Goal: Task Accomplishment & Management: Use online tool/utility

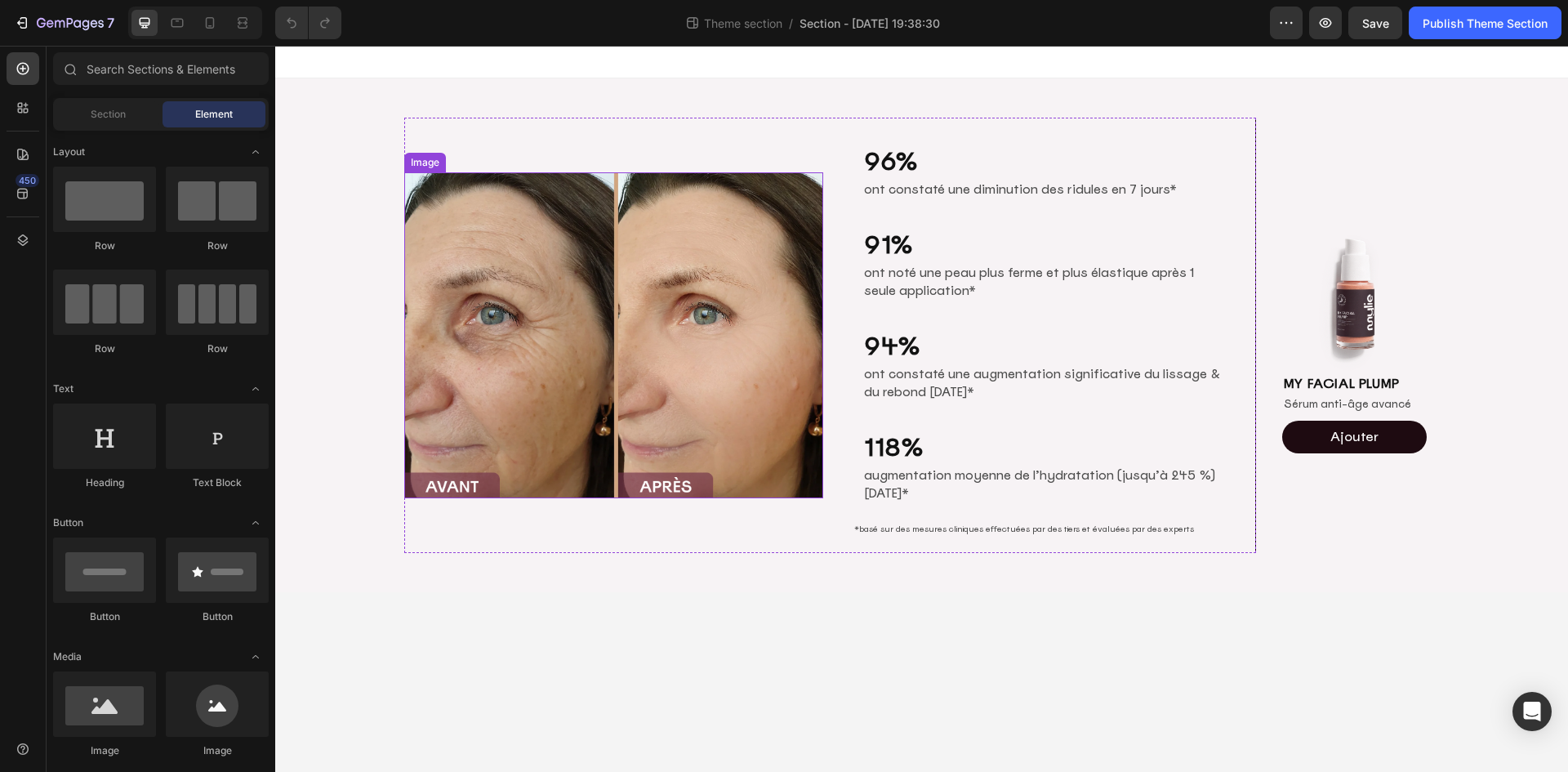
click at [704, 383] on img at bounding box center [614, 336] width 420 height 326
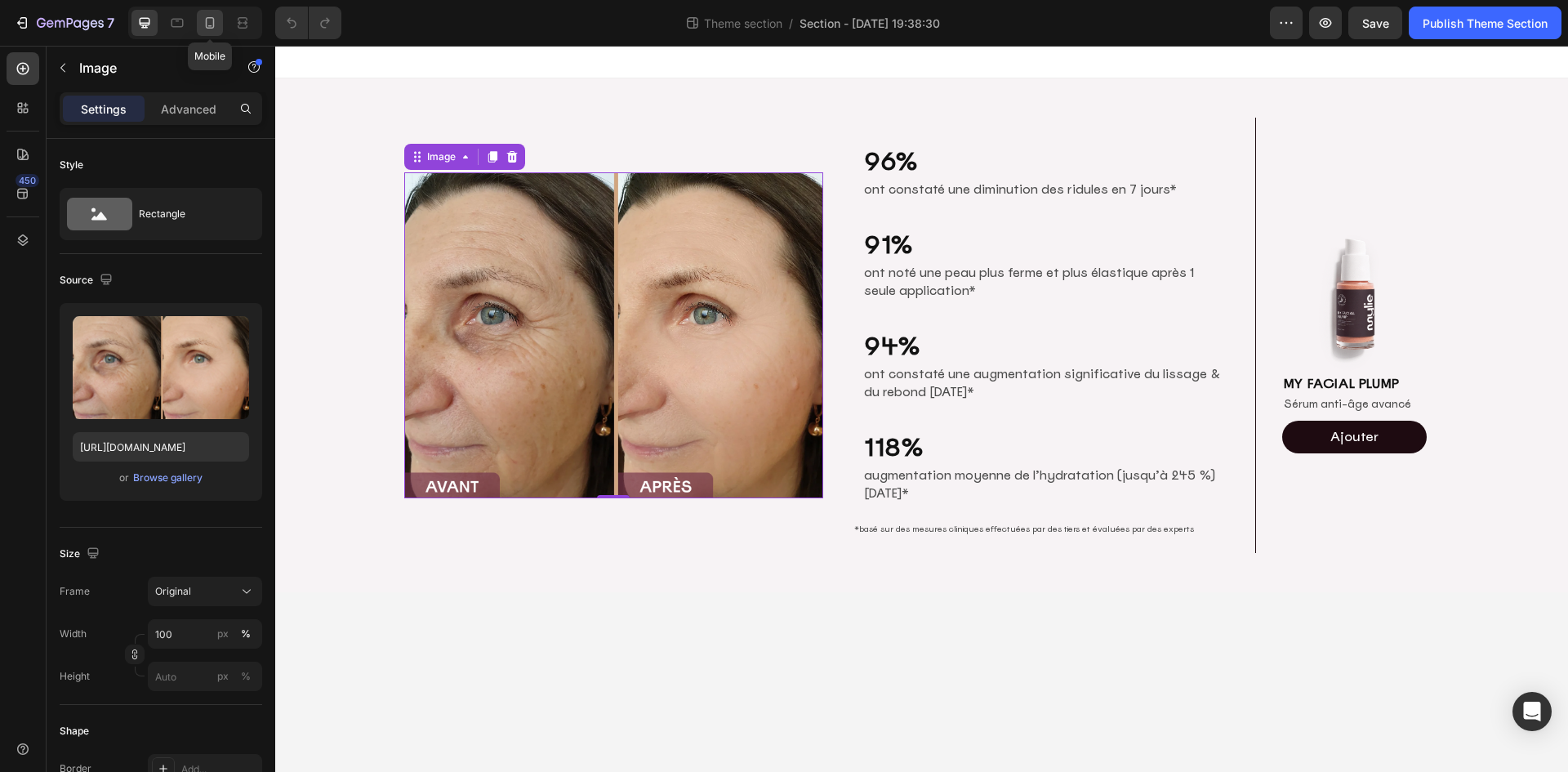
click at [210, 22] on icon at bounding box center [210, 23] width 16 height 16
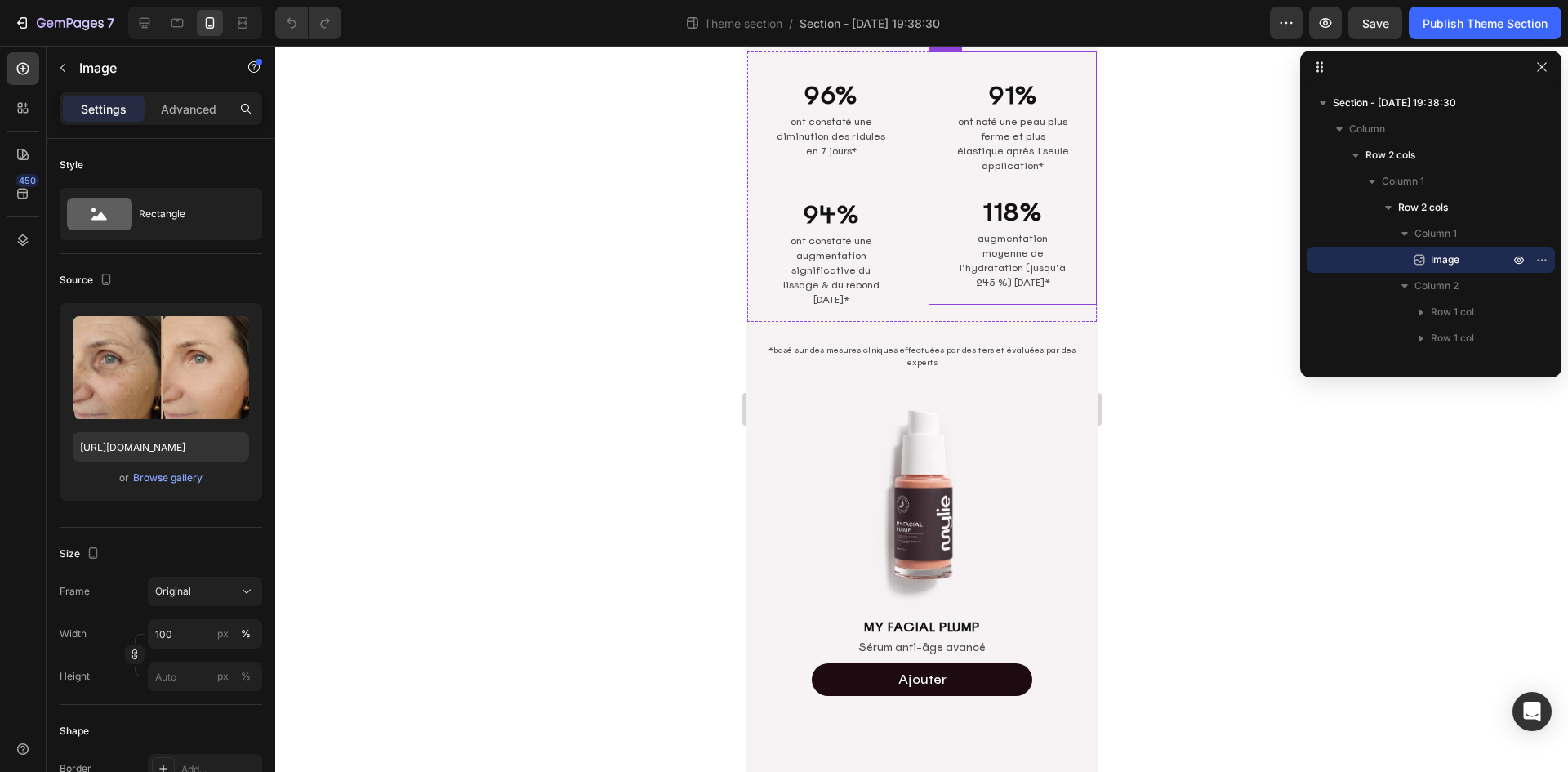
scroll to position [320, 0]
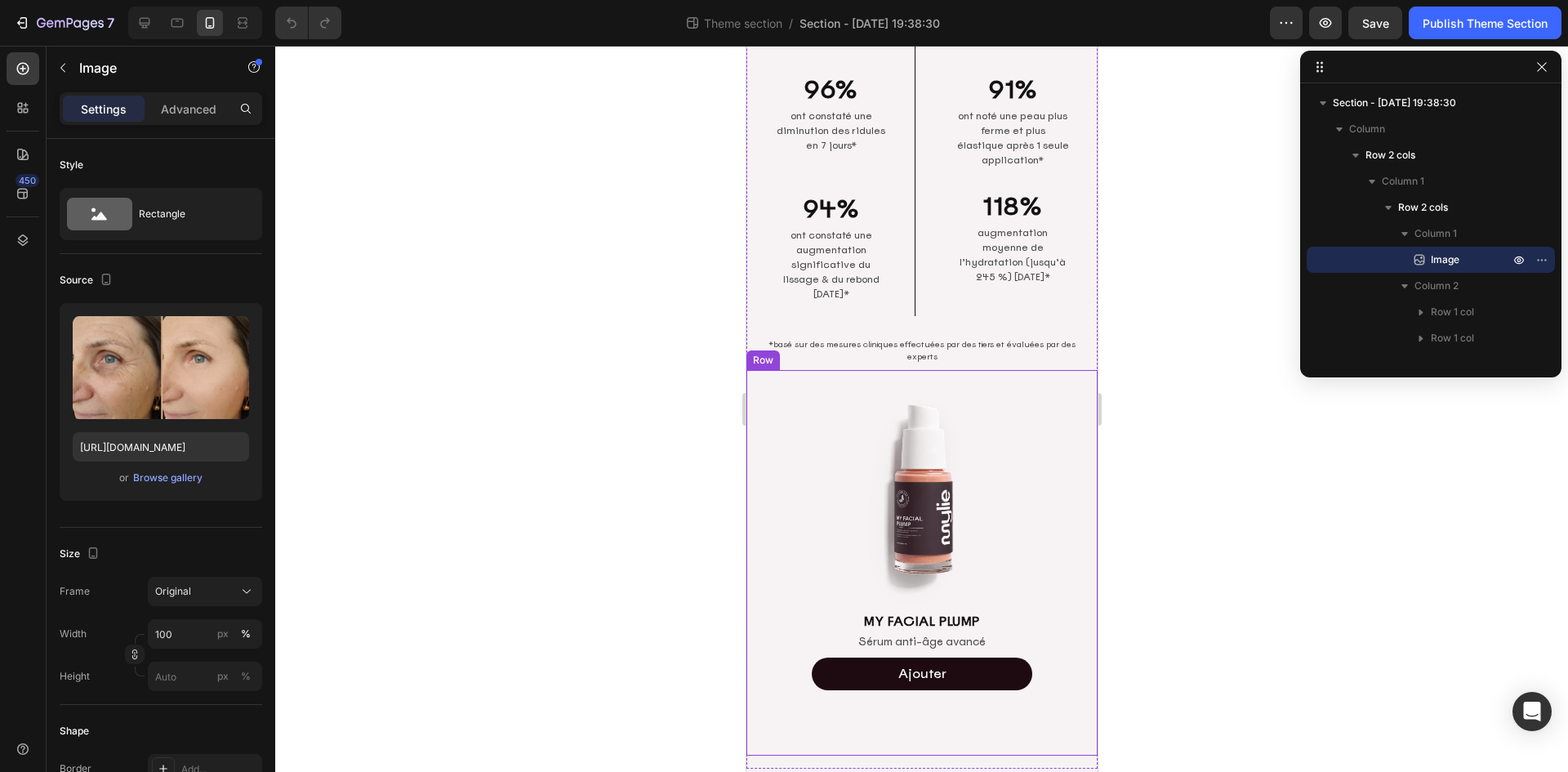
click at [1033, 509] on div "Image MY FACIAL PLUMP Heading Sérum anti-âge avancé Text Block Ajouter Add to C…" at bounding box center [921, 564] width 352 height 386
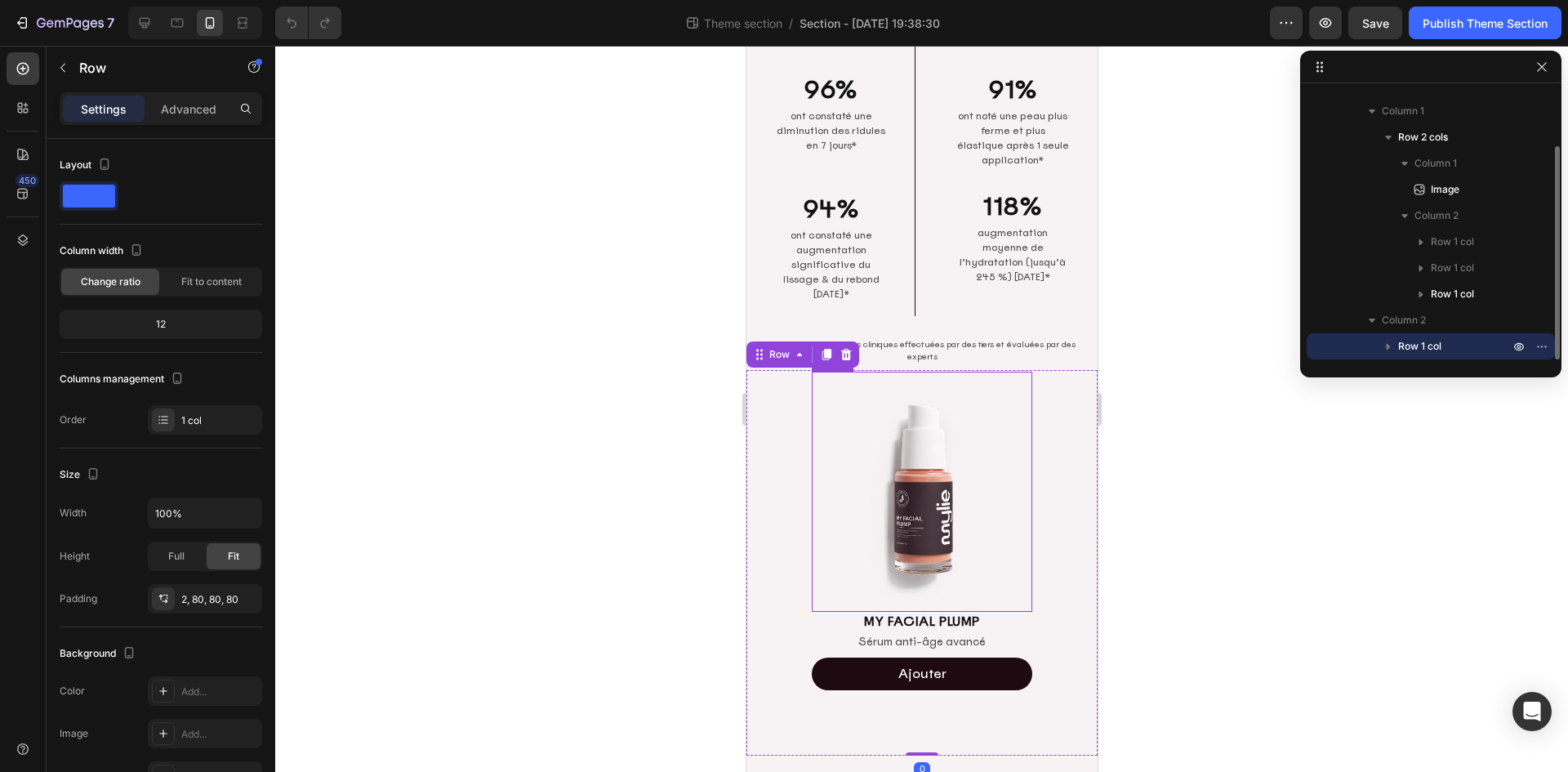
click at [944, 486] on img at bounding box center [921, 492] width 221 height 240
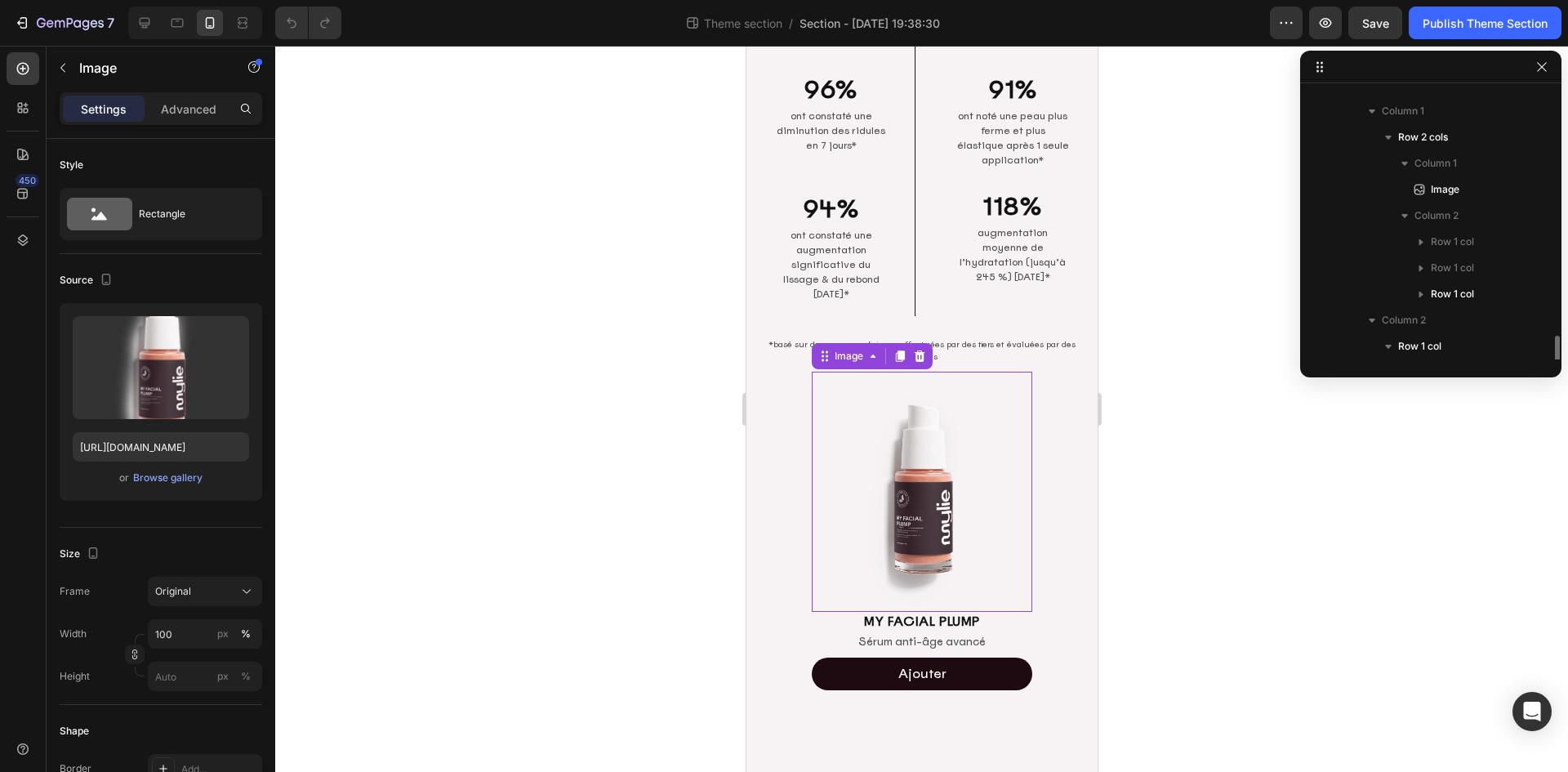
scroll to position [201, 0]
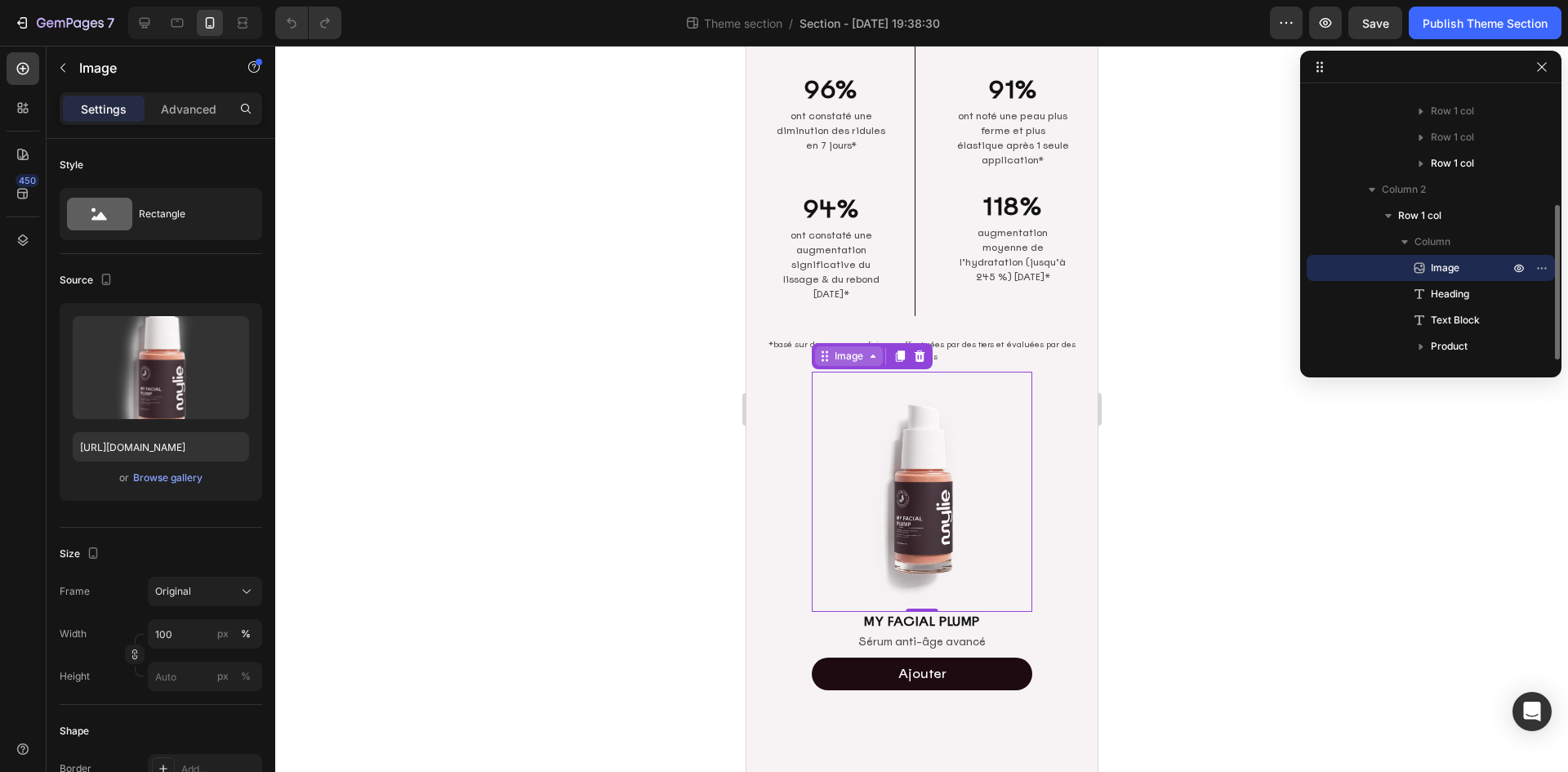
click at [844, 349] on div "Image" at bounding box center [847, 356] width 35 height 15
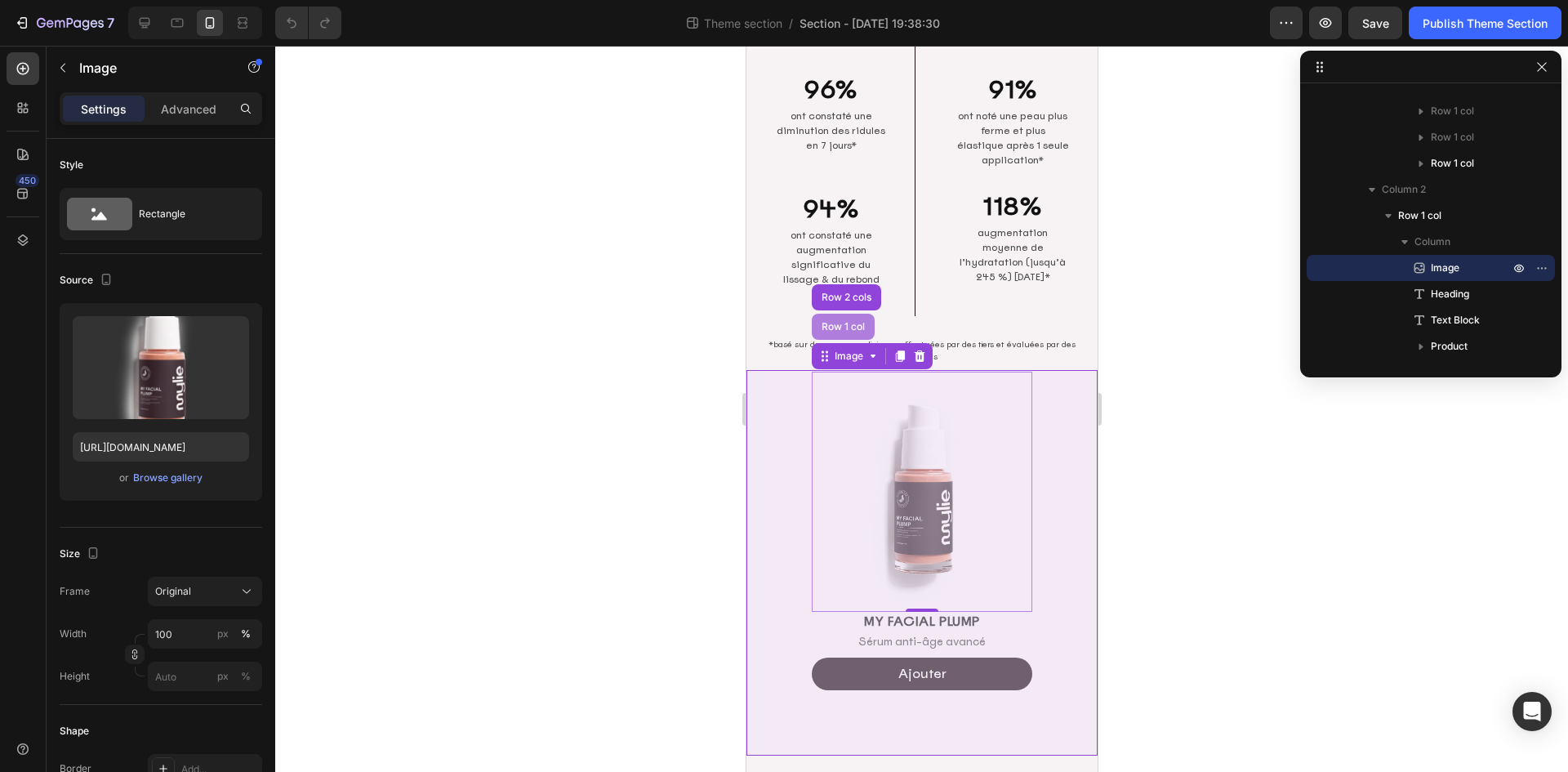
click at [843, 321] on div "Row 1 col" at bounding box center [842, 326] width 50 height 10
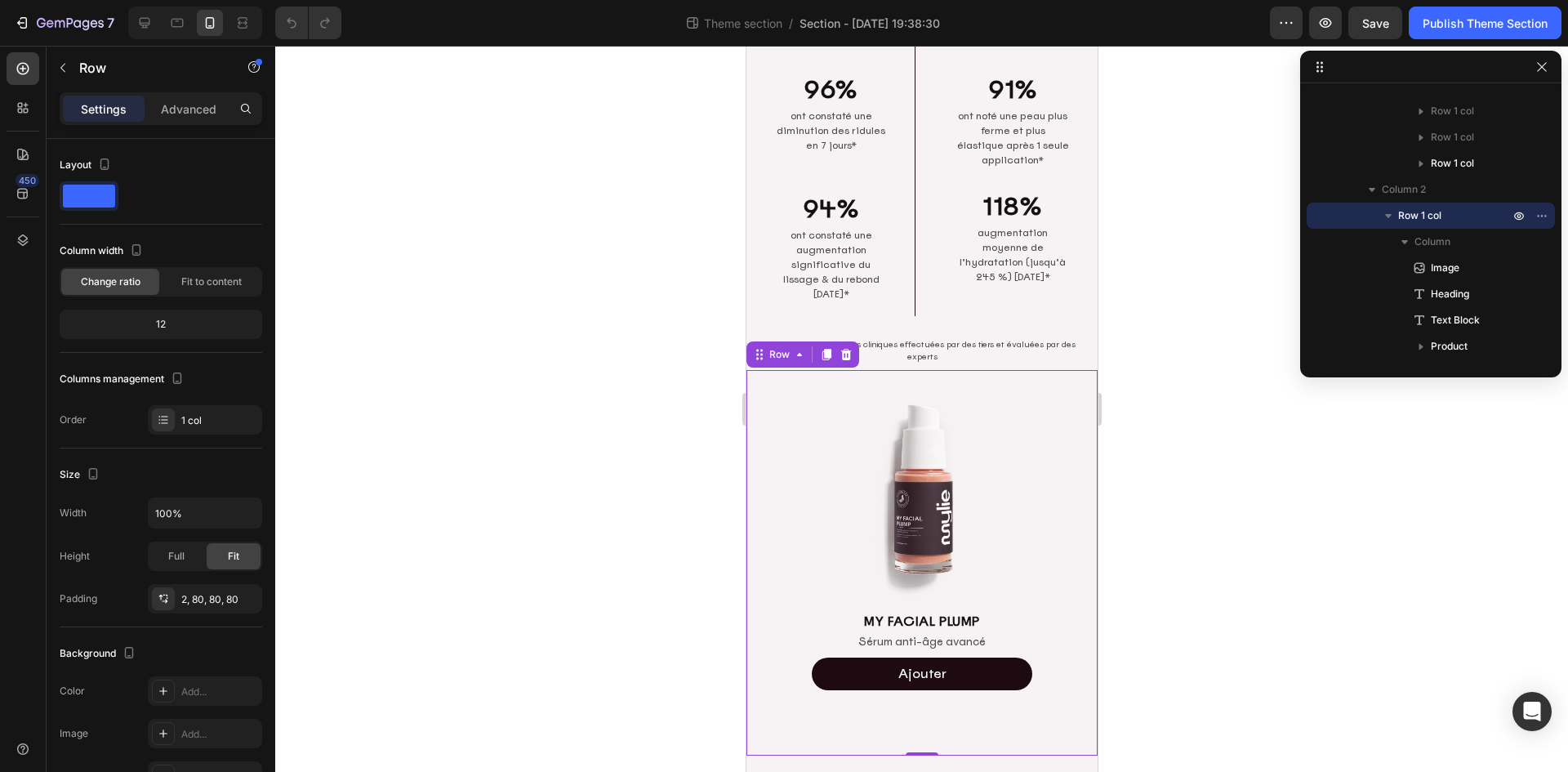
drag, startPoint x: 826, startPoint y: 341, endPoint x: 830, endPoint y: 353, distance: 12.6
click at [826, 349] on icon at bounding box center [826, 354] width 9 height 12
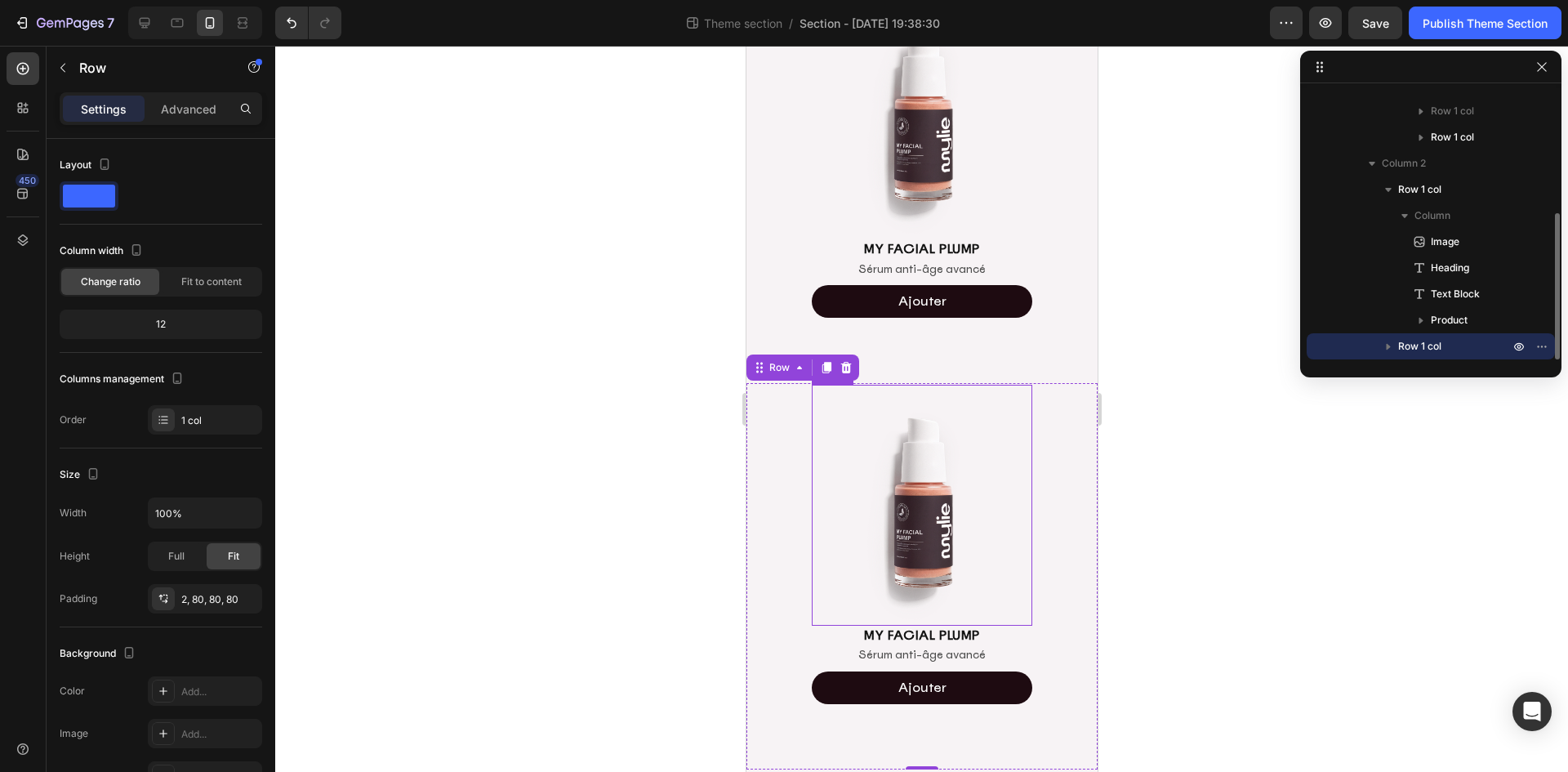
scroll to position [693, 0]
click at [1033, 451] on div "Image MY FACIAL PLUMP Heading Sérum anti-âge avancé Text Block Ajouter Add to C…" at bounding box center [921, 575] width 352 height 386
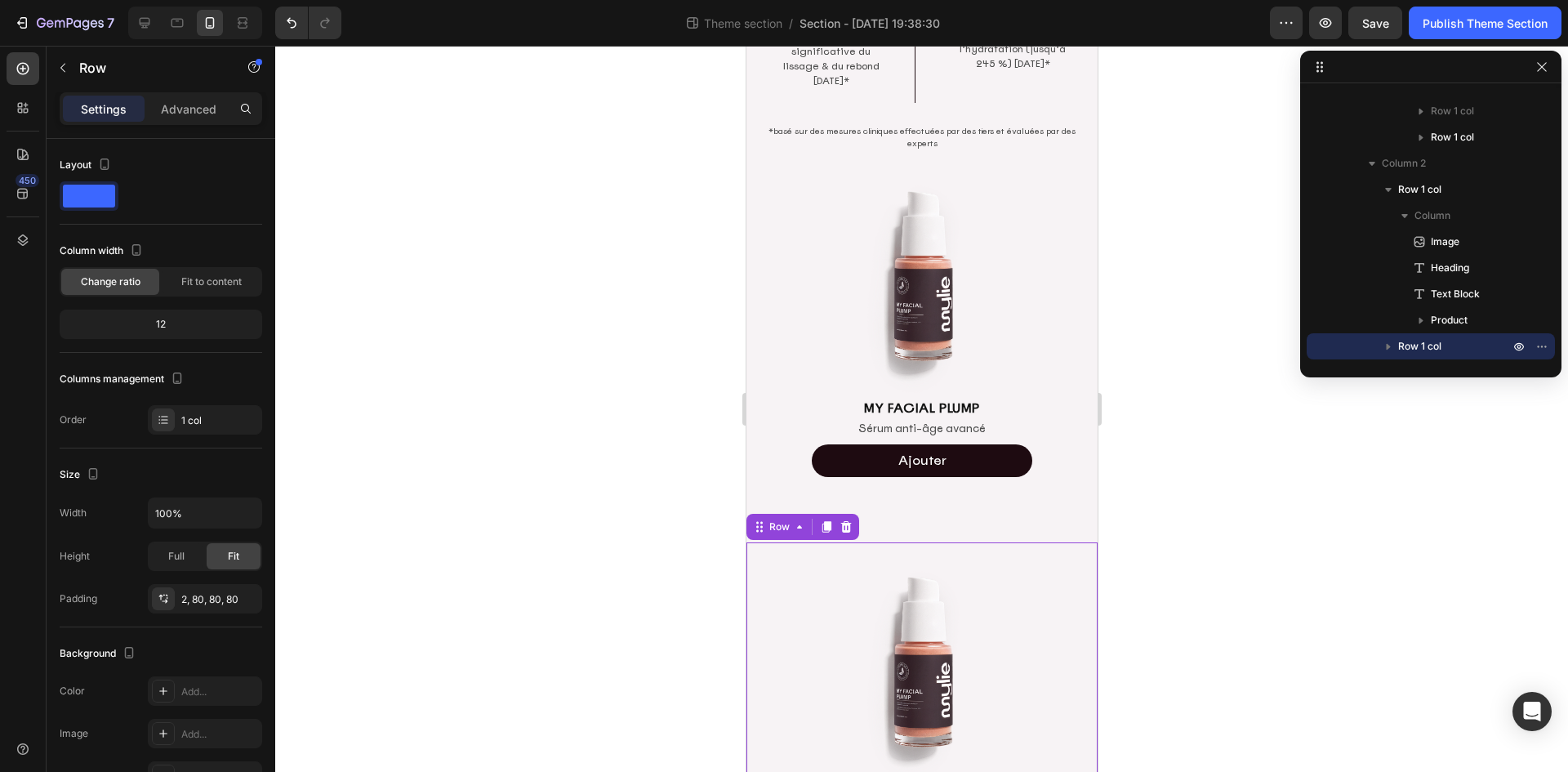
scroll to position [530, 0]
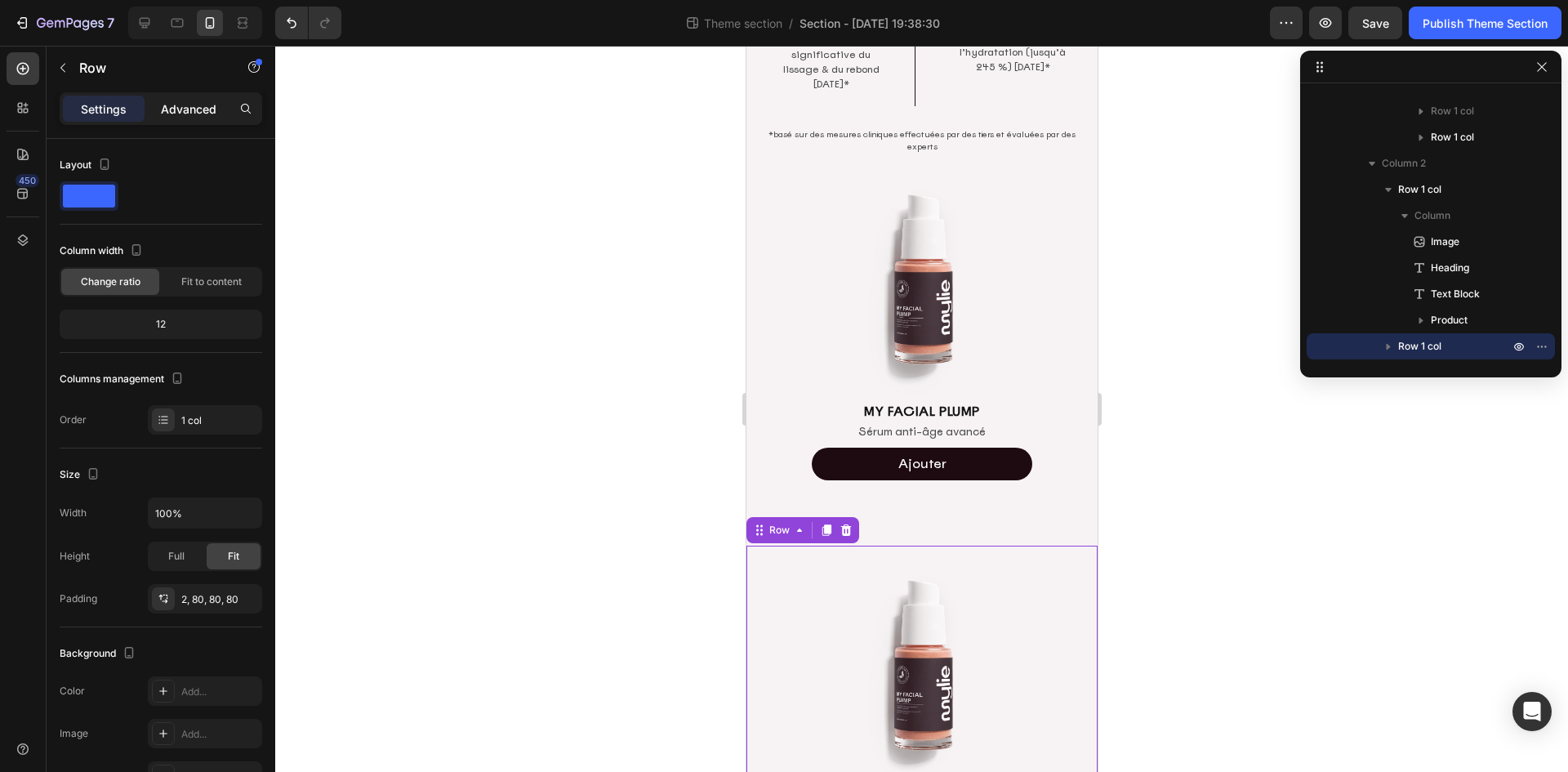
click at [186, 113] on p "Advanced" at bounding box center [189, 109] width 55 height 17
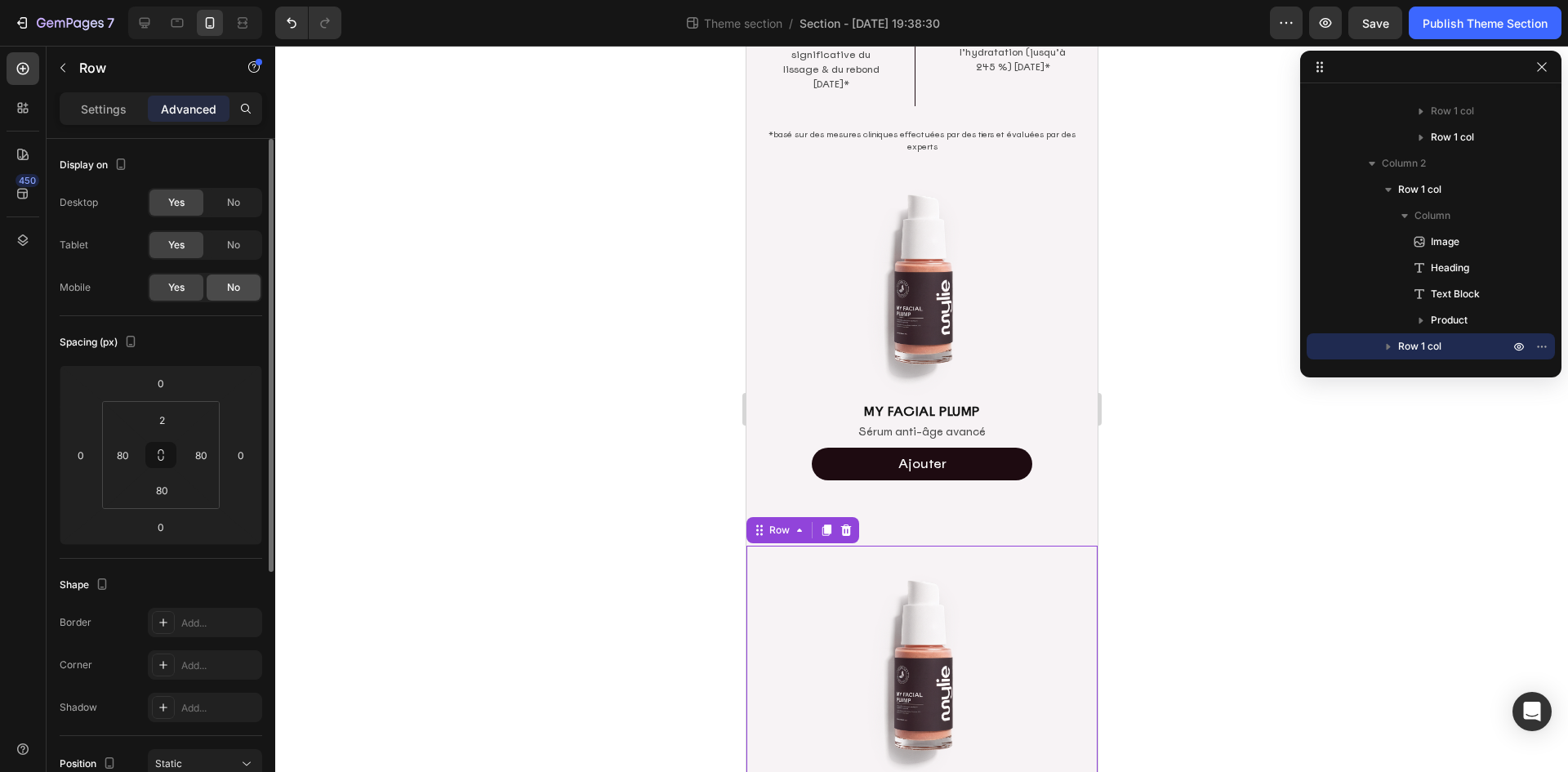
click at [224, 289] on div "No" at bounding box center [233, 287] width 54 height 26
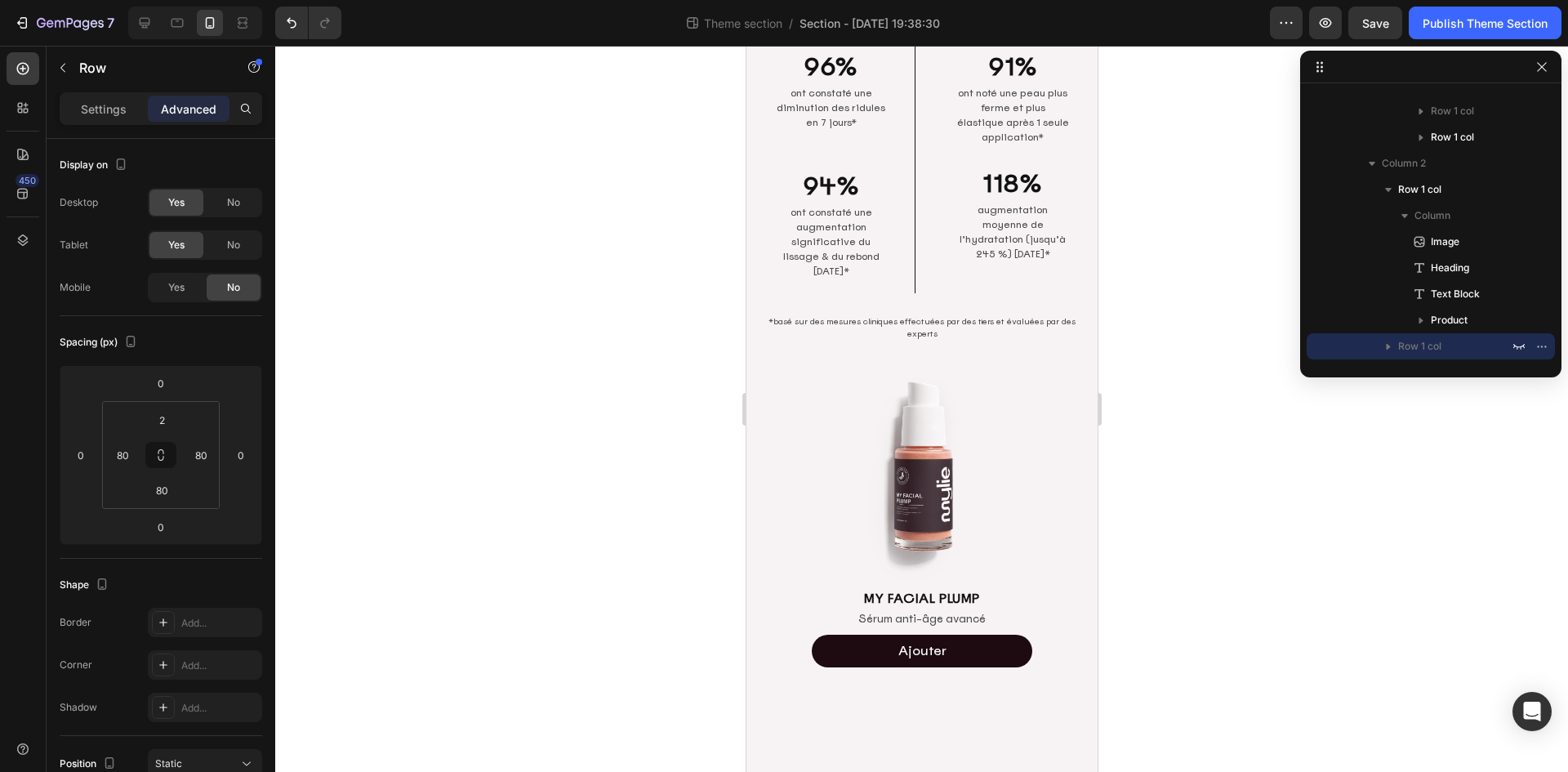
scroll to position [320, 0]
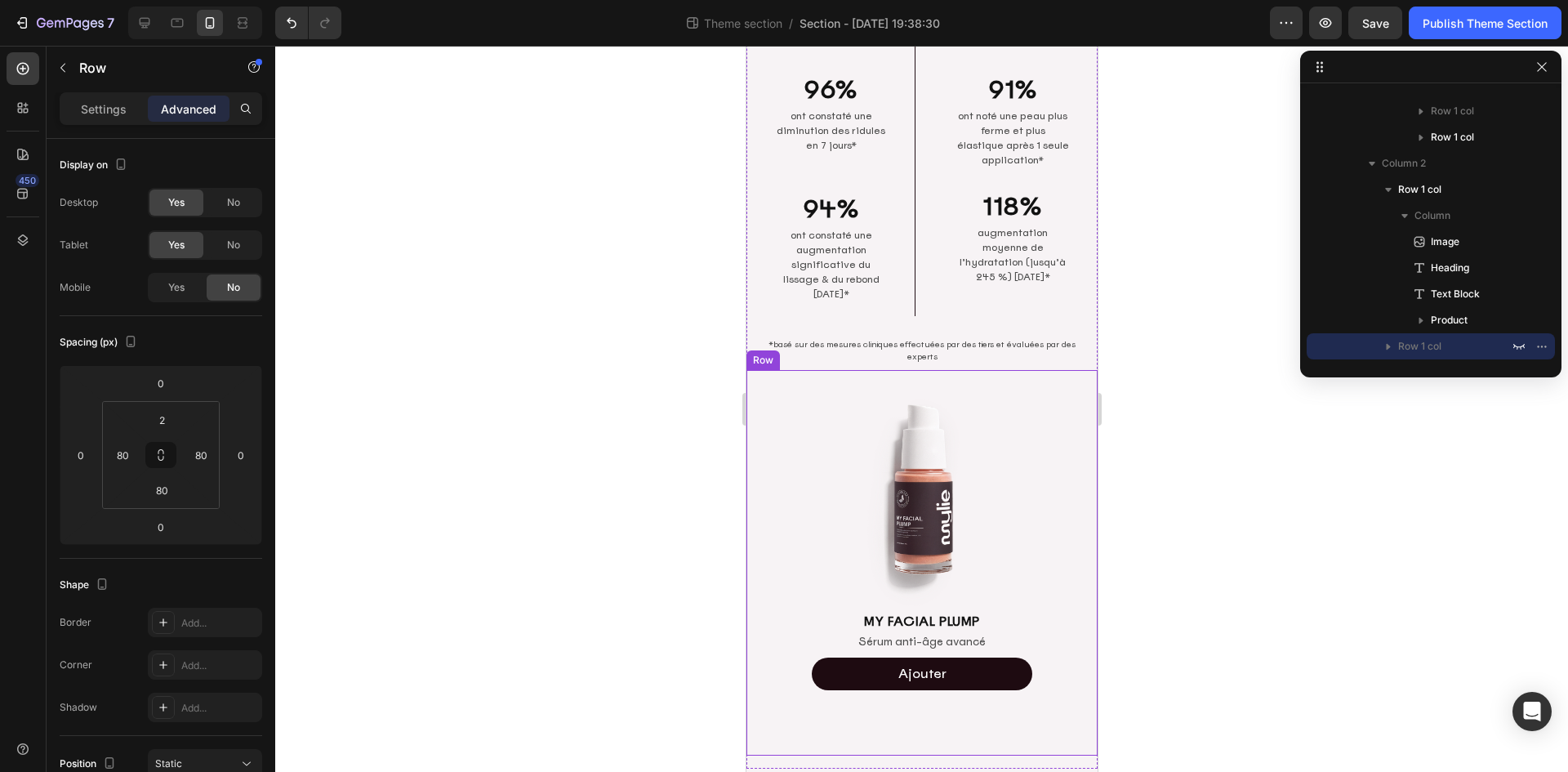
click at [1049, 470] on div "Image MY FACIAL PLUMP Heading Sérum anti-âge avancé Text Block Ajouter Add to C…" at bounding box center [921, 564] width 352 height 386
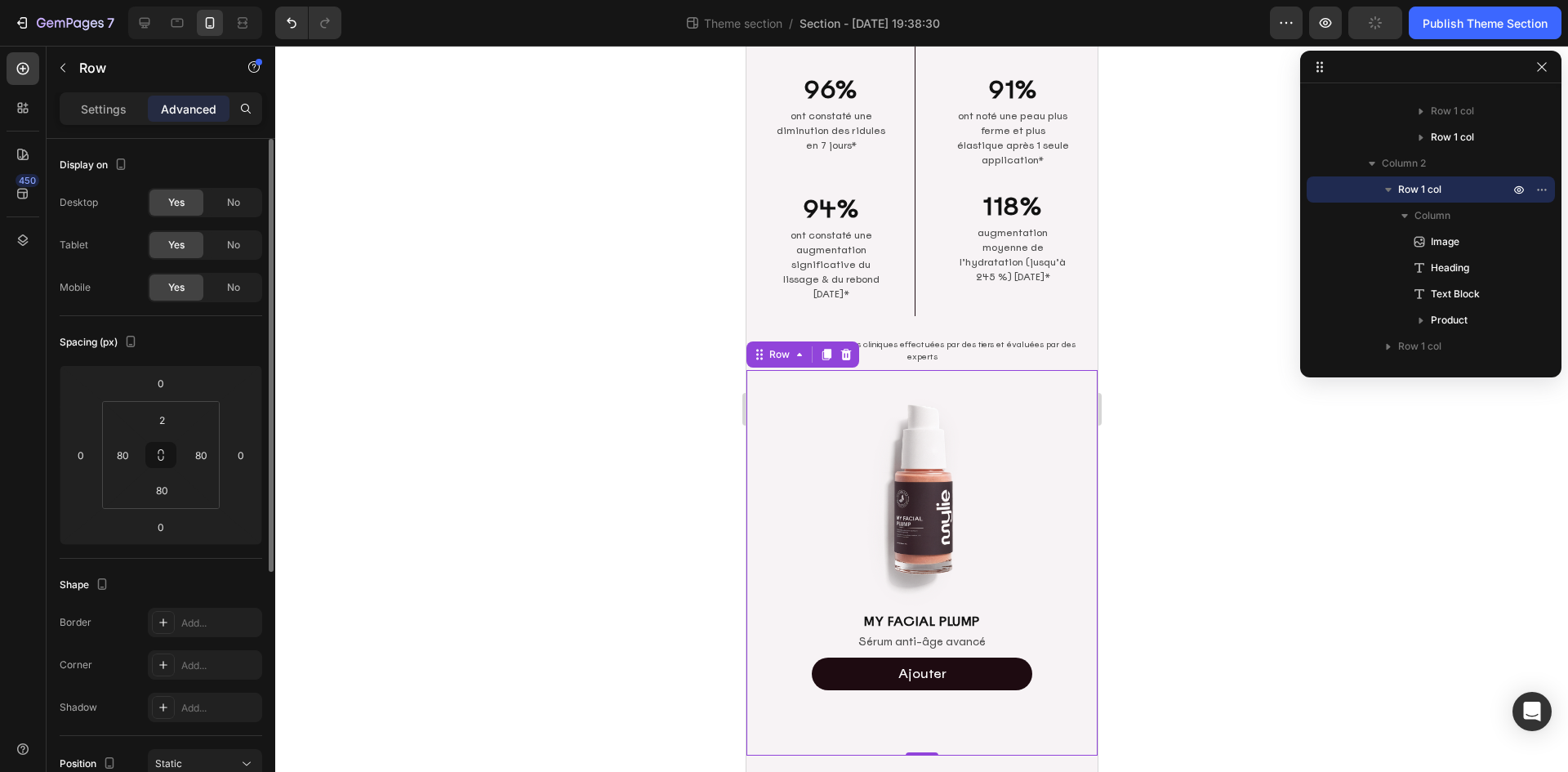
drag, startPoint x: 222, startPoint y: 248, endPoint x: 227, endPoint y: 221, distance: 27.5
click at [222, 248] on div "No" at bounding box center [233, 245] width 54 height 26
click at [234, 200] on span "No" at bounding box center [233, 202] width 13 height 15
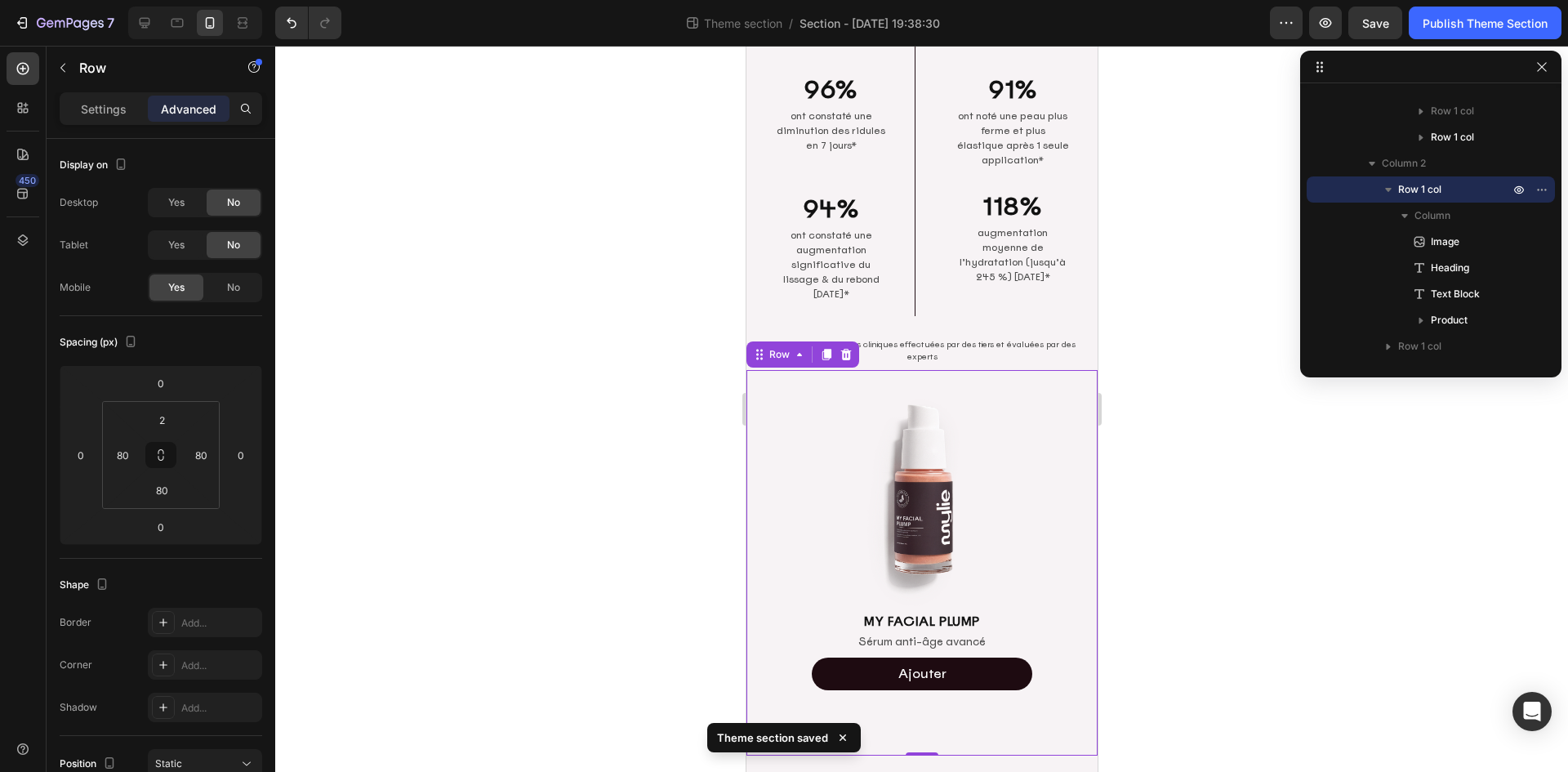
click at [1048, 473] on div "Image MY FACIAL PLUMP Heading Sérum anti-âge avancé Text Block Ajouter Add to C…" at bounding box center [921, 564] width 352 height 386
click at [108, 122] on div "Settings Advanced" at bounding box center [161, 109] width 203 height 33
click at [107, 115] on p "Settings" at bounding box center [103, 109] width 45 height 17
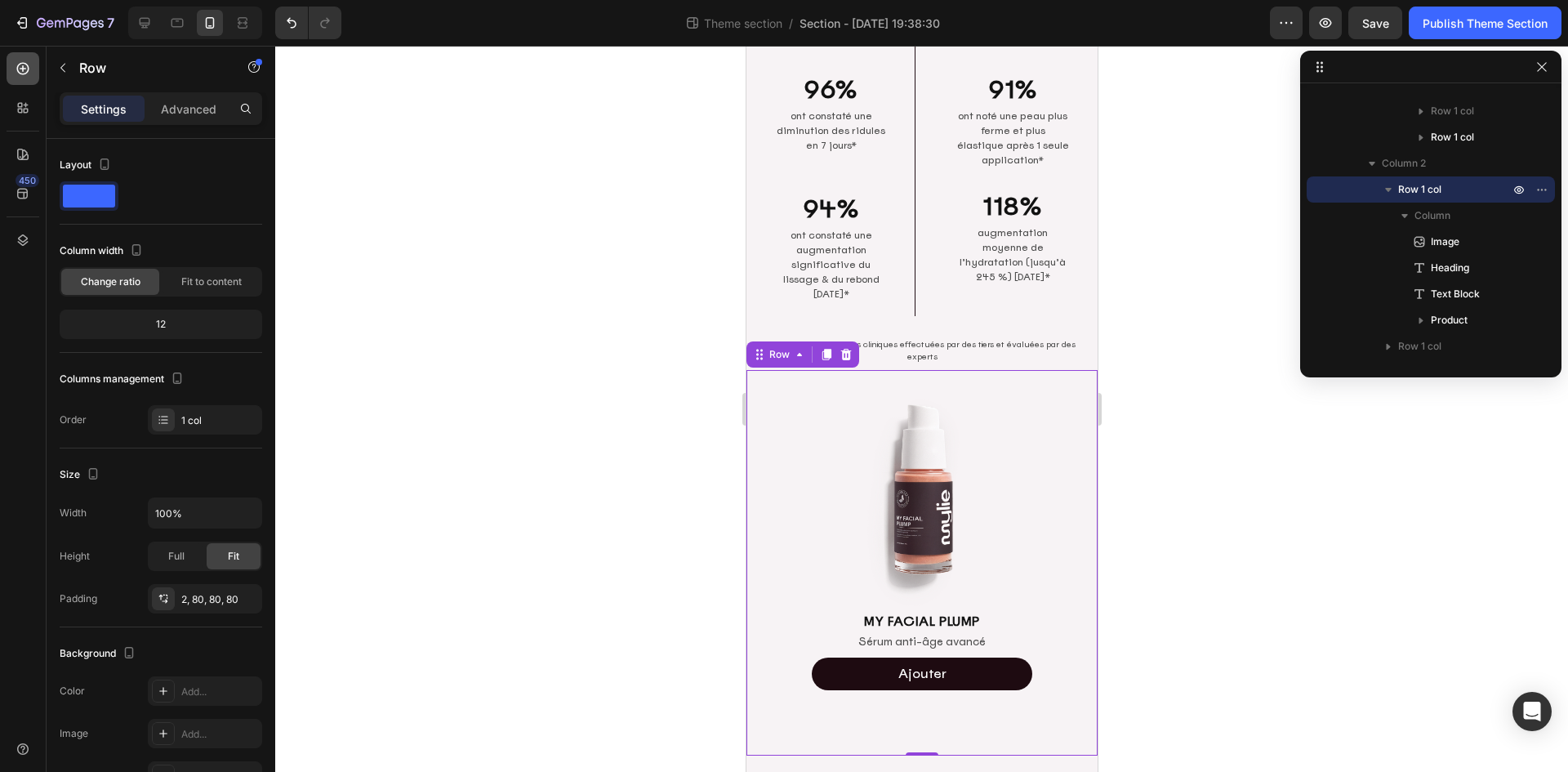
click at [20, 68] on icon at bounding box center [23, 69] width 16 height 16
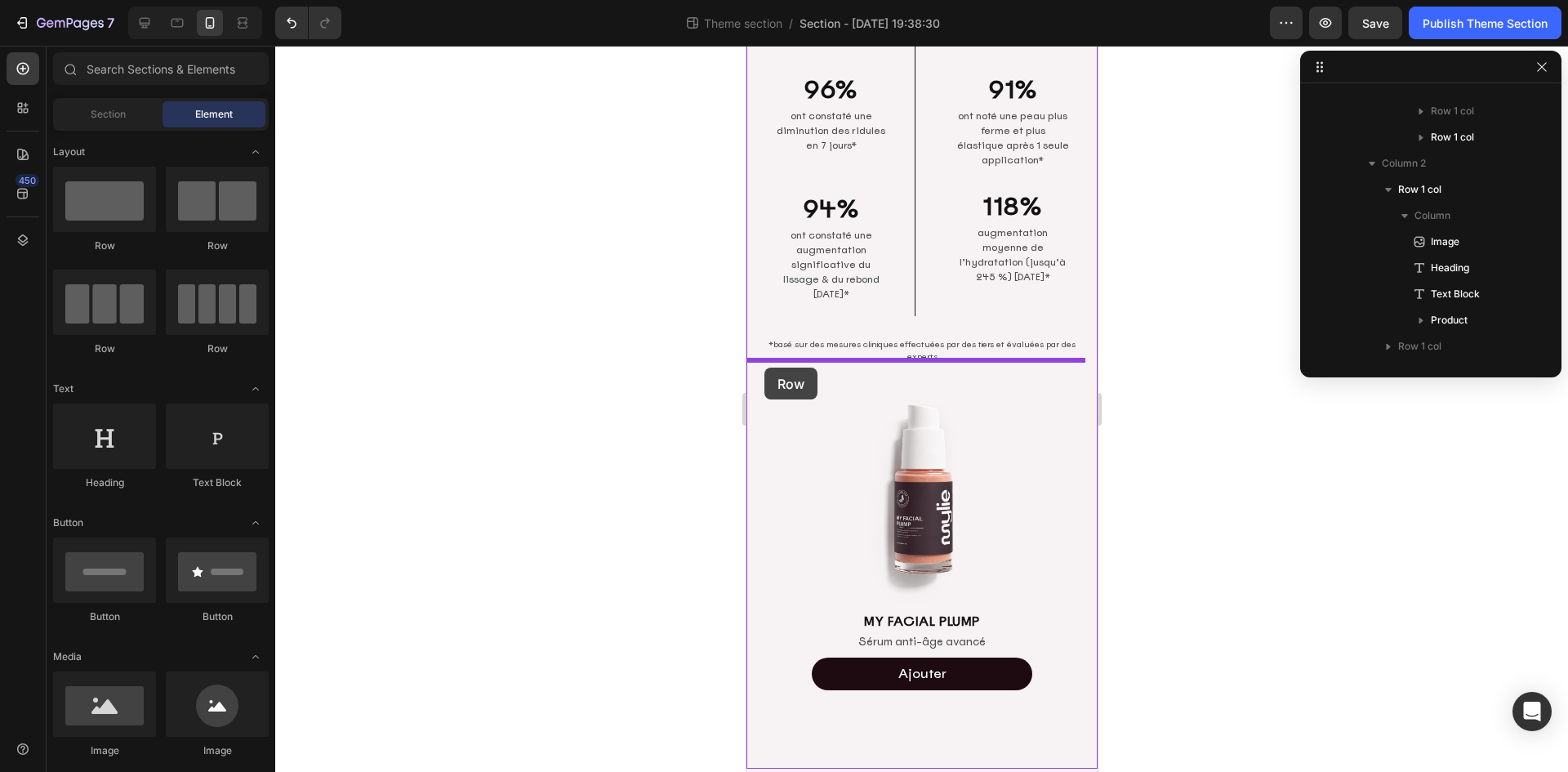
drag, startPoint x: 982, startPoint y: 272, endPoint x: 764, endPoint y: 368, distance: 238.2
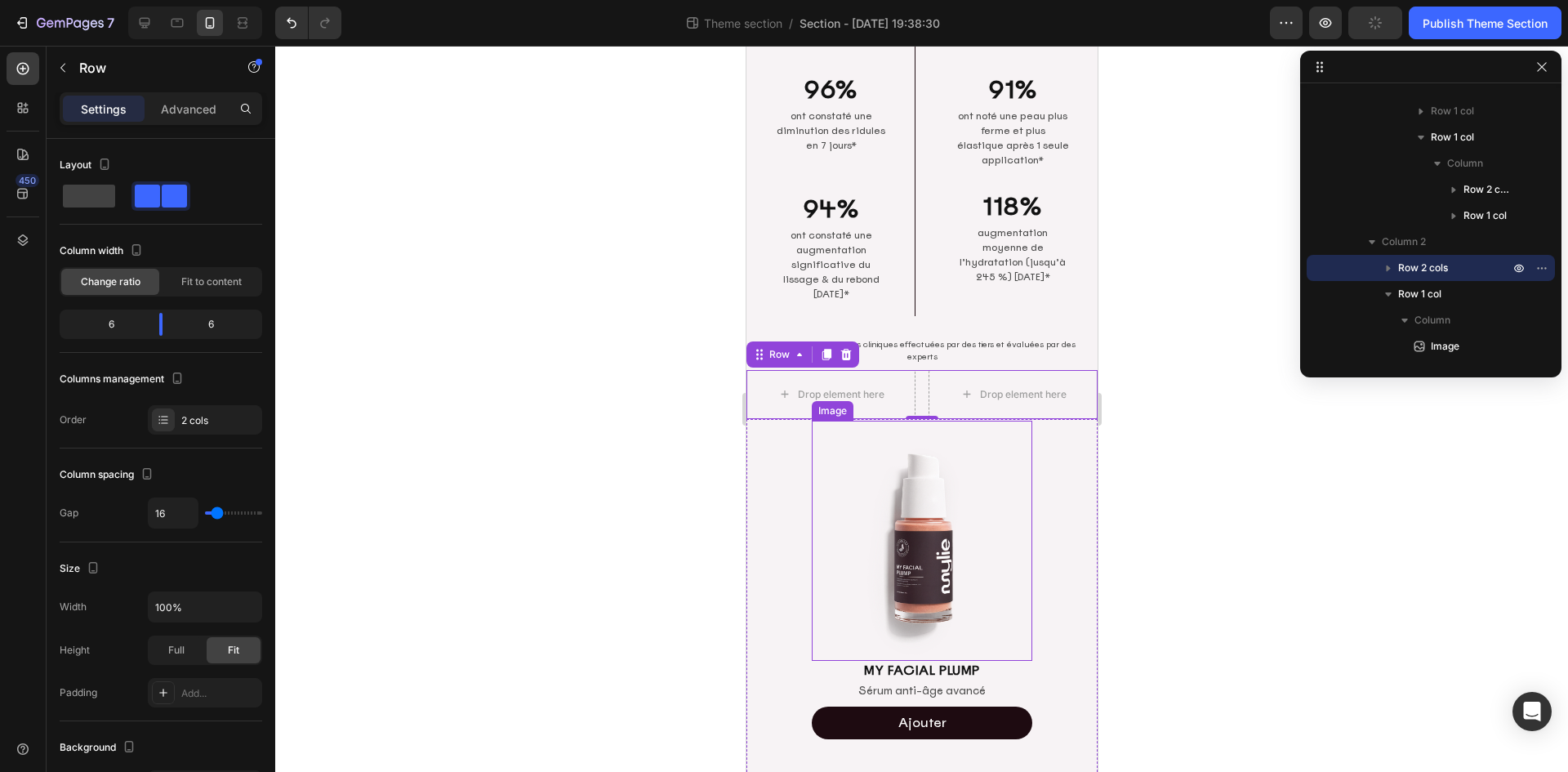
scroll to position [369, 0]
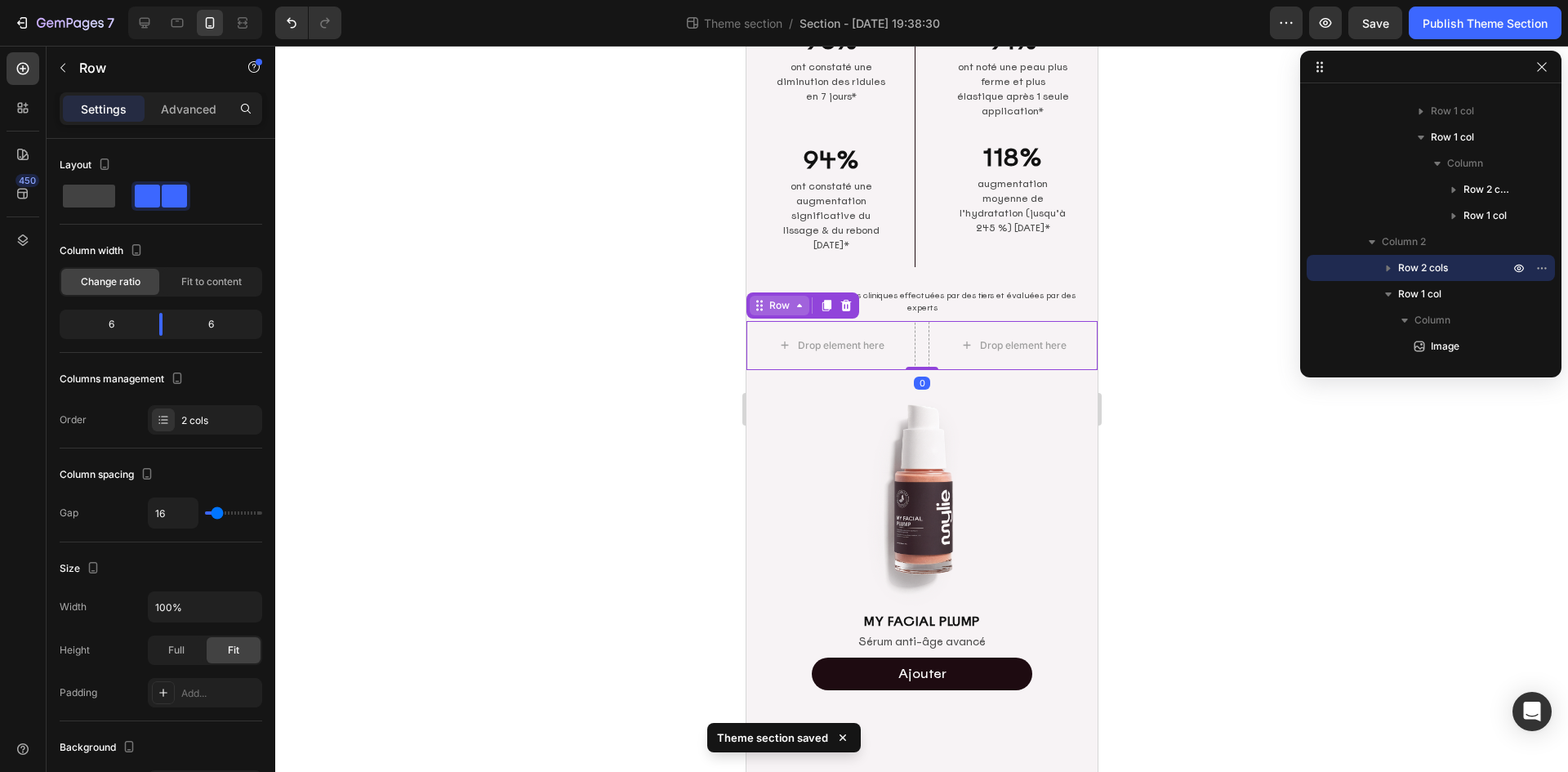
click at [787, 298] on div "Row" at bounding box center [779, 305] width 27 height 15
click at [774, 303] on div "Row" at bounding box center [779, 305] width 27 height 15
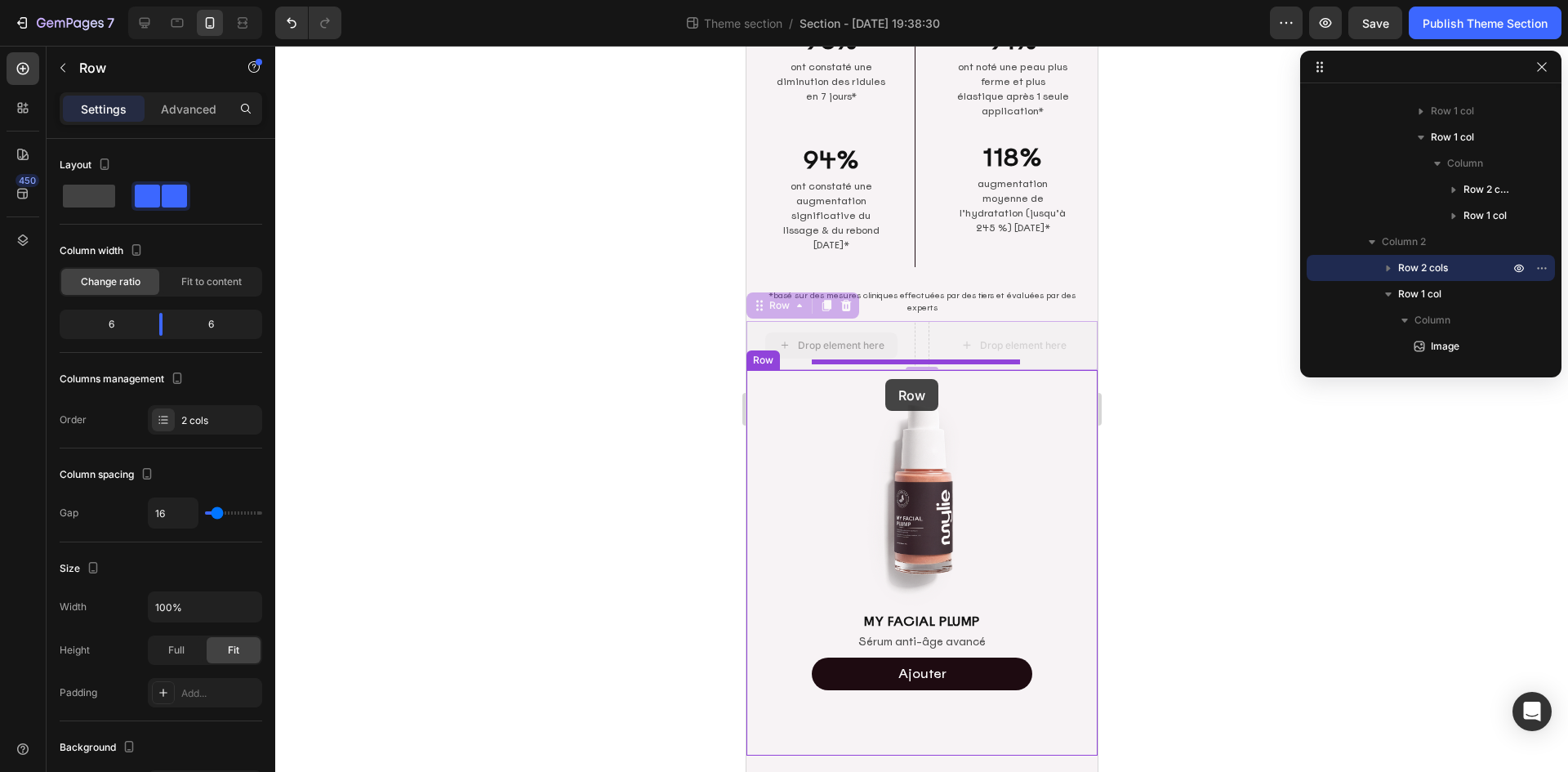
drag, startPoint x: 767, startPoint y: 296, endPoint x: 885, endPoint y: 379, distance: 144.3
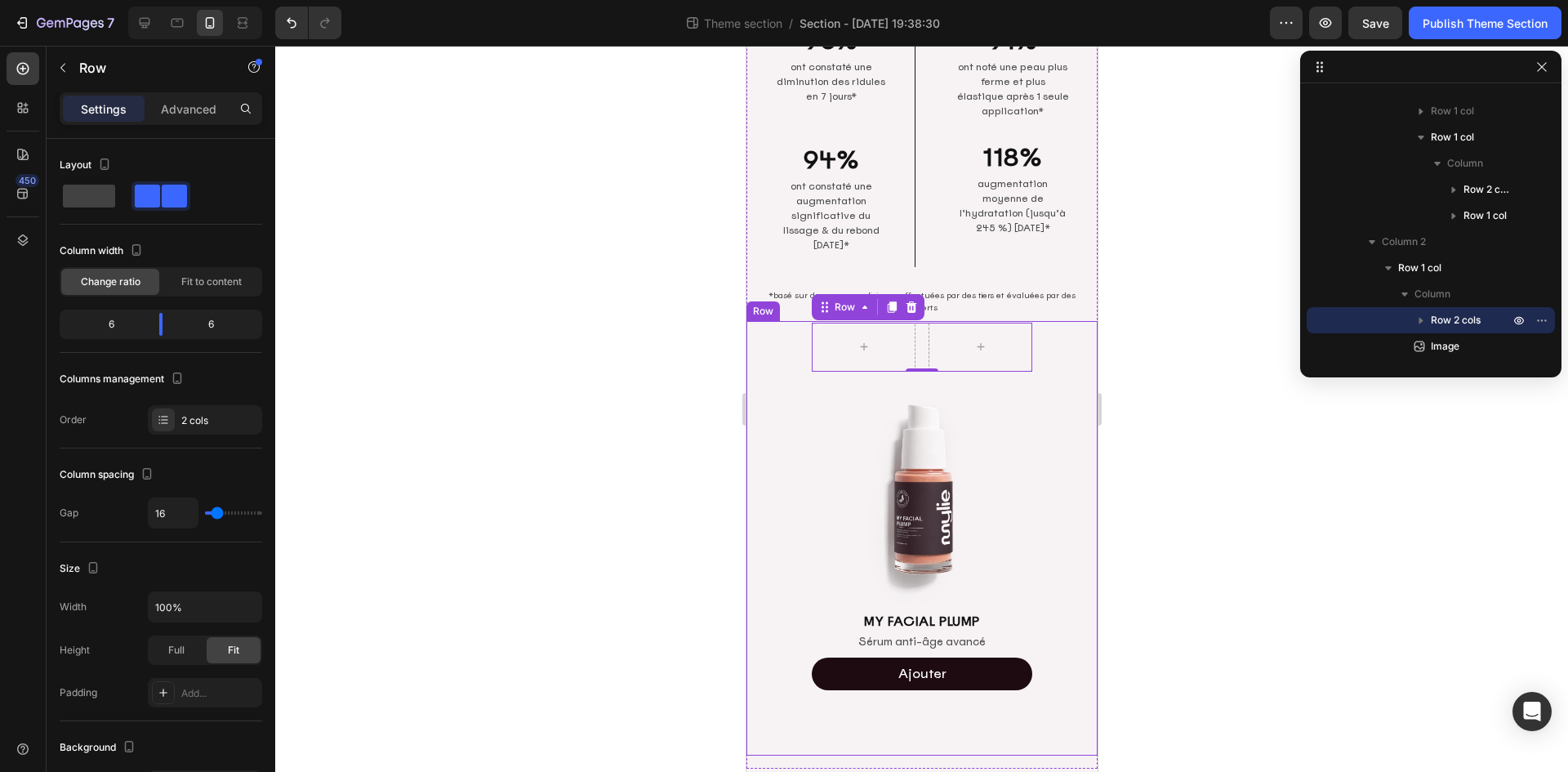
click at [1058, 406] on div "Row 0 Image MY FACIAL PLUMP Heading Sérum anti-âge avancé Text Block Ajouter Ad…" at bounding box center [921, 539] width 352 height 435
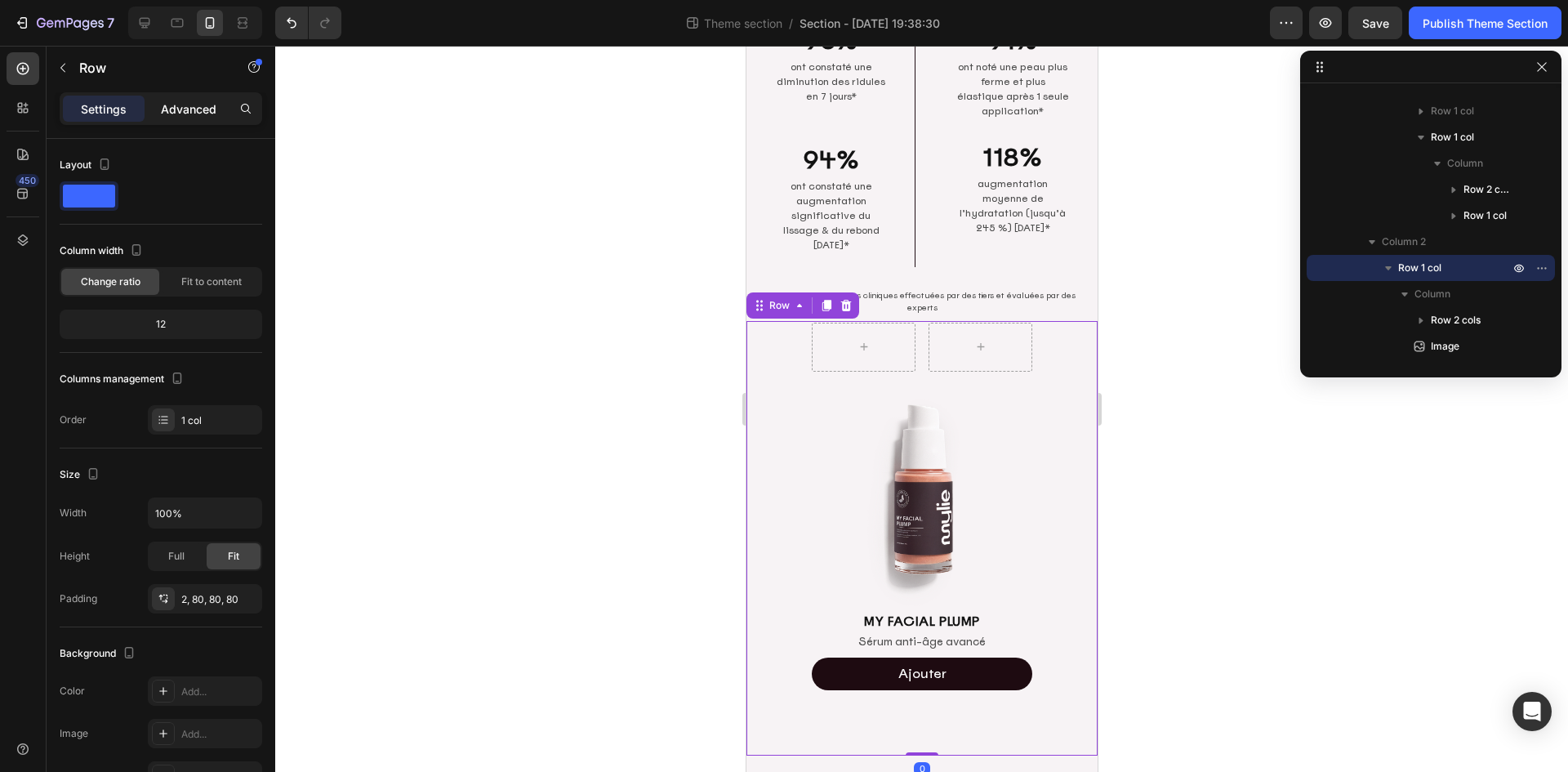
click at [195, 114] on p "Advanced" at bounding box center [189, 109] width 55 height 17
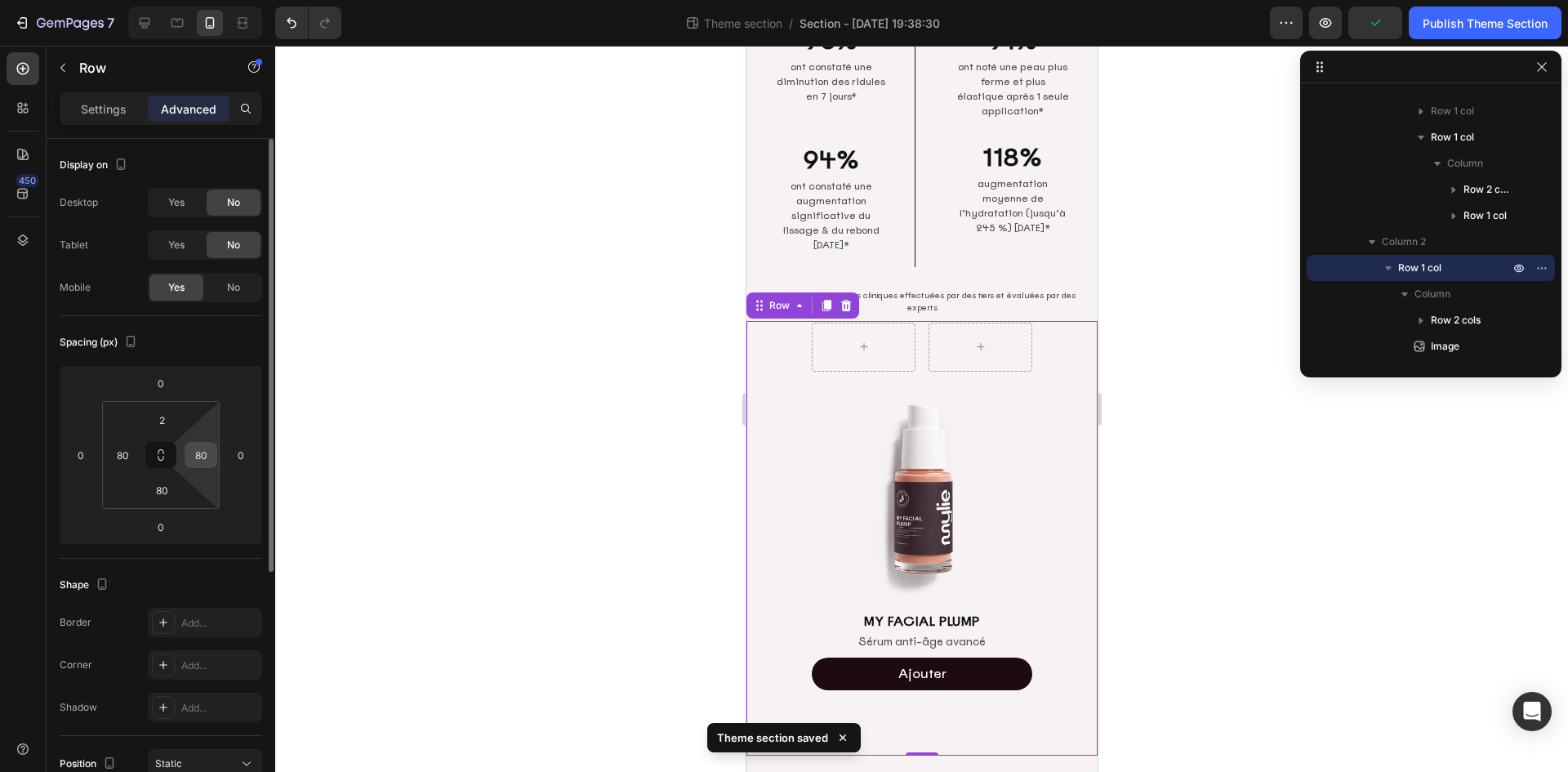
click at [193, 455] on input "80" at bounding box center [201, 455] width 25 height 25
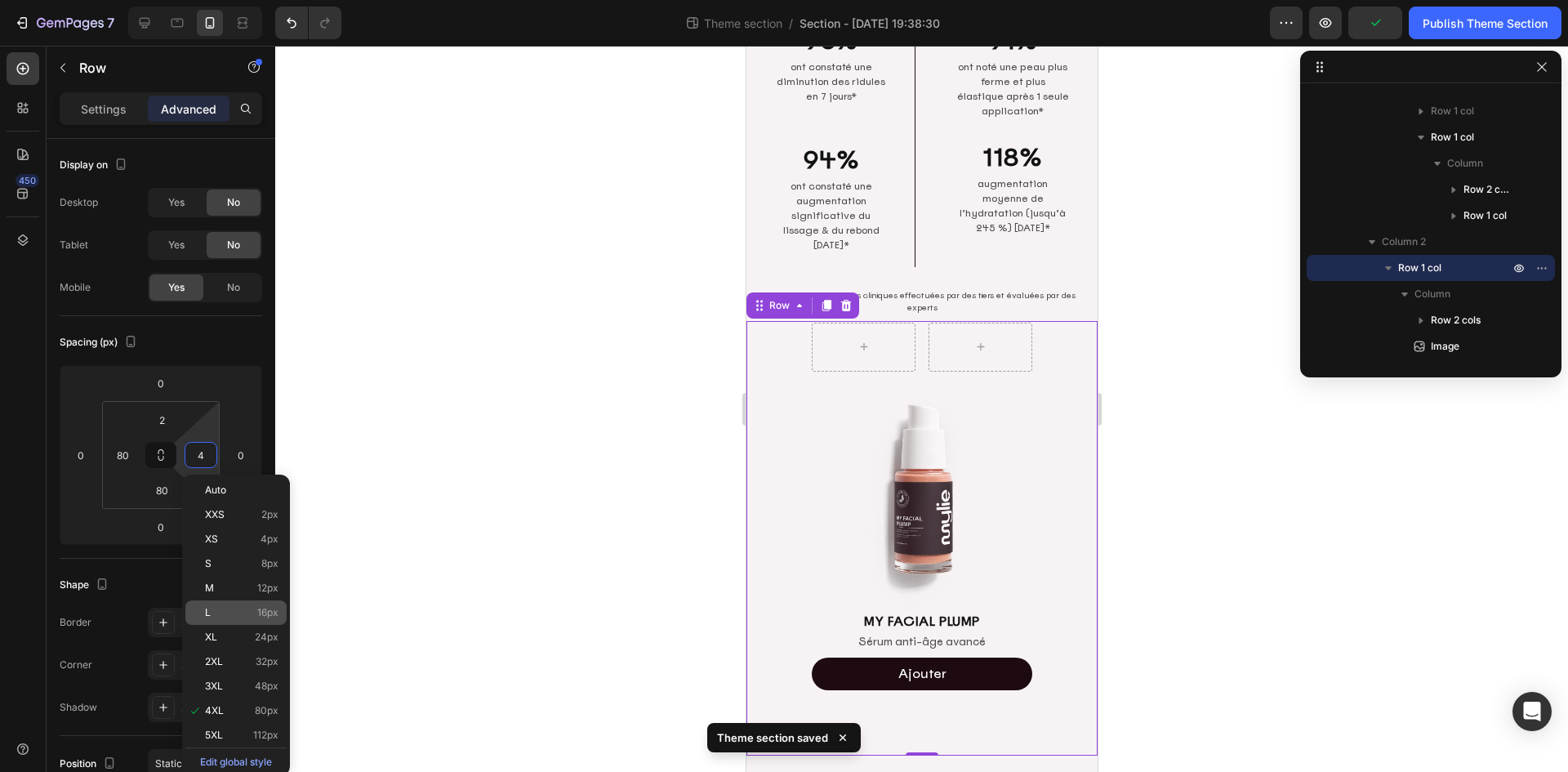
click at [252, 602] on div "L 16px" at bounding box center [236, 613] width 101 height 25
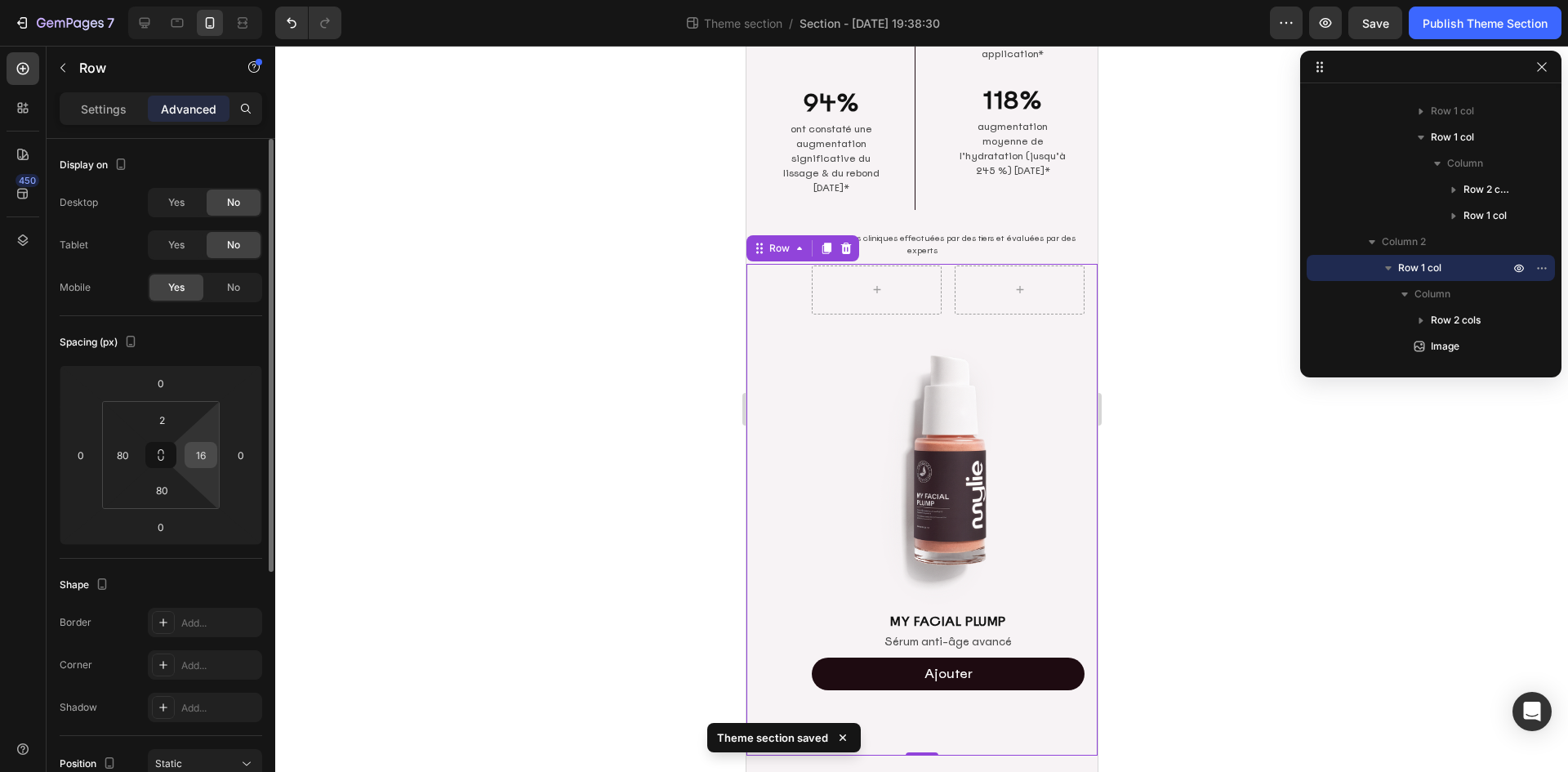
click at [203, 465] on input "16" at bounding box center [201, 455] width 25 height 25
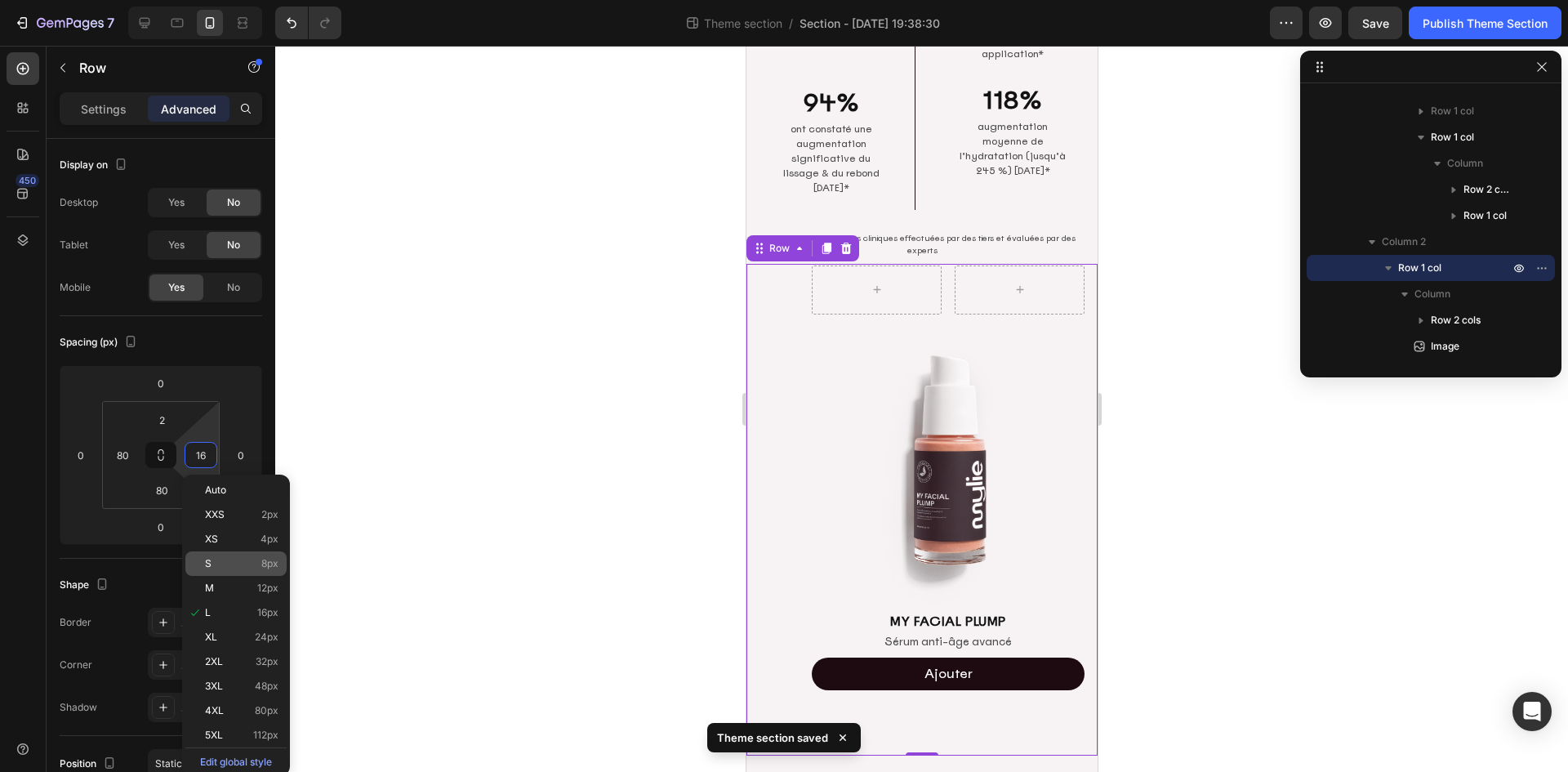
click at [243, 573] on div "S 8px" at bounding box center [236, 564] width 101 height 25
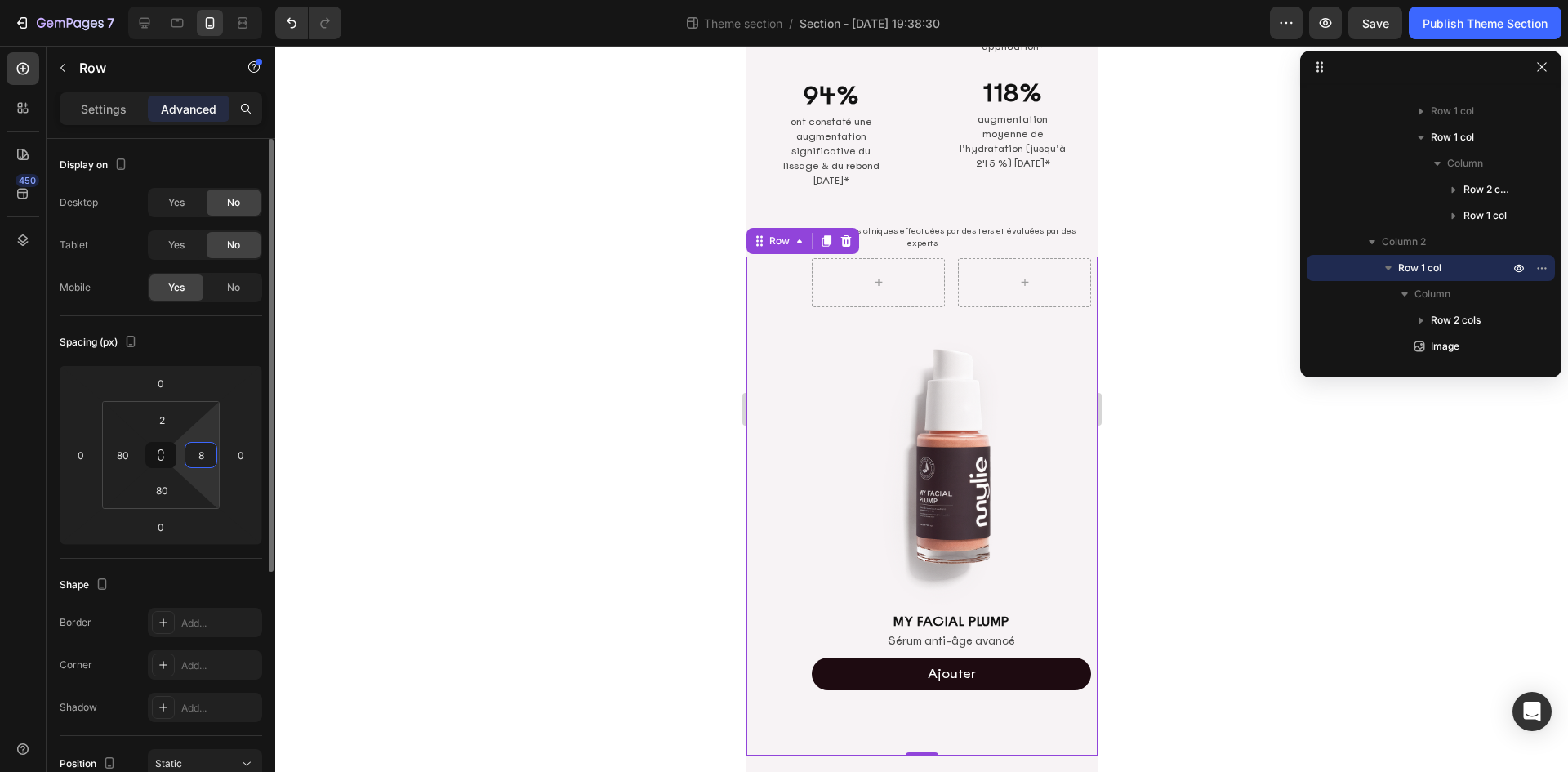
click at [204, 464] on input "8" at bounding box center [201, 455] width 25 height 25
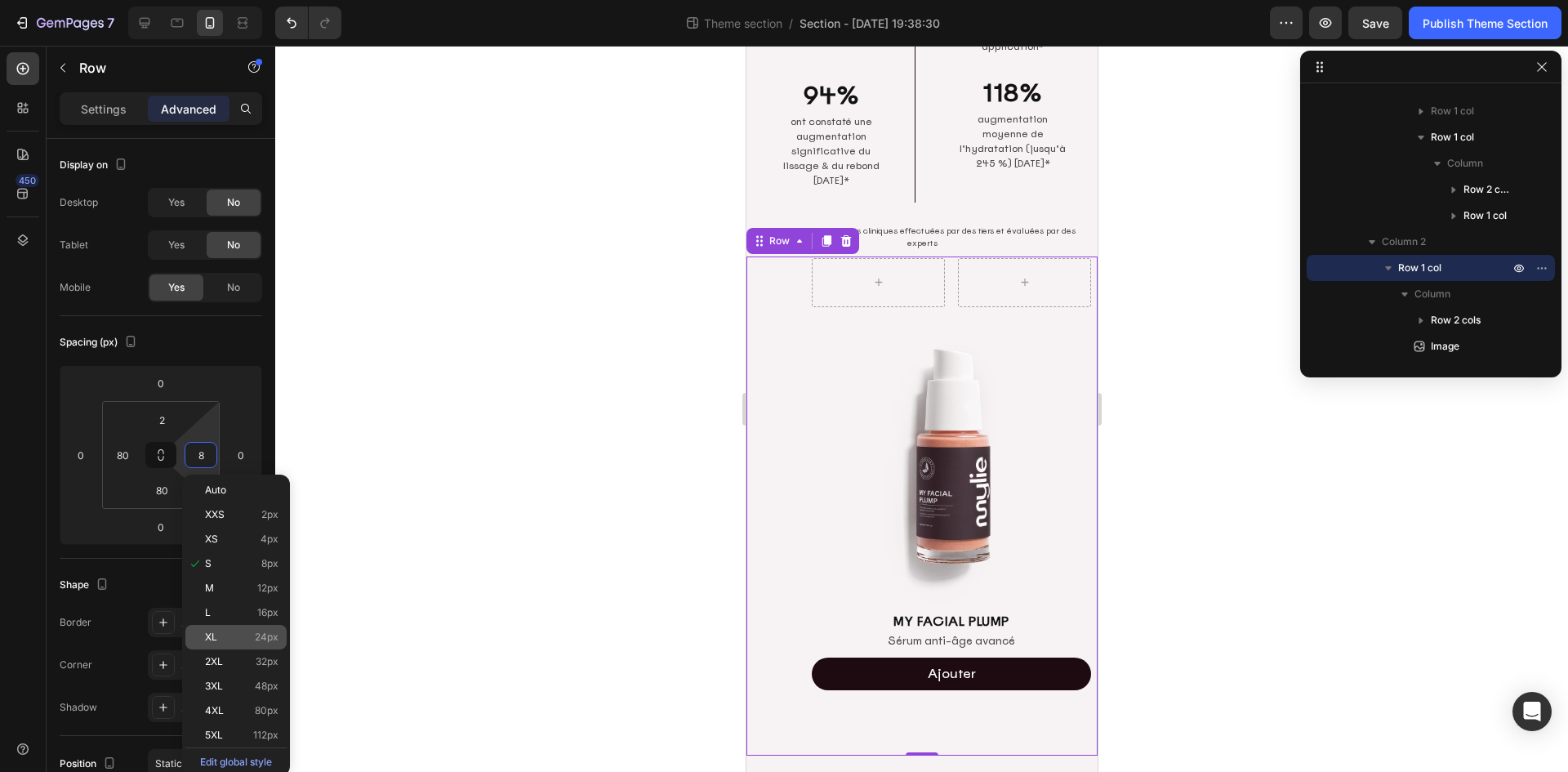
click at [234, 635] on p "XL 24px" at bounding box center [241, 637] width 74 height 12
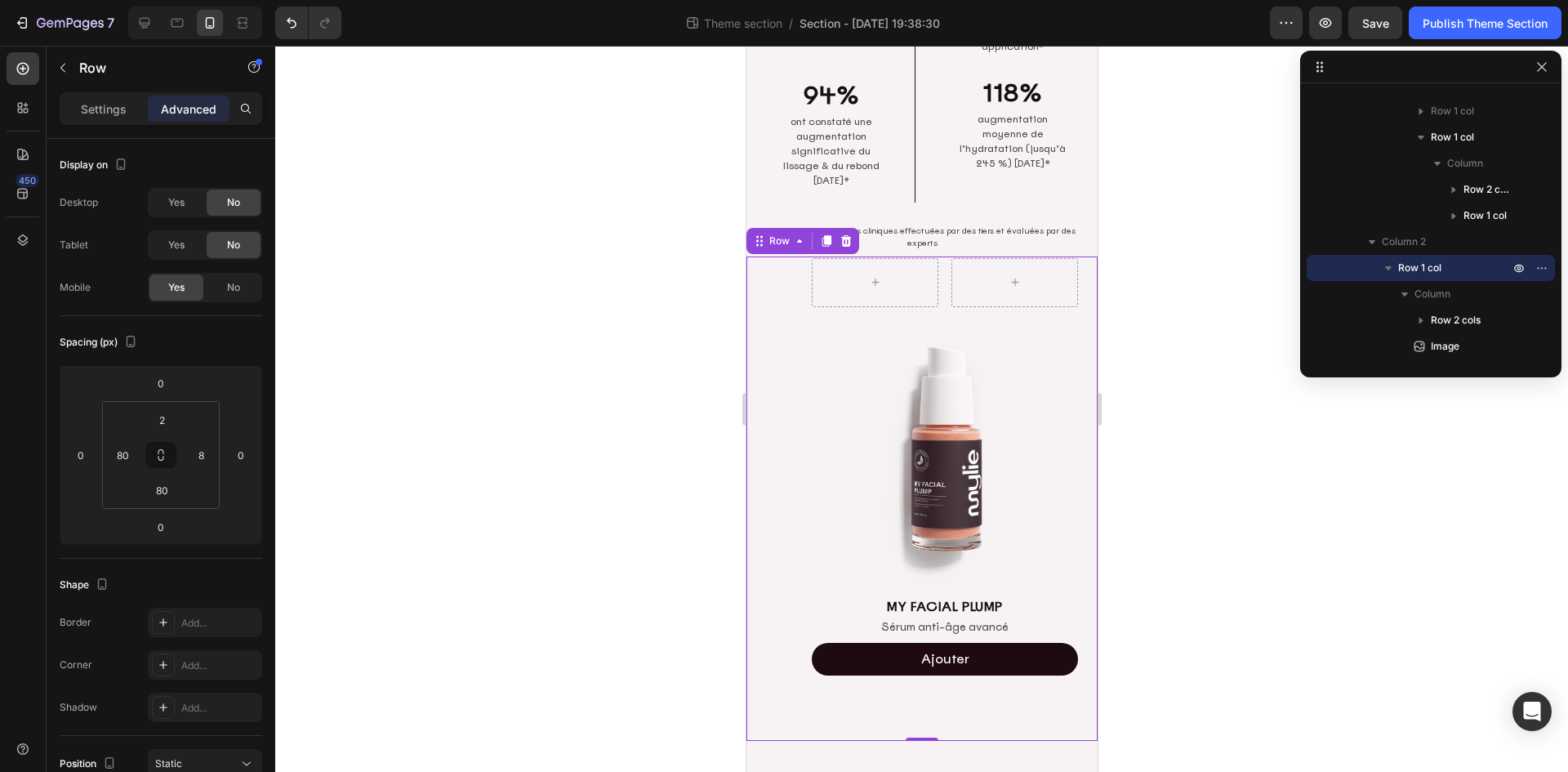
type input "24"
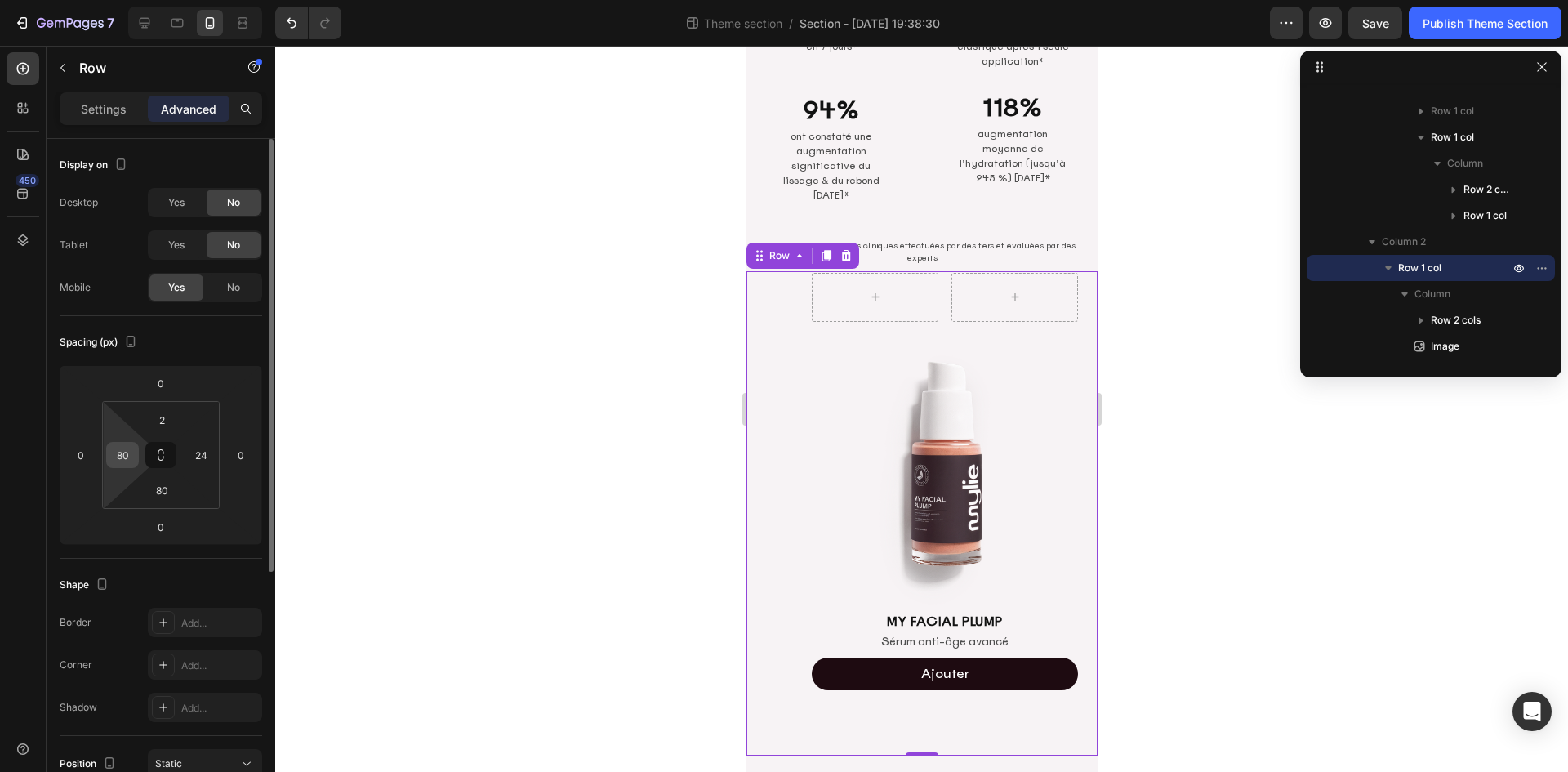
click at [118, 459] on input "80" at bounding box center [123, 455] width 25 height 25
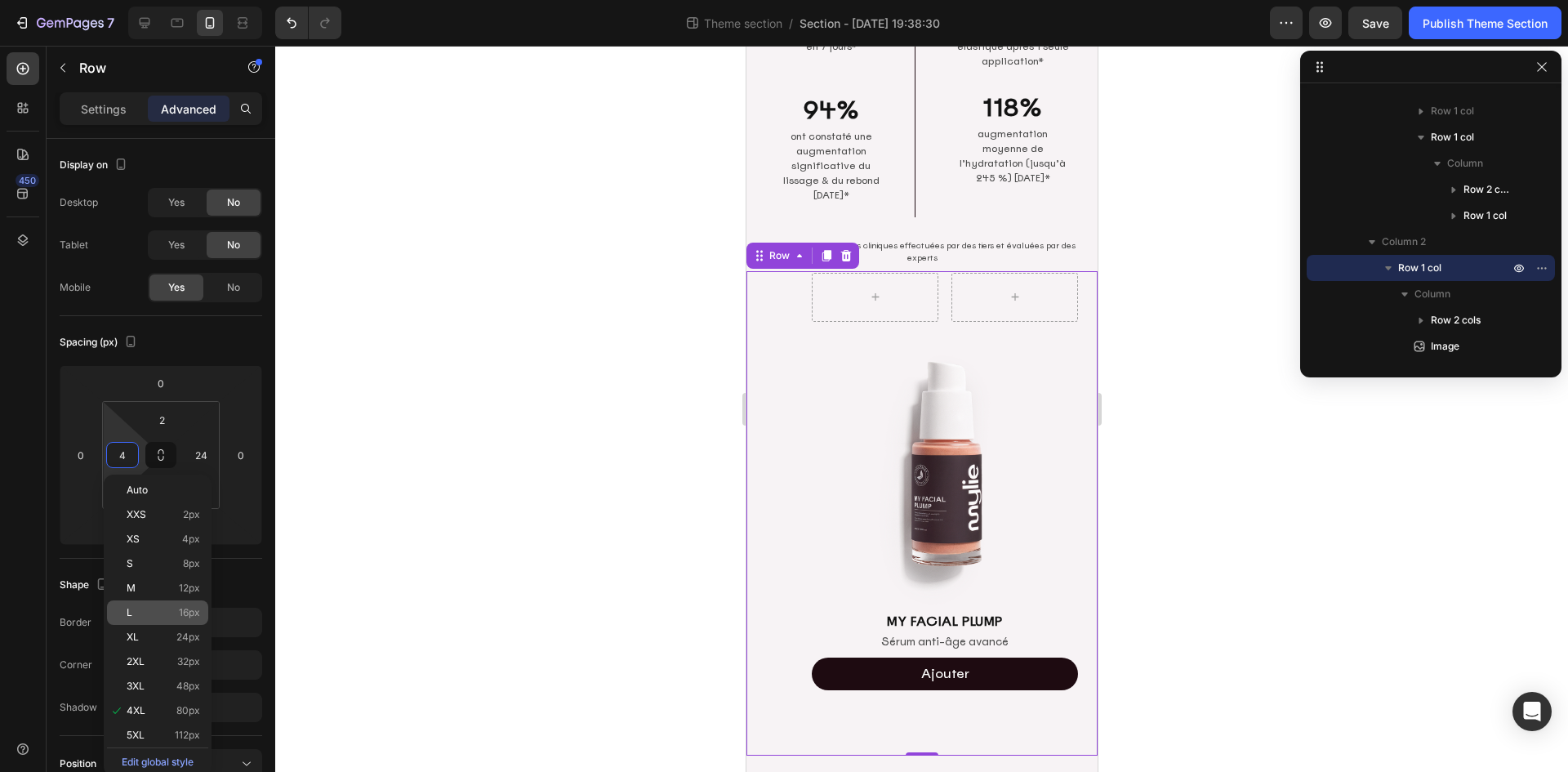
click at [190, 609] on span "16px" at bounding box center [190, 613] width 21 height 12
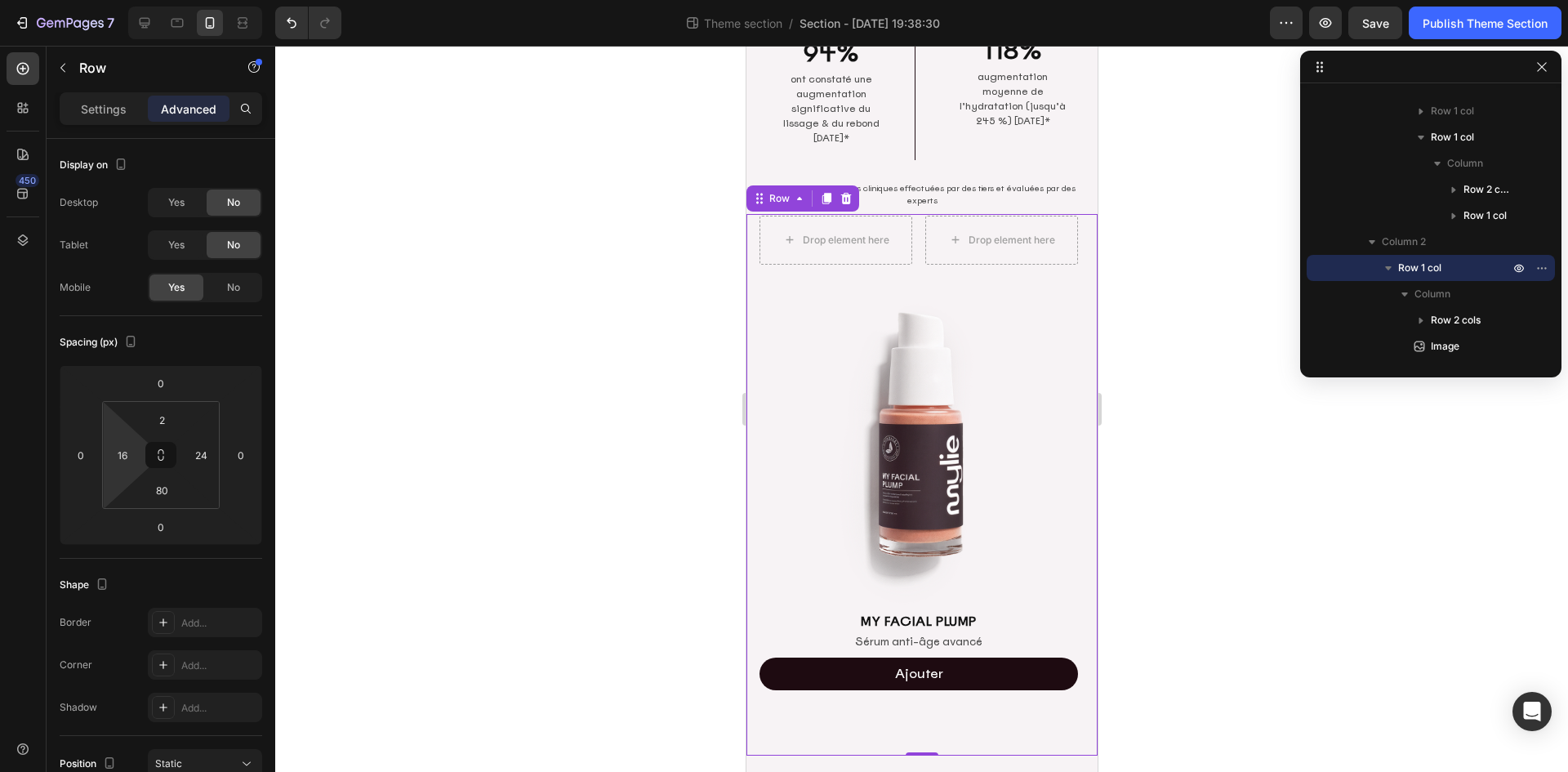
drag, startPoint x: 127, startPoint y: 460, endPoint x: 132, endPoint y: 488, distance: 28.4
click at [127, 460] on input "16" at bounding box center [123, 455] width 25 height 25
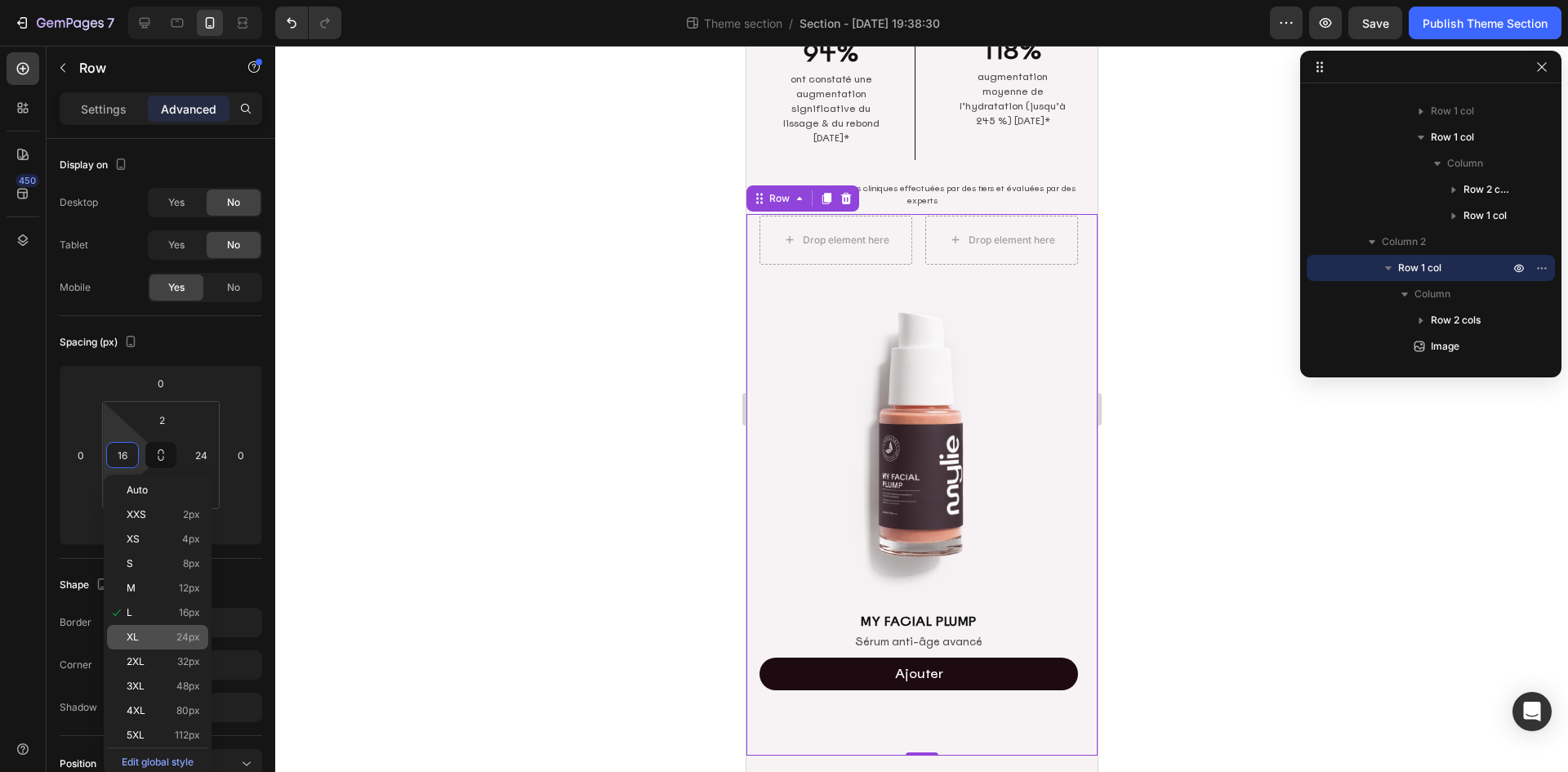
drag, startPoint x: 171, startPoint y: 636, endPoint x: 187, endPoint y: 632, distance: 16.5
click at [171, 636] on p "XL 24px" at bounding box center [163, 637] width 74 height 12
type input "24"
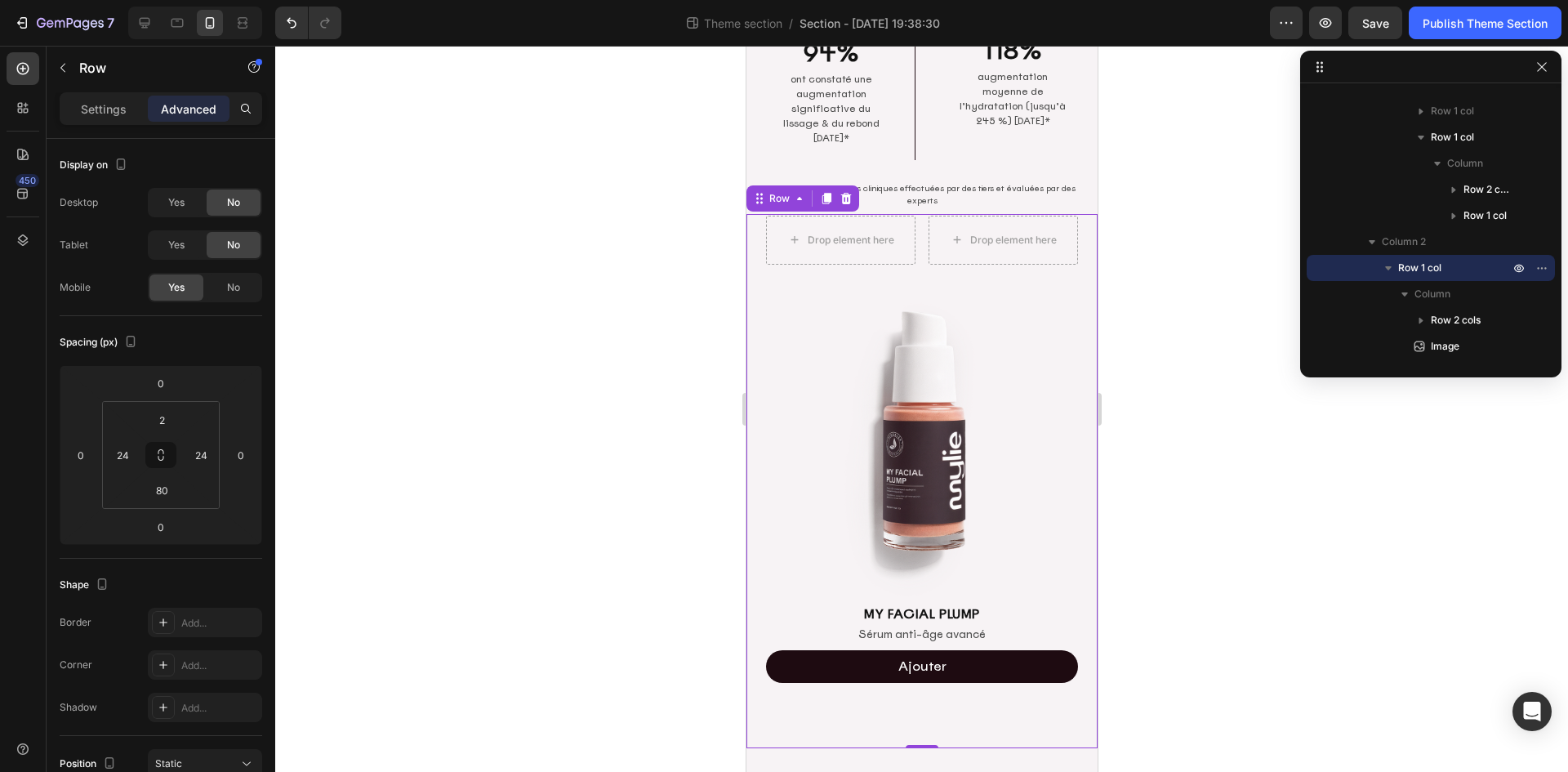
scroll to position [468, 0]
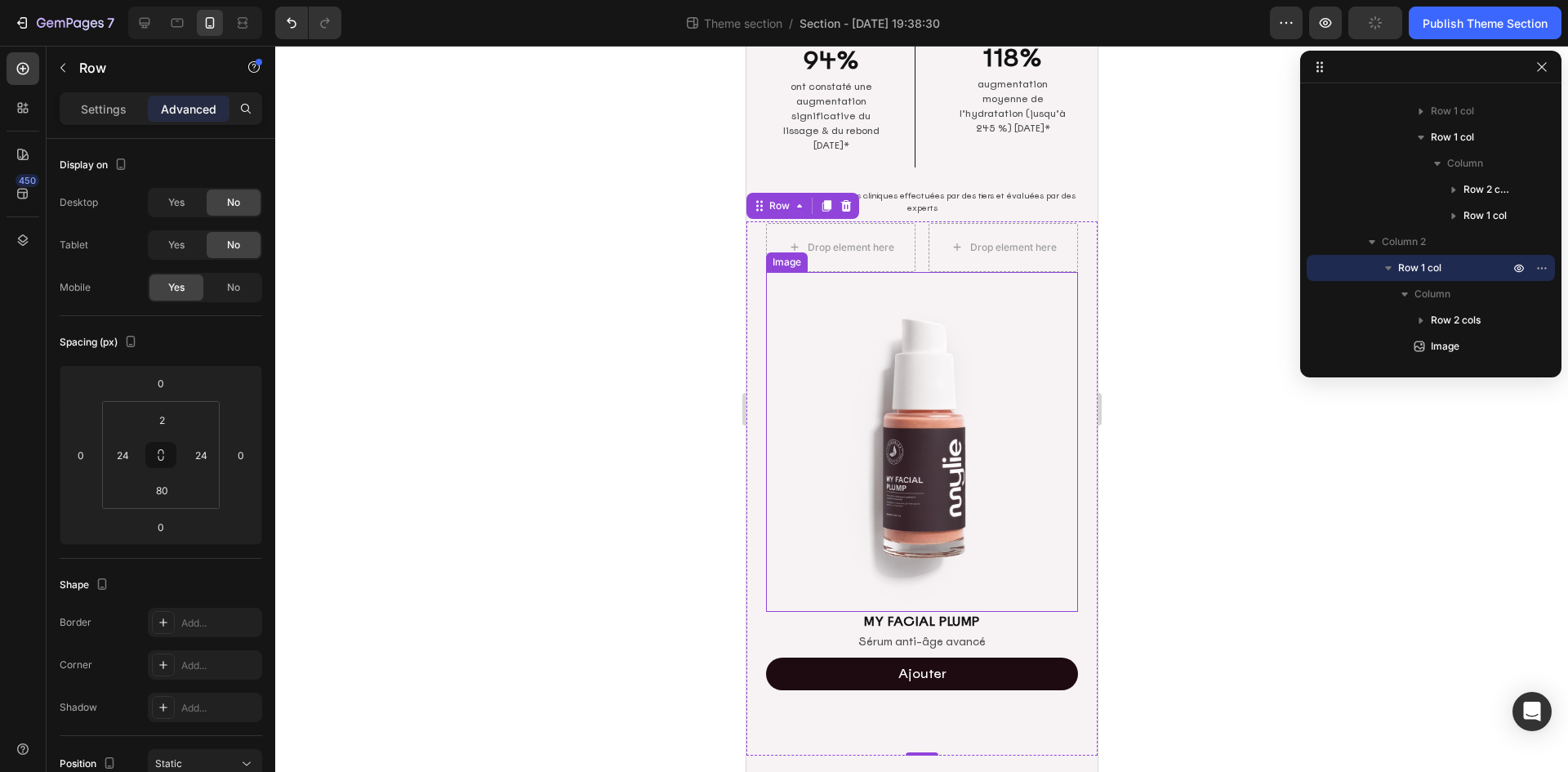
click at [998, 464] on img at bounding box center [921, 443] width 311 height 340
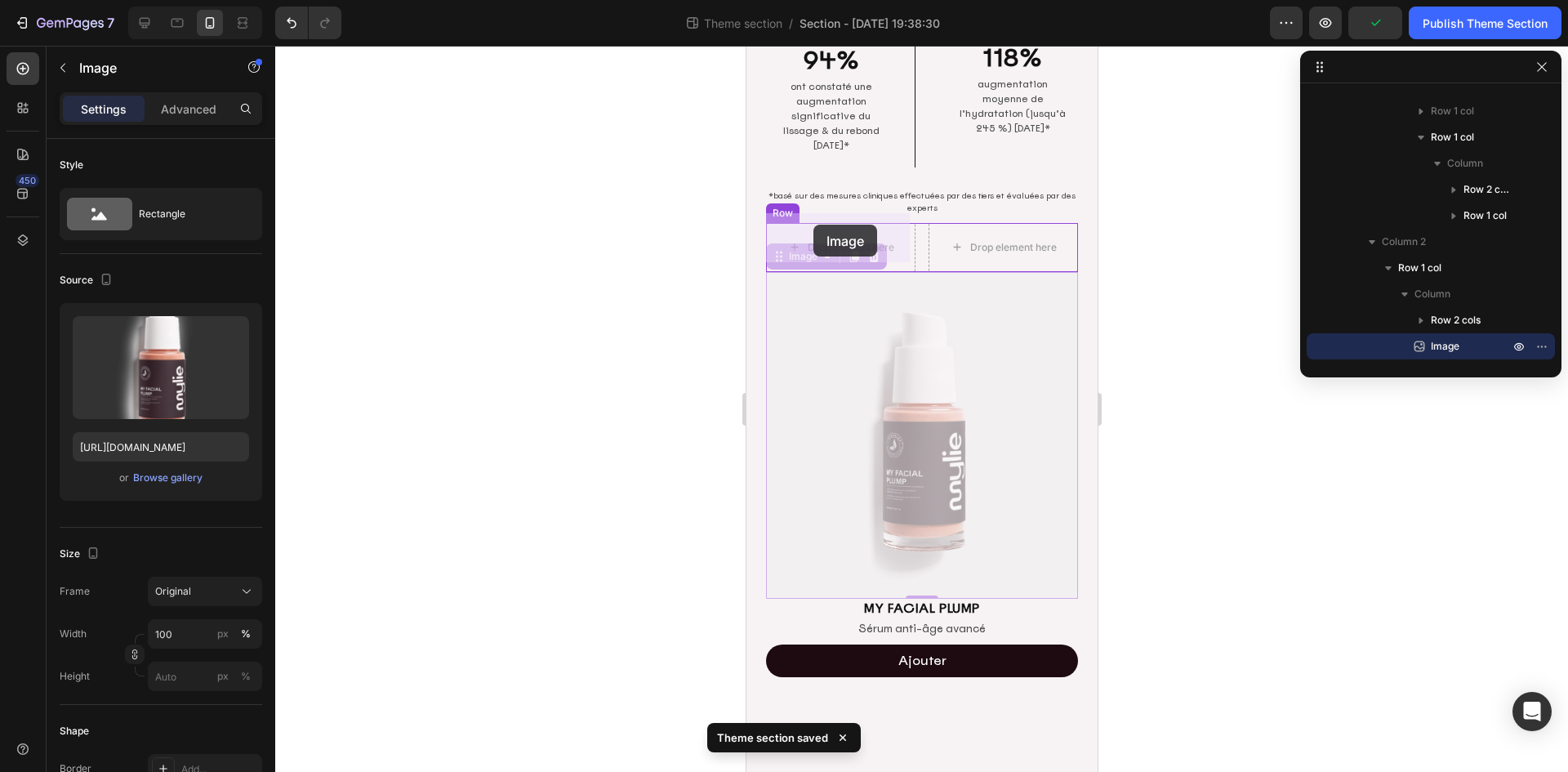
drag, startPoint x: 794, startPoint y: 254, endPoint x: 812, endPoint y: 225, distance: 34.1
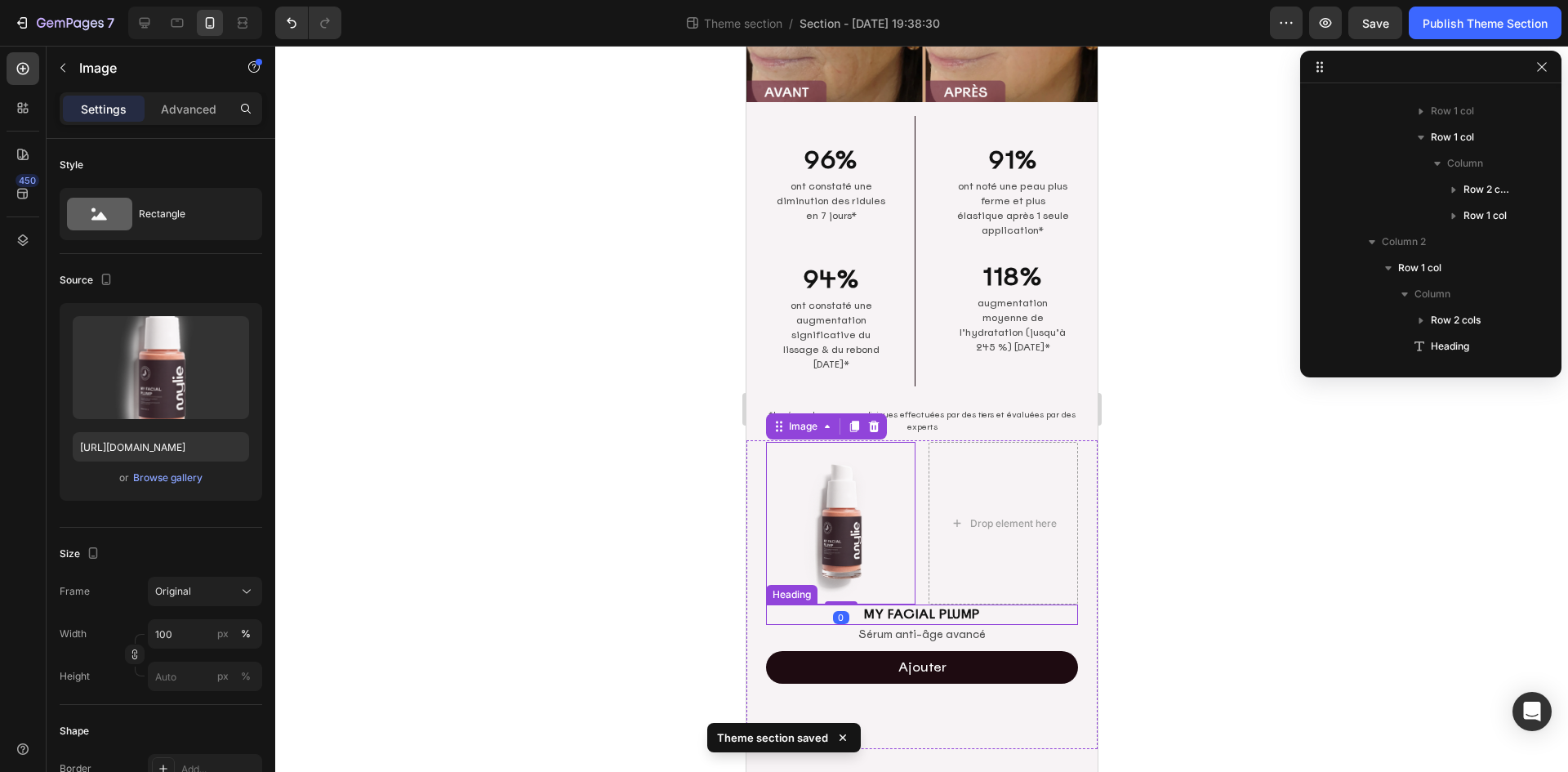
click at [1020, 605] on h2 "MY FACIAL PLUMP" at bounding box center [921, 614] width 311 height 20
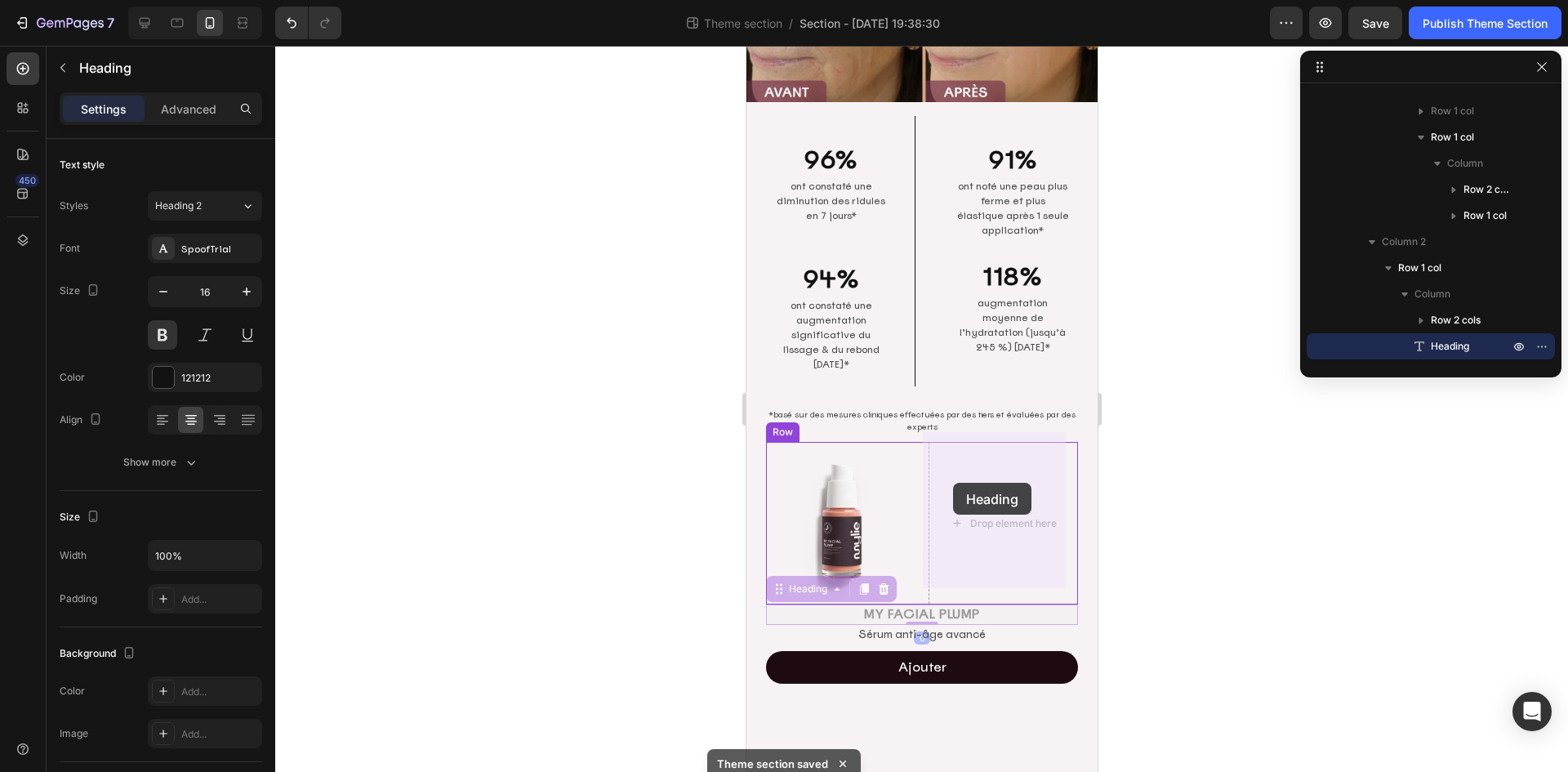
drag, startPoint x: 806, startPoint y: 573, endPoint x: 952, endPoint y: 497, distance: 164.6
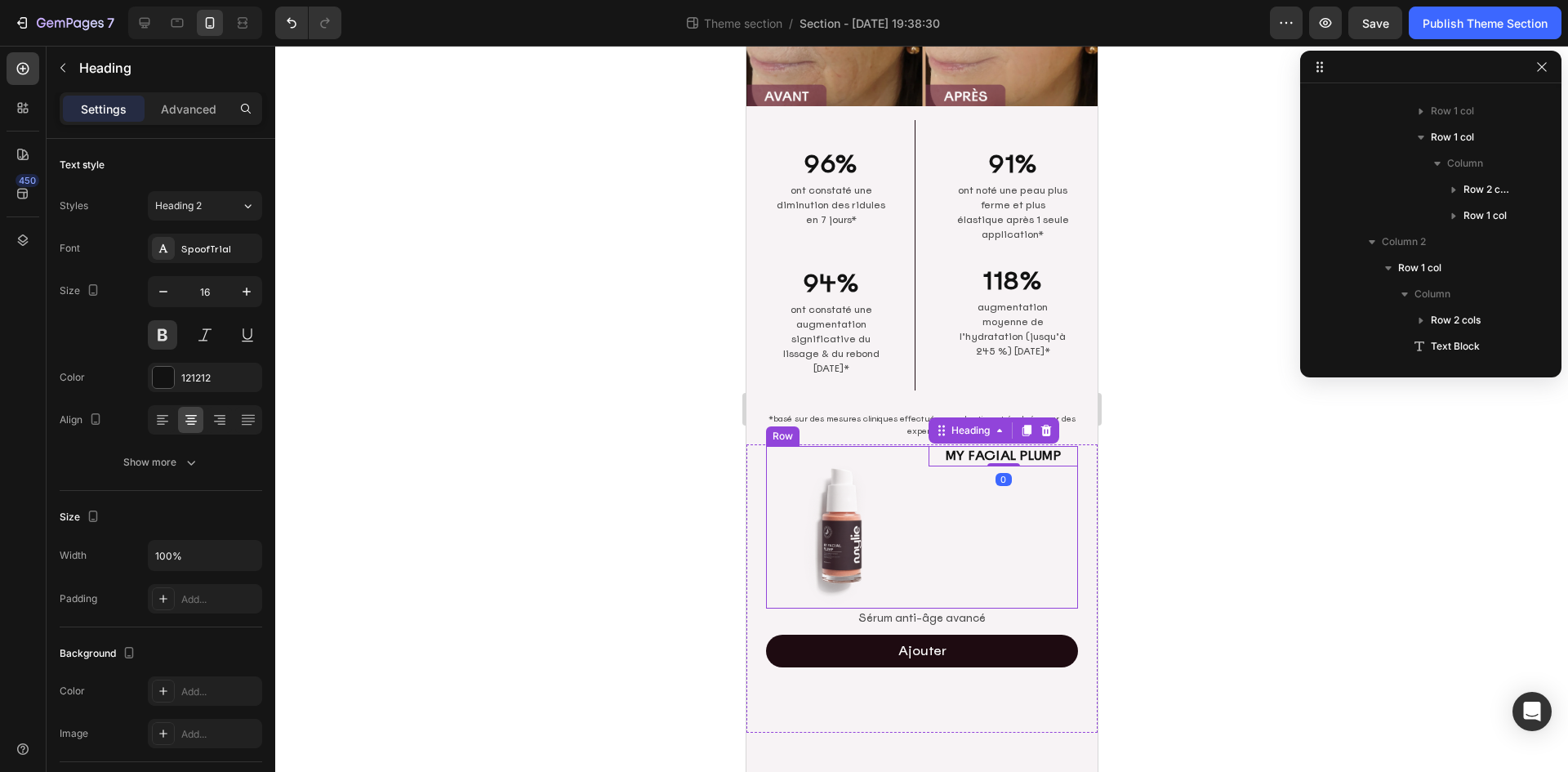
scroll to position [229, 0]
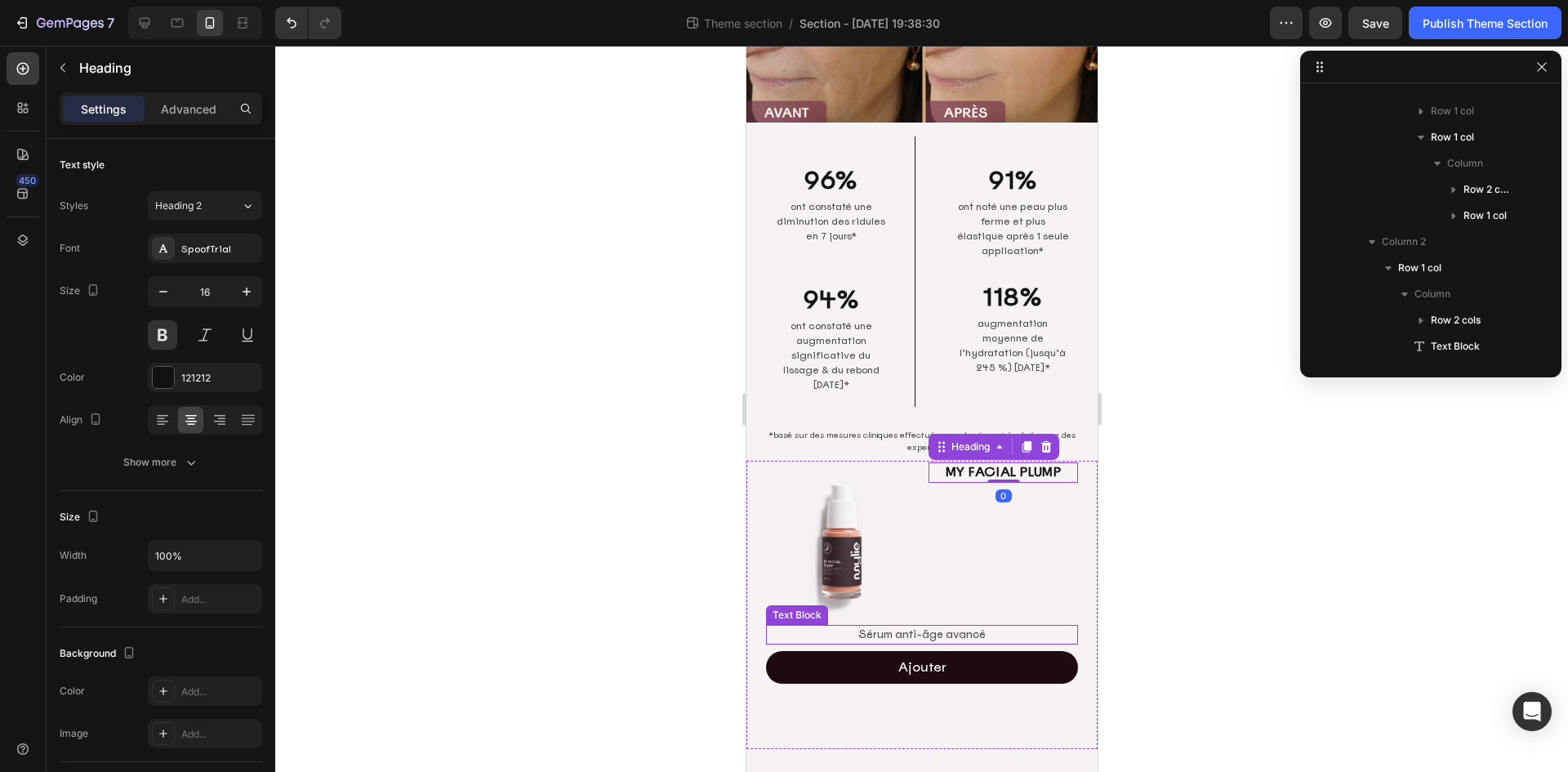
drag, startPoint x: 1017, startPoint y: 620, endPoint x: 966, endPoint y: 617, distance: 51.1
click at [1017, 627] on p "Sérum anti-âge avancé" at bounding box center [920, 635] width 309 height 16
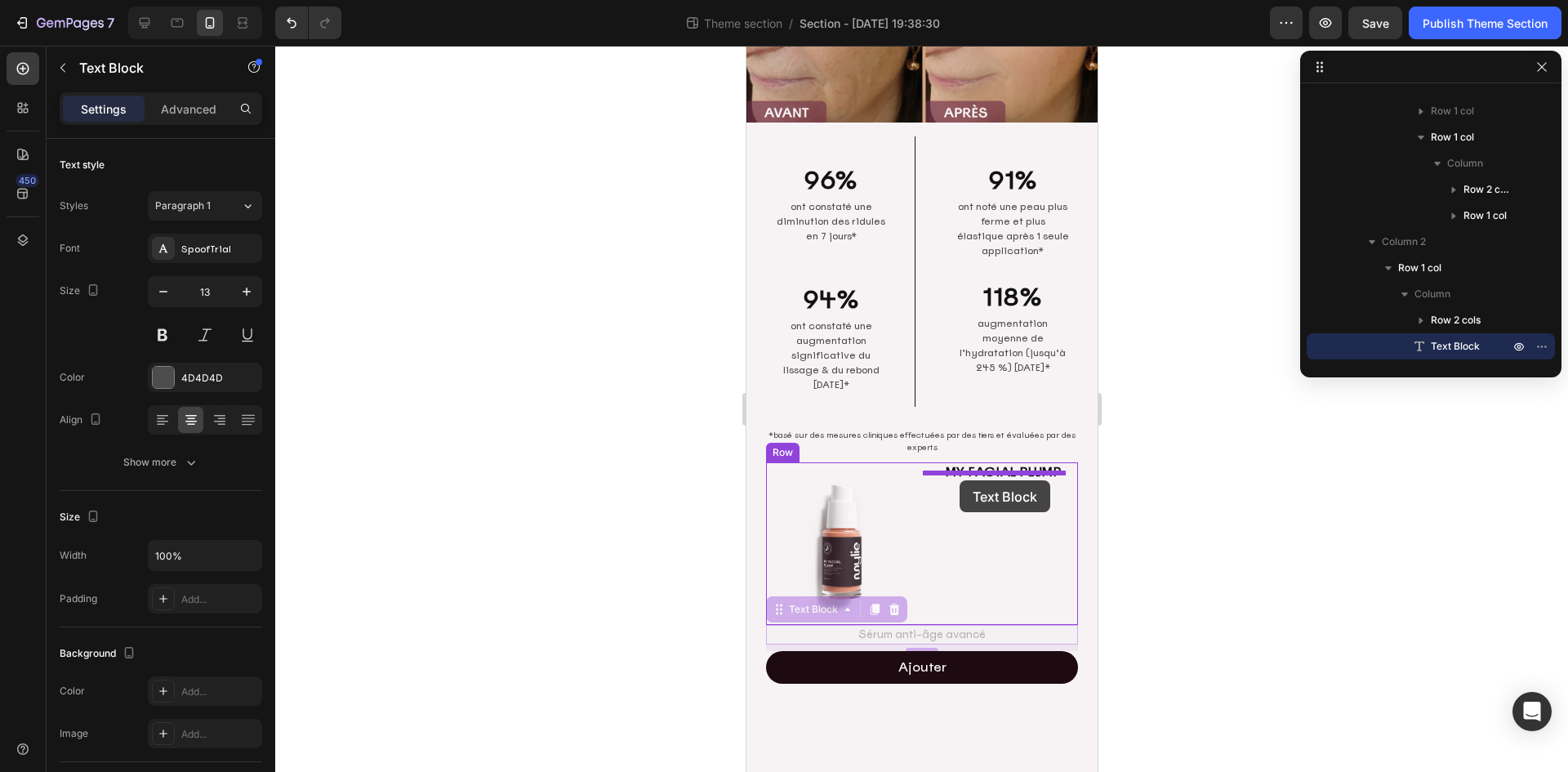
drag, startPoint x: 810, startPoint y: 595, endPoint x: 958, endPoint y: 480, distance: 187.4
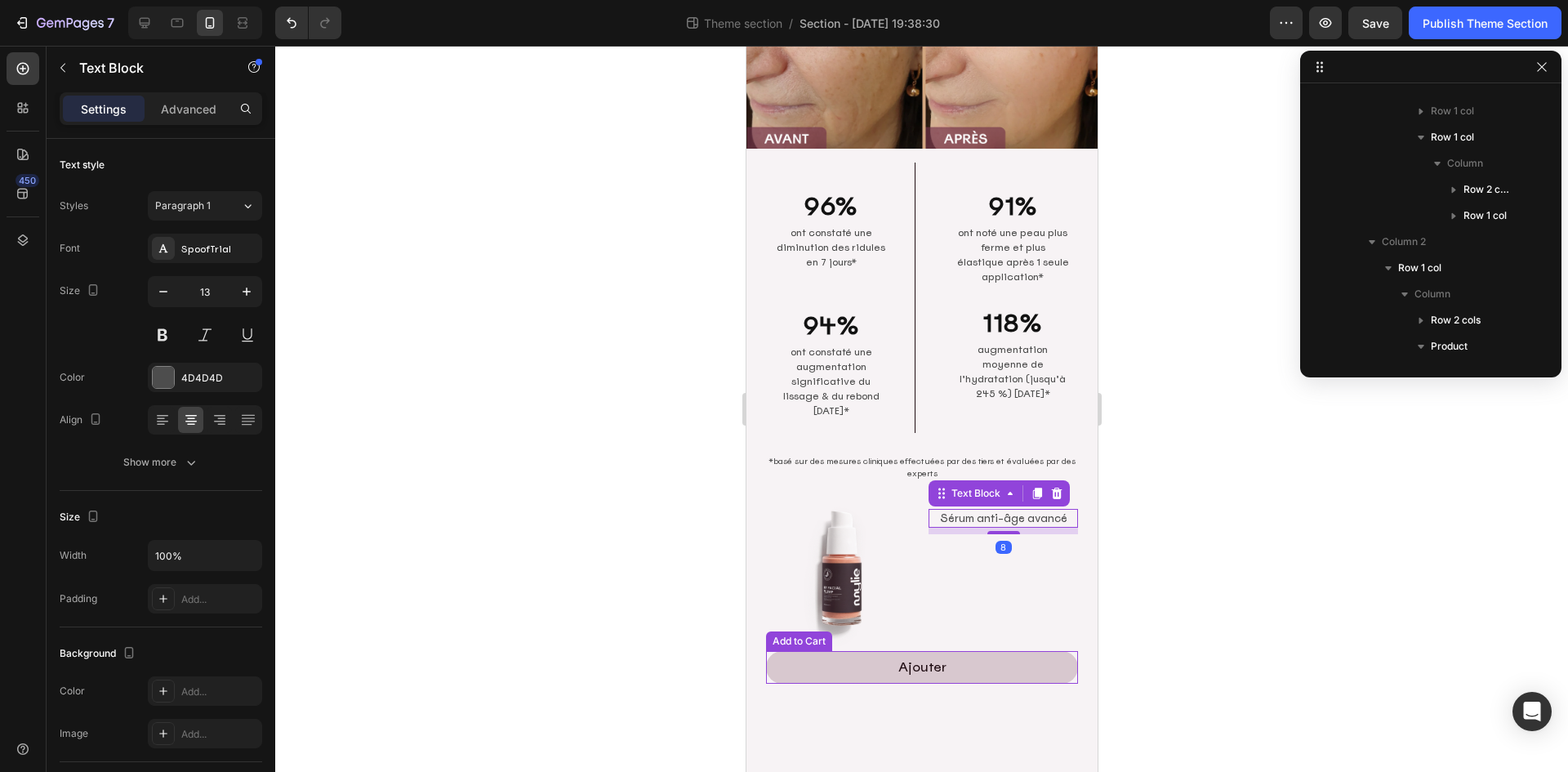
click at [1011, 651] on button "Ajouter" at bounding box center [921, 667] width 311 height 33
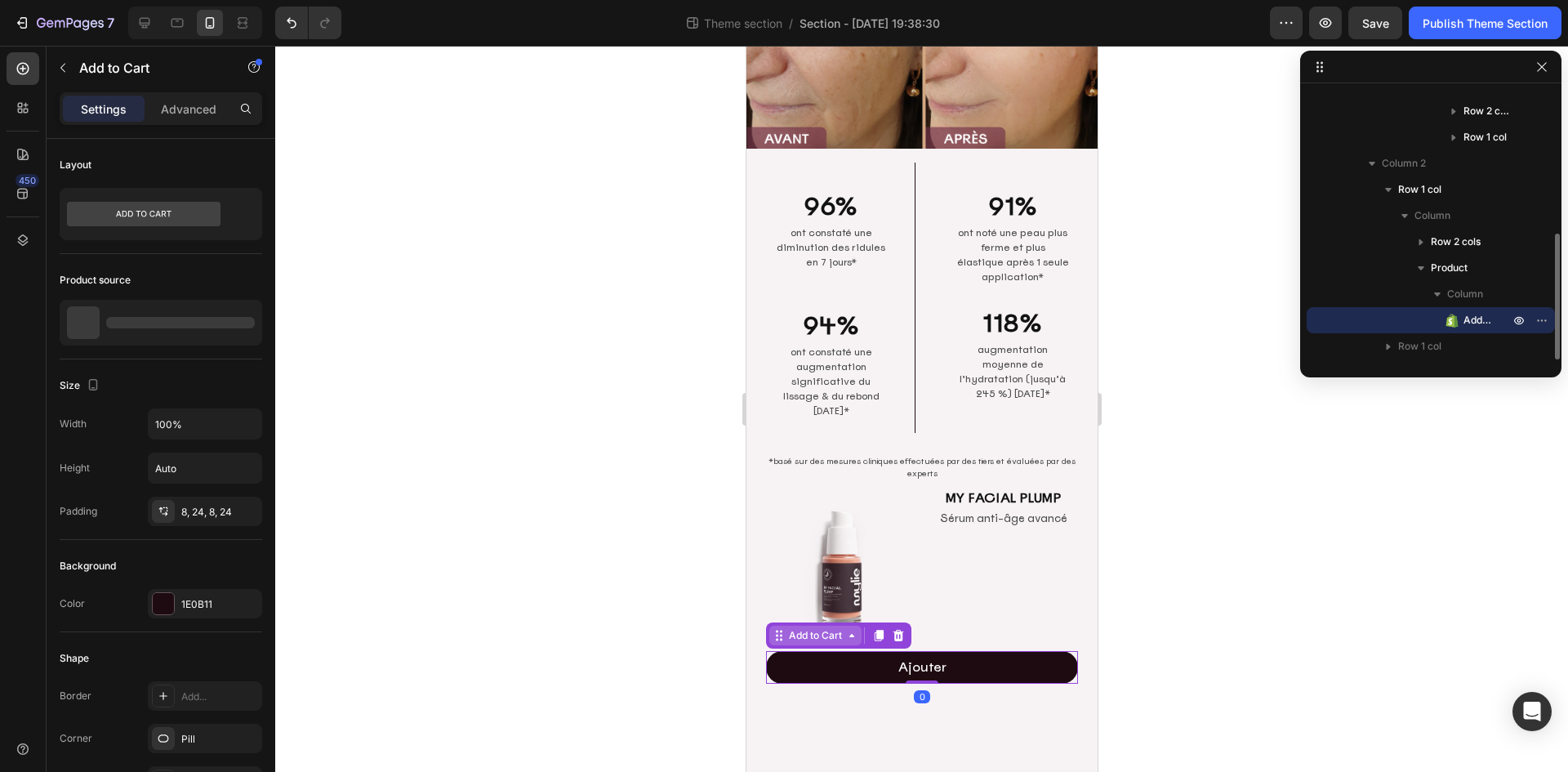
click at [827, 629] on div "Add to Cart" at bounding box center [814, 636] width 60 height 15
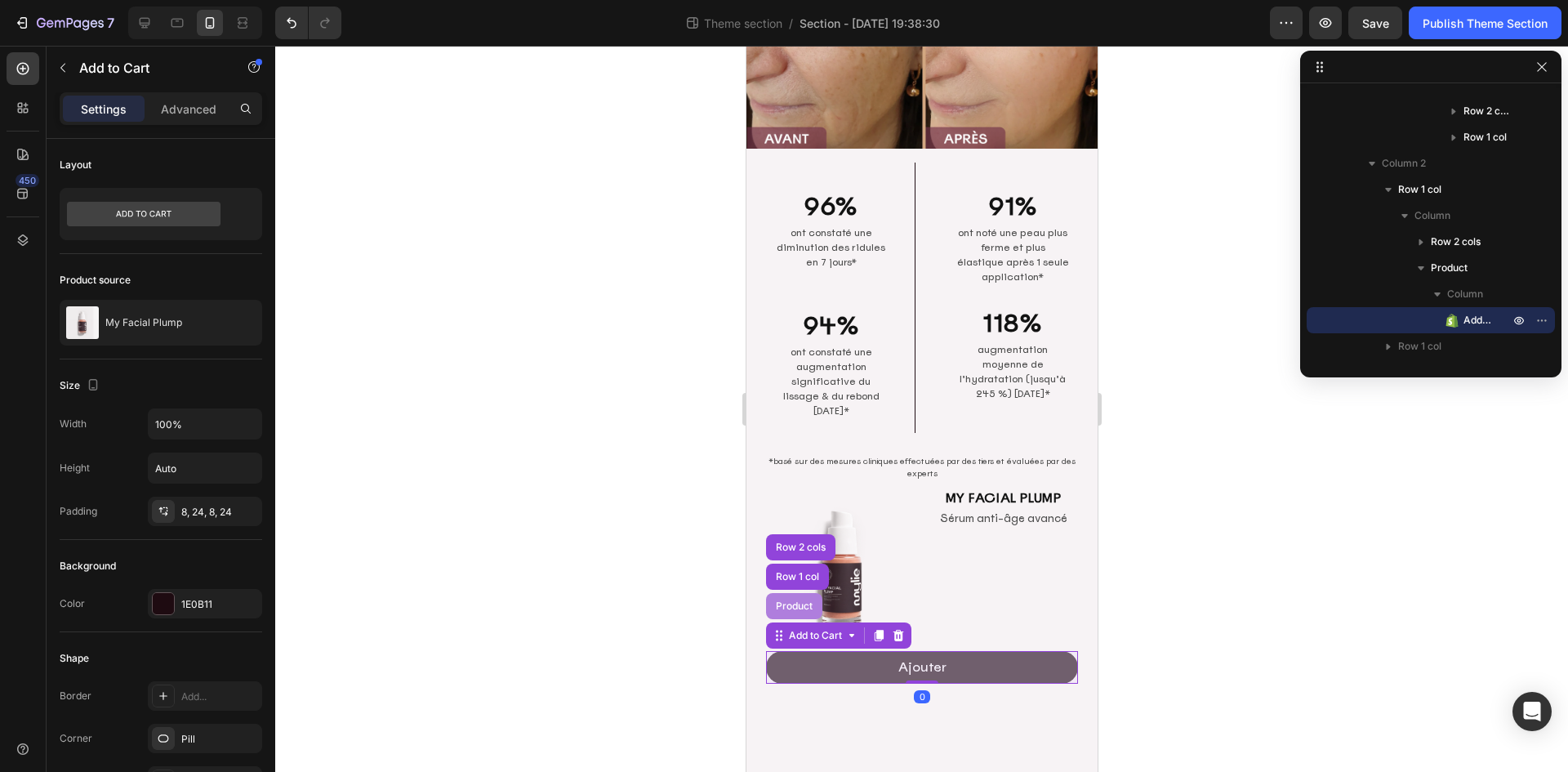
click at [799, 601] on div "Product" at bounding box center [793, 605] width 44 height 10
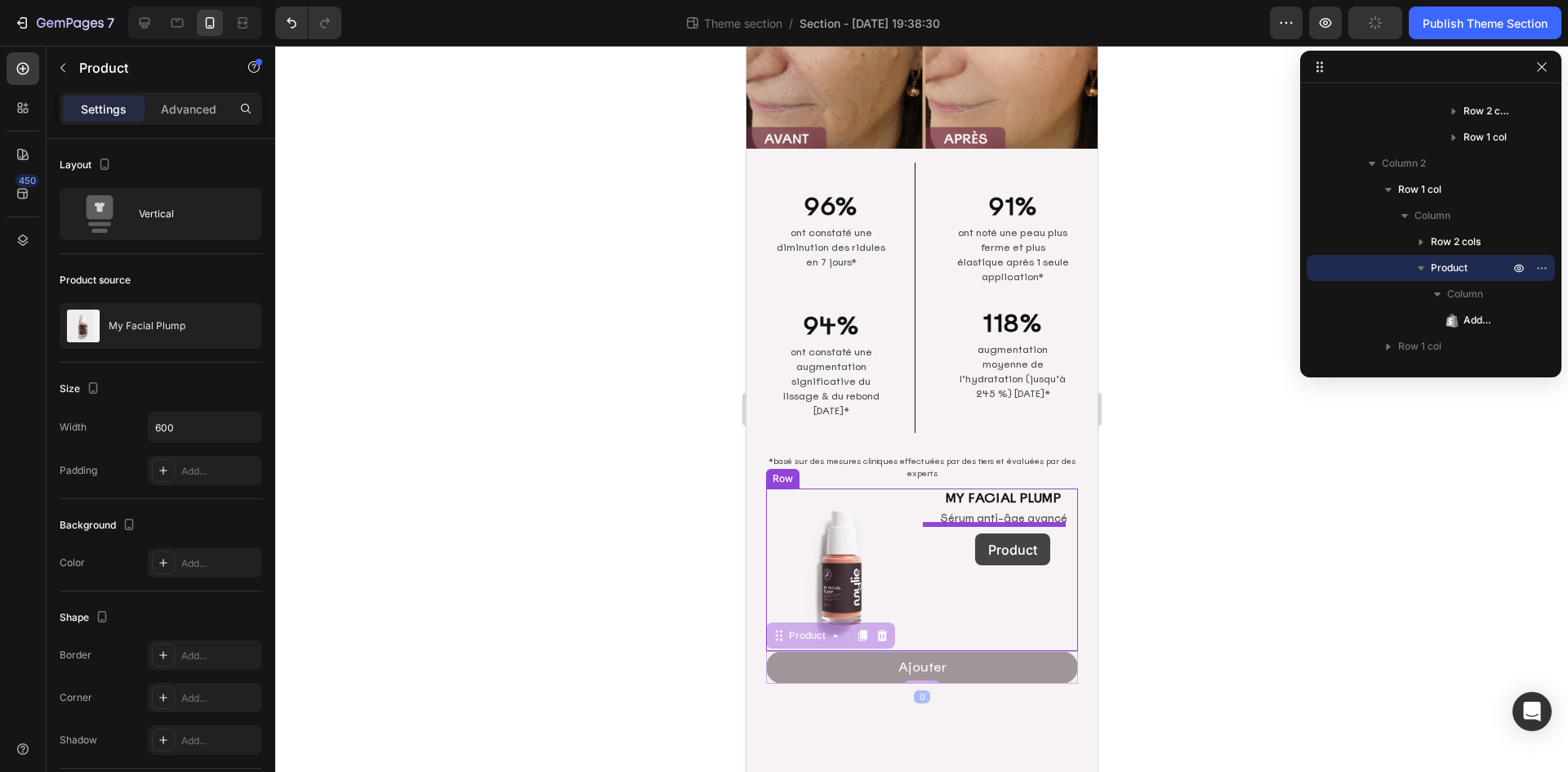
drag, startPoint x: 807, startPoint y: 615, endPoint x: 974, endPoint y: 533, distance: 186.0
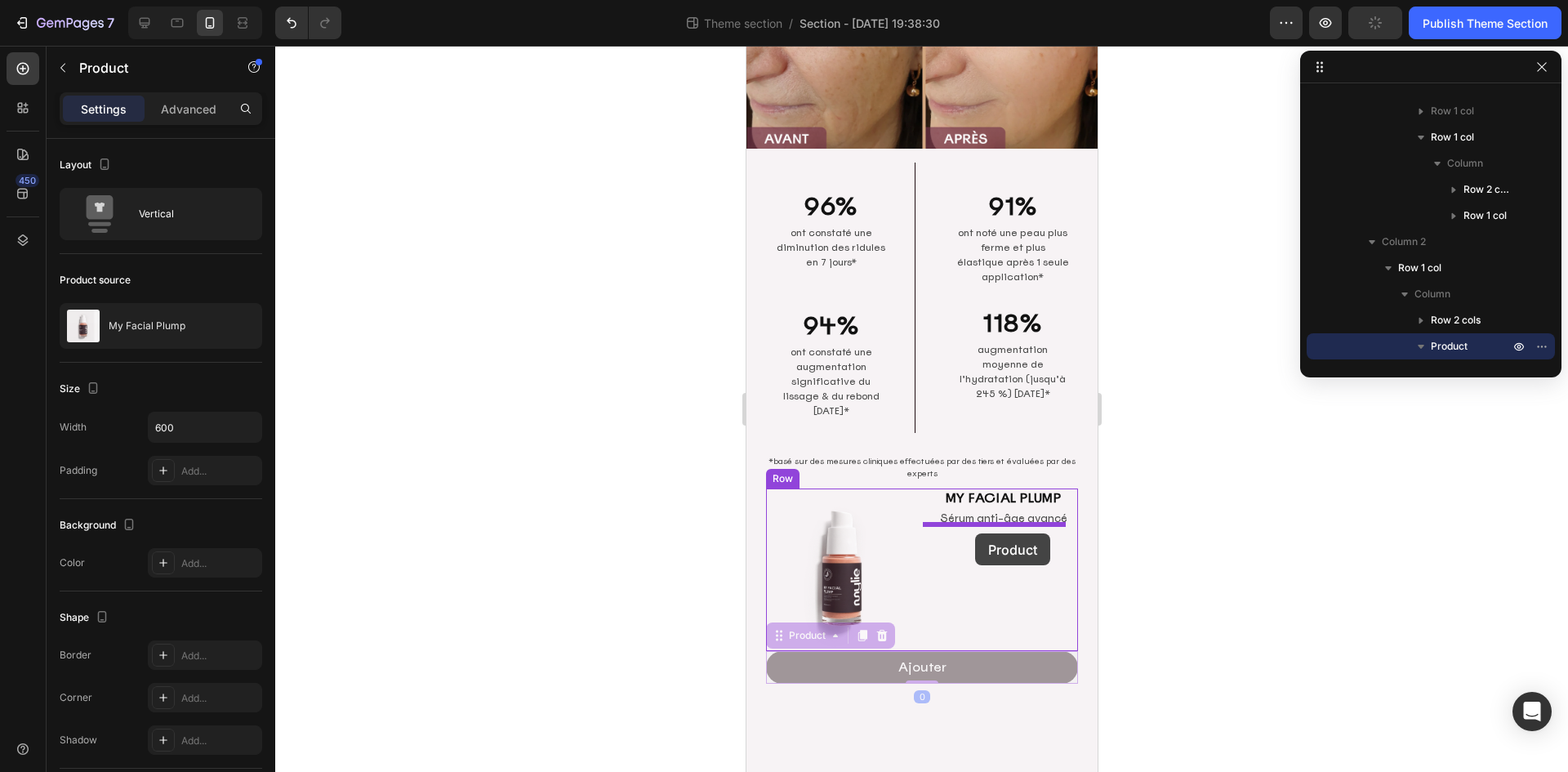
scroll to position [170, 0]
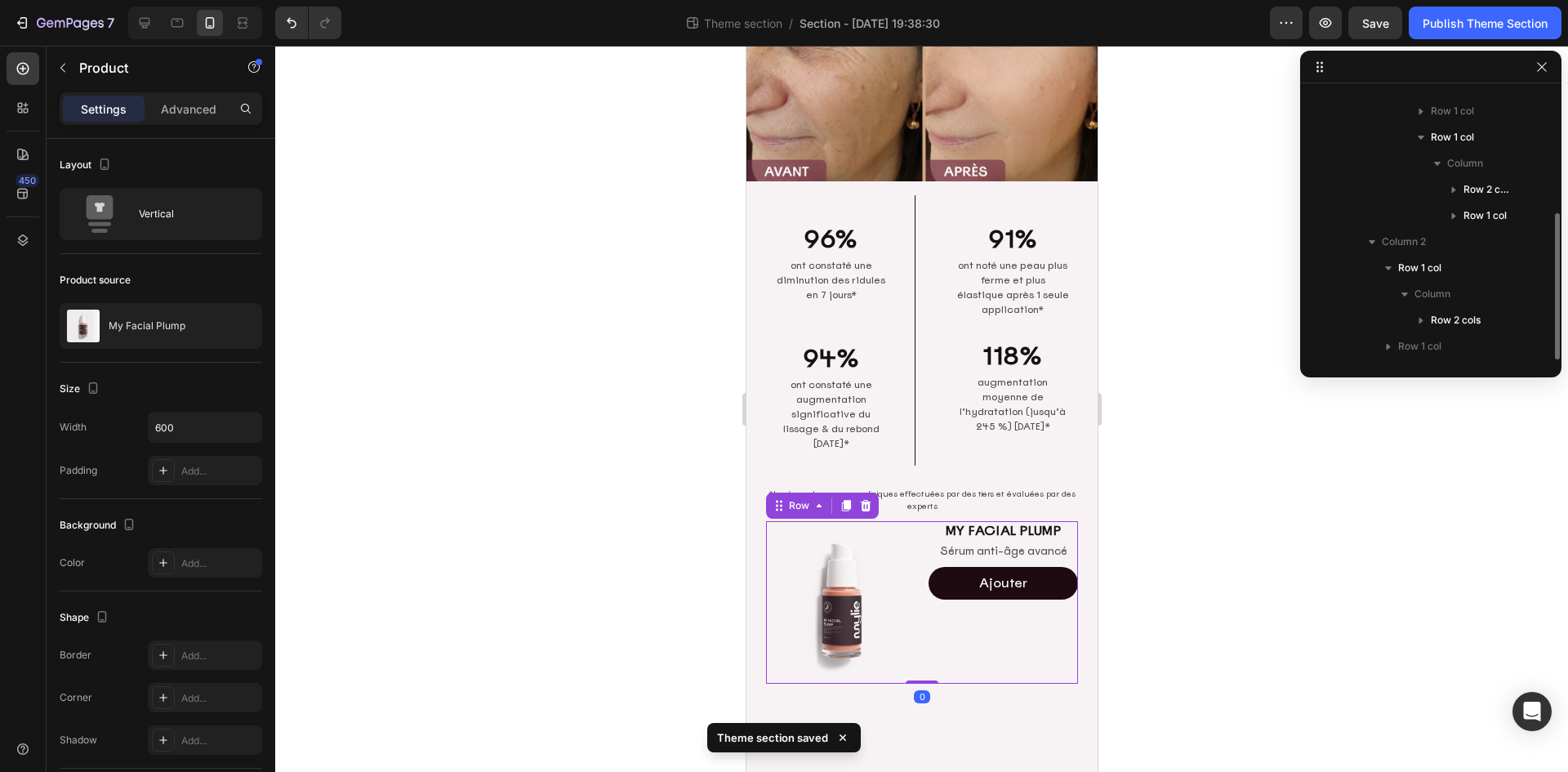
click at [982, 635] on div "MY FACIAL PLUMP Heading Sérum anti-âge avancé Text Block Ajouter Add to Cart Pr…" at bounding box center [1002, 602] width 150 height 163
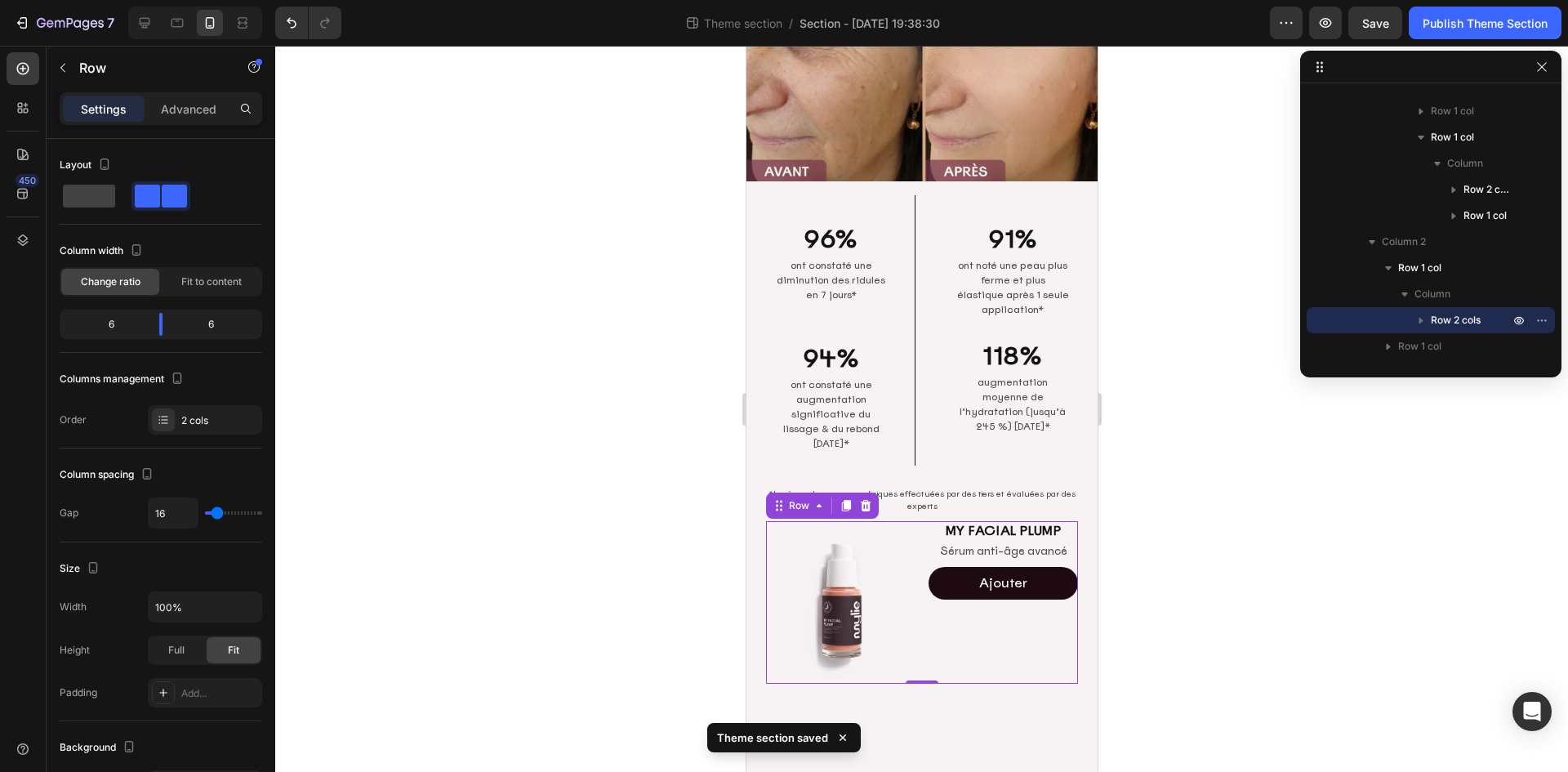
click at [996, 610] on div "MY FACIAL PLUMP Heading Sérum anti-âge avancé Text Block Ajouter Add to Cart Pr…" at bounding box center [1002, 602] width 150 height 163
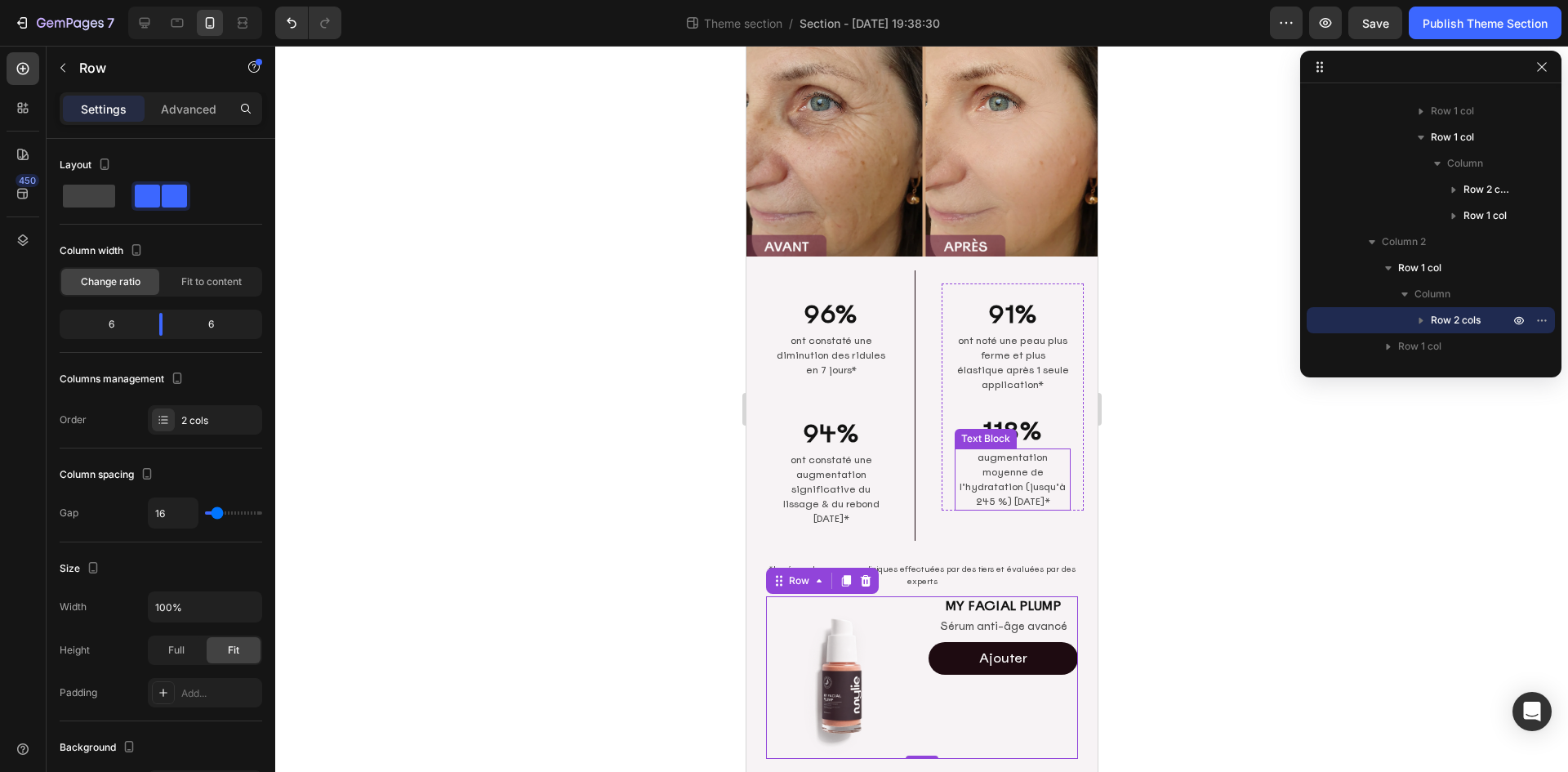
scroll to position [88, 0]
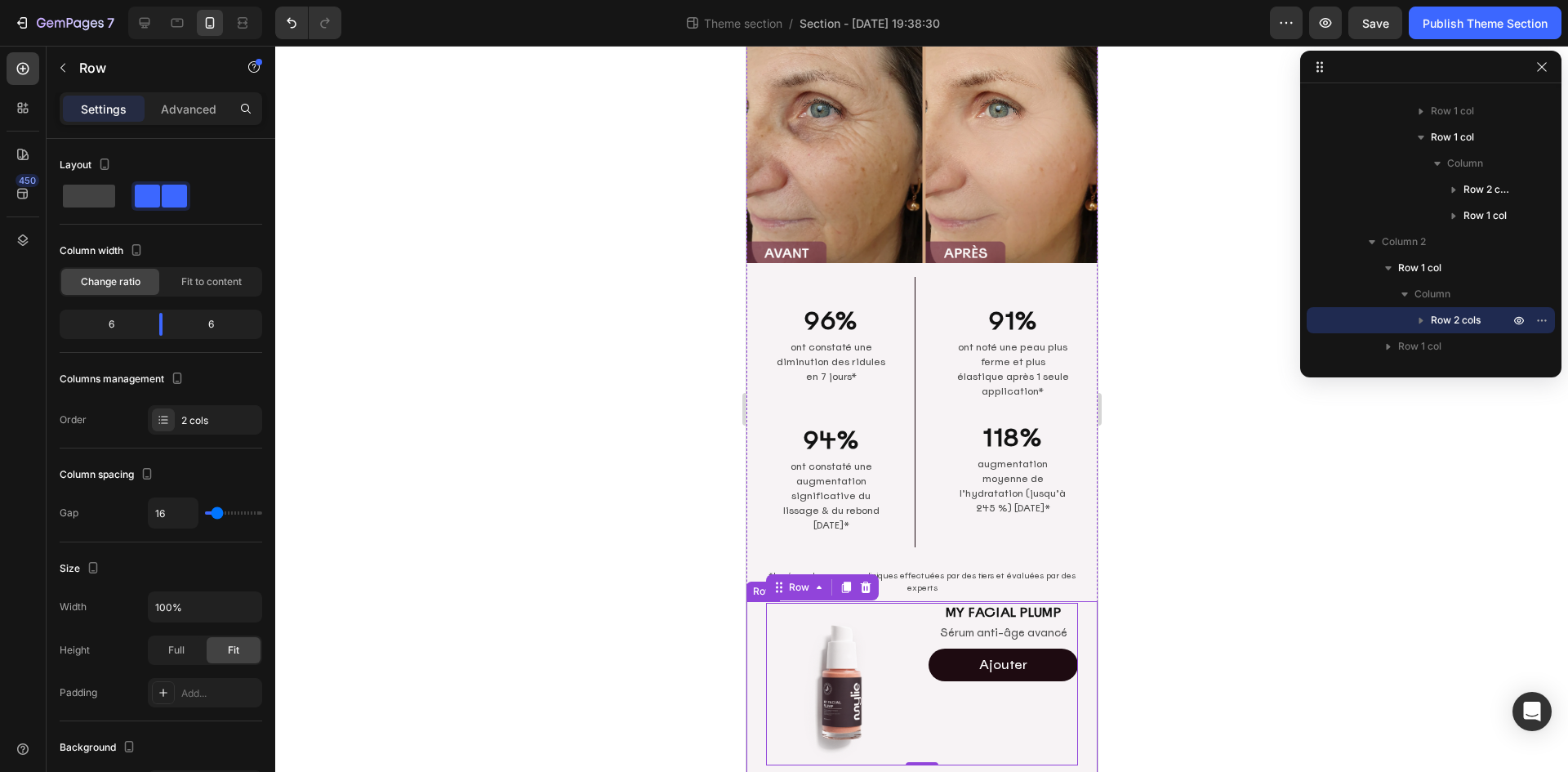
drag, startPoint x: 756, startPoint y: 664, endPoint x: 764, endPoint y: 668, distance: 8.9
click at [756, 664] on div "Image MY FACIAL PLUMP Heading Sérum anti-âge avancé Text Block Ajouter Add to C…" at bounding box center [921, 716] width 352 height 230
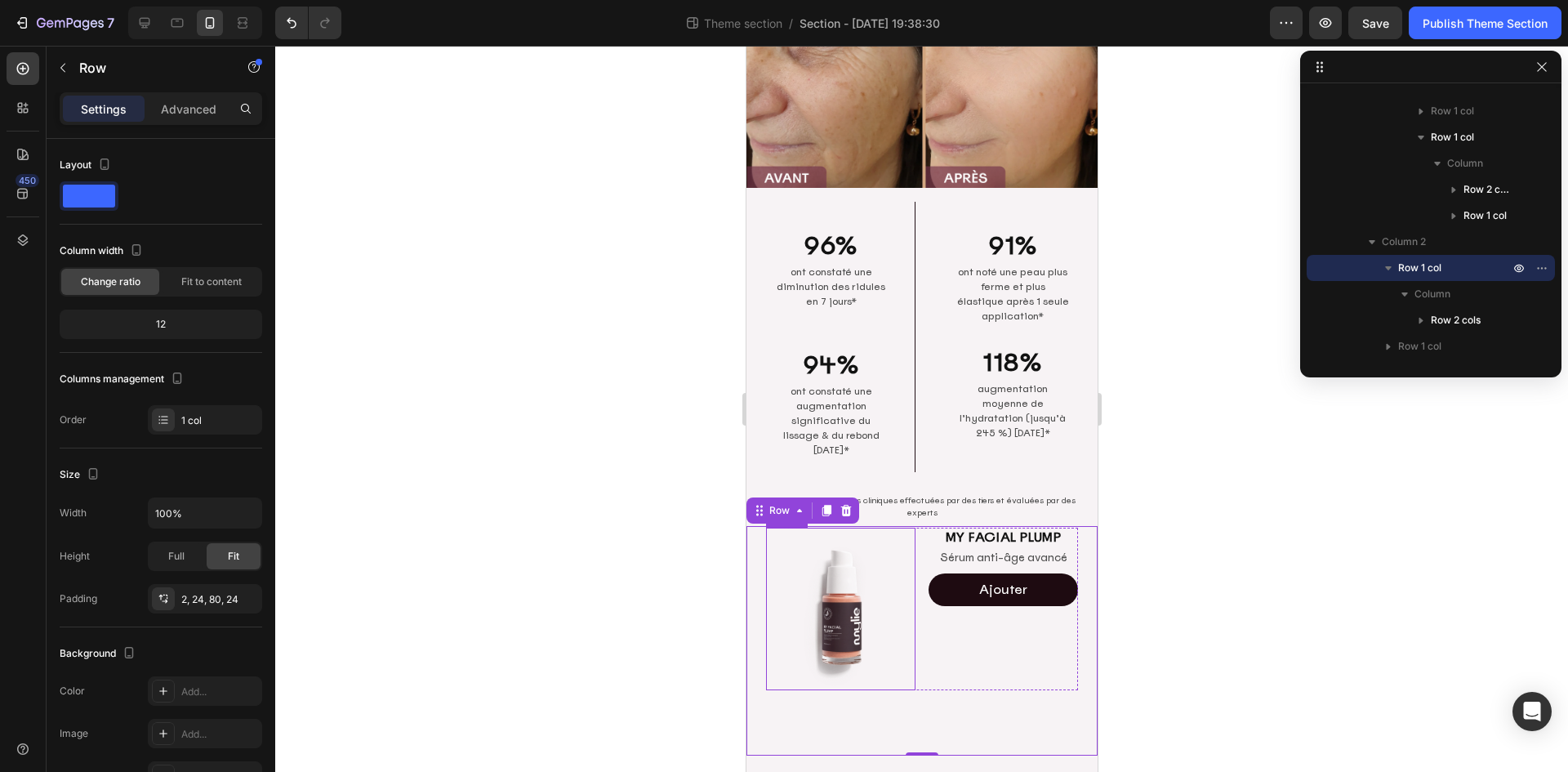
scroll to position [170, 0]
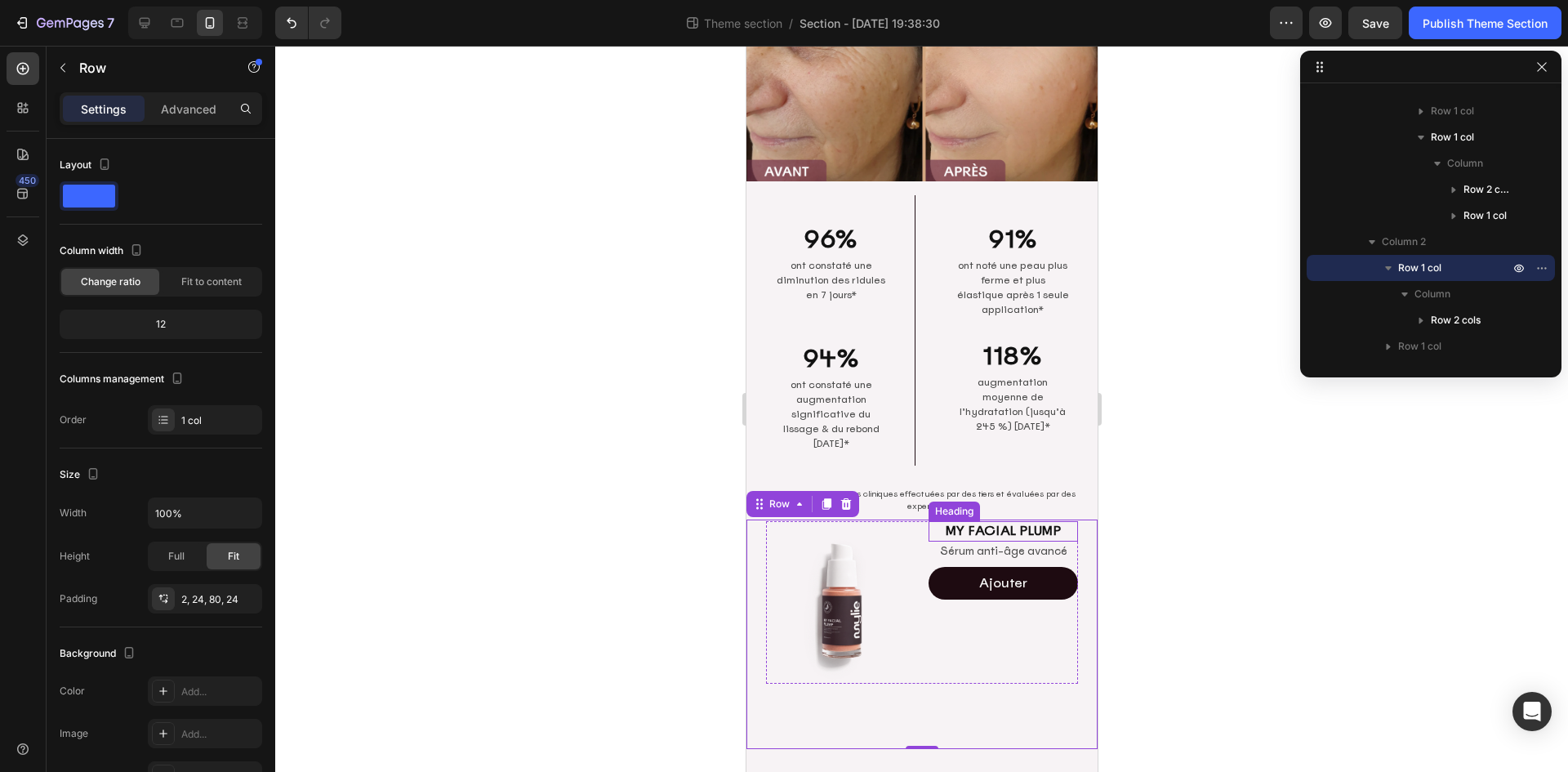
drag, startPoint x: 984, startPoint y: 523, endPoint x: 965, endPoint y: 528, distance: 19.6
click at [984, 523] on h2 "MY FACIAL PLUMP" at bounding box center [1002, 531] width 150 height 20
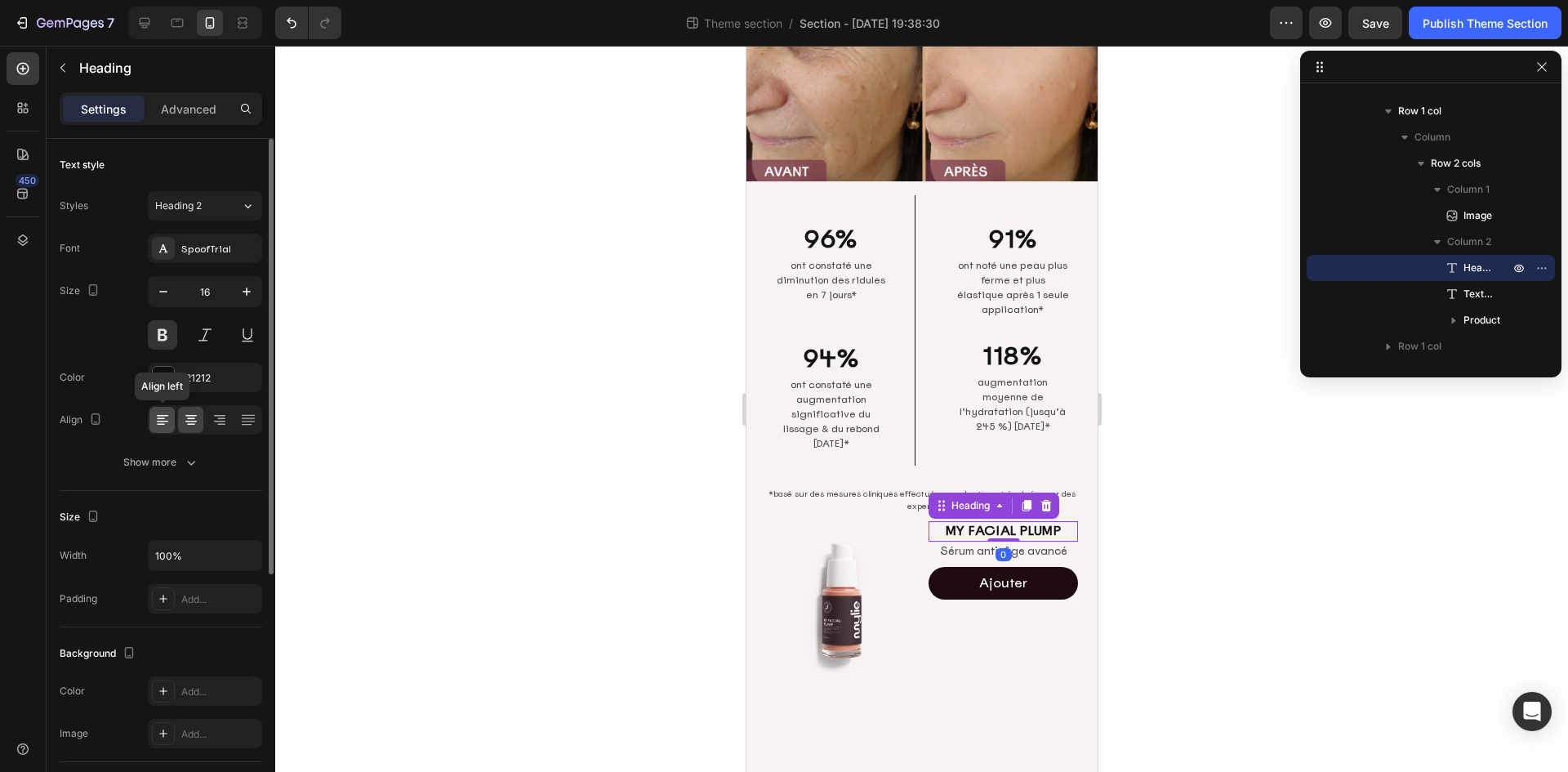
click at [166, 416] on icon at bounding box center [162, 416] width 12 height 2
click at [968, 543] on p "Sérum anti-âge avancé" at bounding box center [1002, 551] width 146 height 16
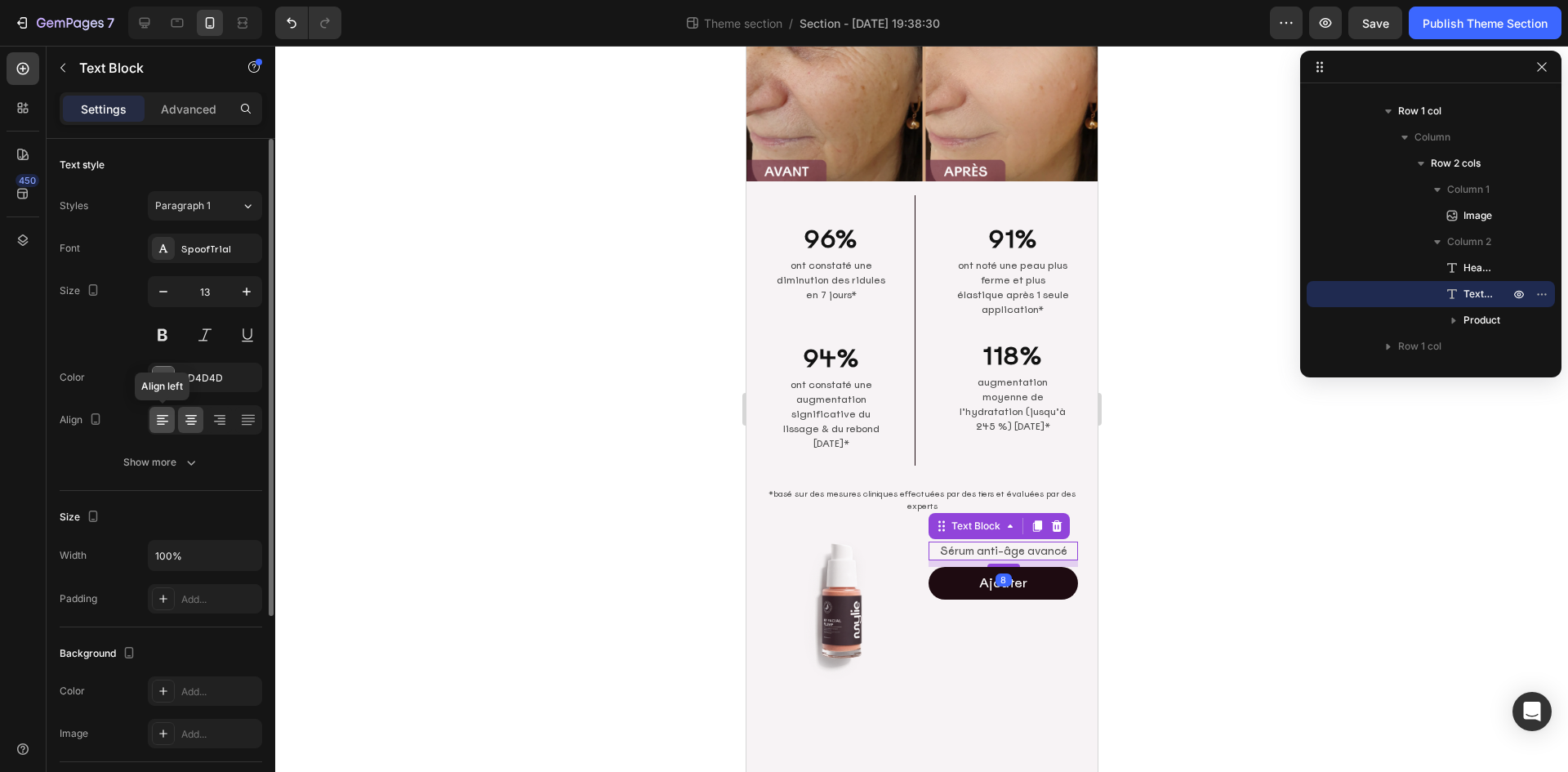
click at [167, 416] on icon at bounding box center [162, 416] width 12 height 2
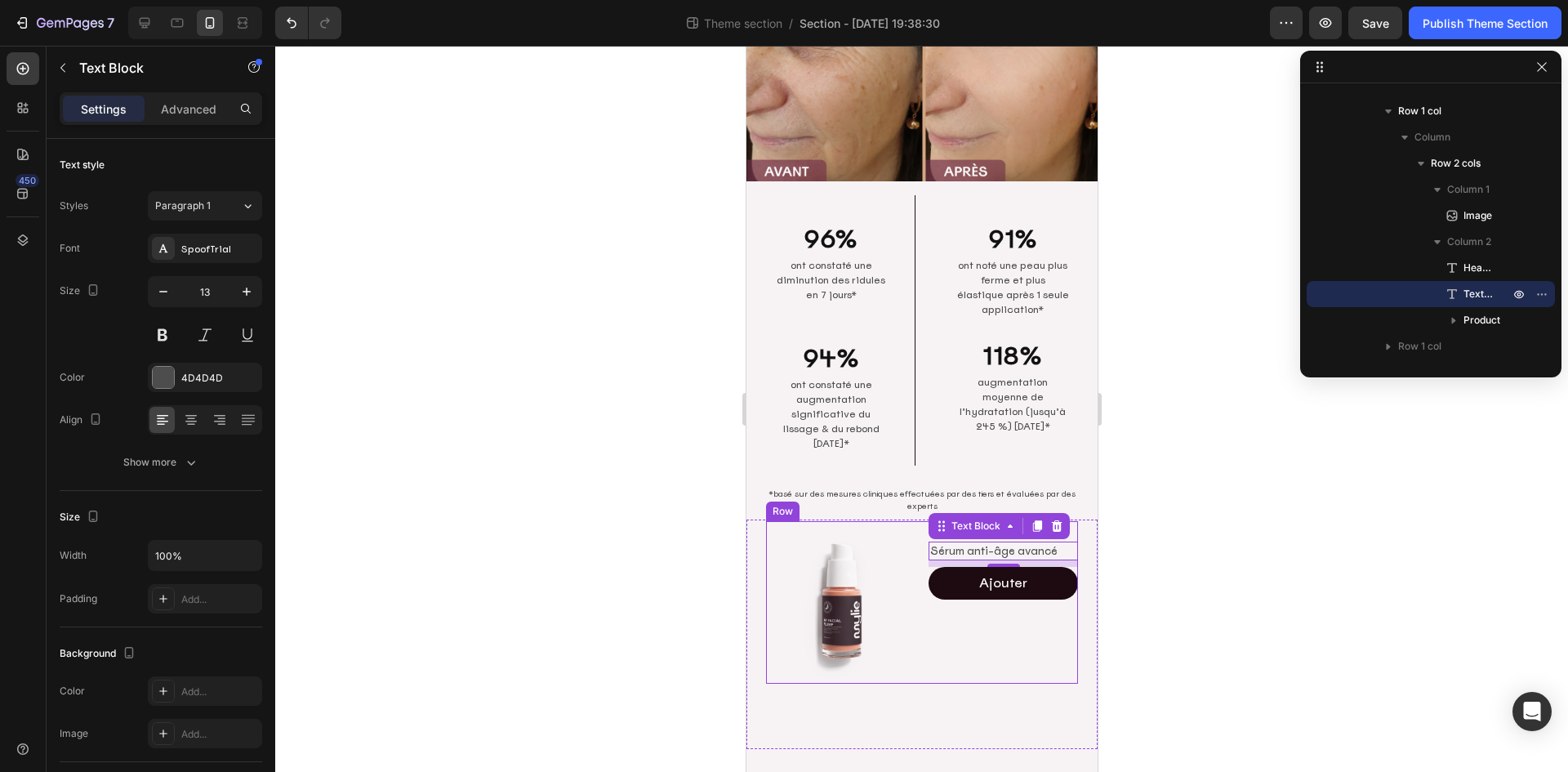
click at [957, 619] on div "MY FACIAL PLUMP Heading Sérum anti-âge avancé Text Block 8 Ajouter Add to Cart …" at bounding box center [1002, 602] width 150 height 163
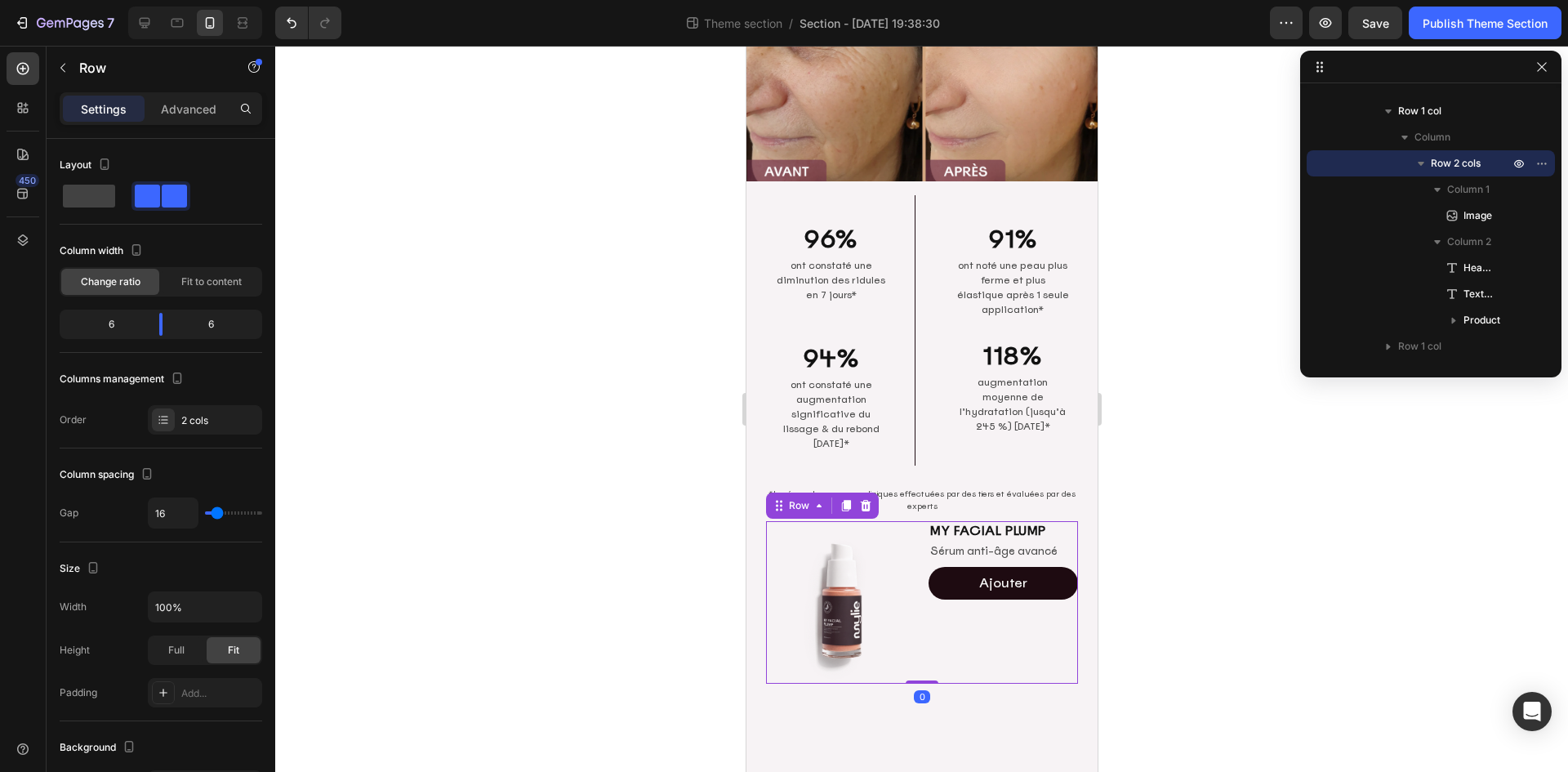
click at [840, 597] on img at bounding box center [840, 602] width 150 height 163
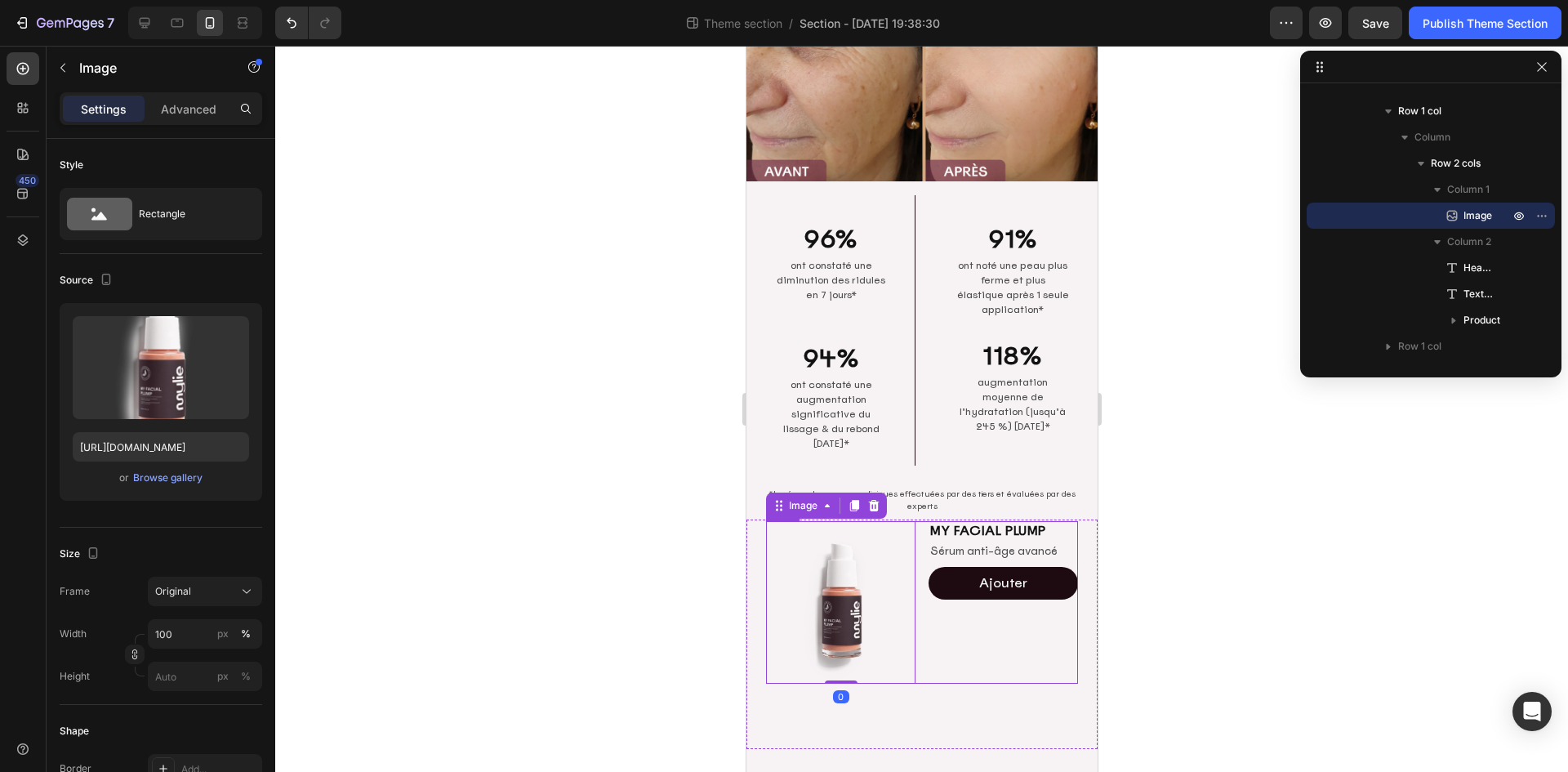
click at [971, 635] on div "MY FACIAL PLUMP Heading Sérum anti-âge avancé Text Block Ajouter Add to Cart Pr…" at bounding box center [1002, 602] width 150 height 163
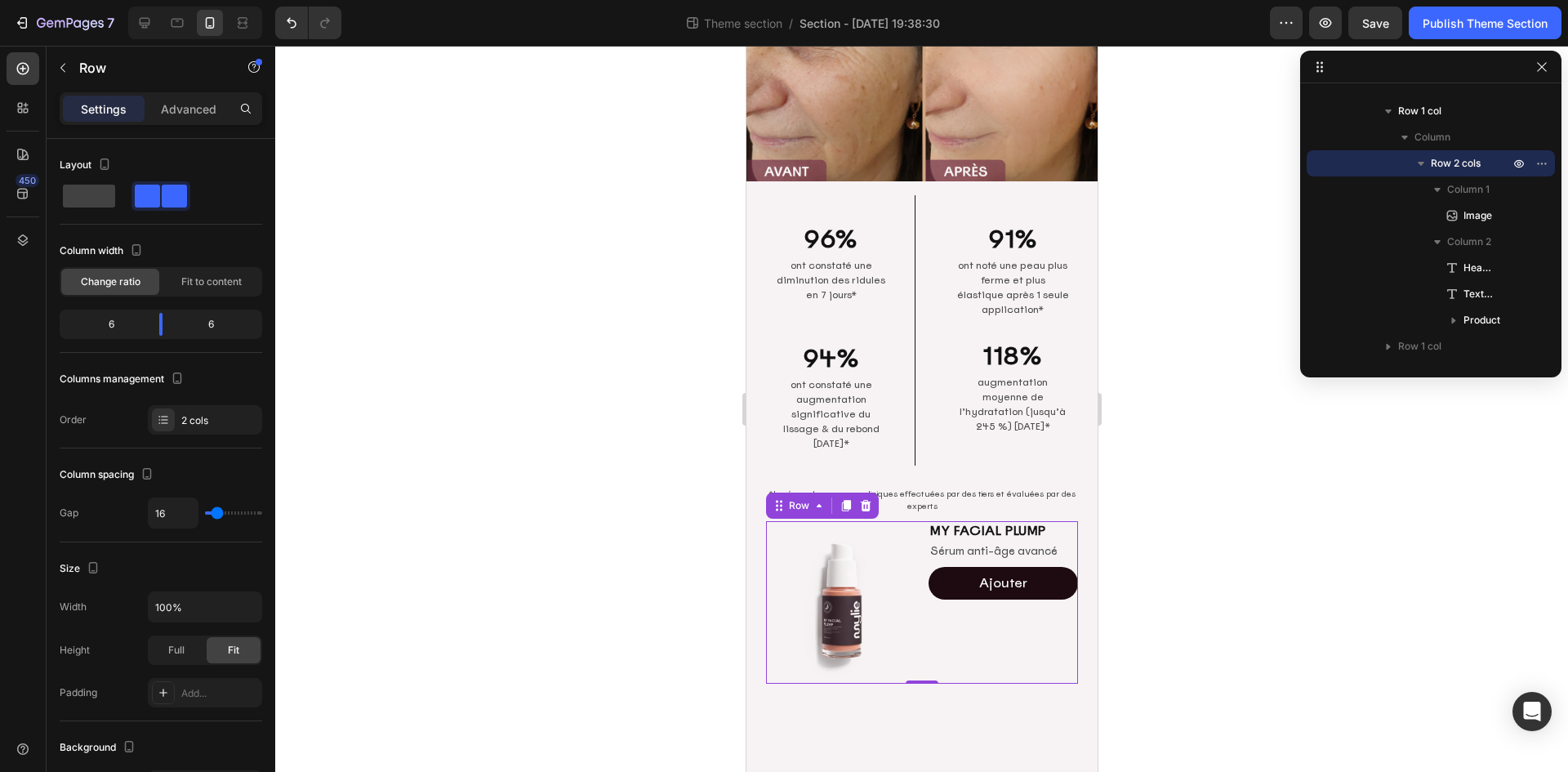
scroll to position [144, 0]
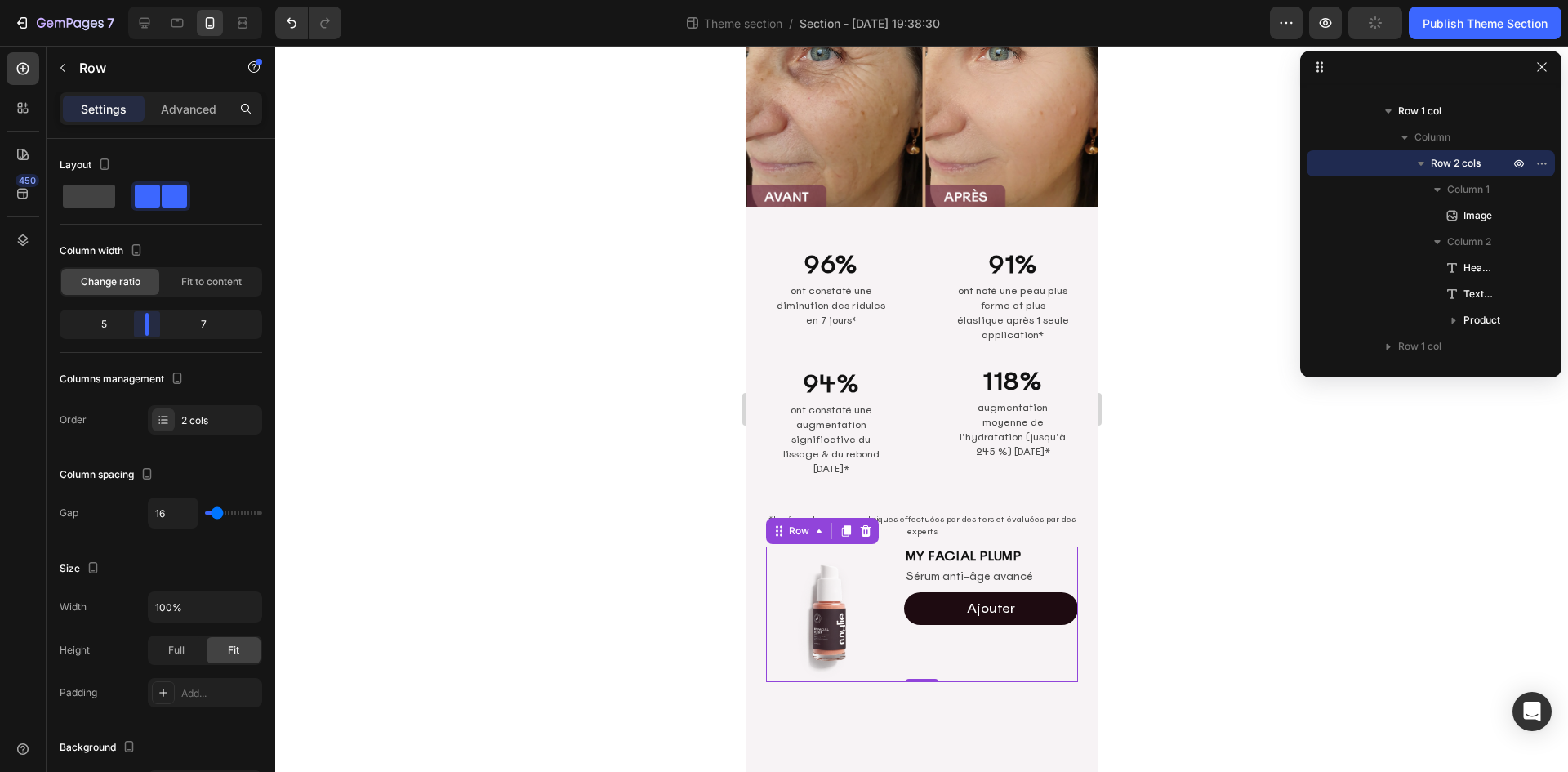
drag, startPoint x: 163, startPoint y: 321, endPoint x: 143, endPoint y: 323, distance: 20.1
click at [143, 0] on body "7 Theme section / Section - [DATE] 19:38:30 Preview Publish Theme Section 450 S…" at bounding box center [784, 0] width 1568 height 0
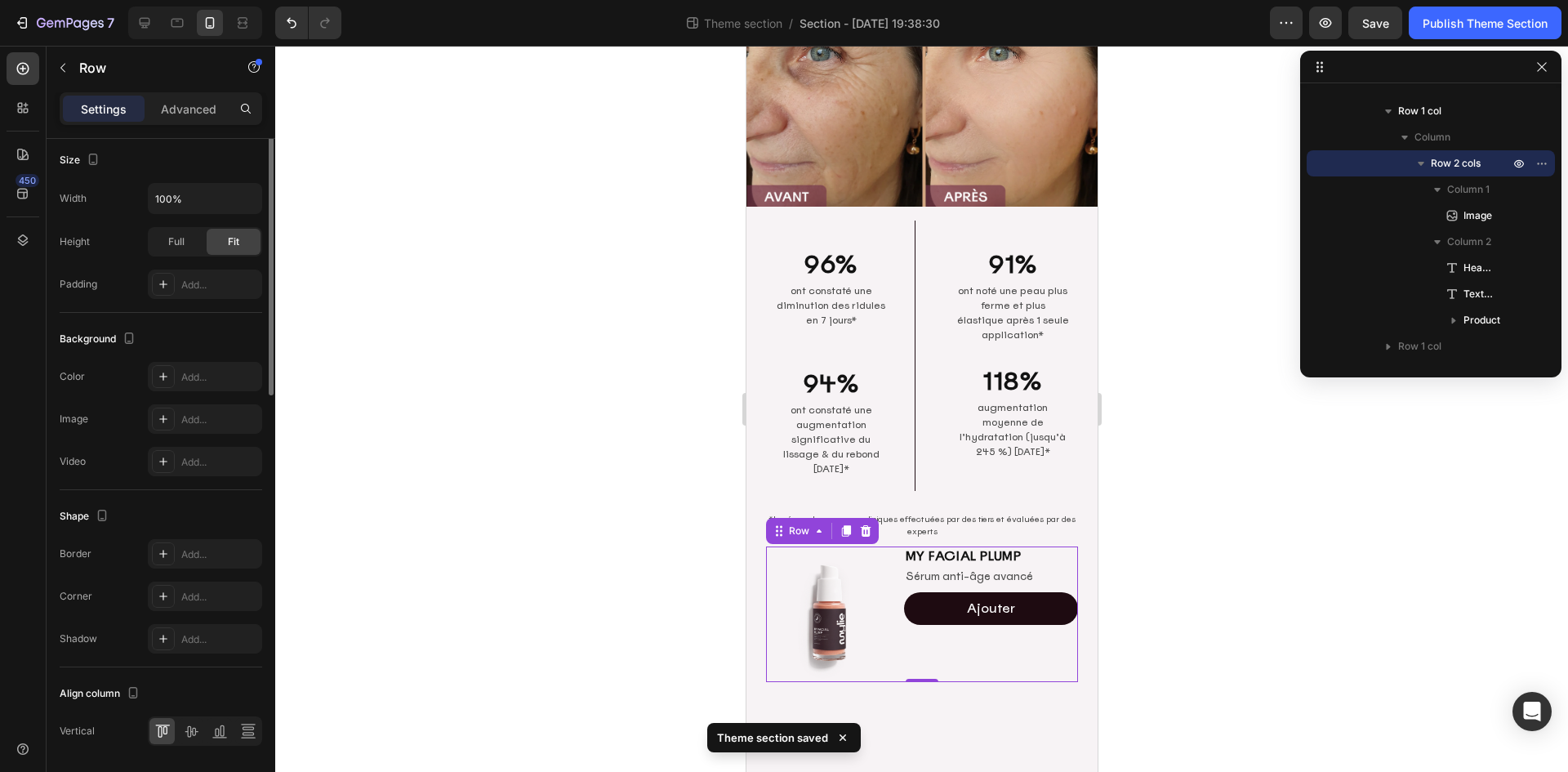
scroll to position [460, 0]
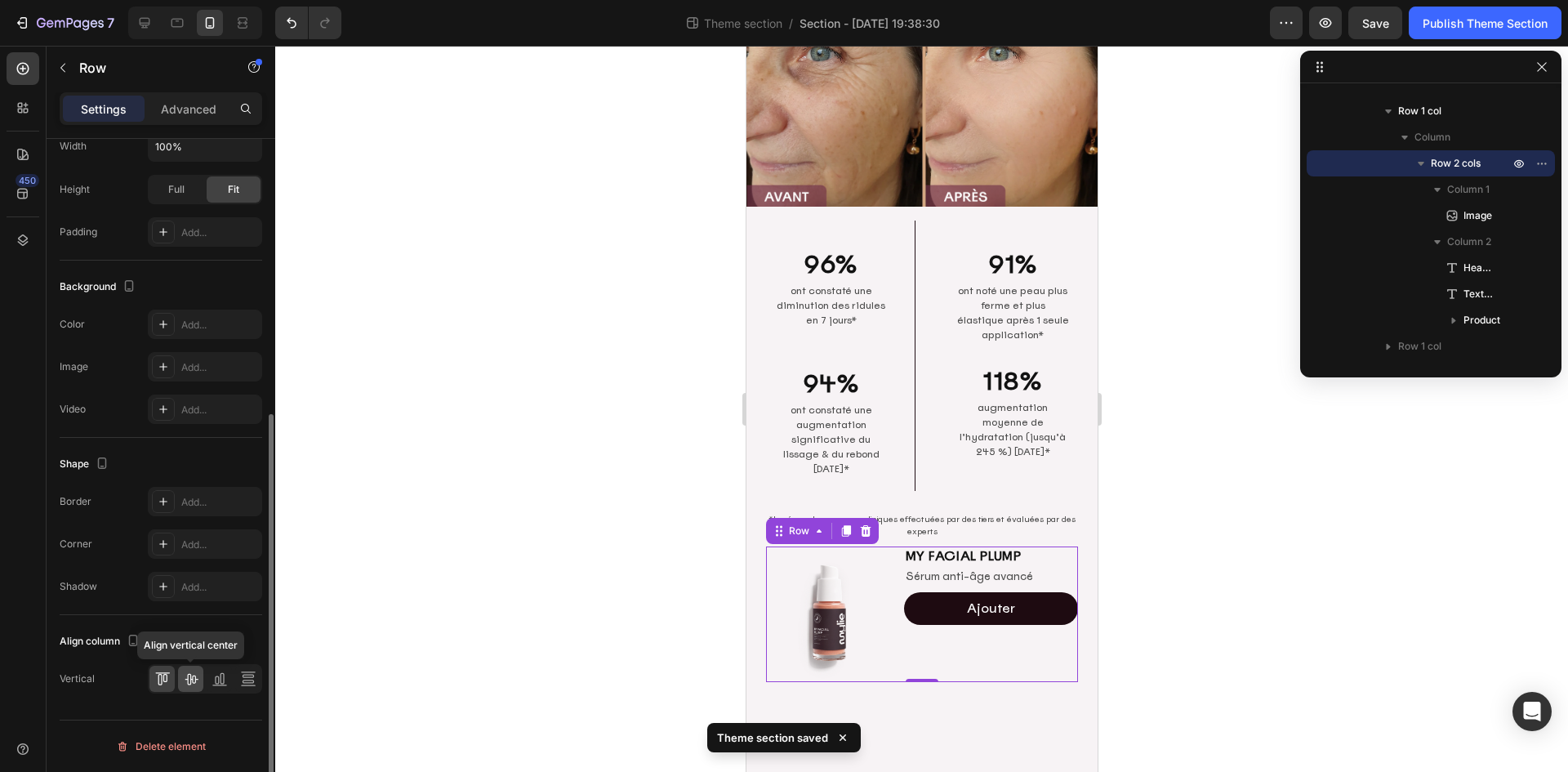
click at [191, 686] on icon at bounding box center [191, 679] width 16 height 16
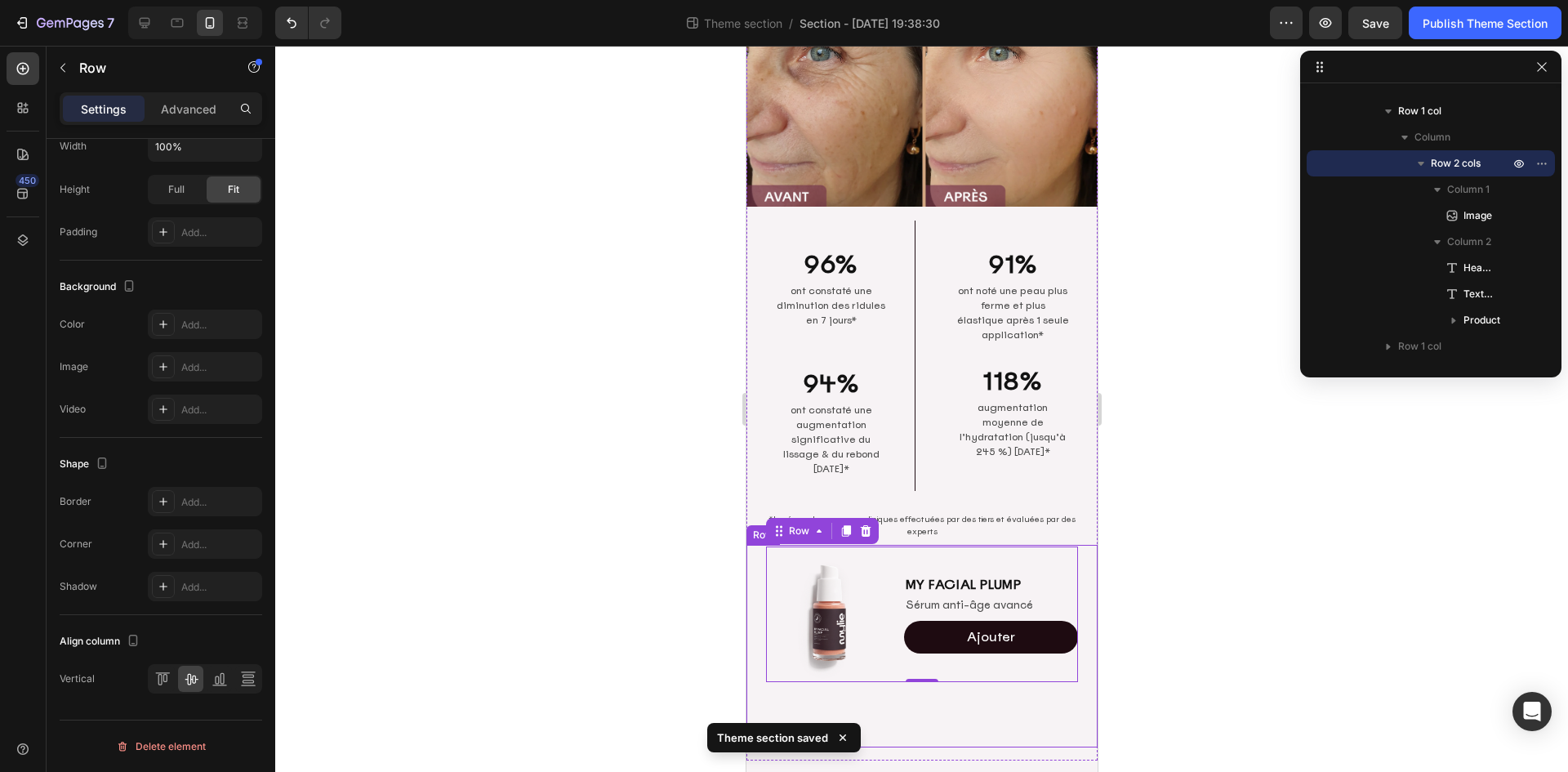
click at [1224, 512] on div at bounding box center [921, 409] width 1292 height 727
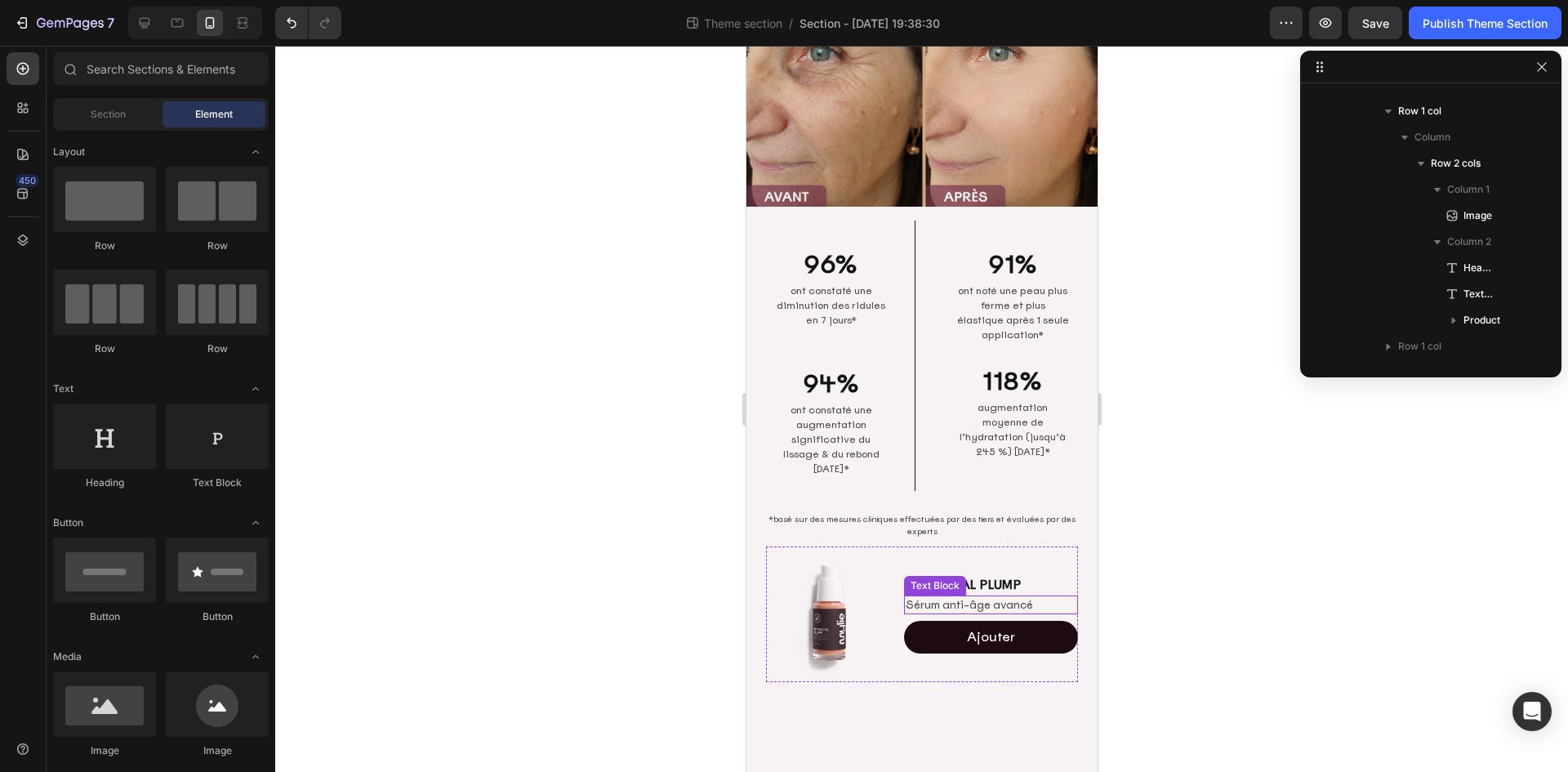
click at [991, 597] on p "Sérum anti-âge avancé" at bounding box center [990, 605] width 172 height 16
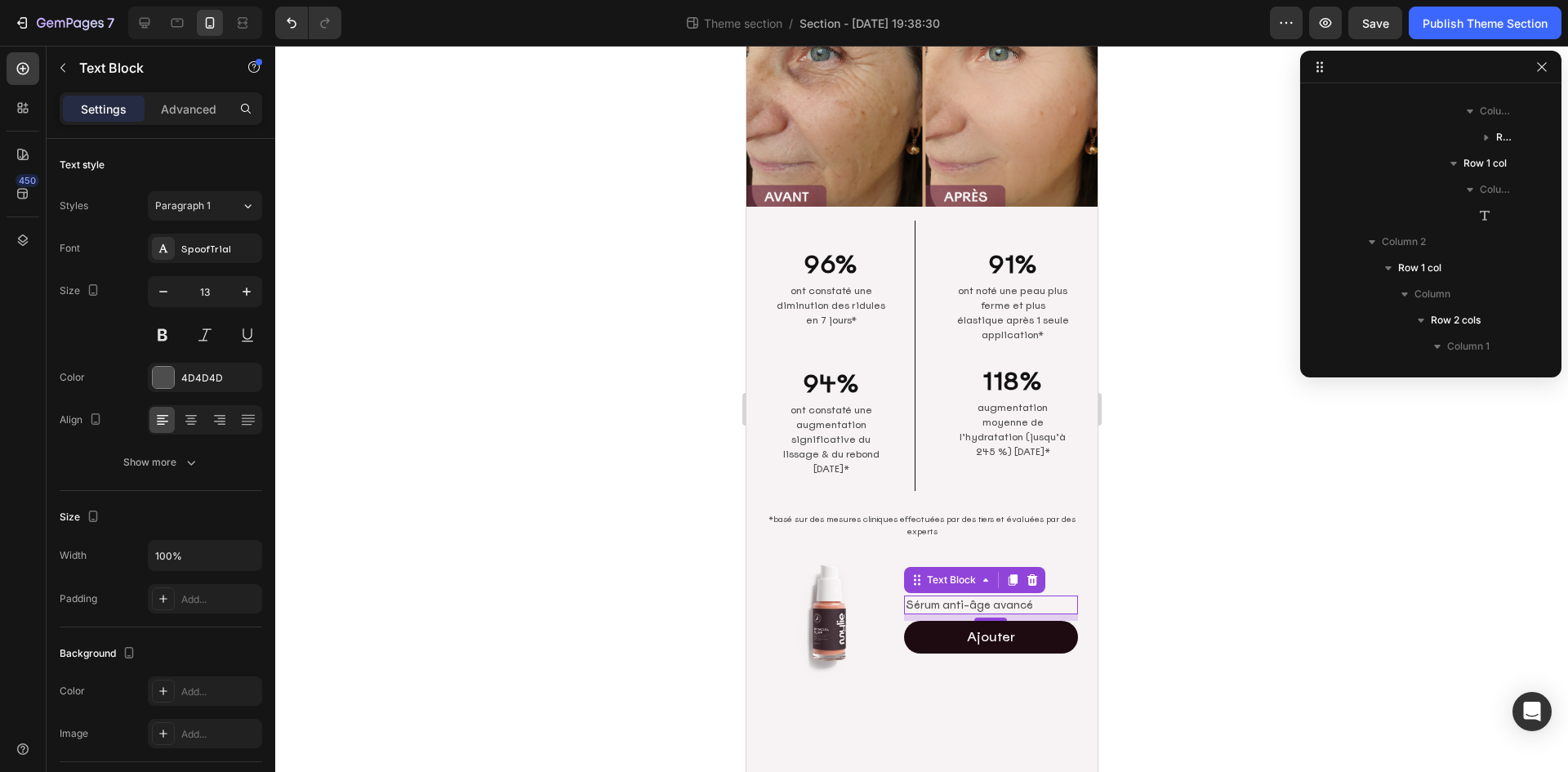
scroll to position [593, 0]
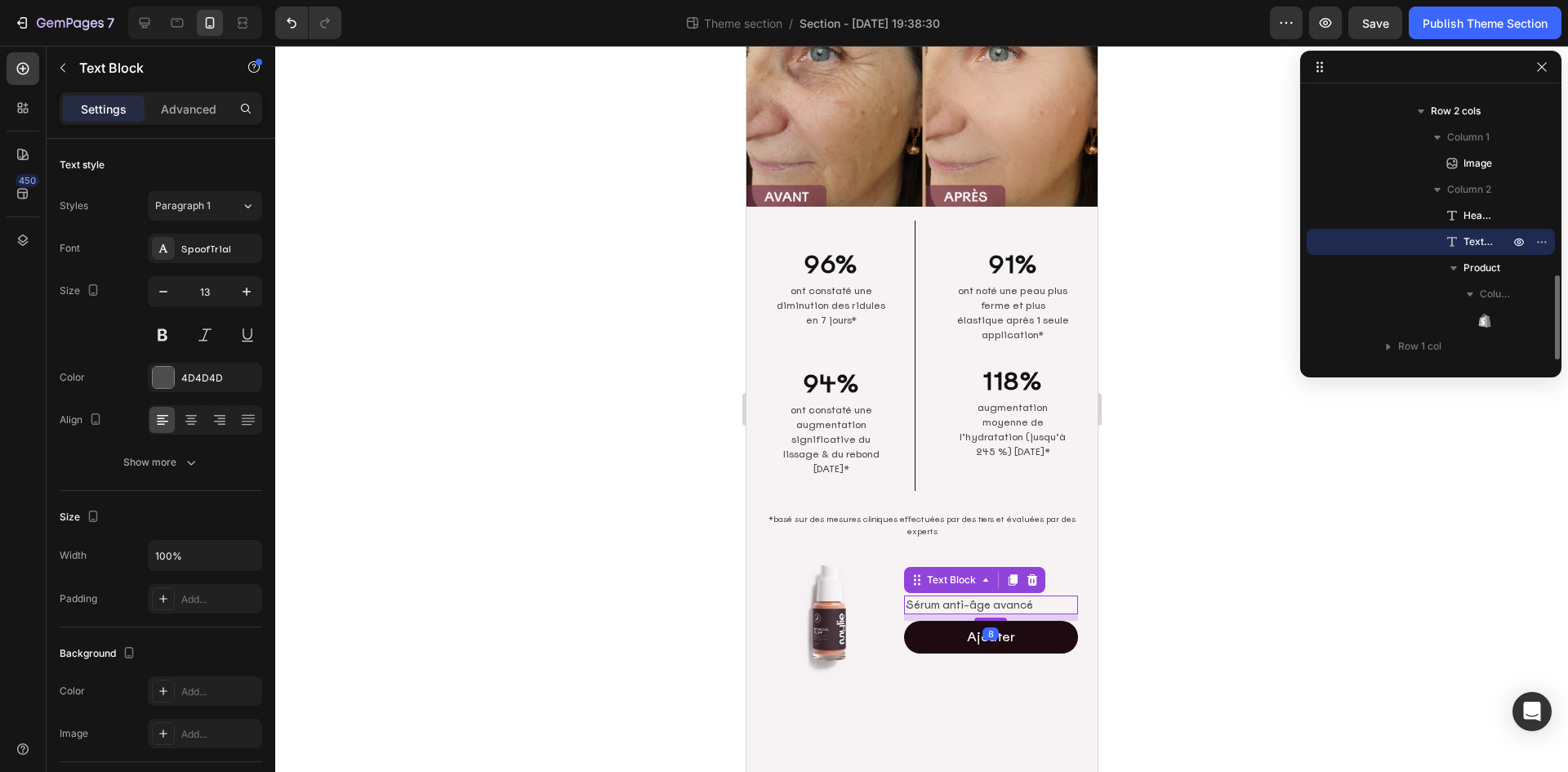
click at [1003, 597] on p "Sérum anti-âge avancé" at bounding box center [990, 605] width 172 height 16
click at [1023, 597] on p "Sérum anti-âge avancé" at bounding box center [990, 605] width 172 height 16
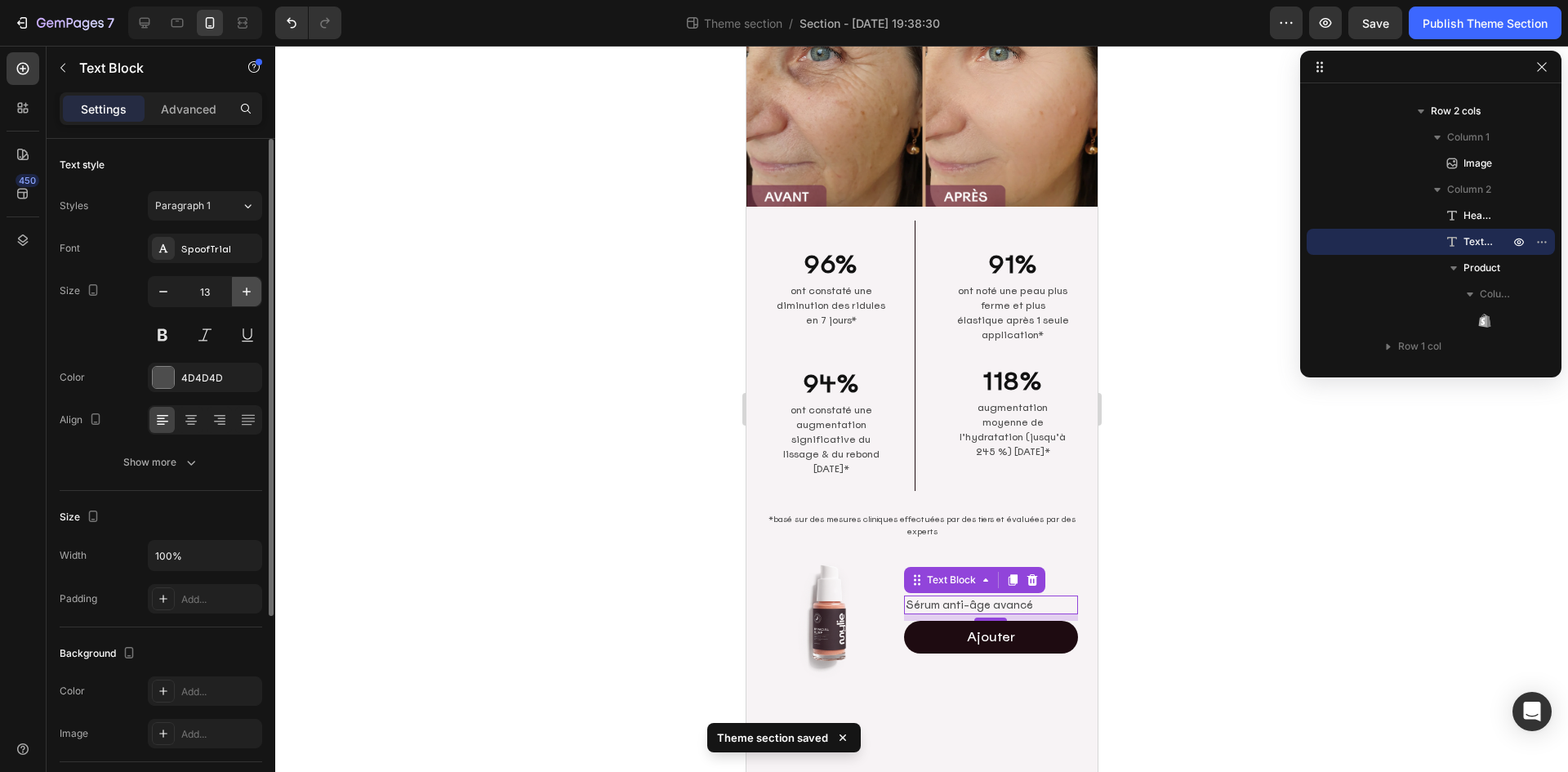
click at [244, 298] on icon "button" at bounding box center [247, 291] width 16 height 16
type input "14"
click at [1244, 537] on div at bounding box center [921, 409] width 1292 height 727
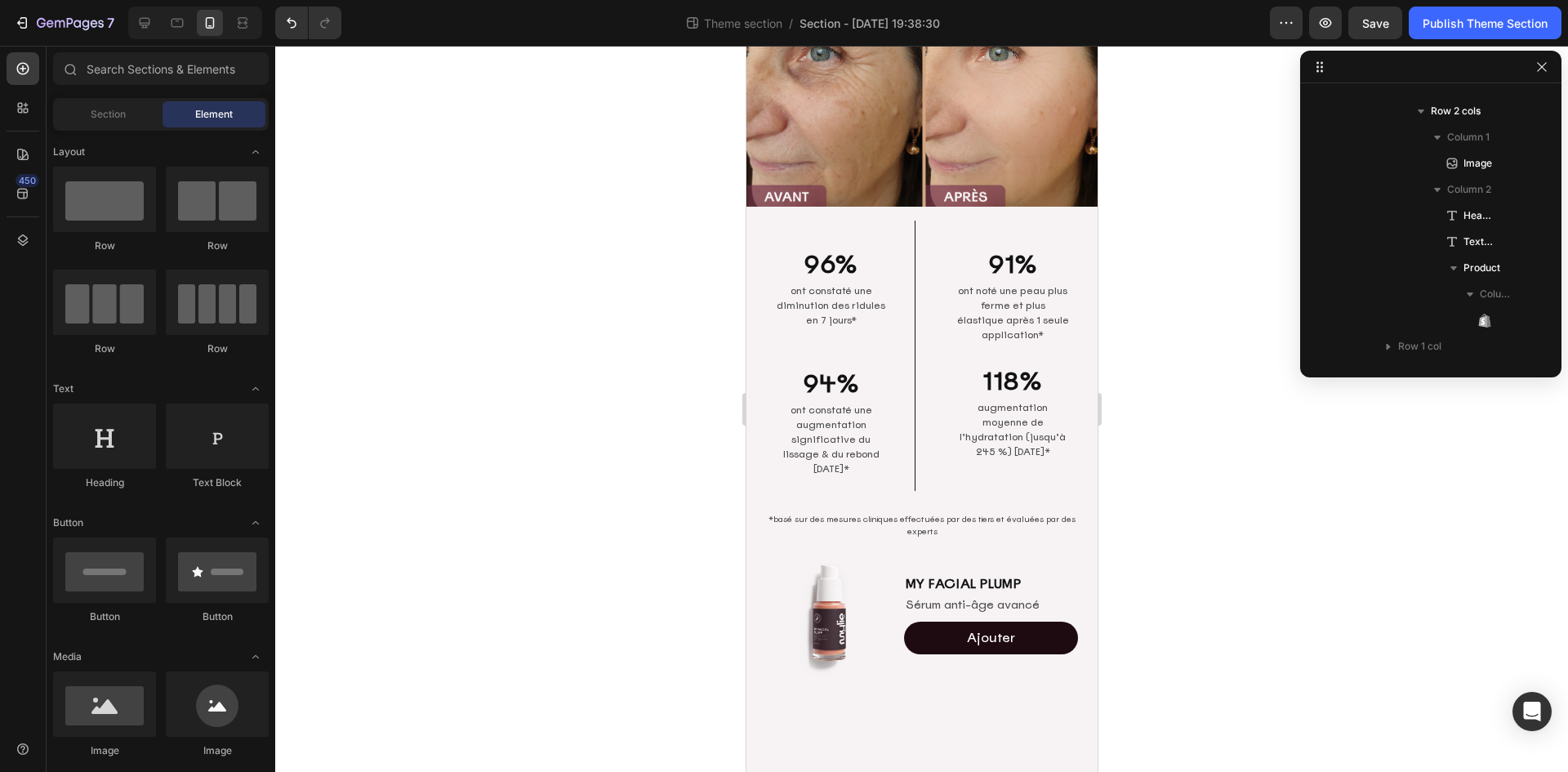
click at [1328, 536] on div at bounding box center [921, 409] width 1292 height 727
click at [926, 693] on div "Image MY FACIAL PLUMP Heading Sérum anti-âge avancé Text Block Ajouter Add to C…" at bounding box center [921, 646] width 352 height 203
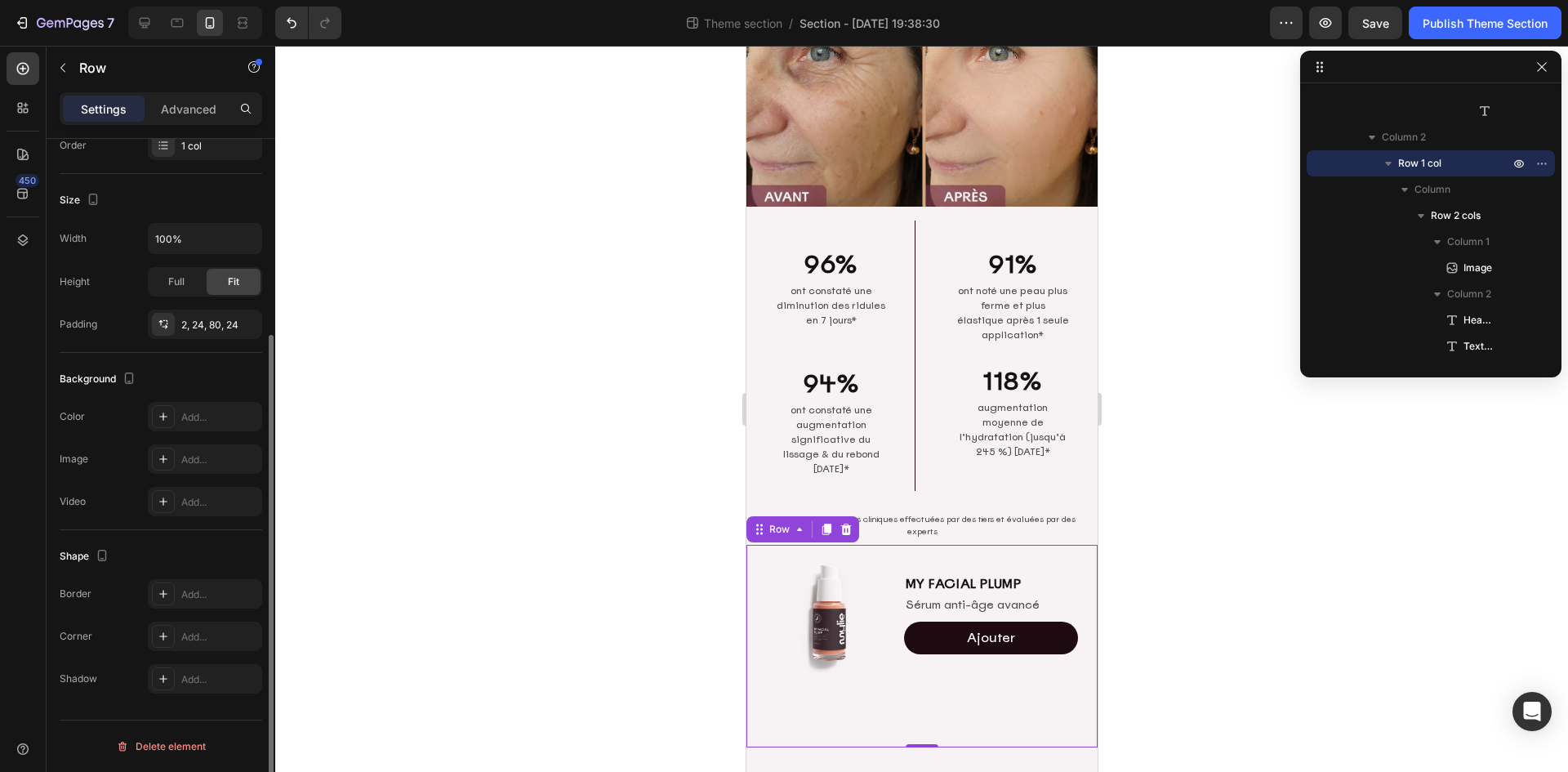
scroll to position [0, 0]
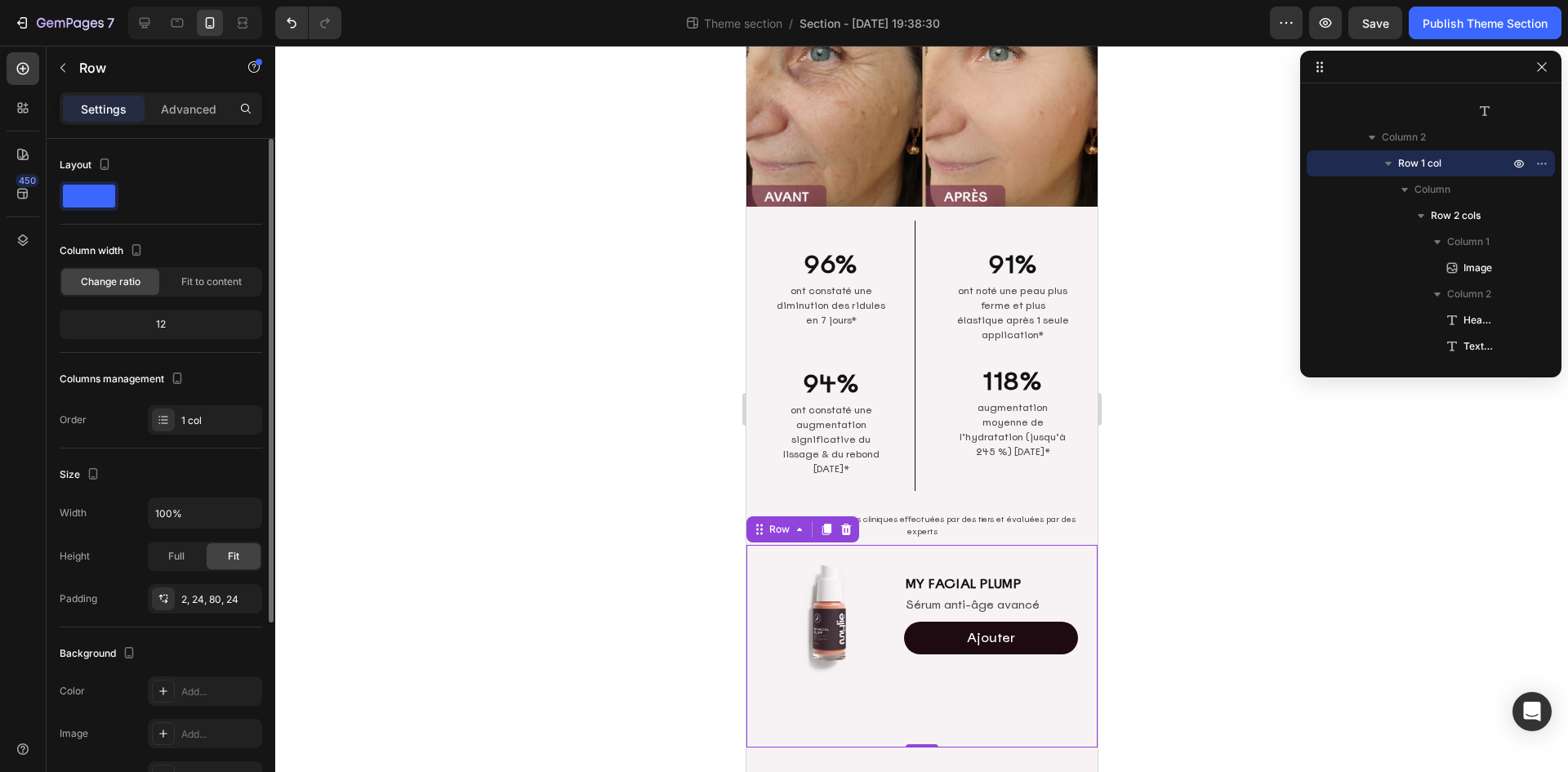
click at [1288, 593] on div at bounding box center [921, 409] width 1292 height 727
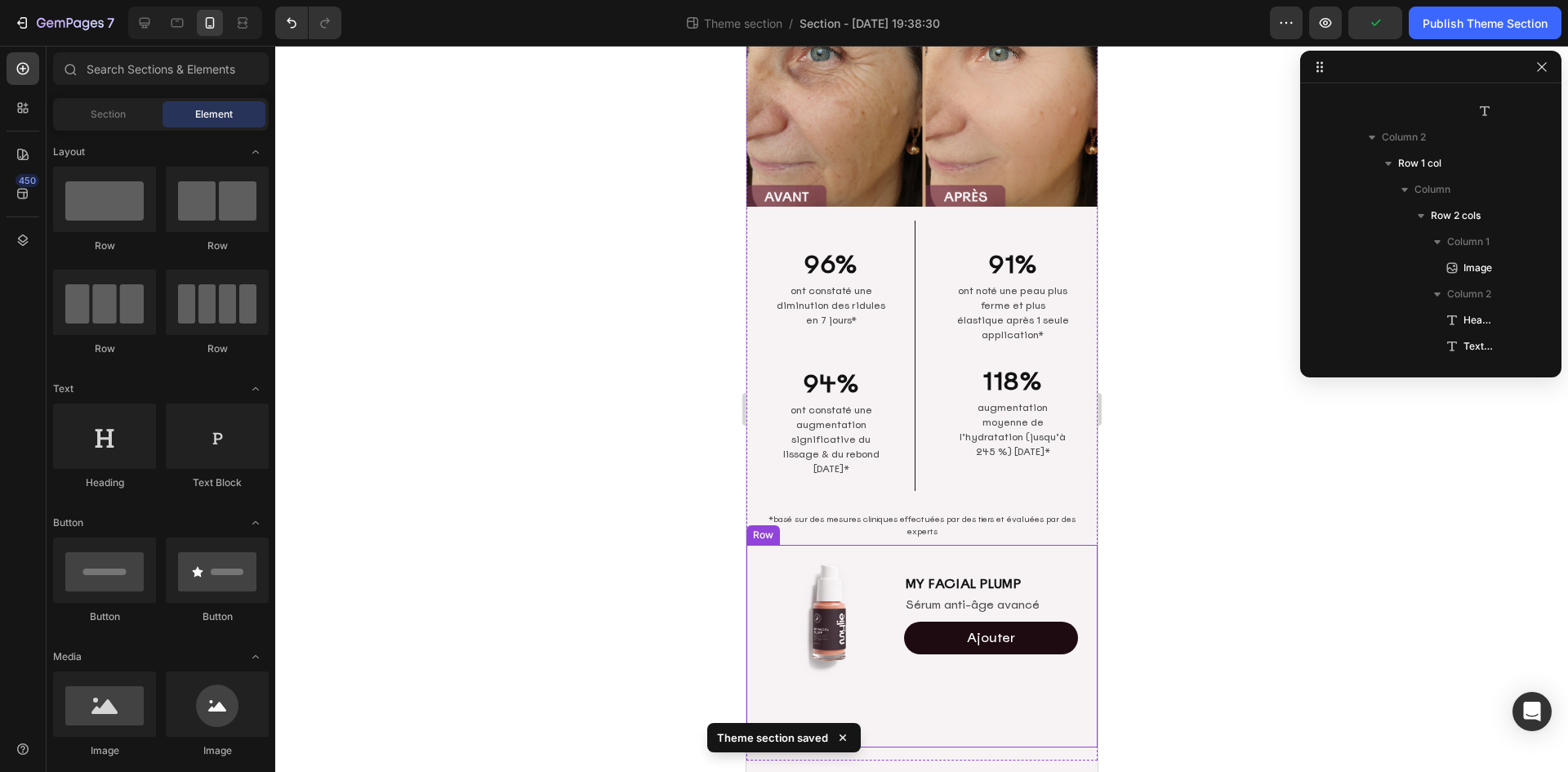
click at [980, 687] on div "Image MY FACIAL PLUMP Heading Sérum anti-âge avancé Text Block Ajouter Add to C…" at bounding box center [921, 646] width 352 height 203
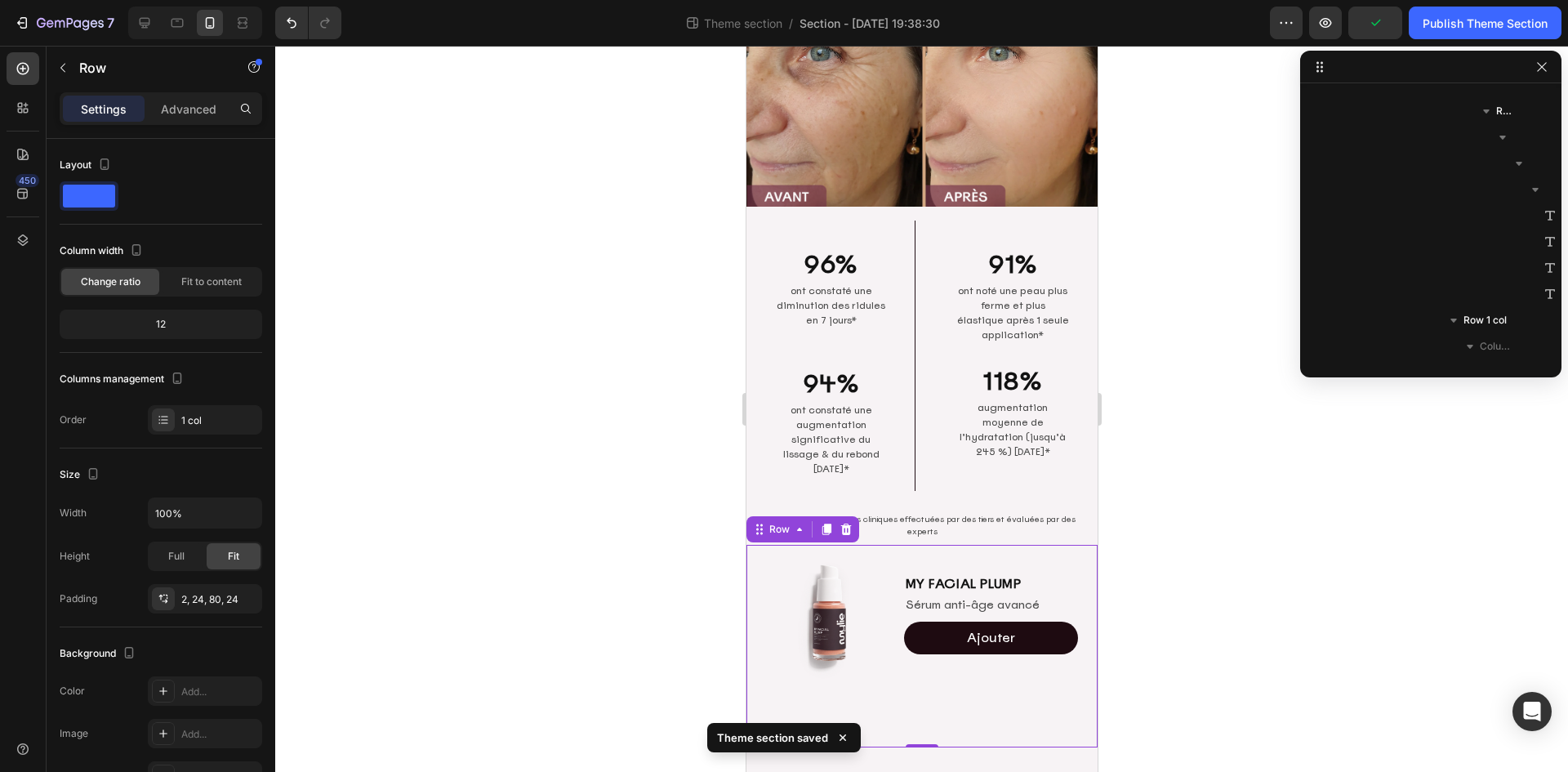
scroll to position [807, 0]
click at [169, 104] on p "Advanced" at bounding box center [189, 109] width 55 height 17
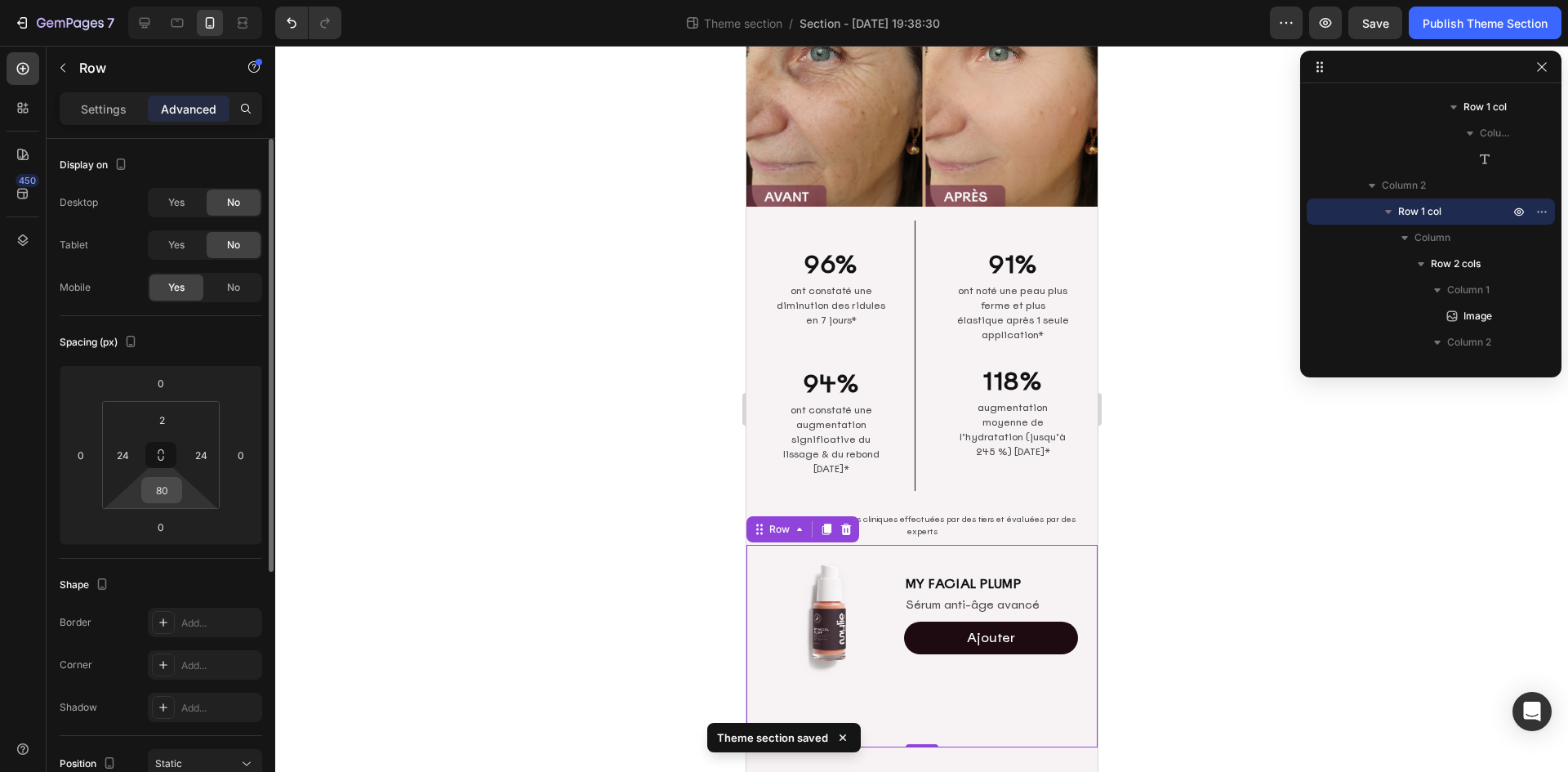
click at [163, 502] on div "80" at bounding box center [162, 490] width 41 height 26
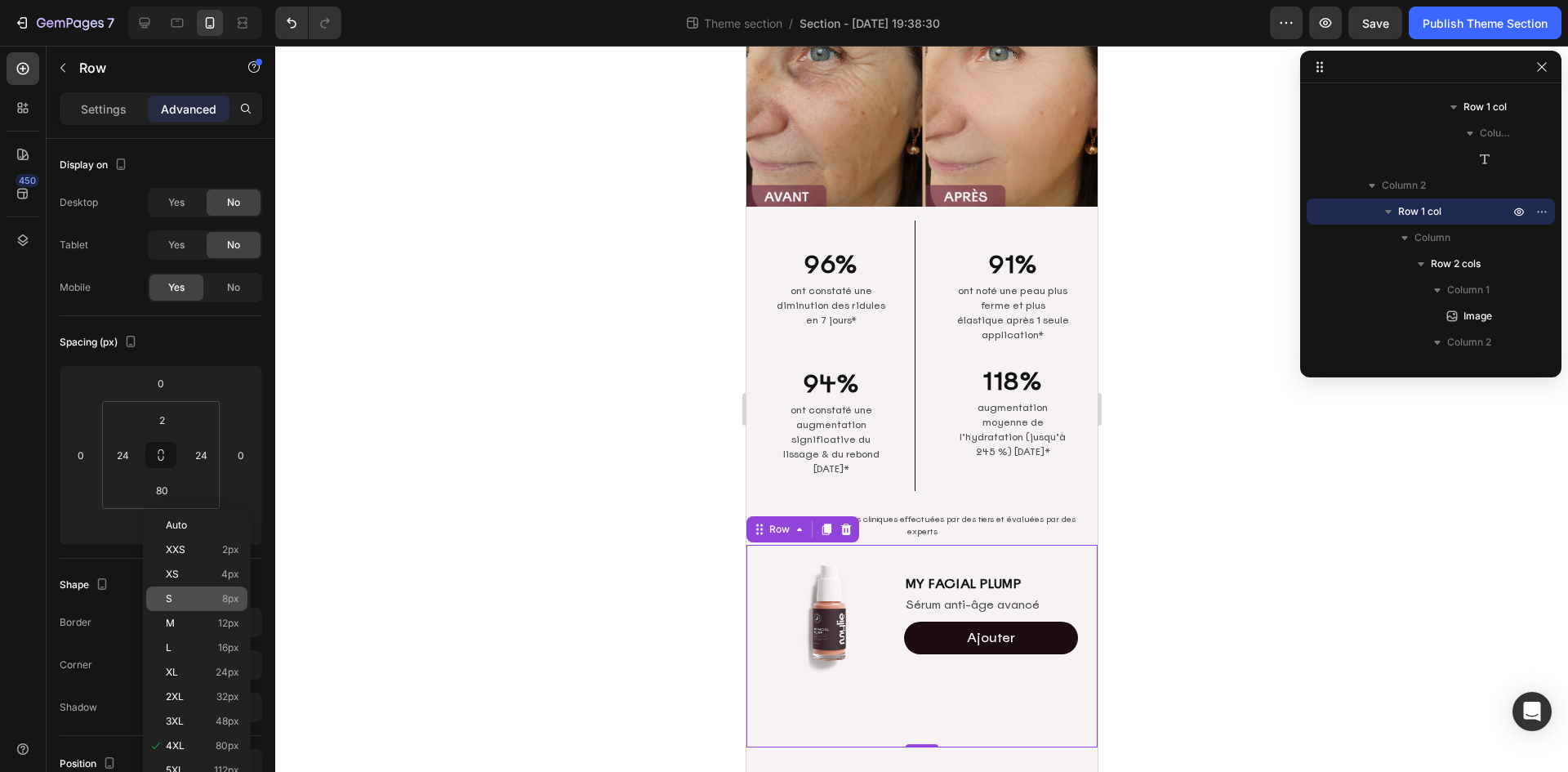
click at [196, 602] on p "S 8px" at bounding box center [202, 598] width 74 height 12
type input "8"
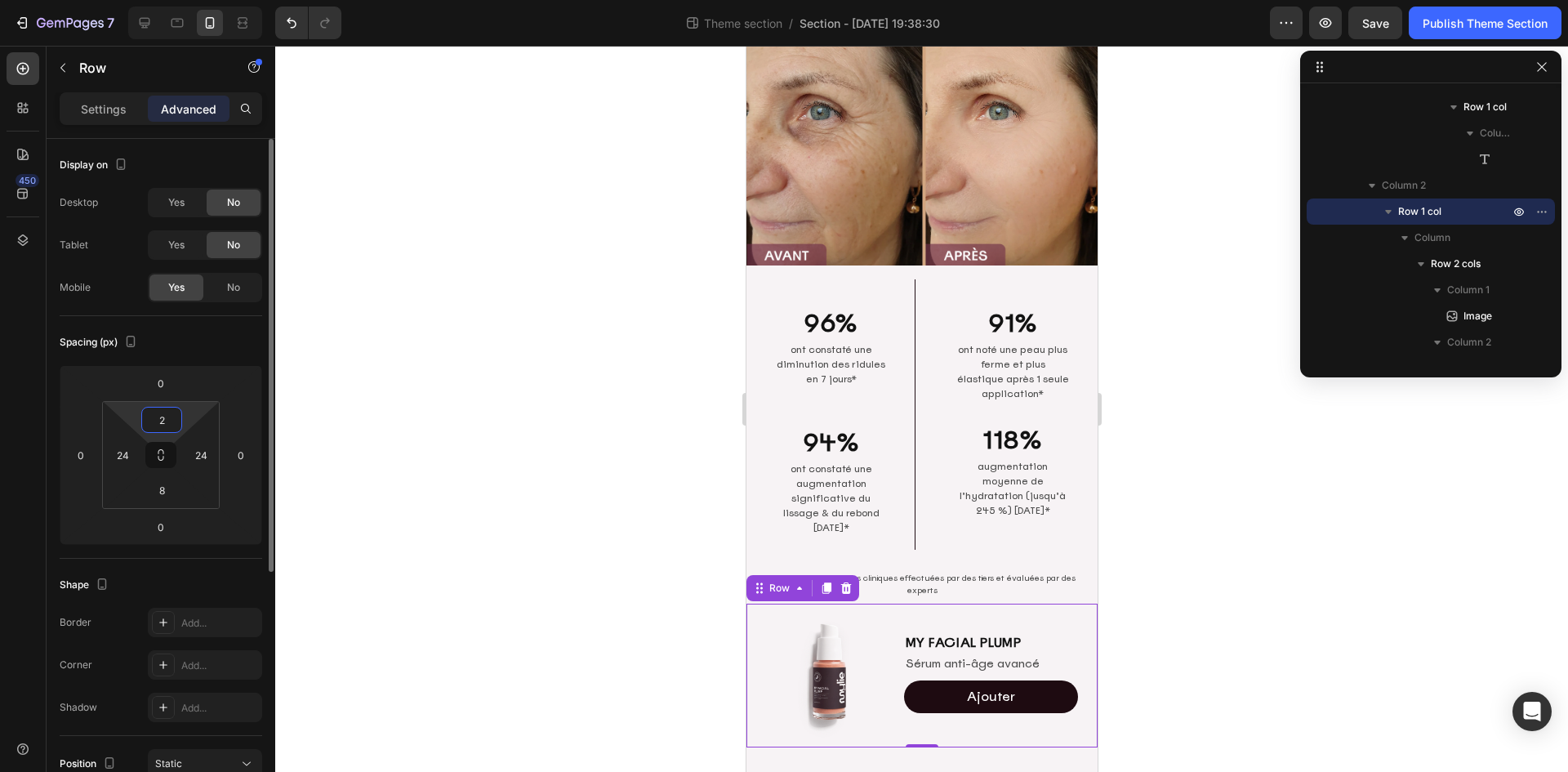
click at [162, 419] on input "2" at bounding box center [161, 420] width 33 height 25
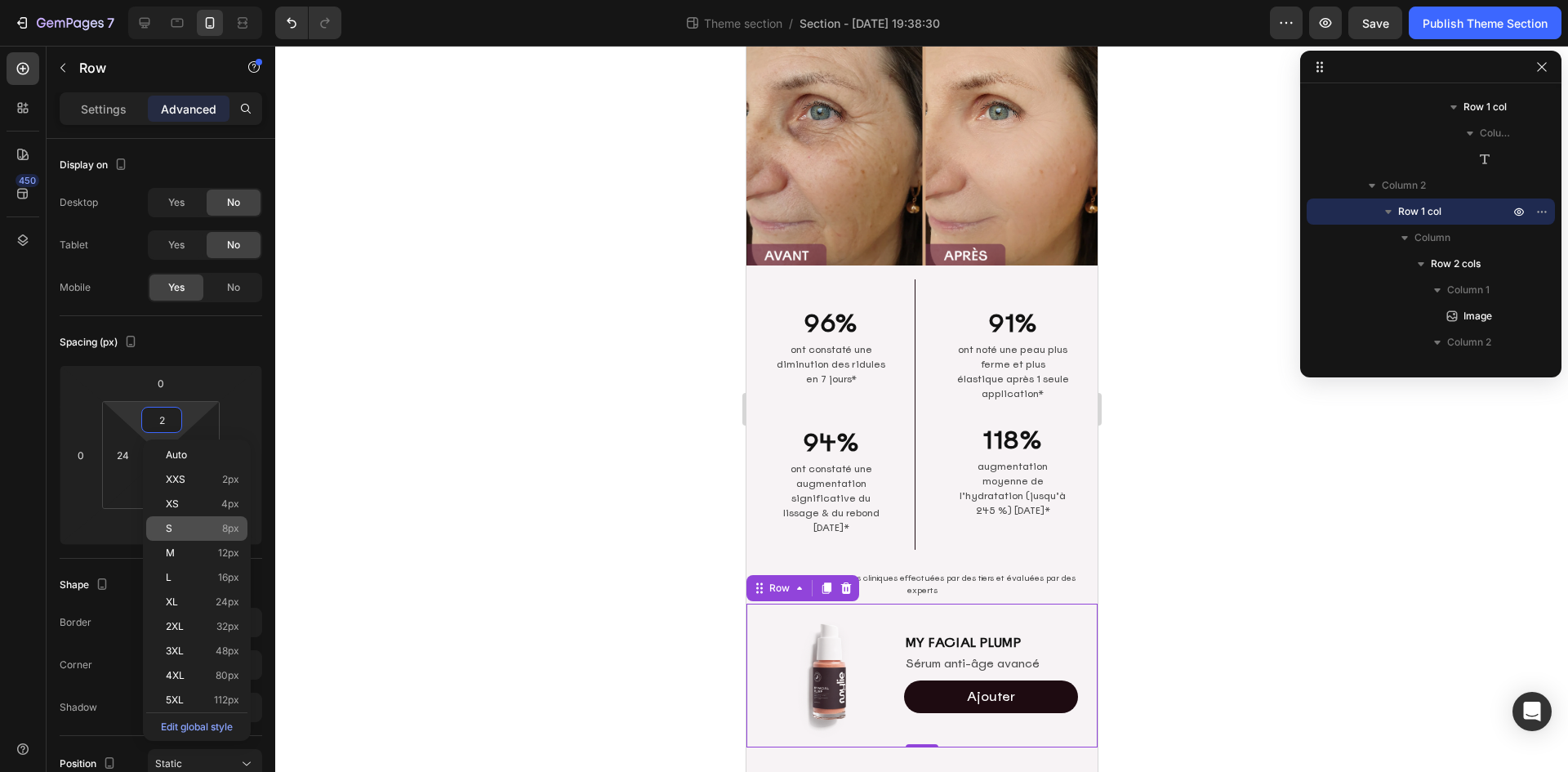
click at [221, 532] on p "S 8px" at bounding box center [202, 528] width 74 height 12
type input "8"
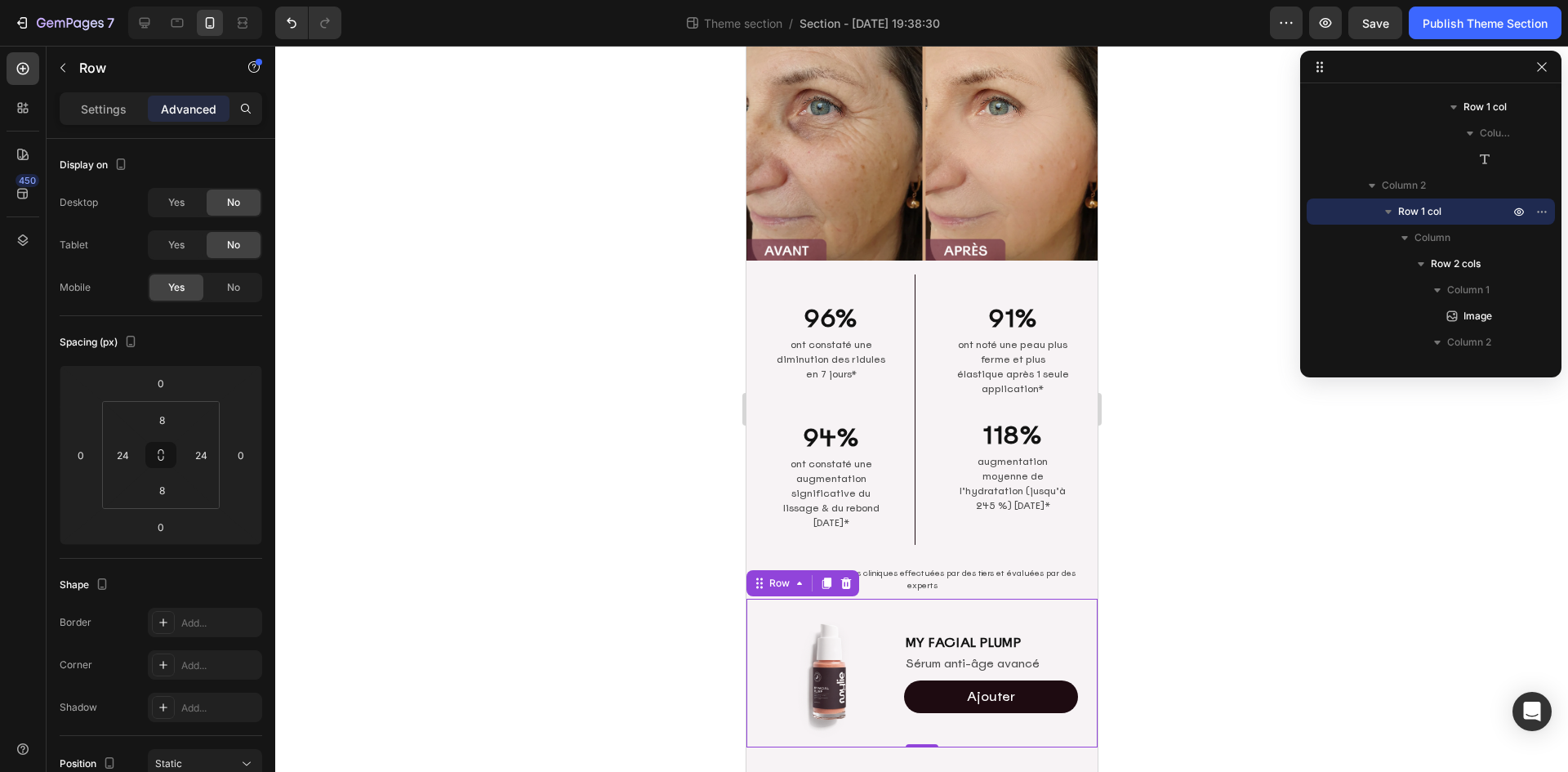
click at [1191, 480] on div at bounding box center [921, 409] width 1292 height 727
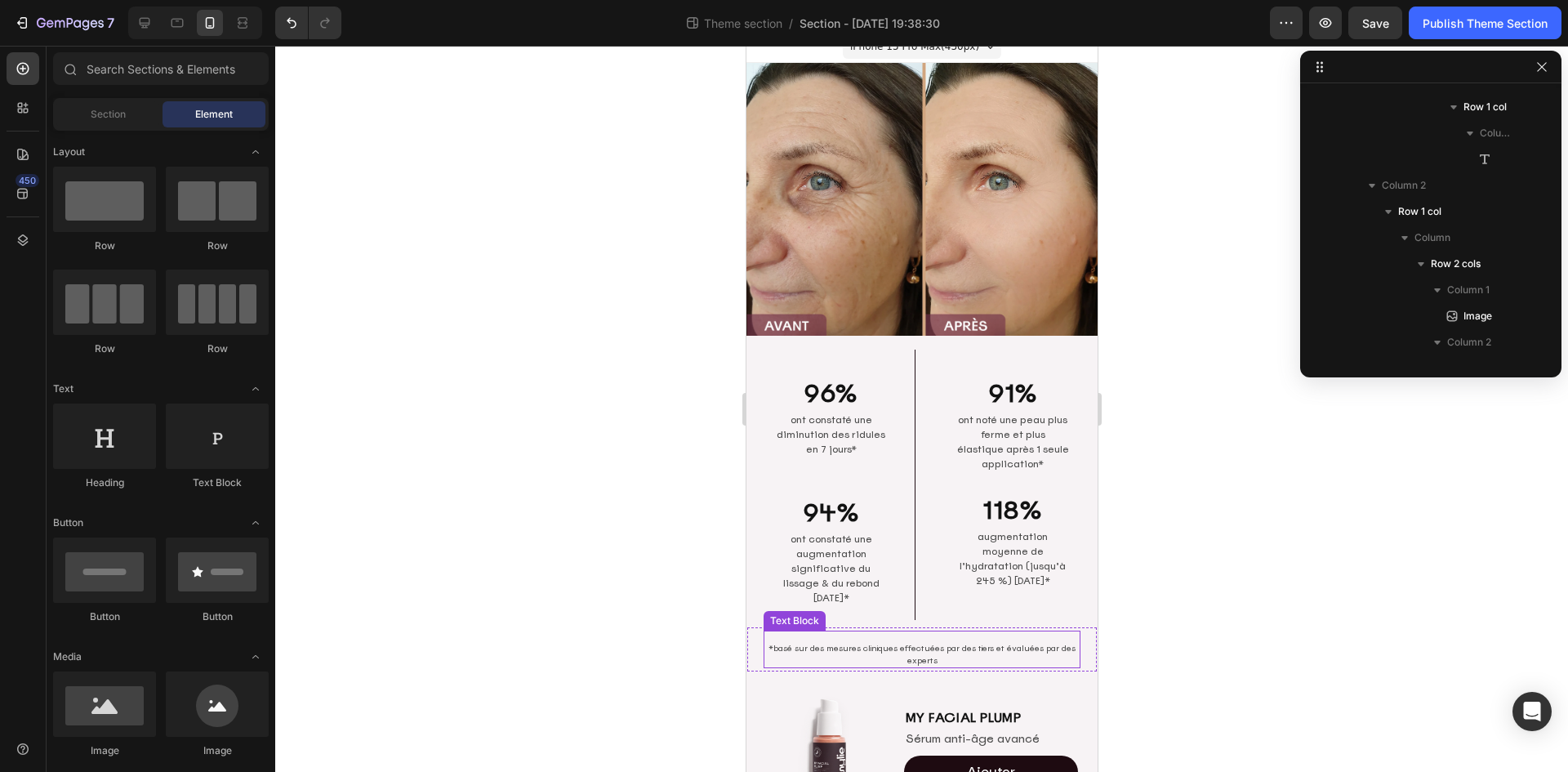
scroll to position [0, 0]
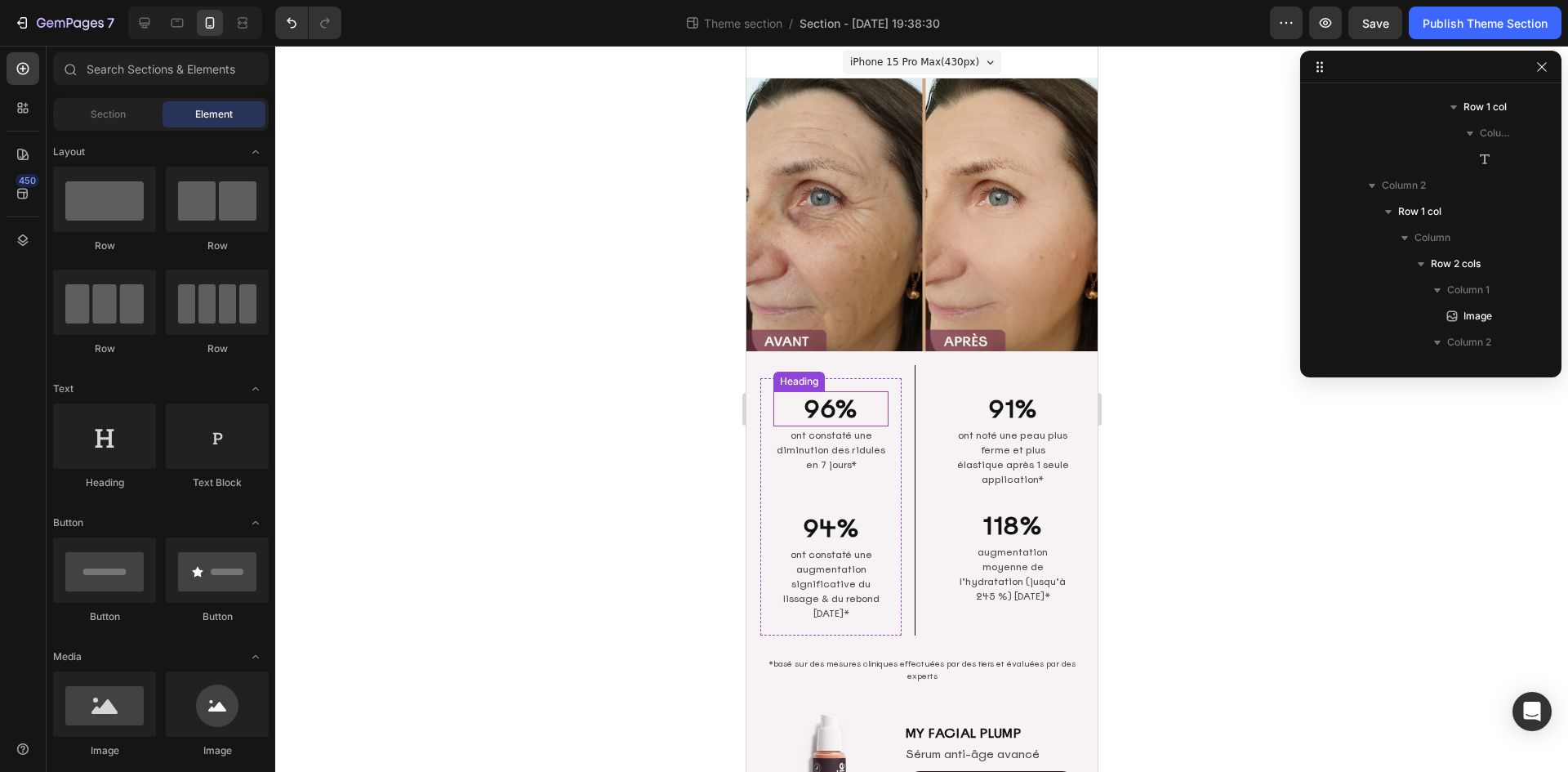
drag, startPoint x: 831, startPoint y: 402, endPoint x: 876, endPoint y: 417, distance: 47.4
click at [831, 402] on h2 "96%" at bounding box center [829, 408] width 115 height 35
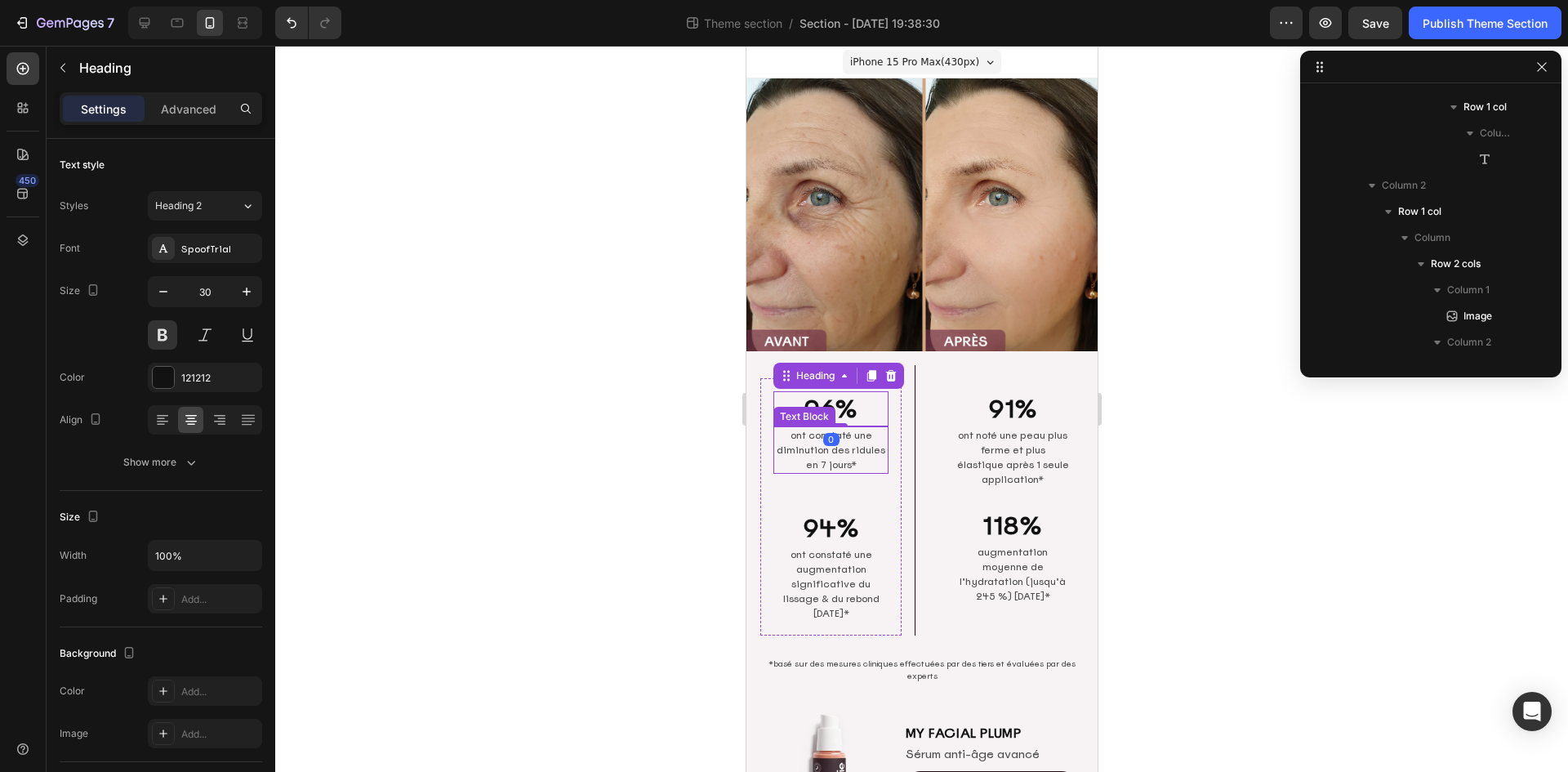
scroll to position [362, 0]
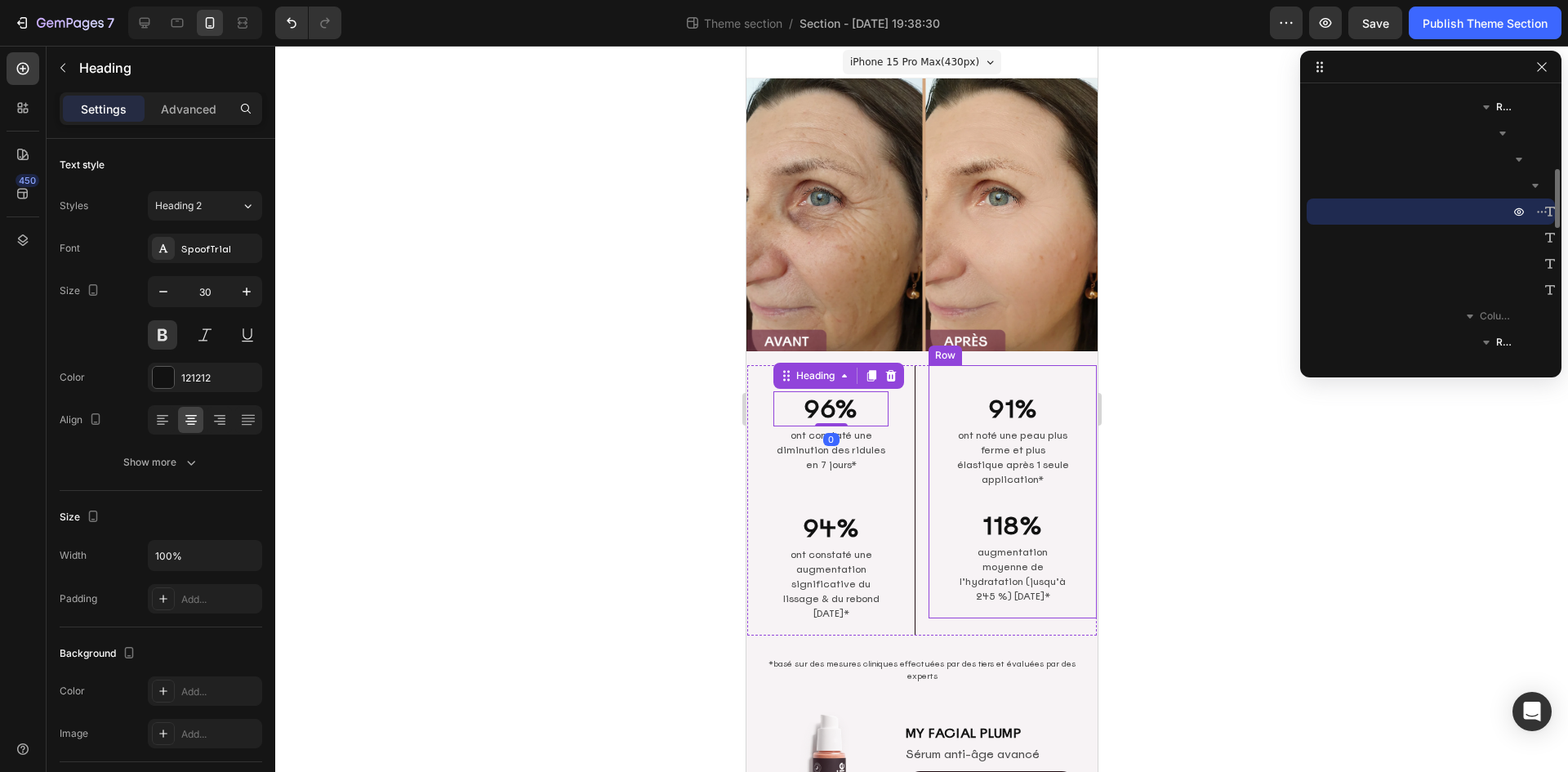
drag, startPoint x: 1217, startPoint y: 429, endPoint x: 296, endPoint y: 477, distance: 922.2
click at [1217, 429] on div at bounding box center [921, 409] width 1292 height 727
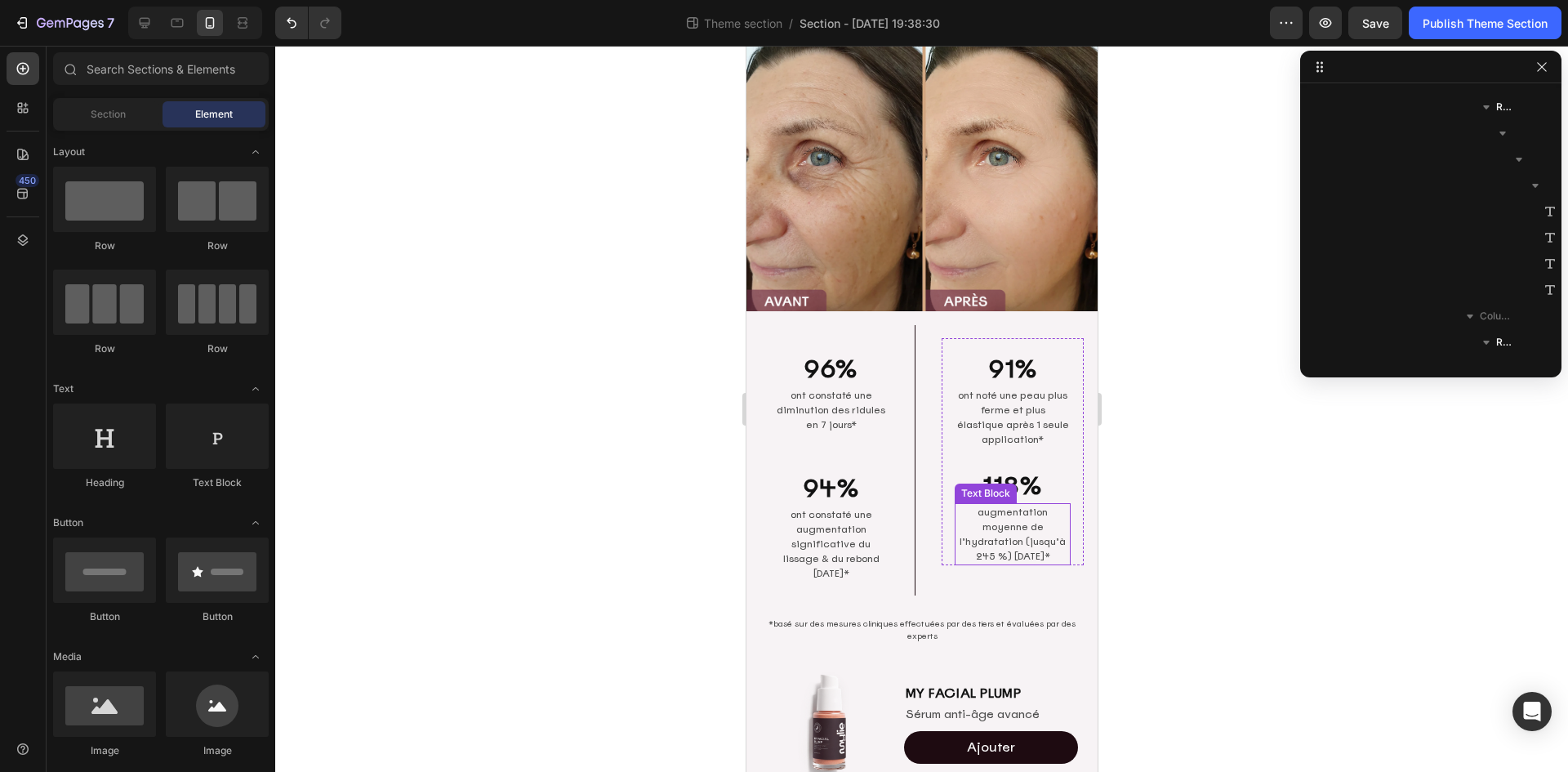
scroll to position [91, 0]
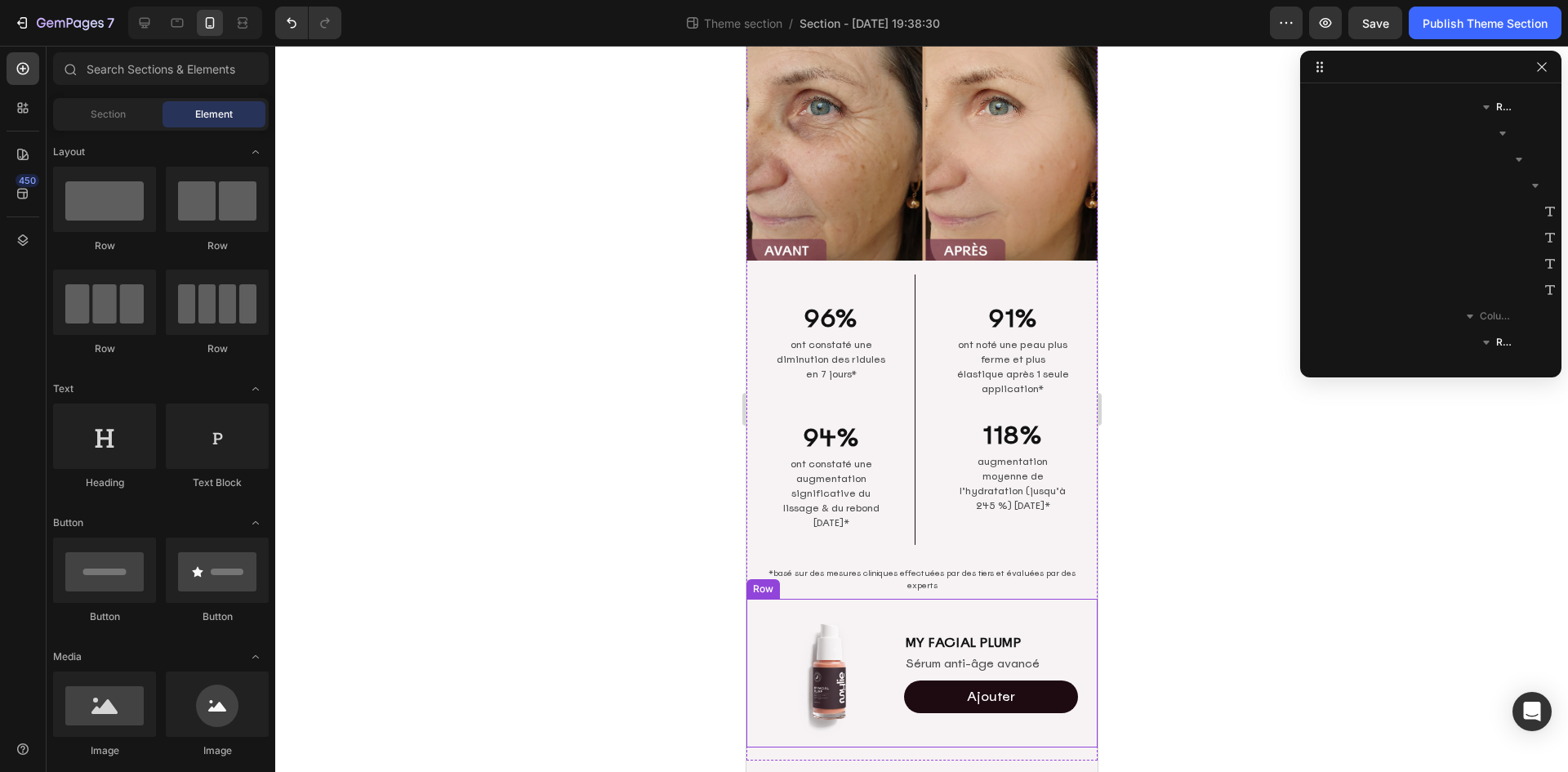
click at [1350, 575] on div at bounding box center [921, 409] width 1292 height 727
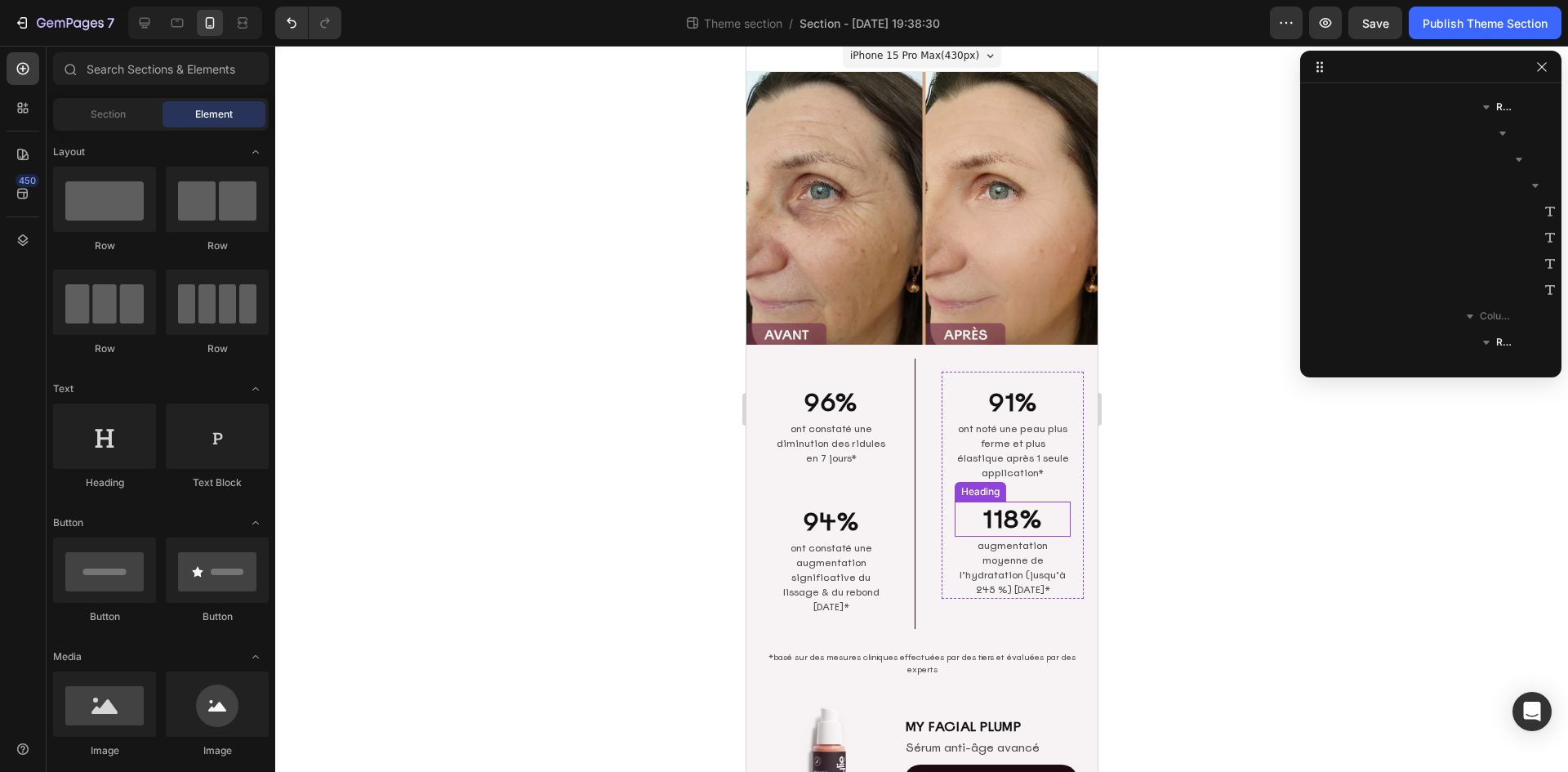
scroll to position [0, 0]
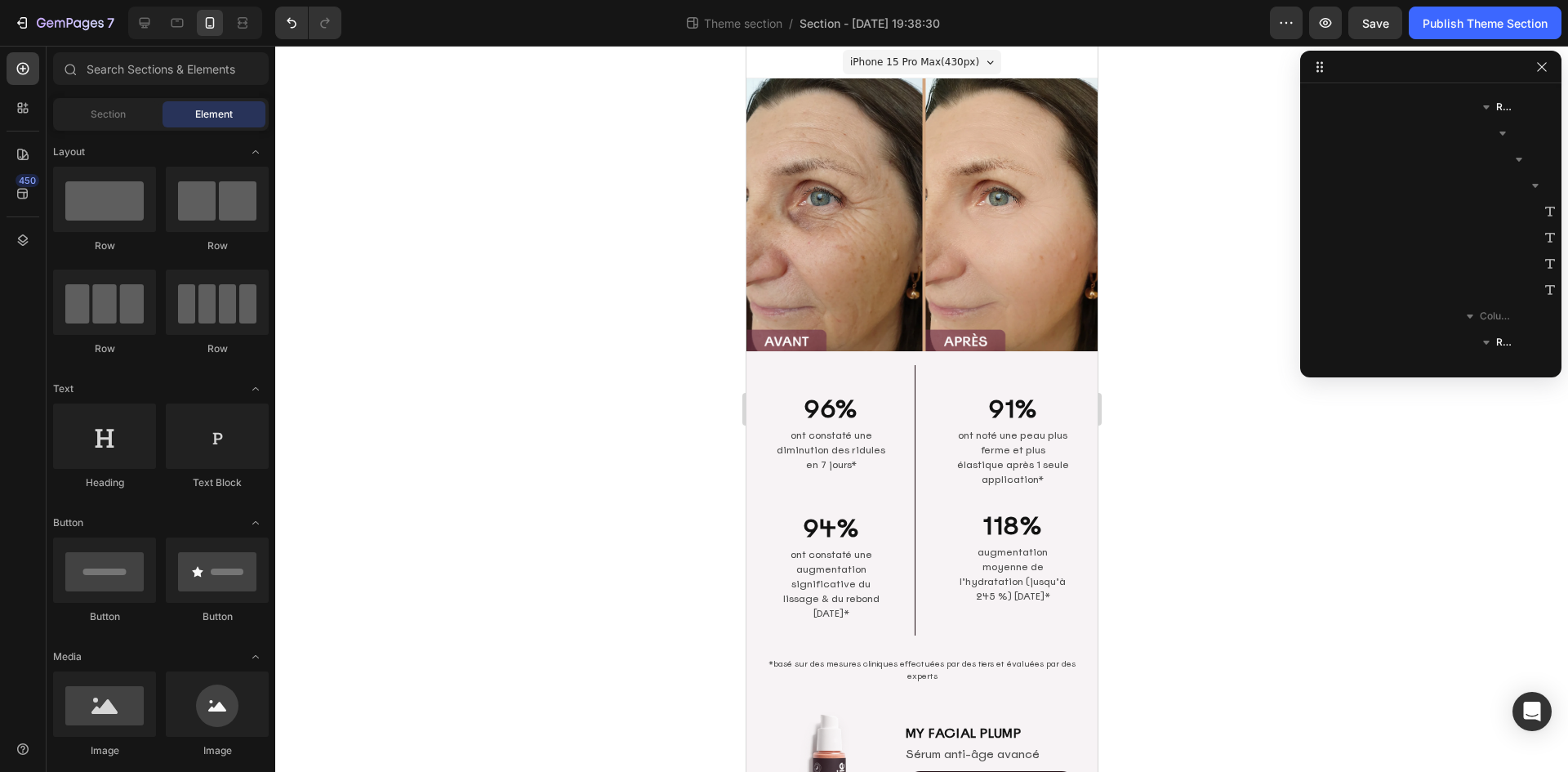
click at [1208, 492] on div at bounding box center [921, 409] width 1292 height 727
click at [1547, 62] on icon "button" at bounding box center [1541, 67] width 13 height 13
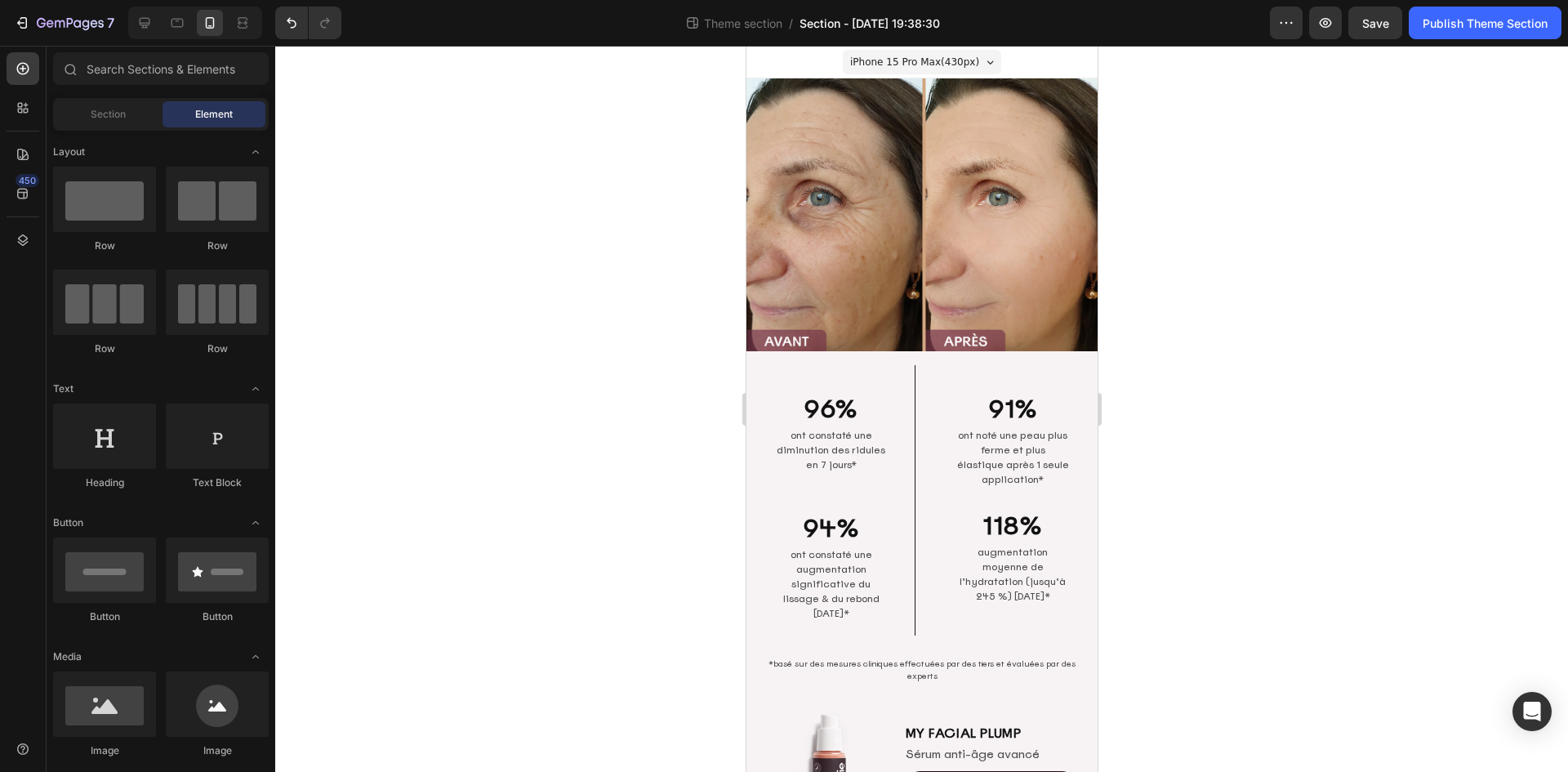
click at [885, 26] on span "Section - [DATE] 19:38:30" at bounding box center [869, 23] width 141 height 17
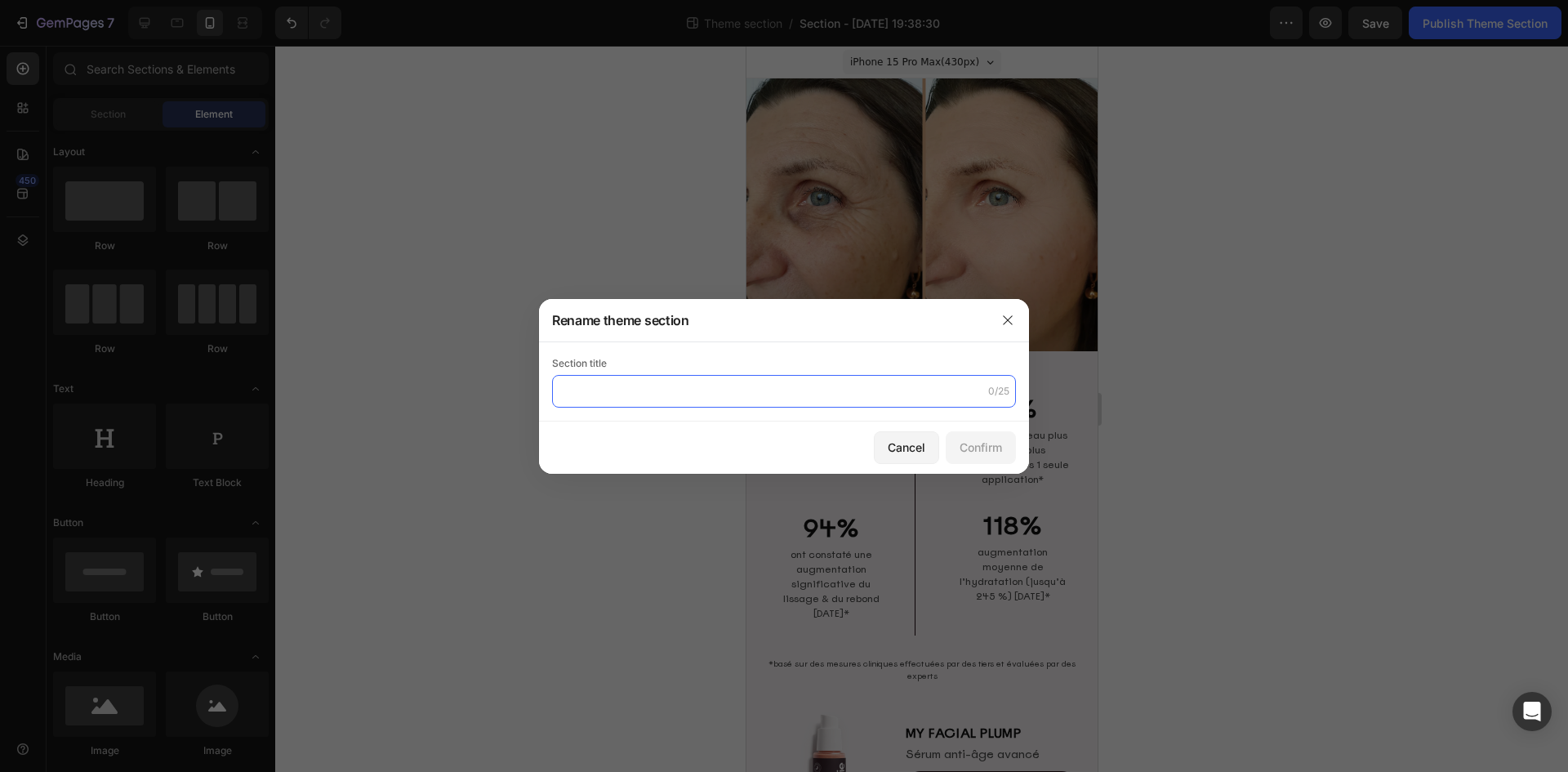
click at [601, 379] on input "text" at bounding box center [783, 391] width 464 height 33
type input "Section - Real Results"
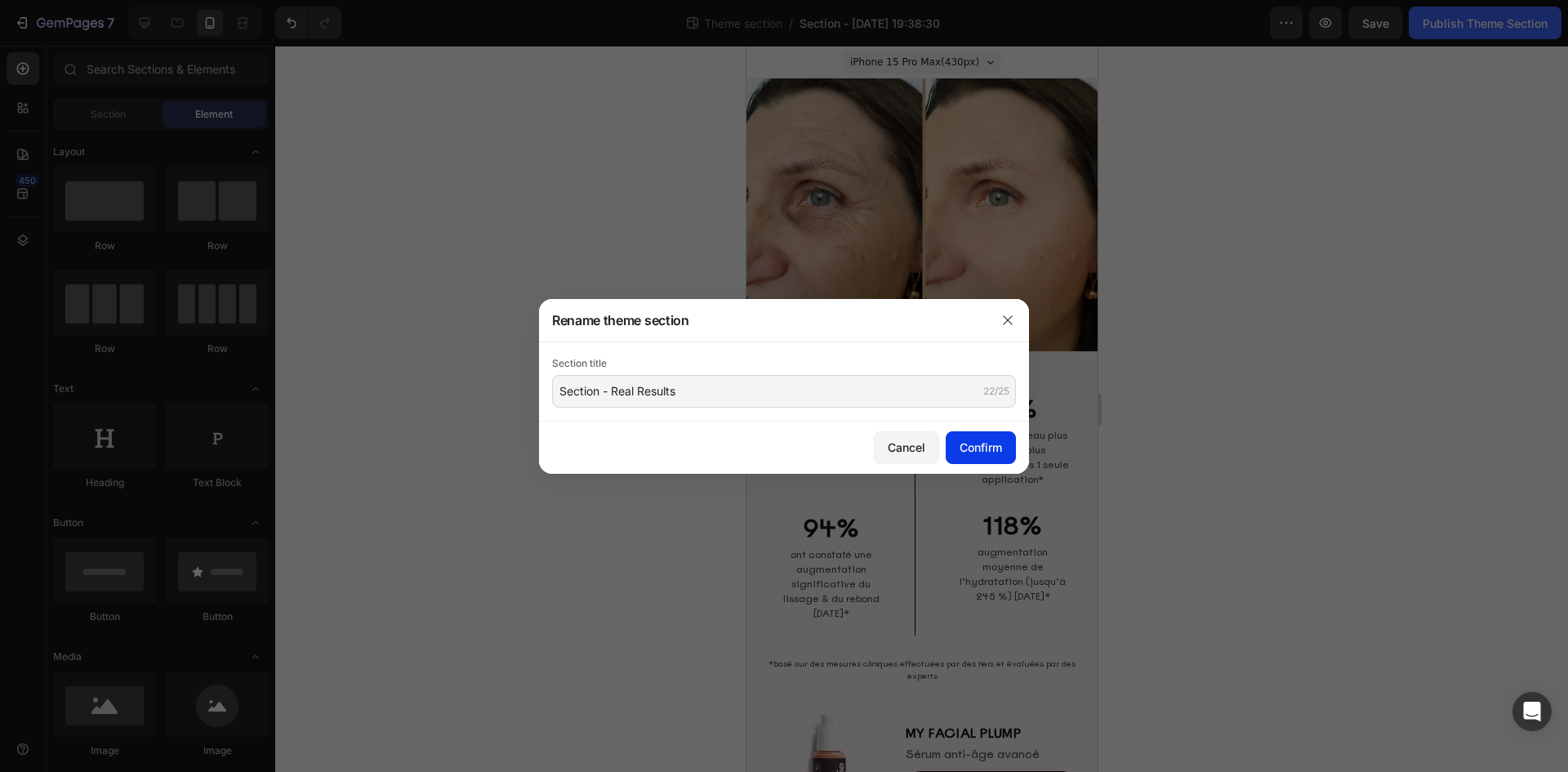
click at [989, 458] on button "Confirm" at bounding box center [980, 447] width 70 height 33
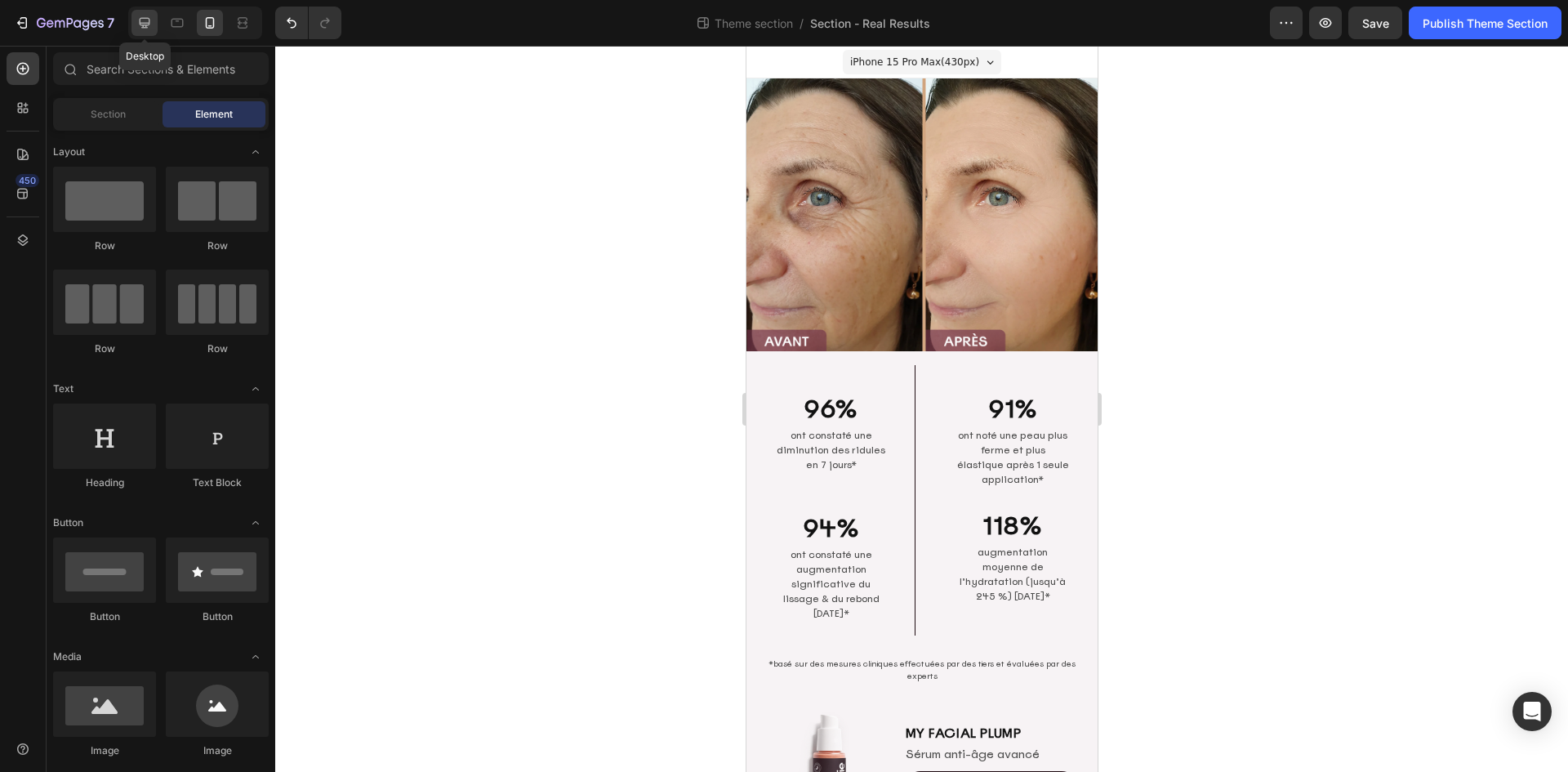
drag, startPoint x: 141, startPoint y: 26, endPoint x: 180, endPoint y: 59, distance: 51.1
click at [141, 26] on icon at bounding box center [144, 23] width 16 height 16
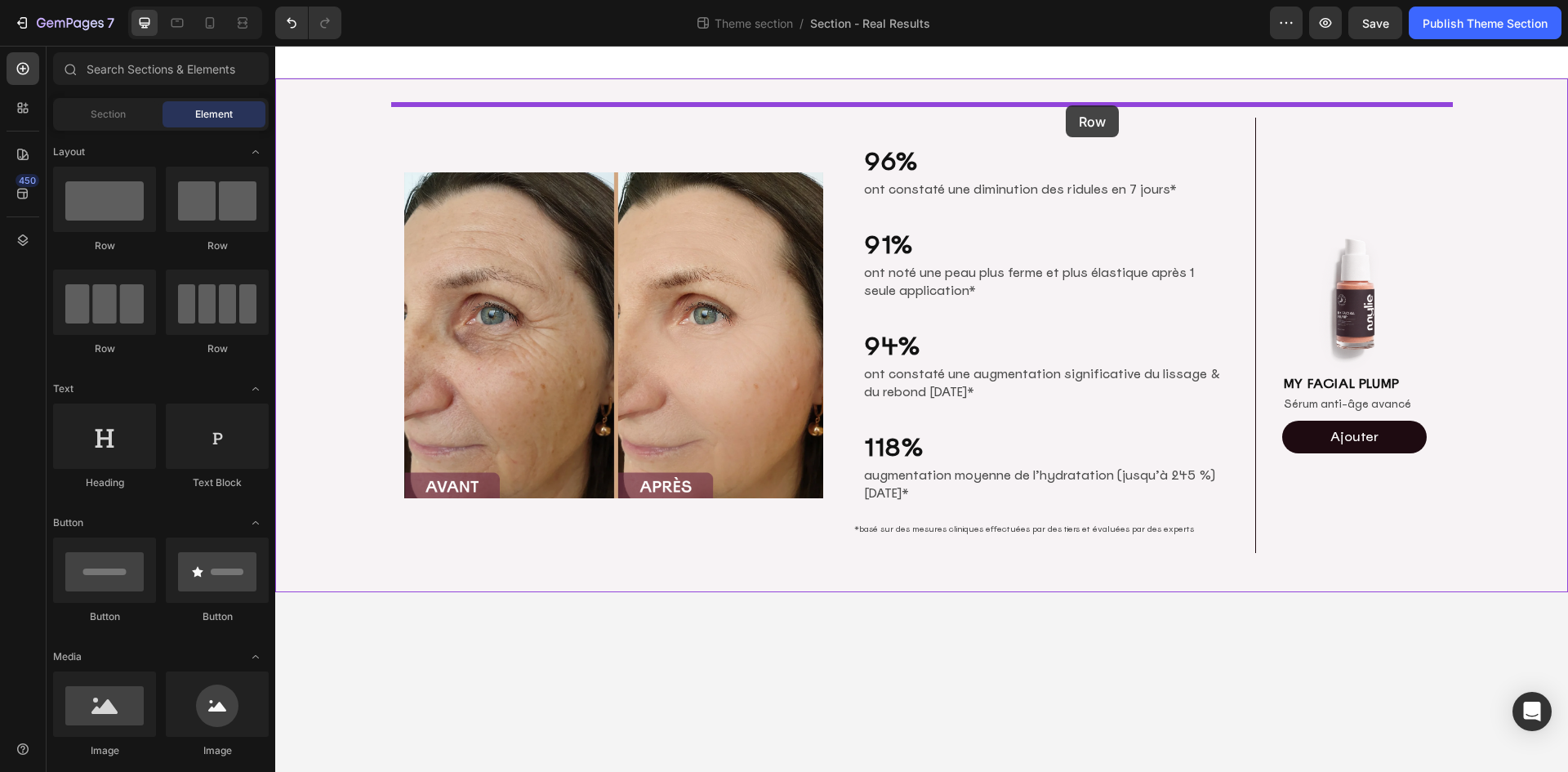
drag, startPoint x: 365, startPoint y: 258, endPoint x: 1065, endPoint y: 105, distance: 716.5
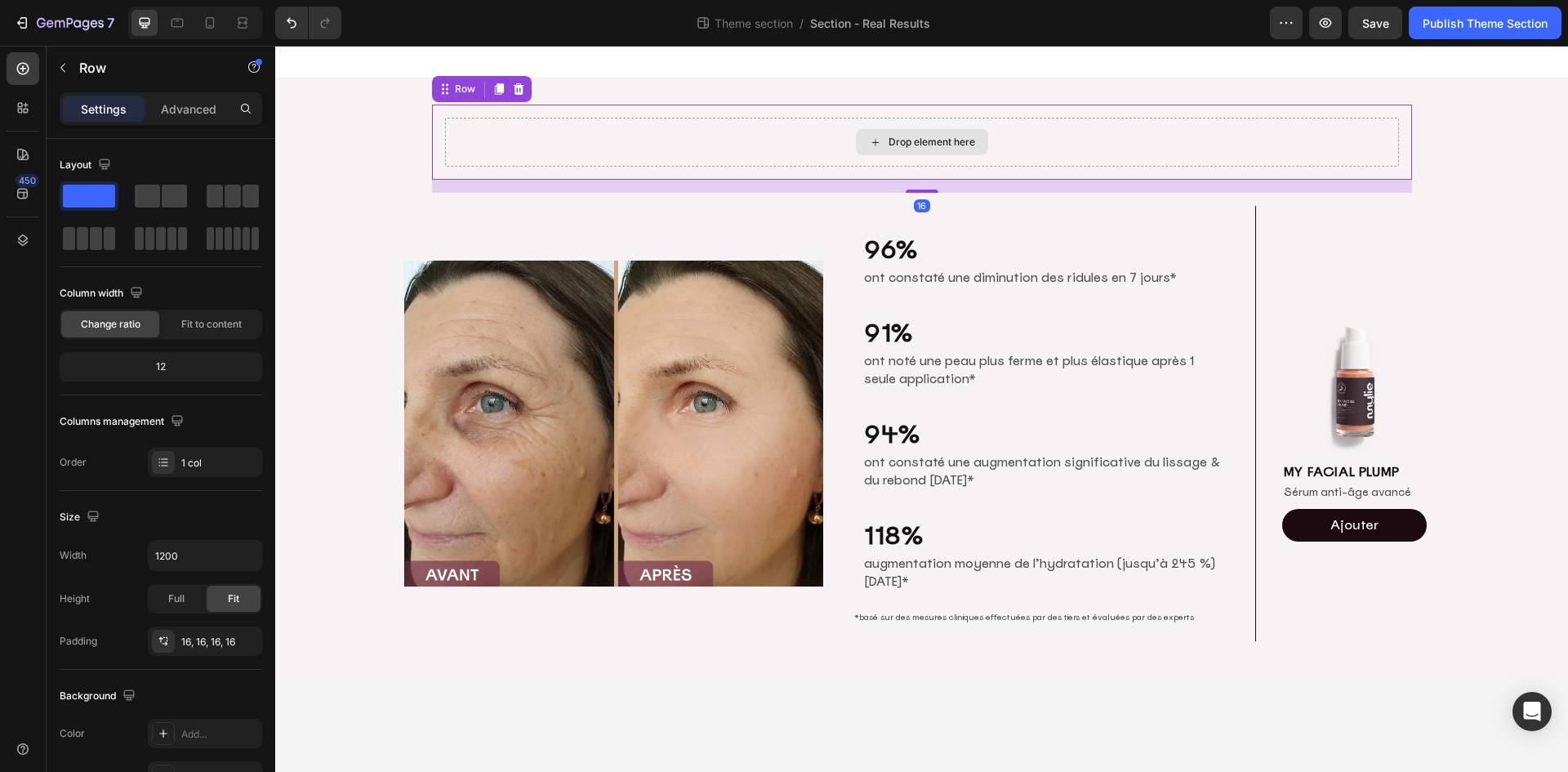
click at [1025, 156] on div "Drop element here" at bounding box center [922, 142] width 954 height 49
click at [23, 152] on icon at bounding box center [22, 154] width 12 height 12
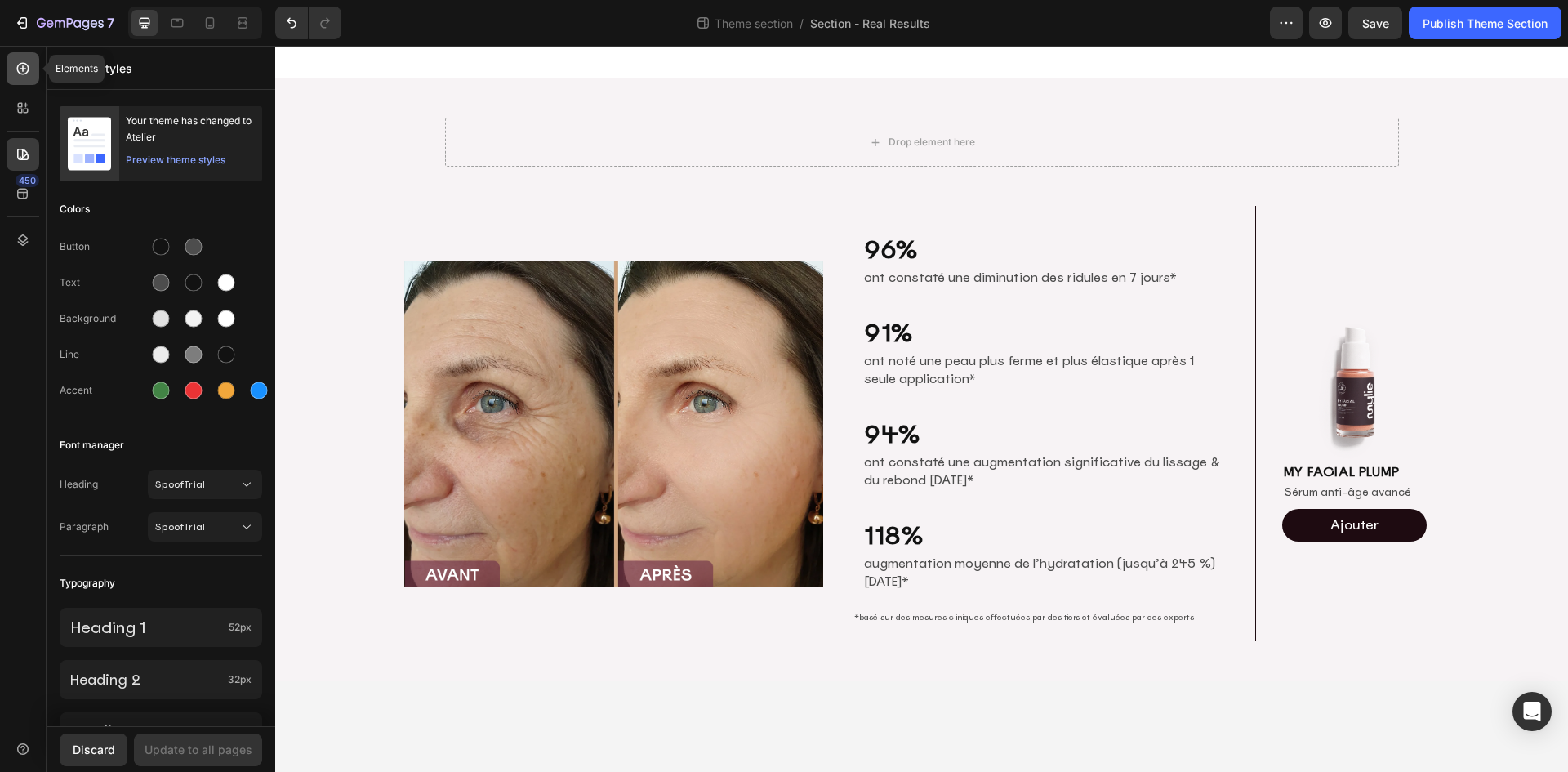
click at [24, 68] on icon at bounding box center [23, 69] width 16 height 16
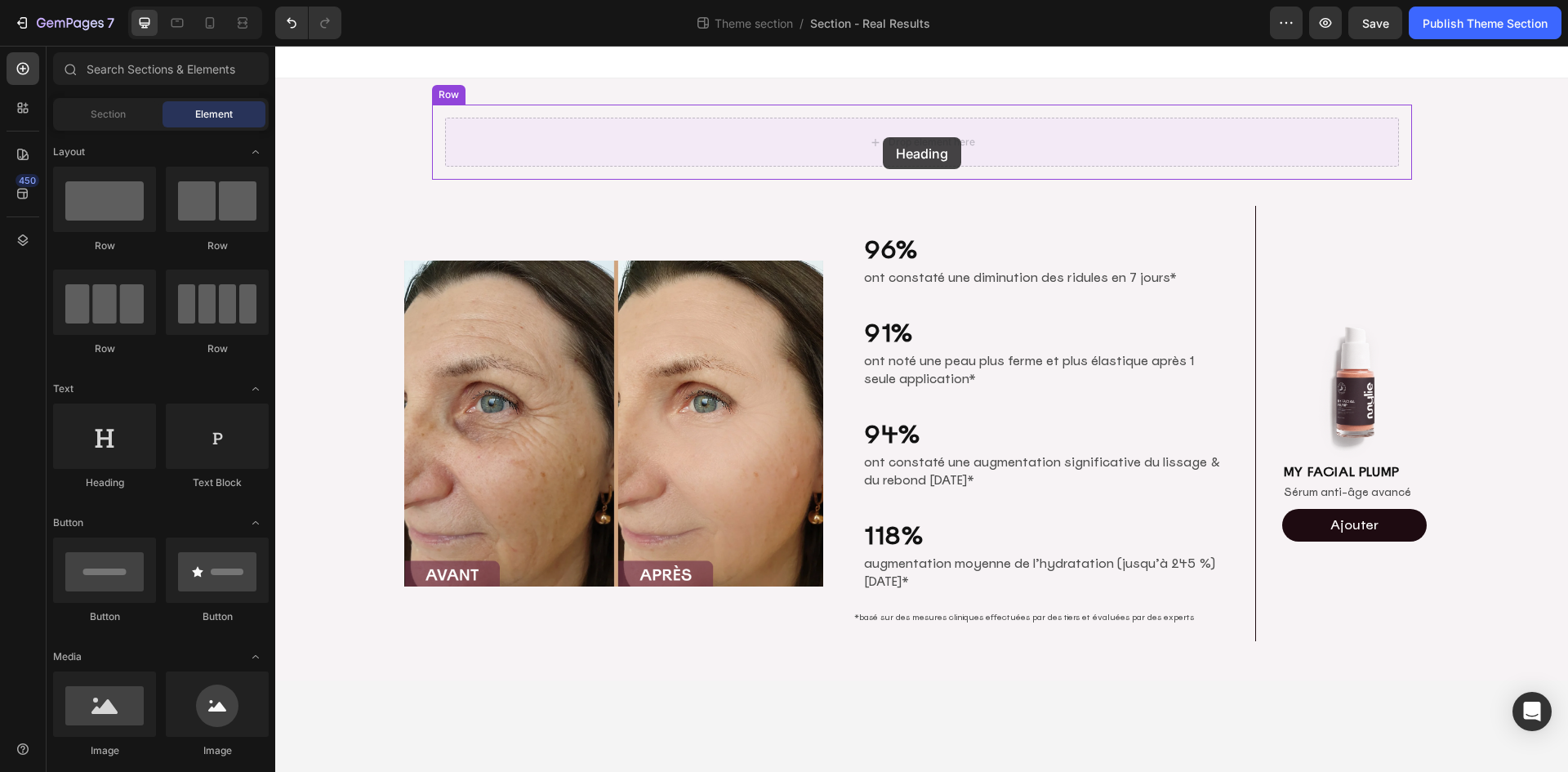
drag, startPoint x: 395, startPoint y: 489, endPoint x: 883, endPoint y: 137, distance: 601.7
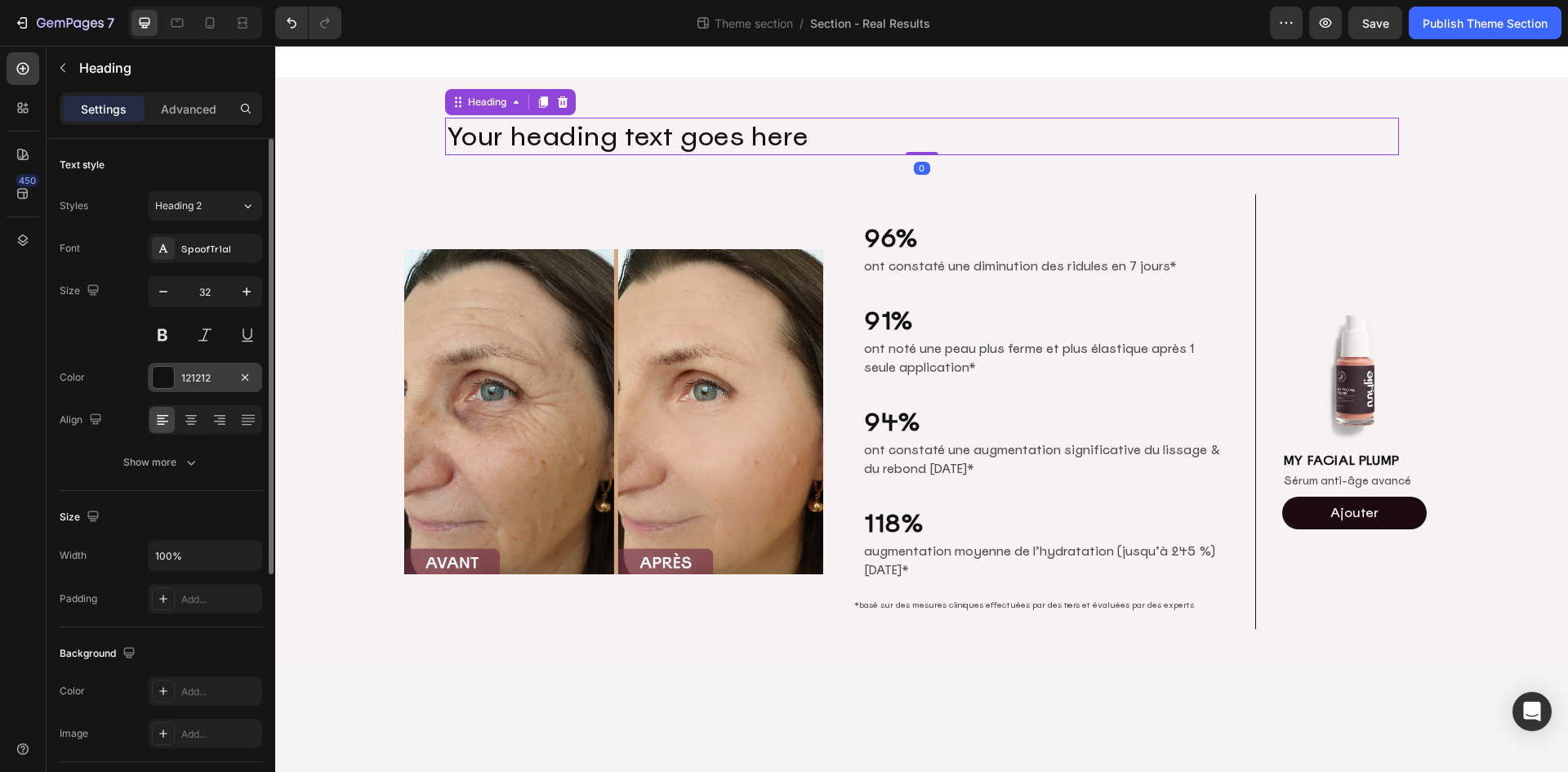
click at [190, 380] on div "121212" at bounding box center [205, 378] width 47 height 15
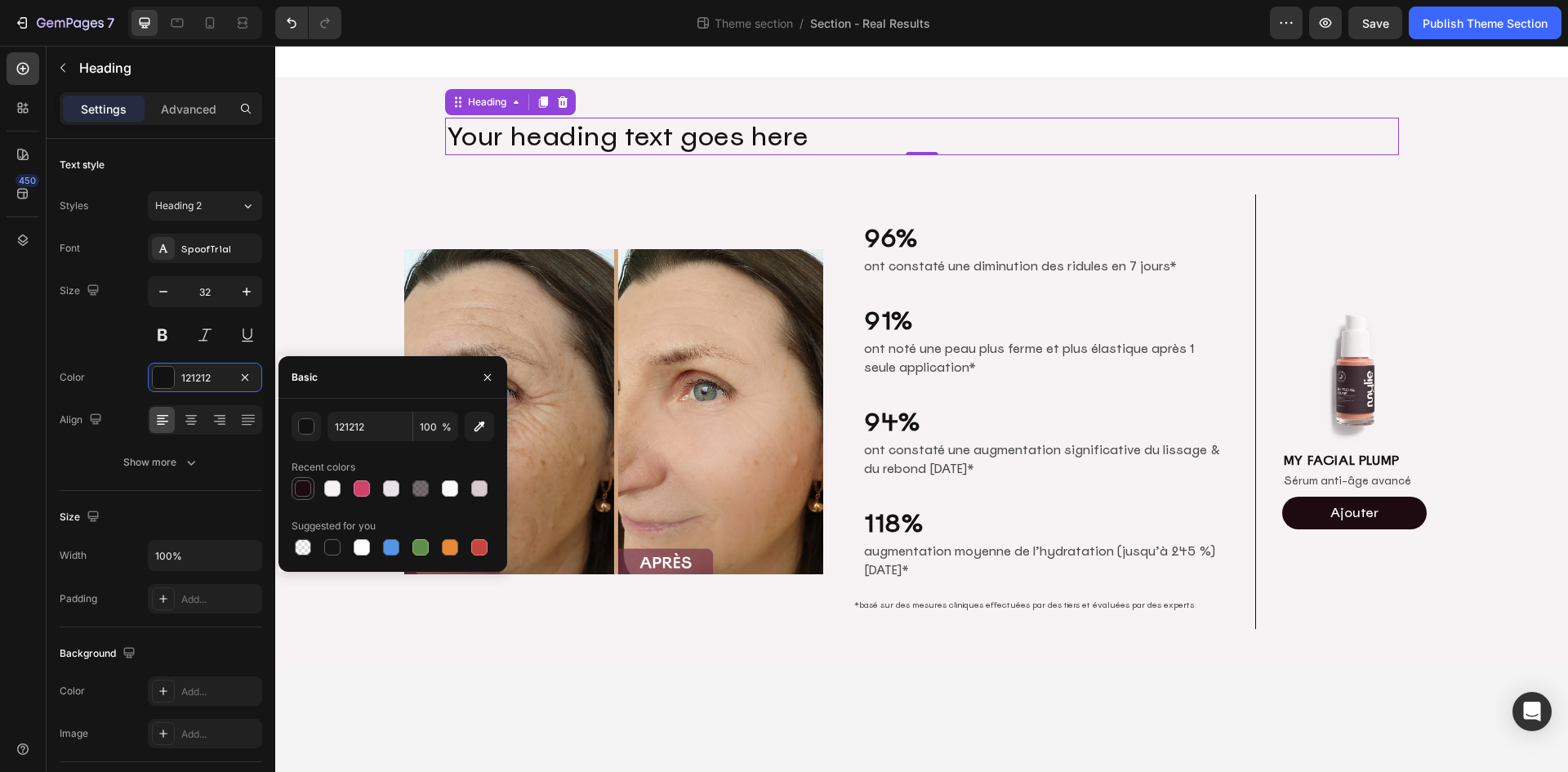
click at [312, 494] on div at bounding box center [303, 489] width 23 height 23
type input "1E0B11"
click at [163, 330] on button at bounding box center [162, 335] width 29 height 29
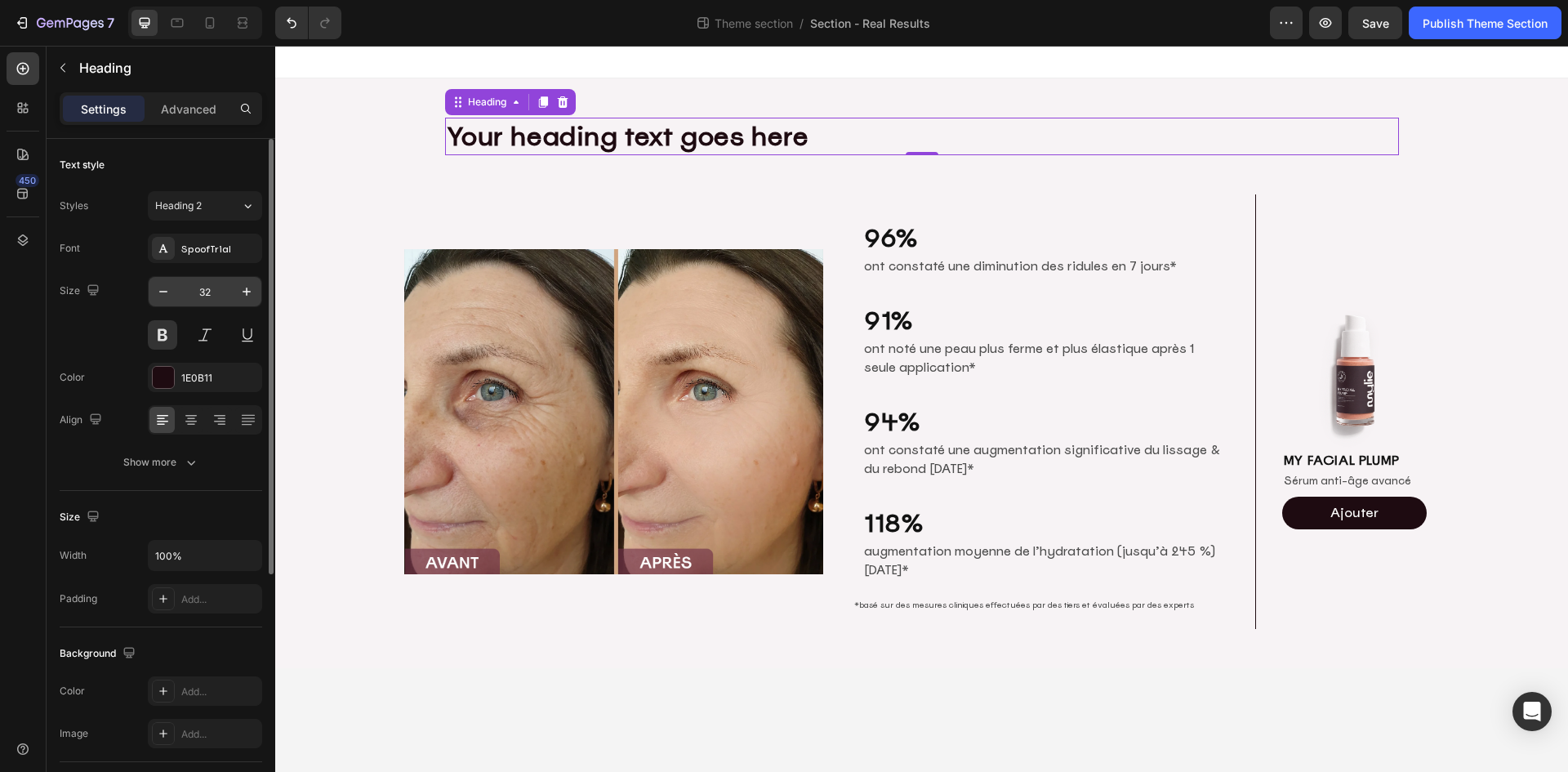
click at [214, 291] on input "32" at bounding box center [205, 291] width 54 height 29
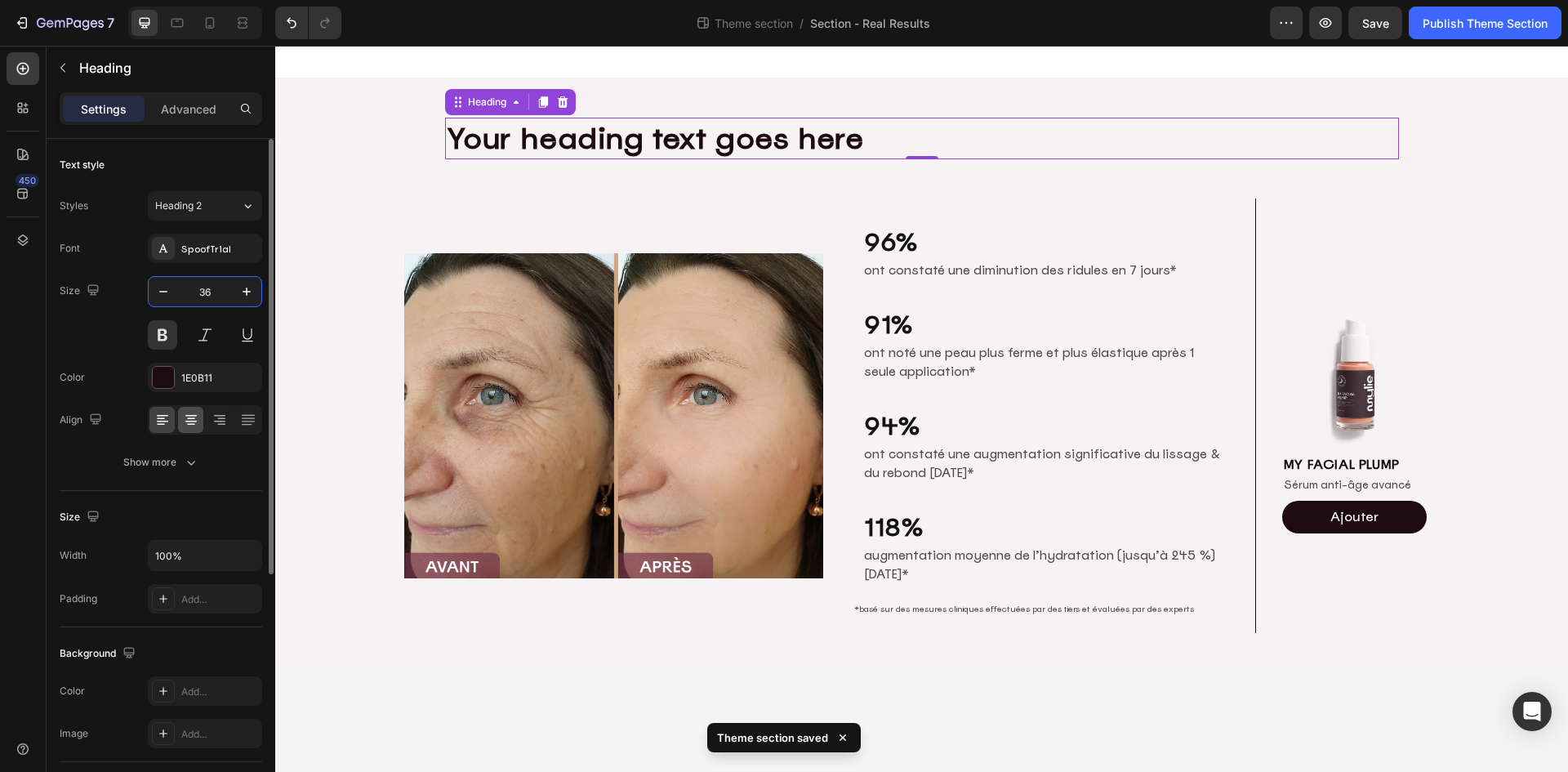
type input "36"
click at [194, 427] on icon at bounding box center [191, 419] width 16 height 16
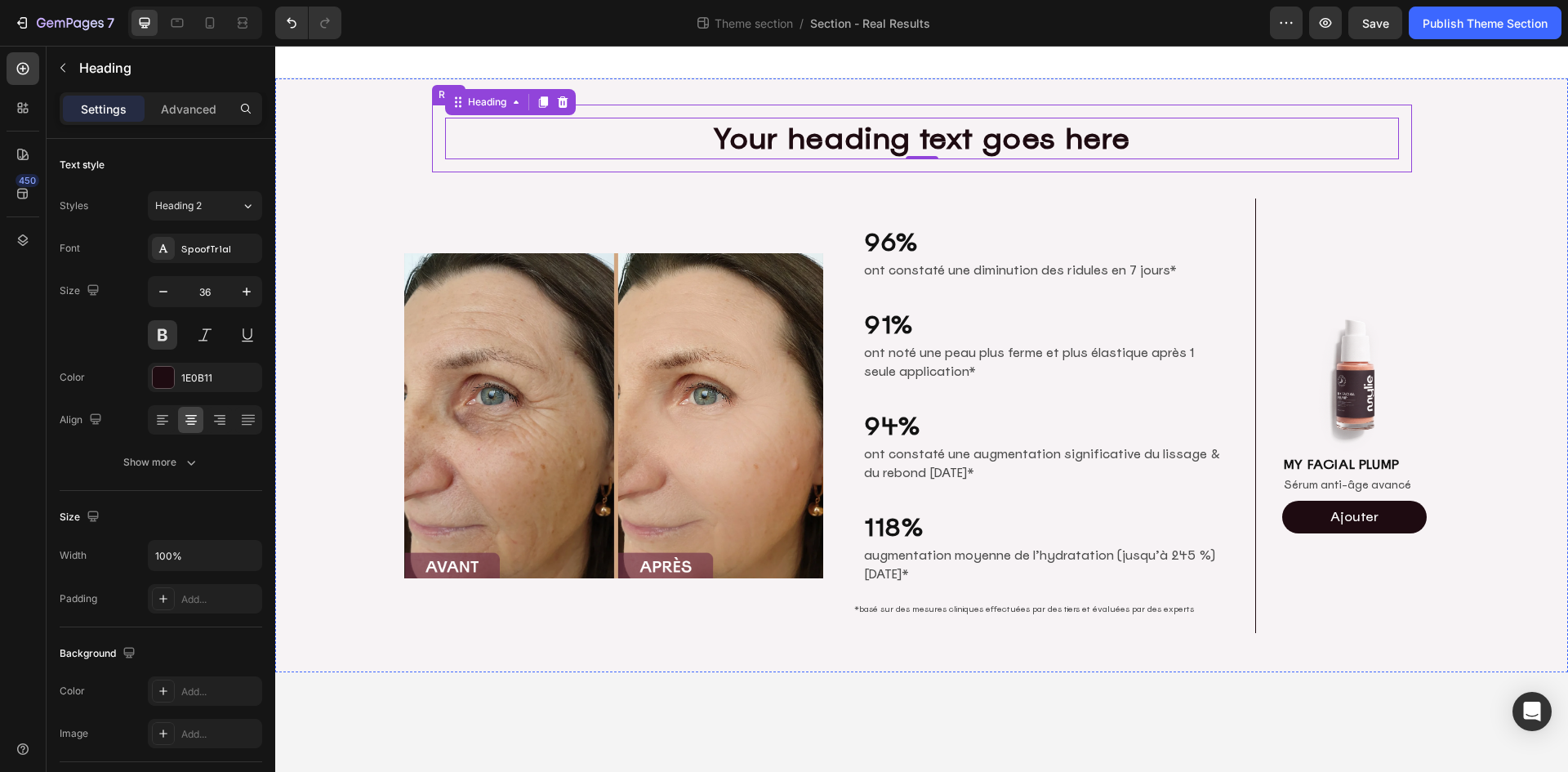
click at [925, 147] on h2 "Your heading text goes here" at bounding box center [922, 138] width 954 height 42
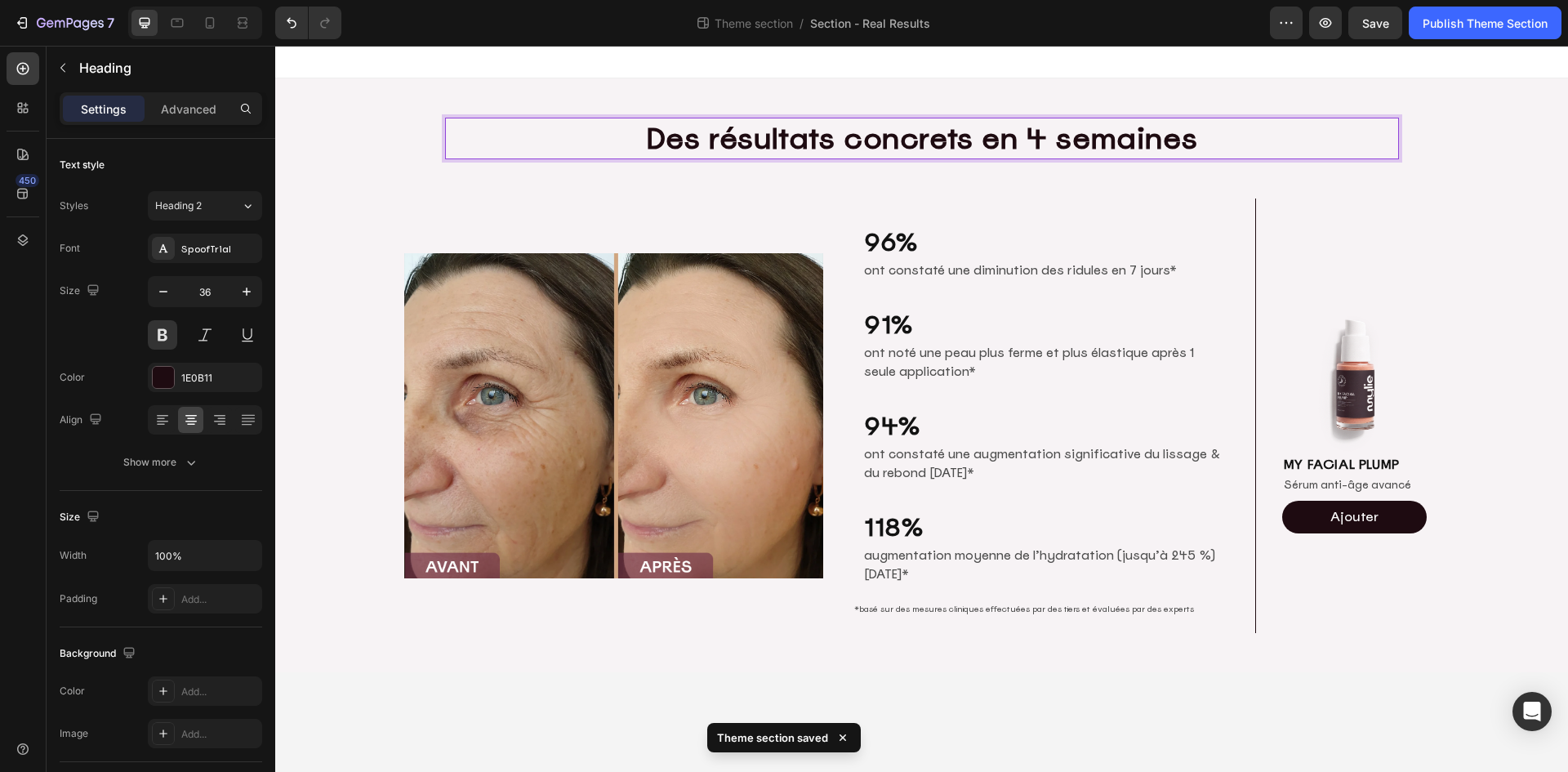
click at [882, 138] on p "Des résultats concrets en 4 semaines" at bounding box center [922, 138] width 950 height 38
click at [908, 199] on div "96% Heading ont constaté une diminution des ridules en 7 jours* Text Block Row …" at bounding box center [1046, 416] width 420 height 435
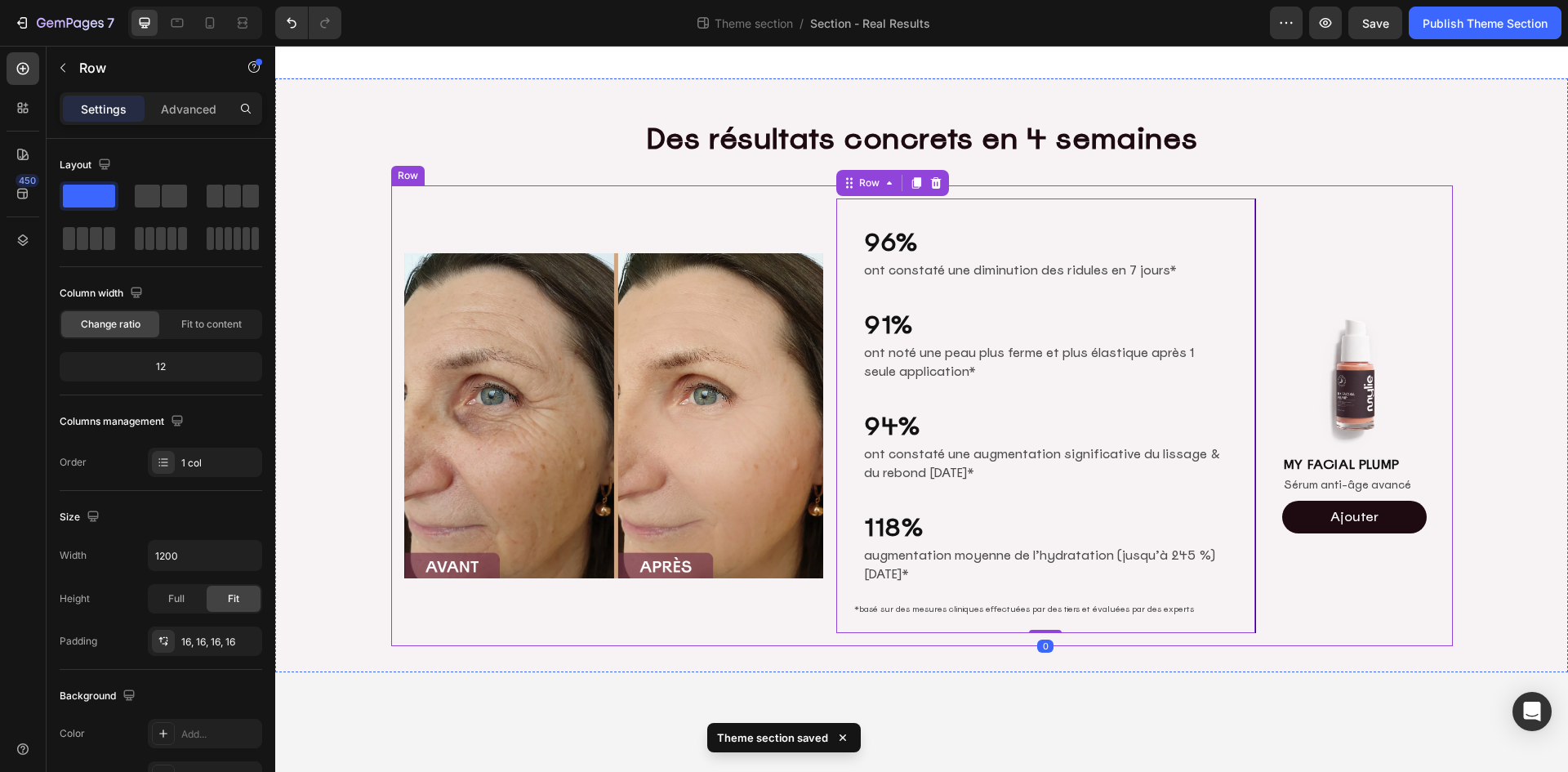
click at [1326, 211] on div "Image MY FACIAL PLUMP Heading Sérum anti-âge avancé Text Block Ajouter Add to C…" at bounding box center [1354, 416] width 171 height 435
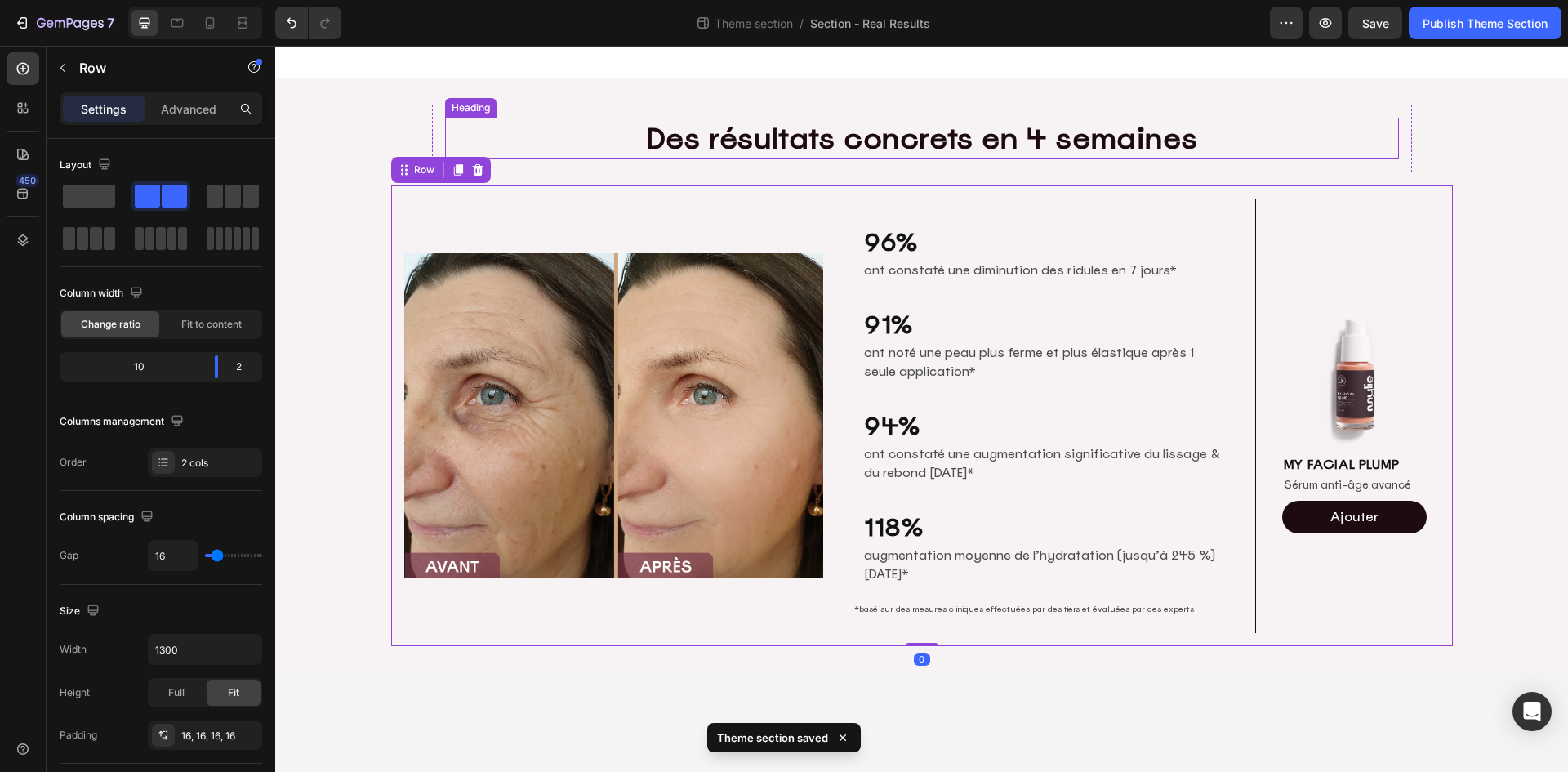
click at [1322, 126] on p "Des résultats concrets en 4 semaines" at bounding box center [922, 138] width 950 height 38
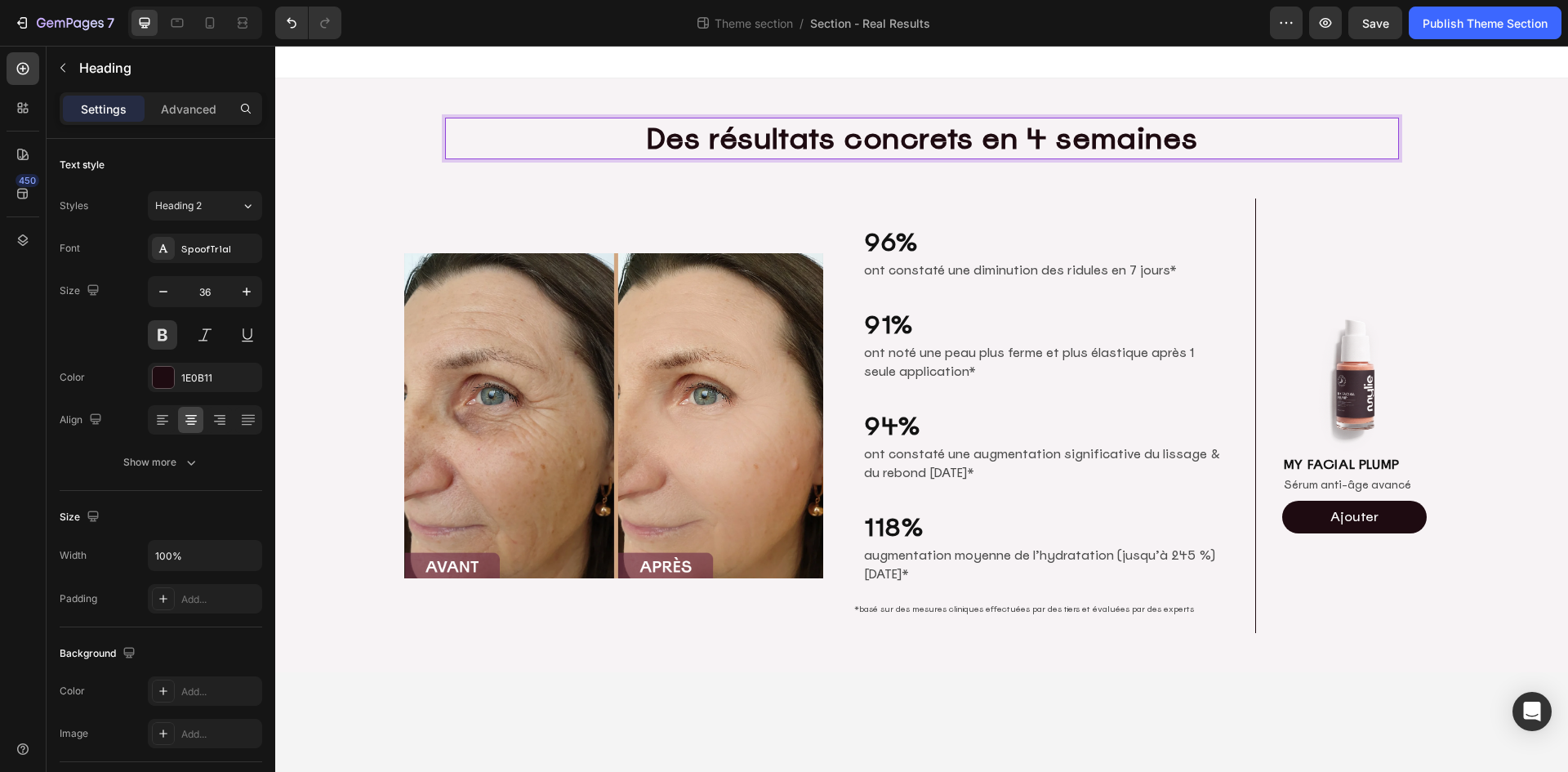
click at [1096, 134] on p "Des résultats concrets en 4 semaines" at bounding box center [922, 138] width 950 height 38
click at [1175, 138] on p "Des résultats concrets en 4 semaines" at bounding box center [922, 138] width 950 height 38
click at [1459, 125] on div "Des résultats concrets en 4 semaines Heading 0 Row Image 96% Heading ont consta…" at bounding box center [921, 375] width 1292 height 541
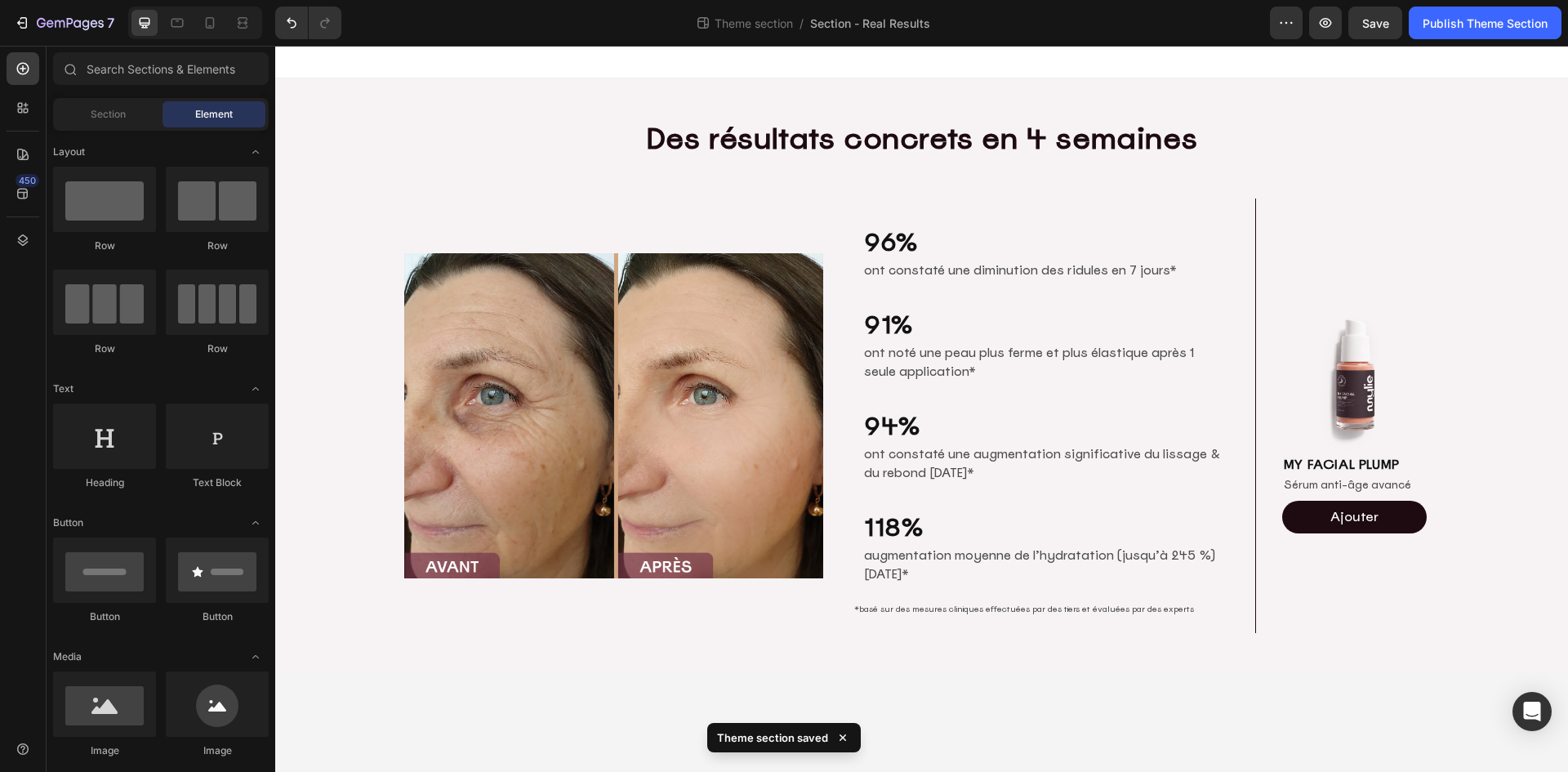
click at [508, 715] on body "Des résultats concrets en 4 semaines Heading Row Image 96% Heading ont constaté…" at bounding box center [921, 409] width 1292 height 727
click at [206, 24] on icon at bounding box center [210, 22] width 9 height 12
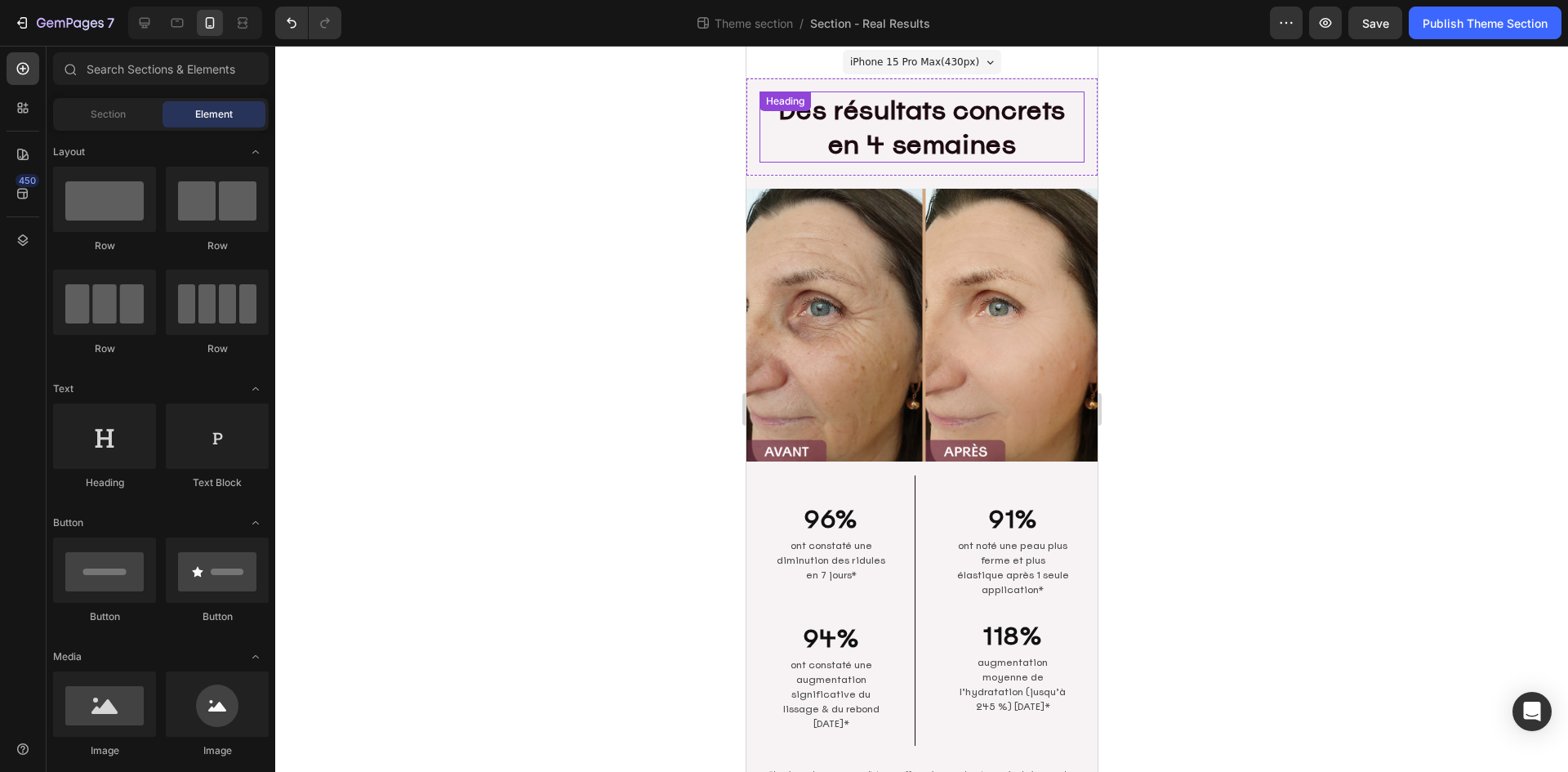
click at [907, 108] on p "Des résultats concrets en 4 semaines" at bounding box center [920, 127] width 321 height 68
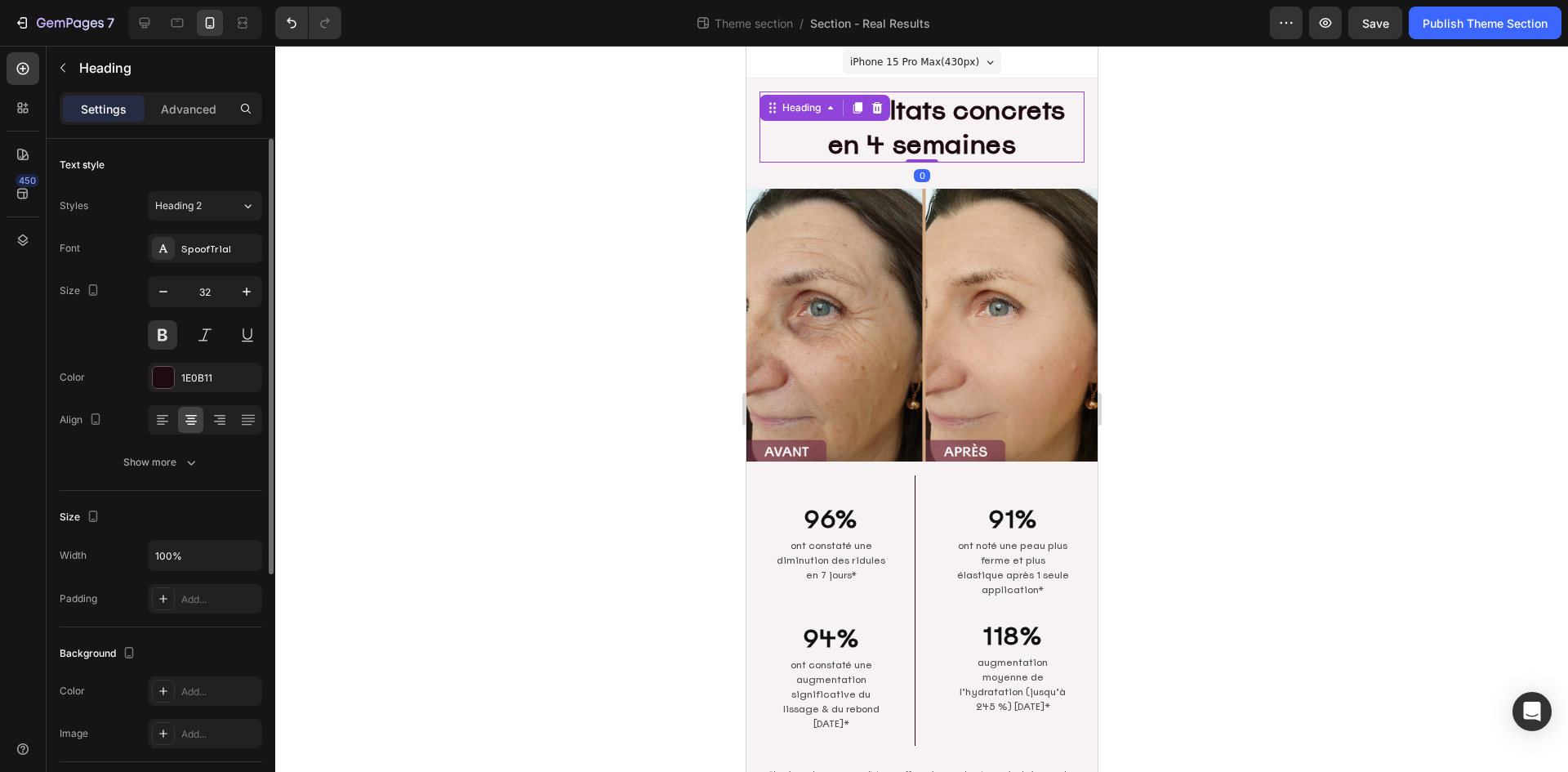
click at [216, 294] on input "32" at bounding box center [205, 291] width 54 height 29
type input "30"
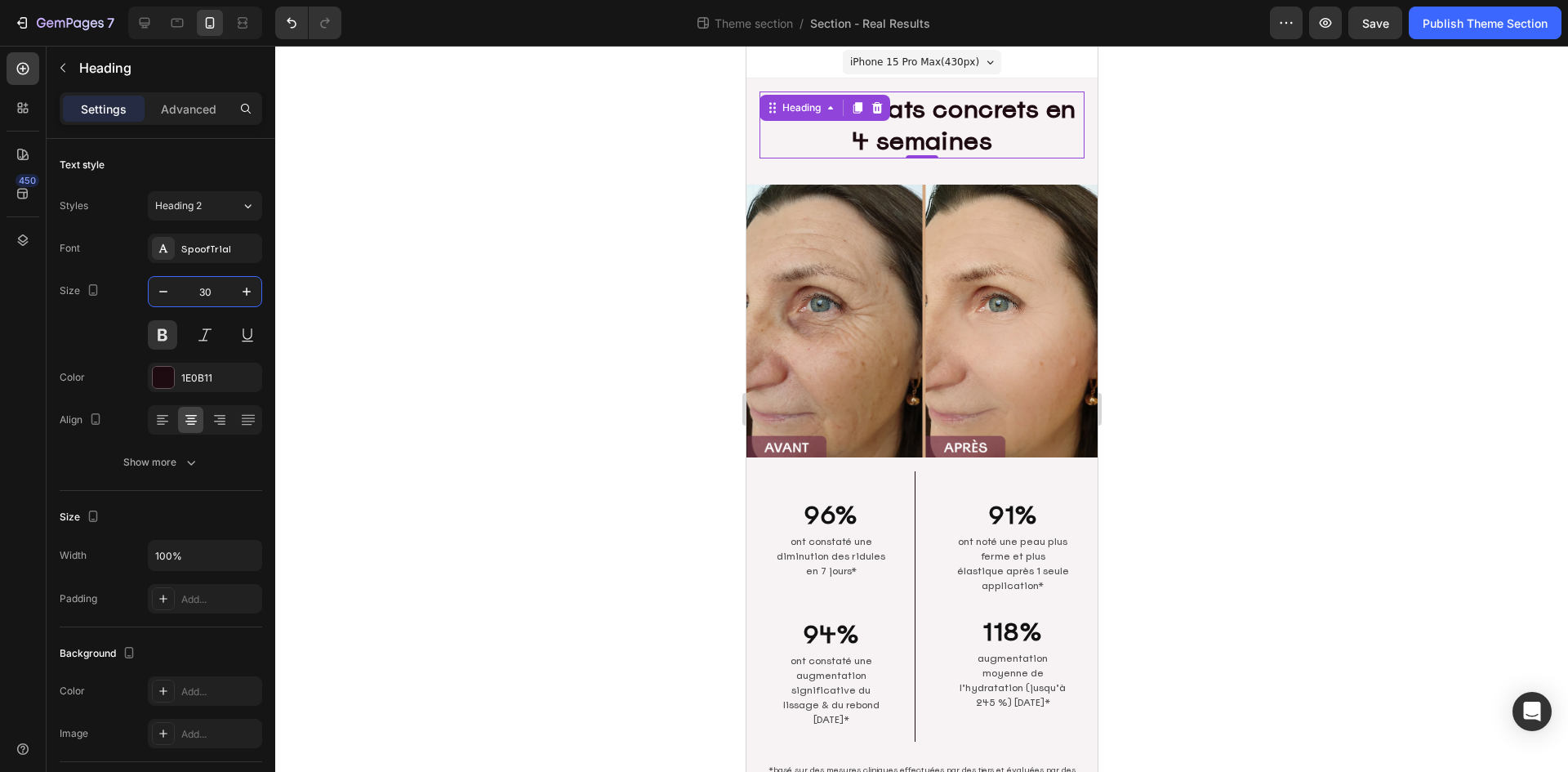
click at [1214, 237] on div at bounding box center [921, 409] width 1292 height 727
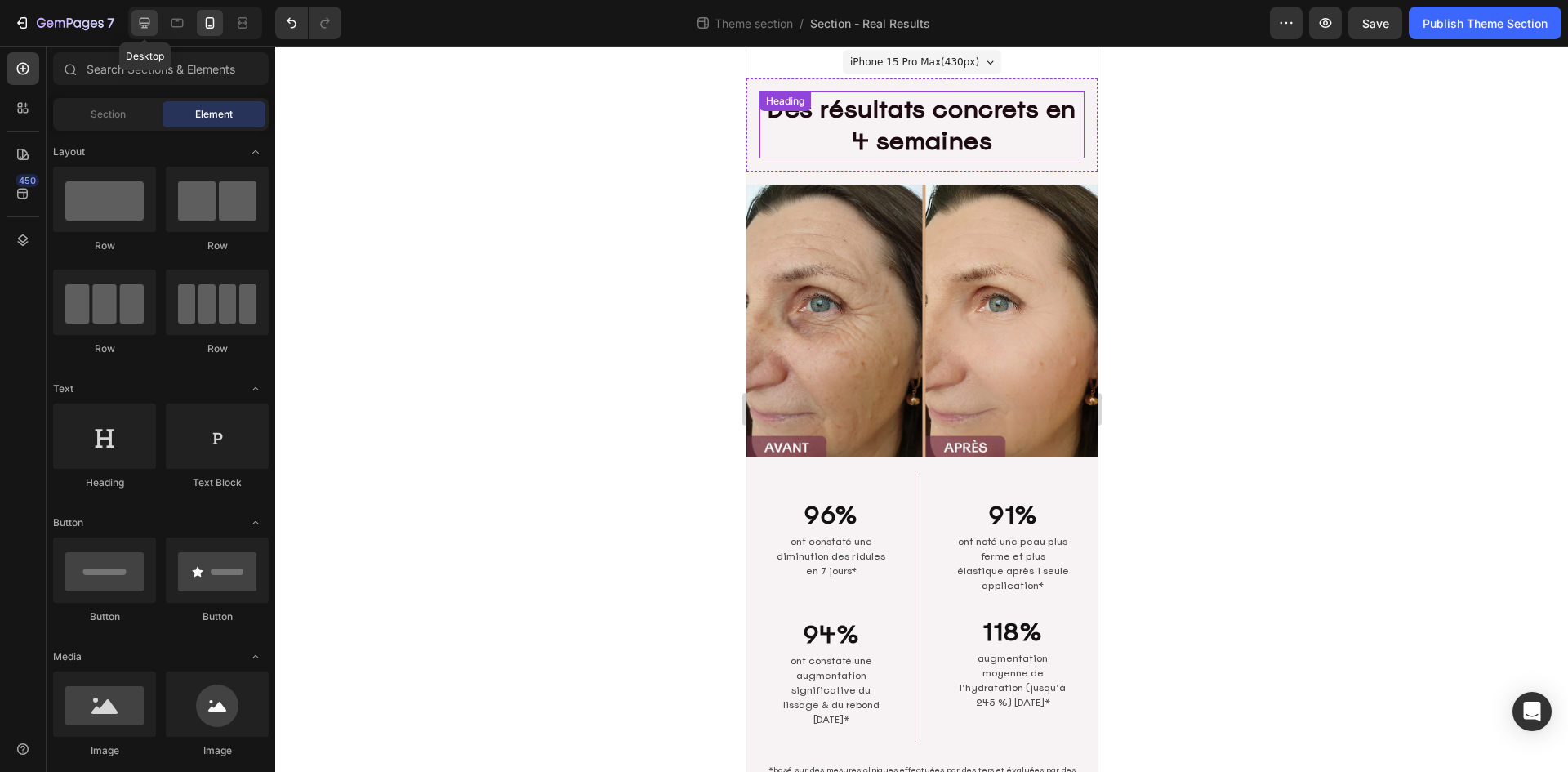
click at [151, 27] on icon at bounding box center [144, 23] width 16 height 16
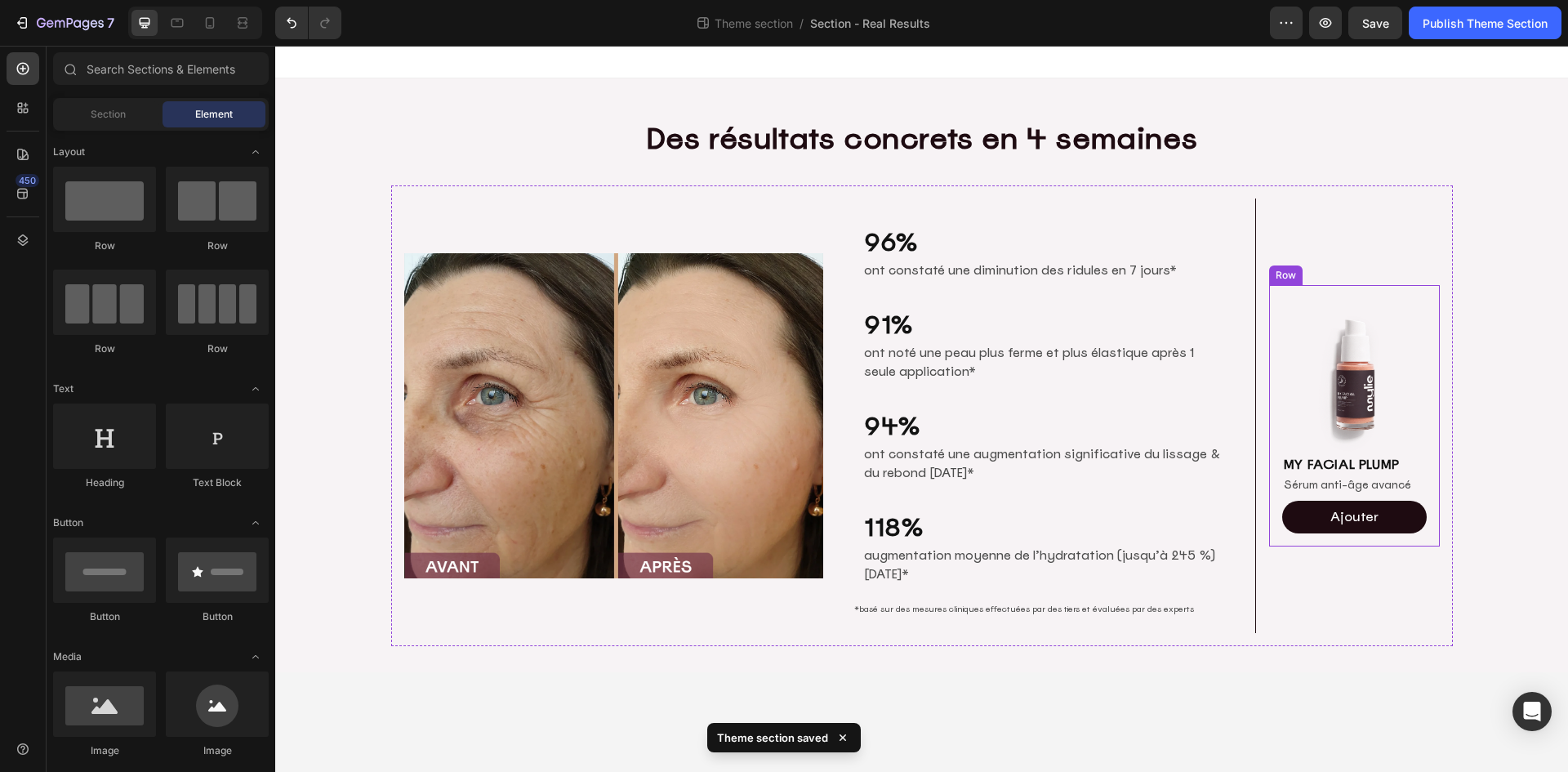
click at [1273, 390] on div "Image MY FACIAL PLUMP Heading Sérum anti-âge avancé Text Block Ajouter Add to C…" at bounding box center [1354, 416] width 171 height 263
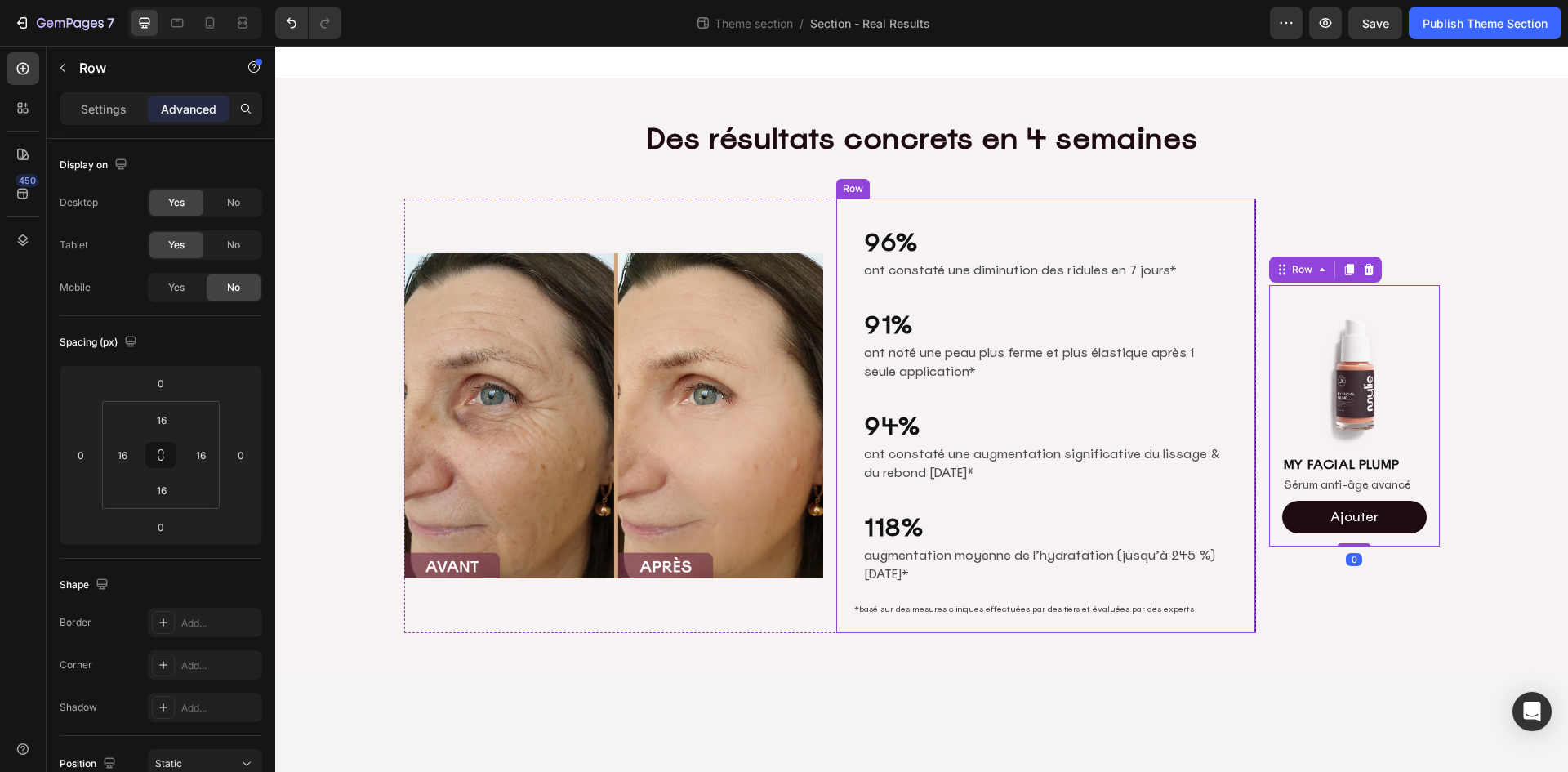
click at [1241, 391] on div "91% Heading ont noté une peau plus ferme et plus élastique après 1 seule applic…" at bounding box center [1045, 345] width 392 height 102
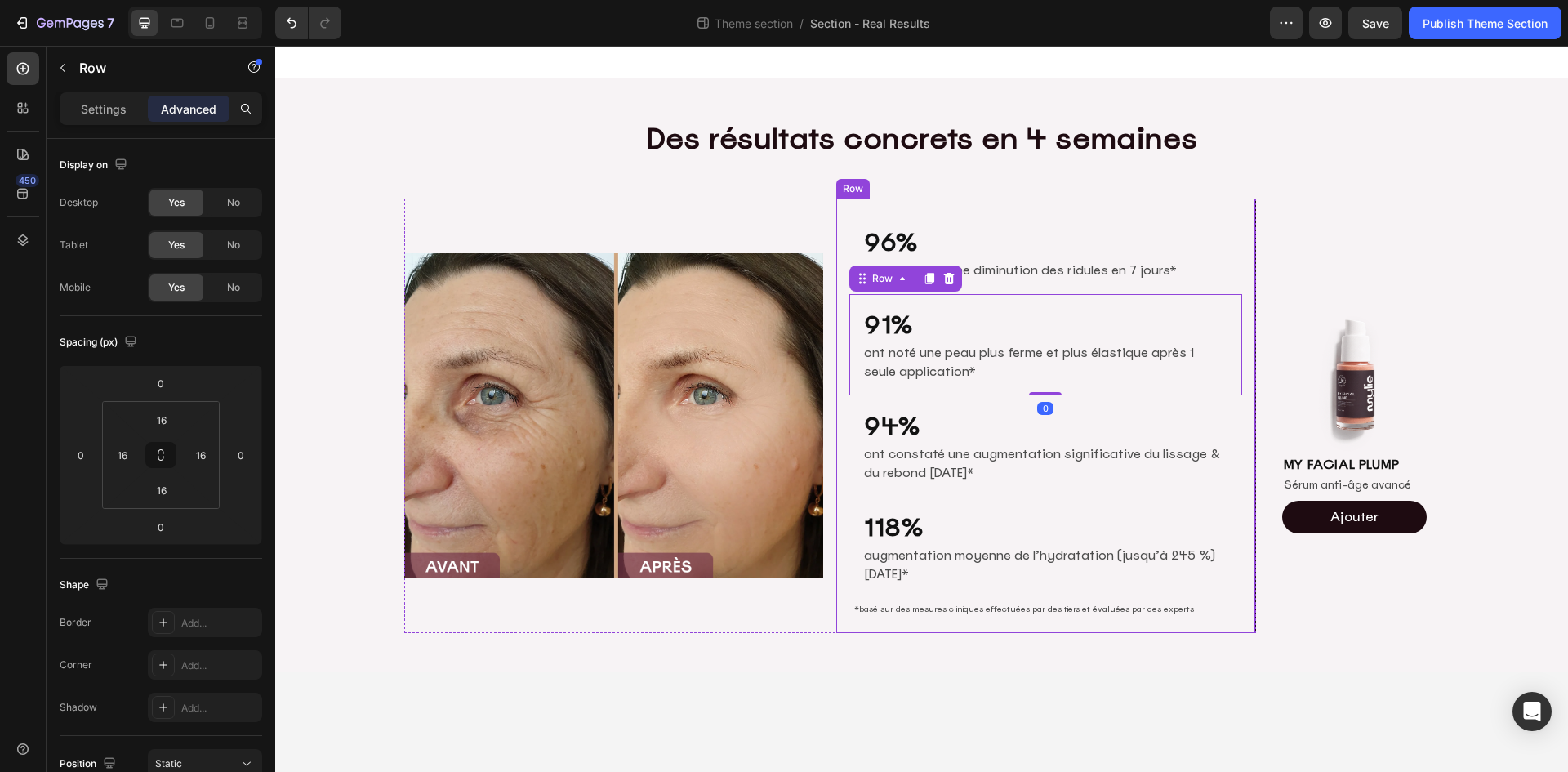
click at [1245, 391] on div "96% Heading ont constaté une diminution des ridules en 7 jours* Text Block Row …" at bounding box center [1046, 416] width 420 height 435
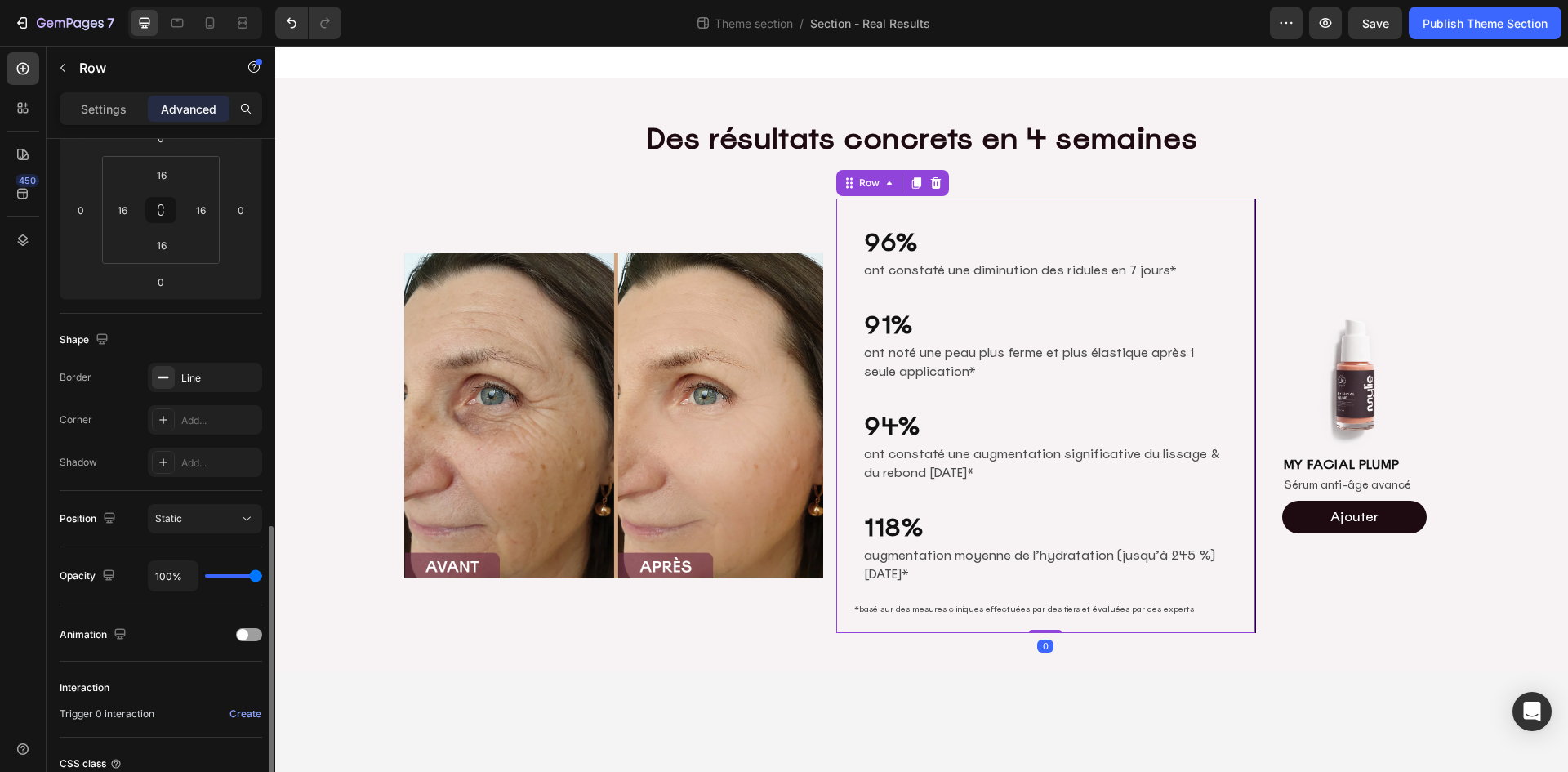
scroll to position [386, 0]
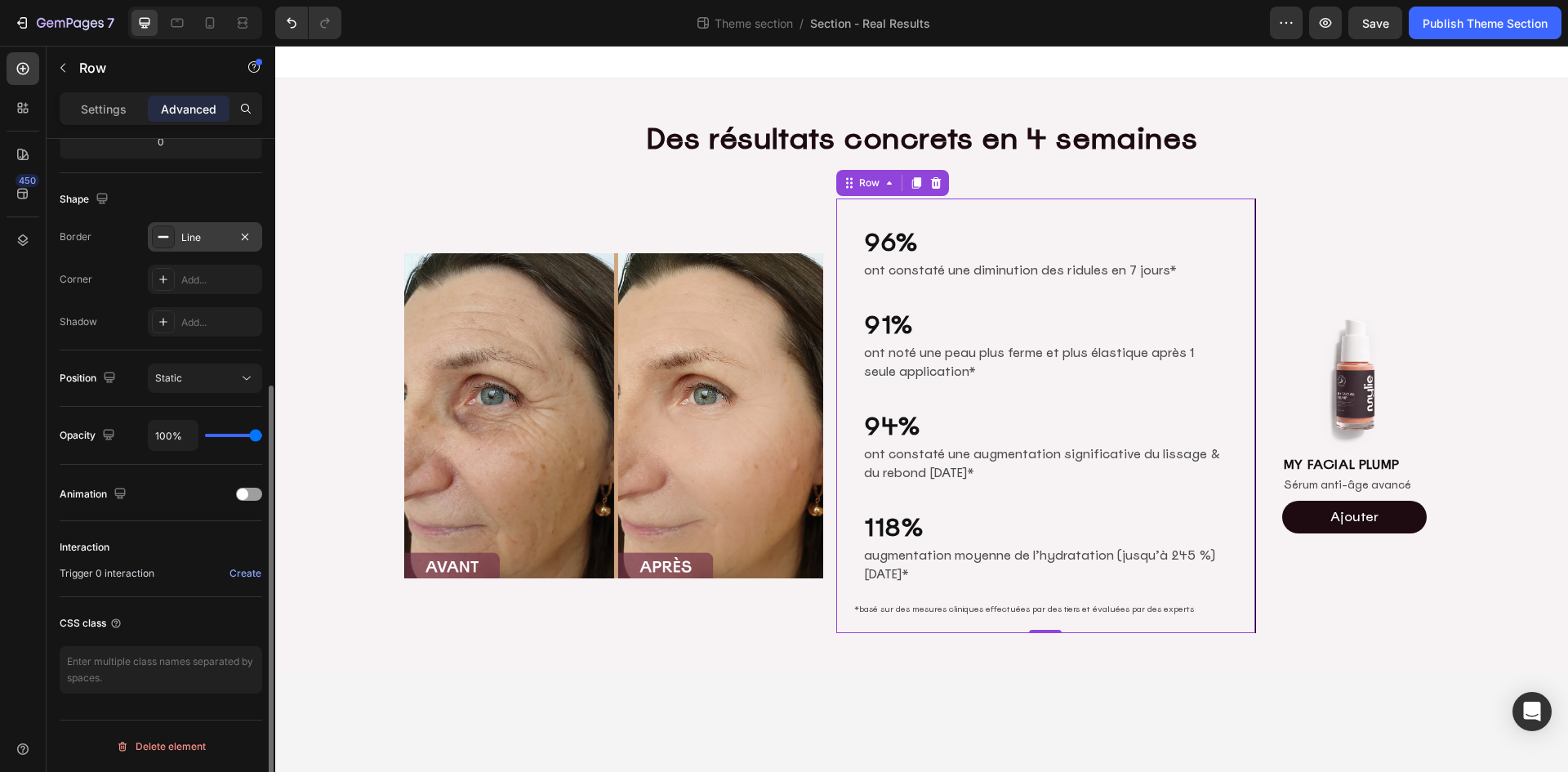
click at [206, 241] on div "Line" at bounding box center [205, 238] width 47 height 15
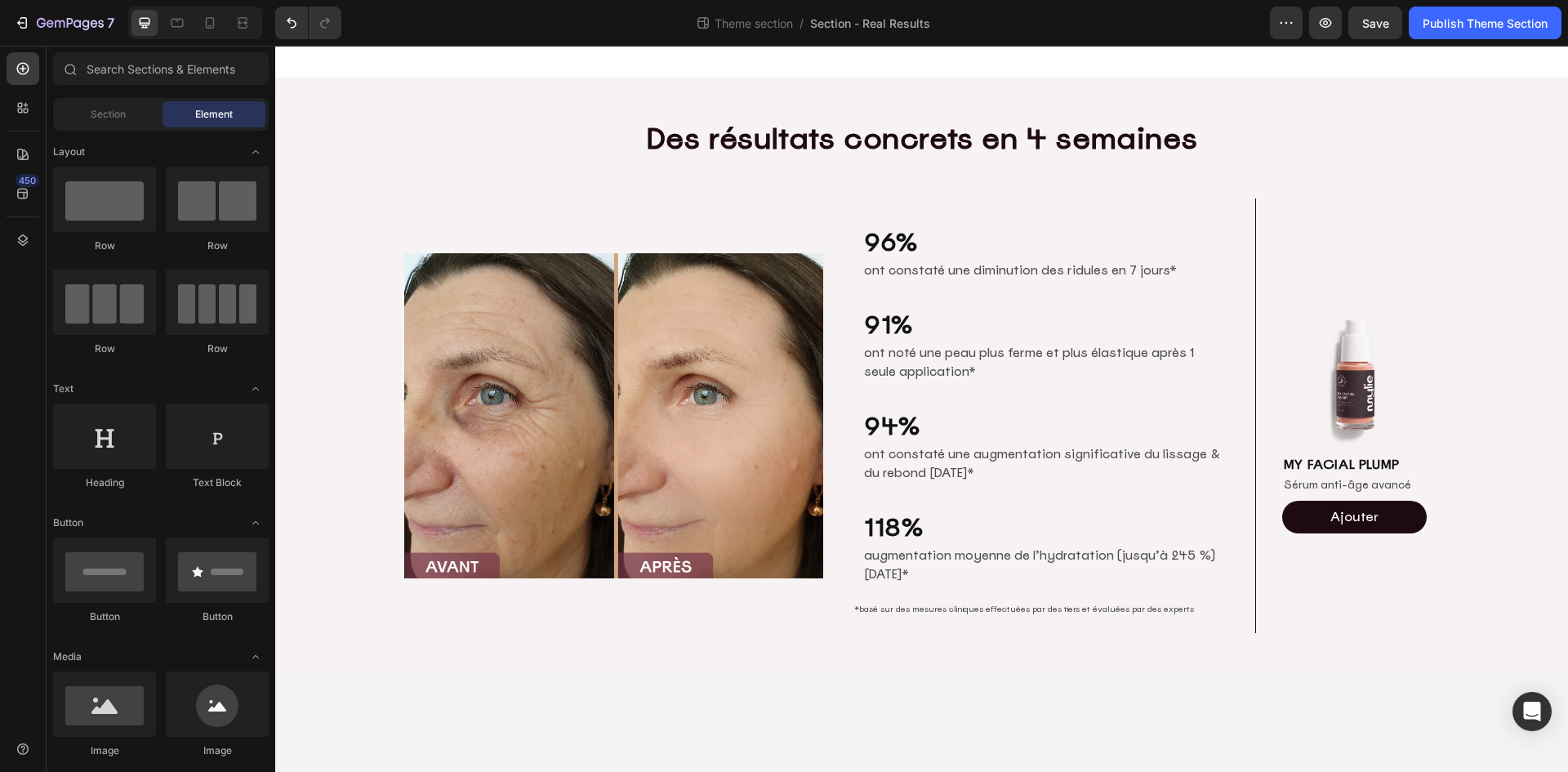
click at [634, 715] on body "Des résultats concrets en 4 semaines Heading Row Image 96% Heading ont constaté…" at bounding box center [921, 409] width 1292 height 727
click at [707, 210] on div "Image" at bounding box center [614, 416] width 420 height 435
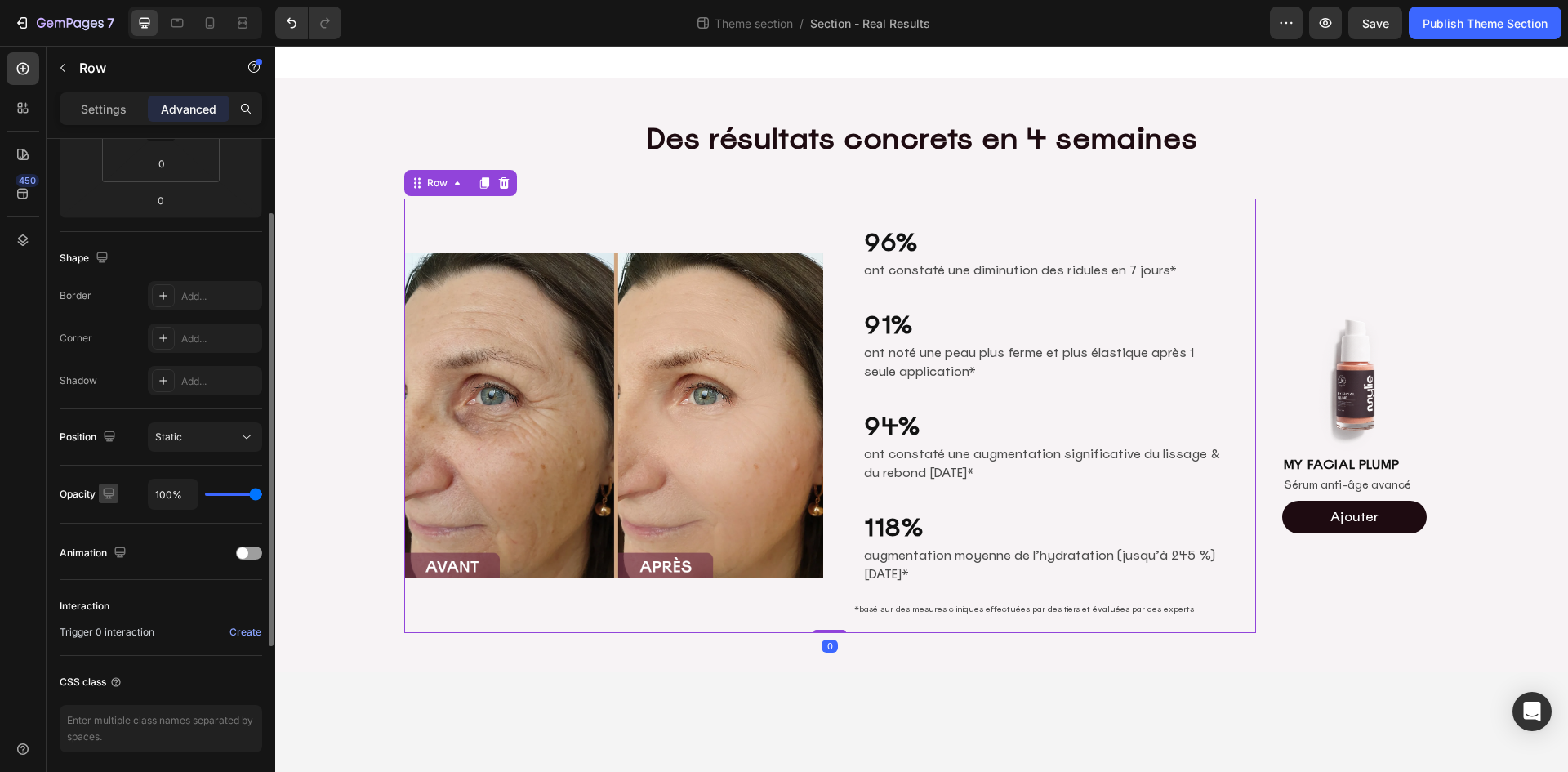
scroll to position [0, 0]
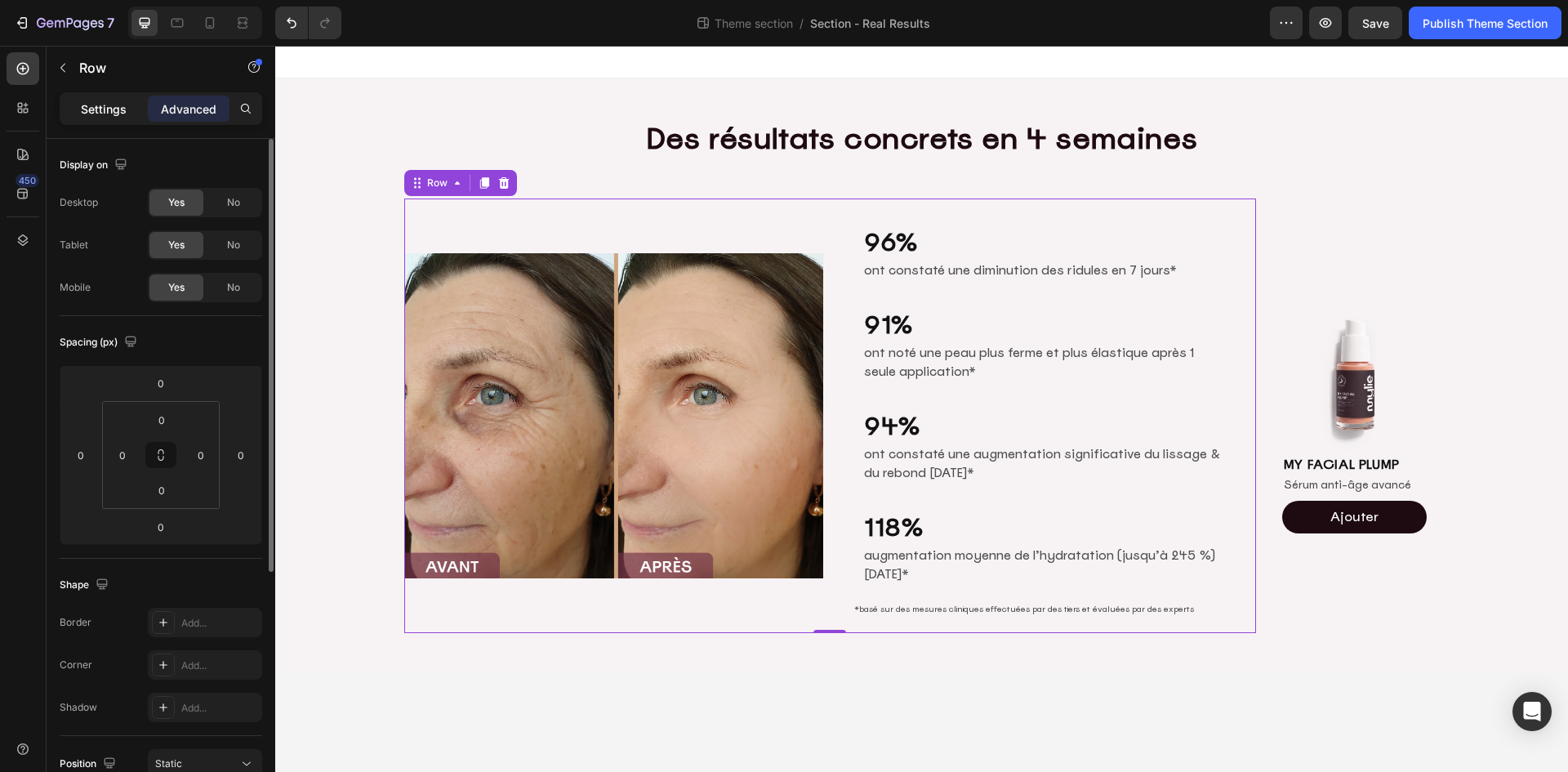
click at [108, 105] on p "Settings" at bounding box center [103, 109] width 45 height 17
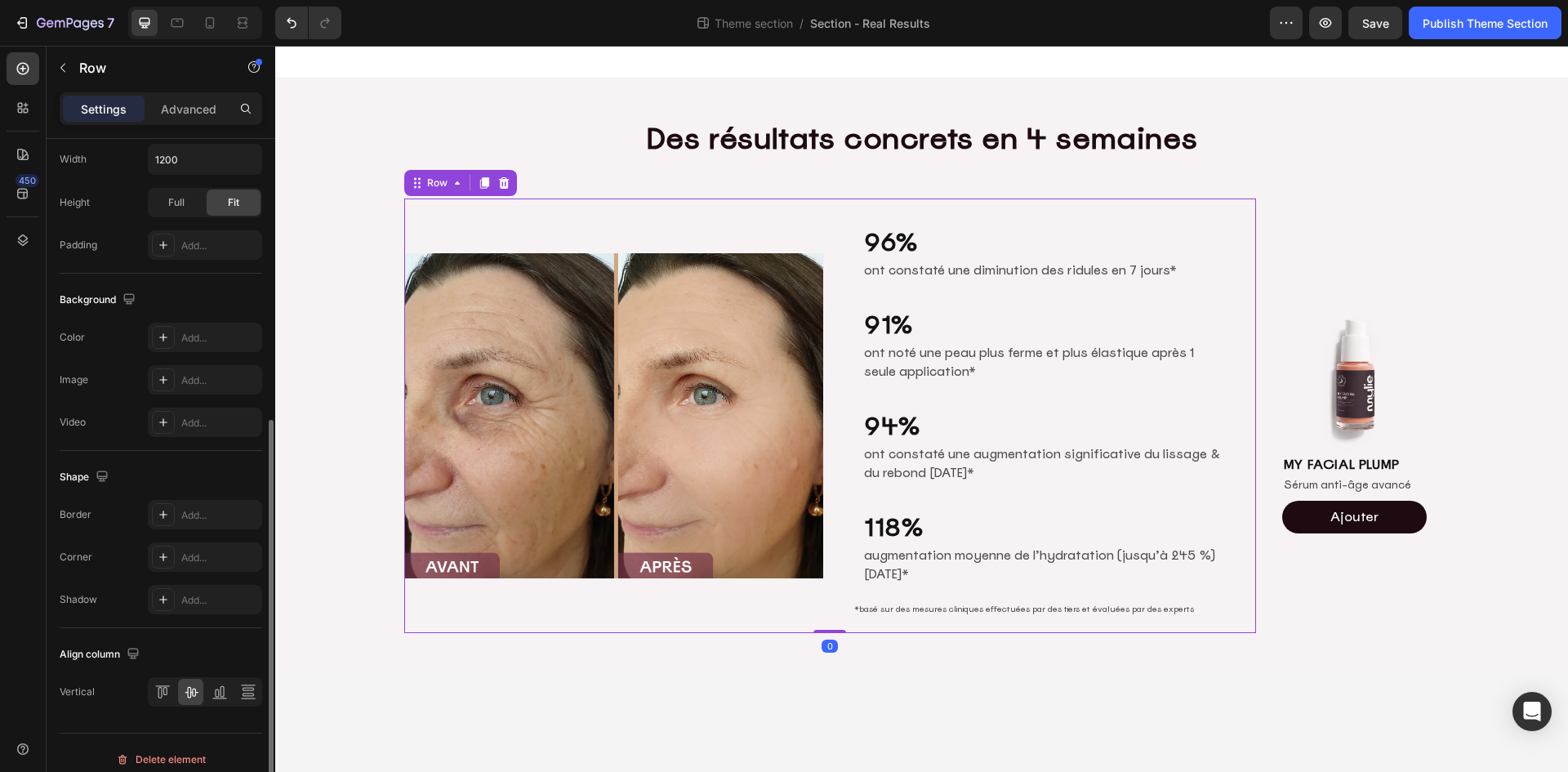
scroll to position [503, 0]
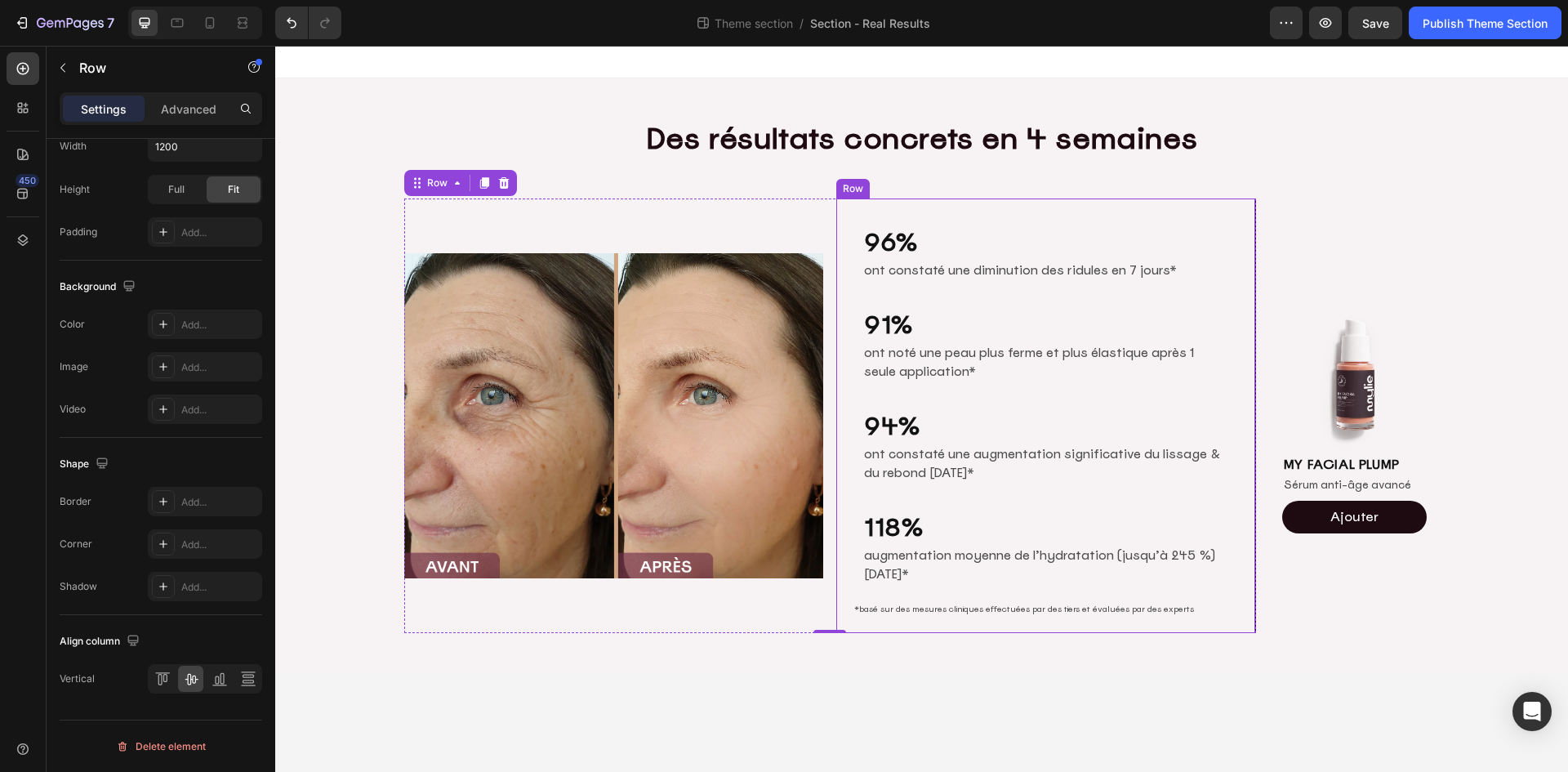
click at [1119, 283] on div "96% Heading ont constaté une diminution des ridules en 7 jours* Text [GEOGRAPHI…" at bounding box center [1045, 254] width 392 height 84
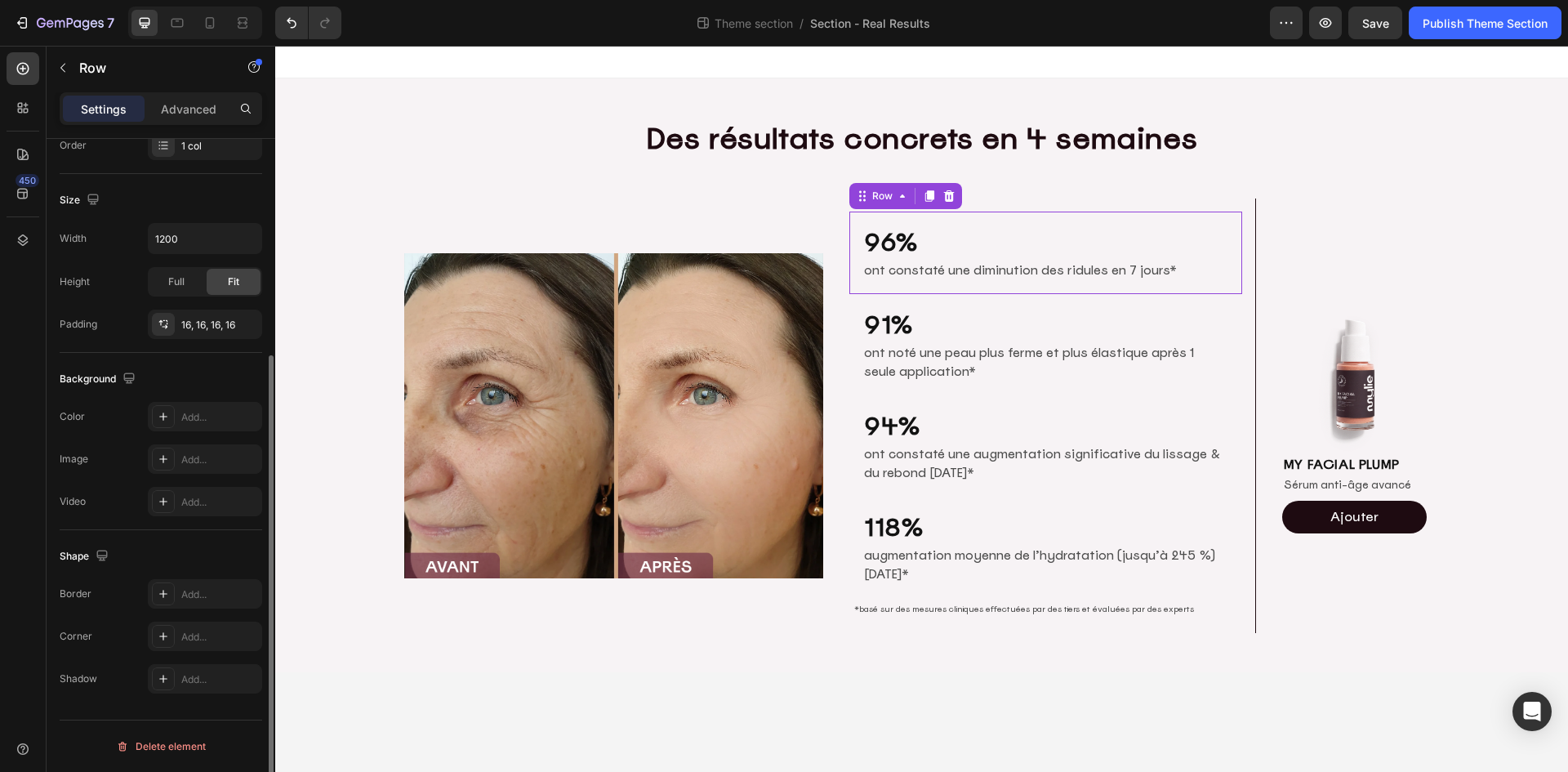
scroll to position [317, 0]
click at [888, 193] on div "Row" at bounding box center [882, 196] width 27 height 15
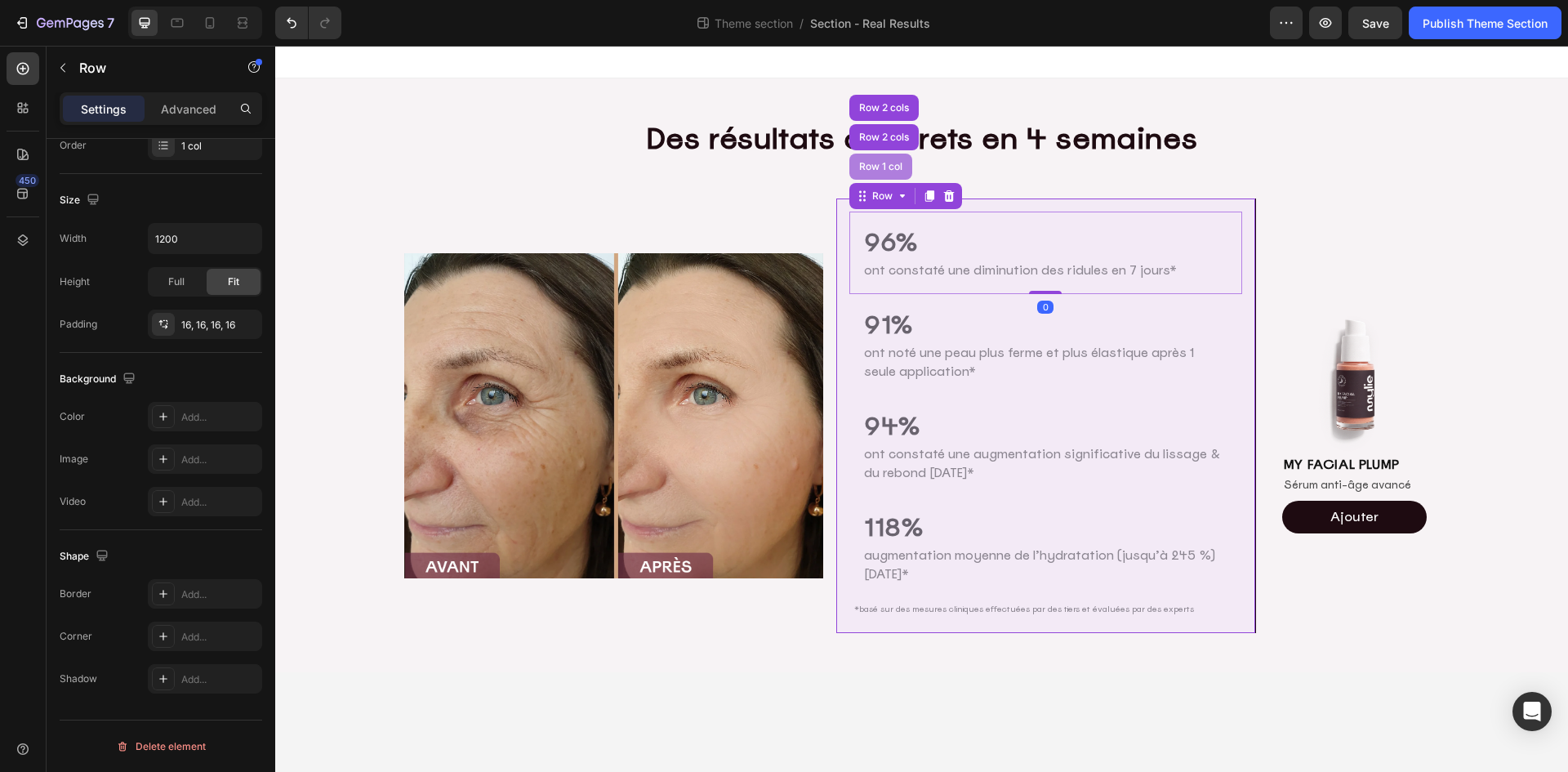
click at [866, 167] on div "Row 1 col" at bounding box center [880, 167] width 50 height 10
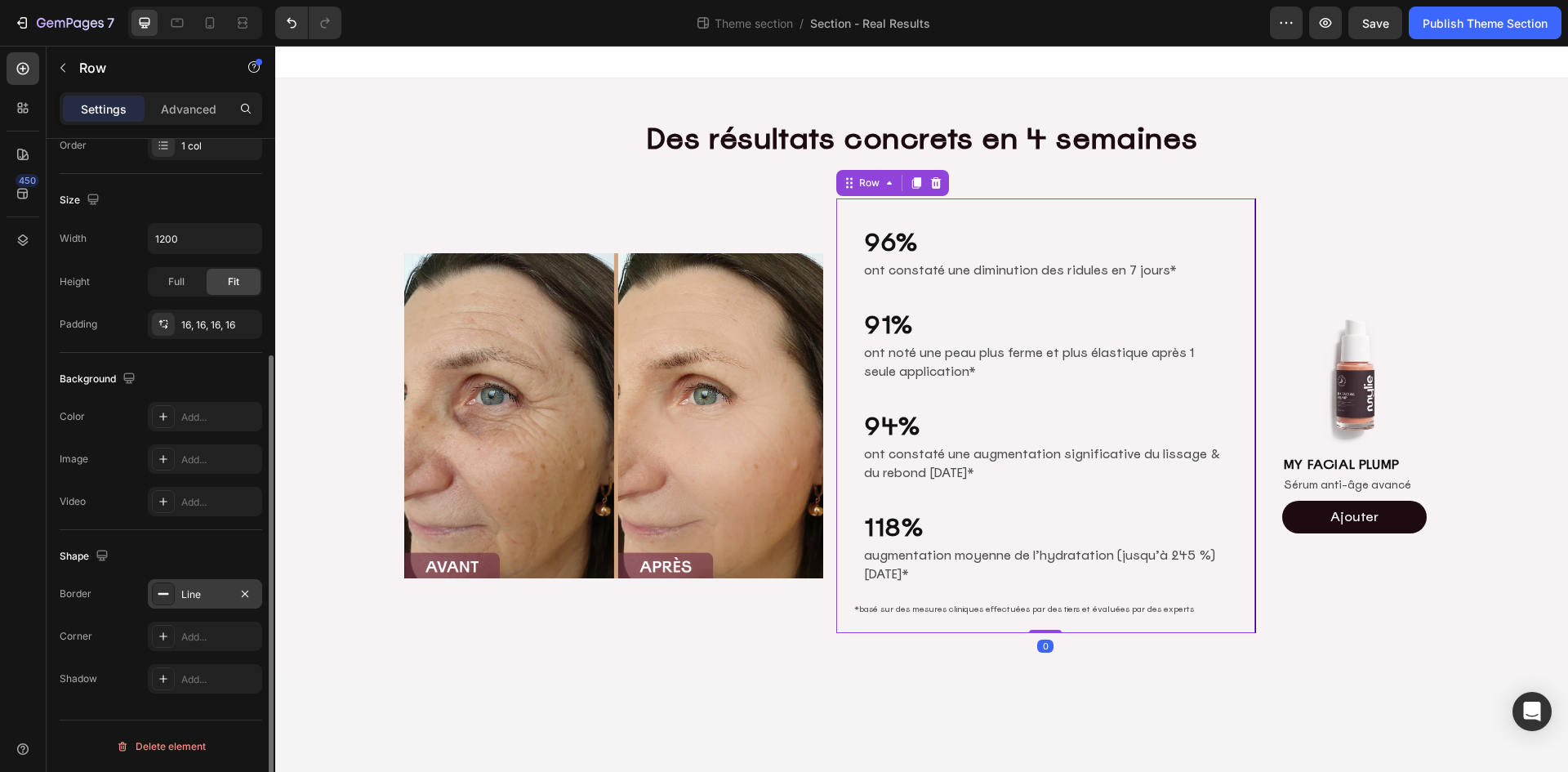
click at [214, 590] on div "Line" at bounding box center [205, 595] width 47 height 15
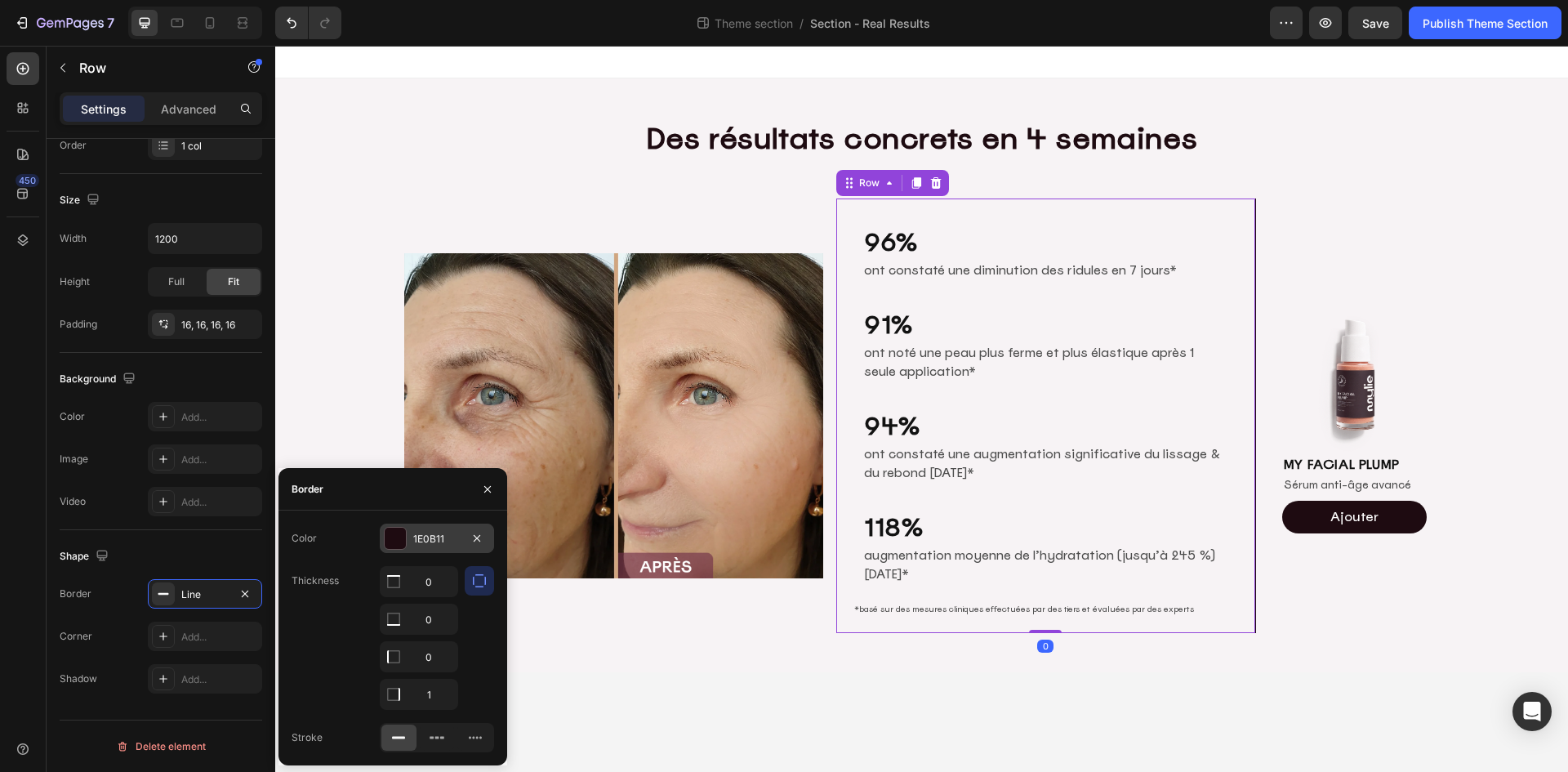
click at [452, 534] on div "1E0B11" at bounding box center [436, 539] width 47 height 15
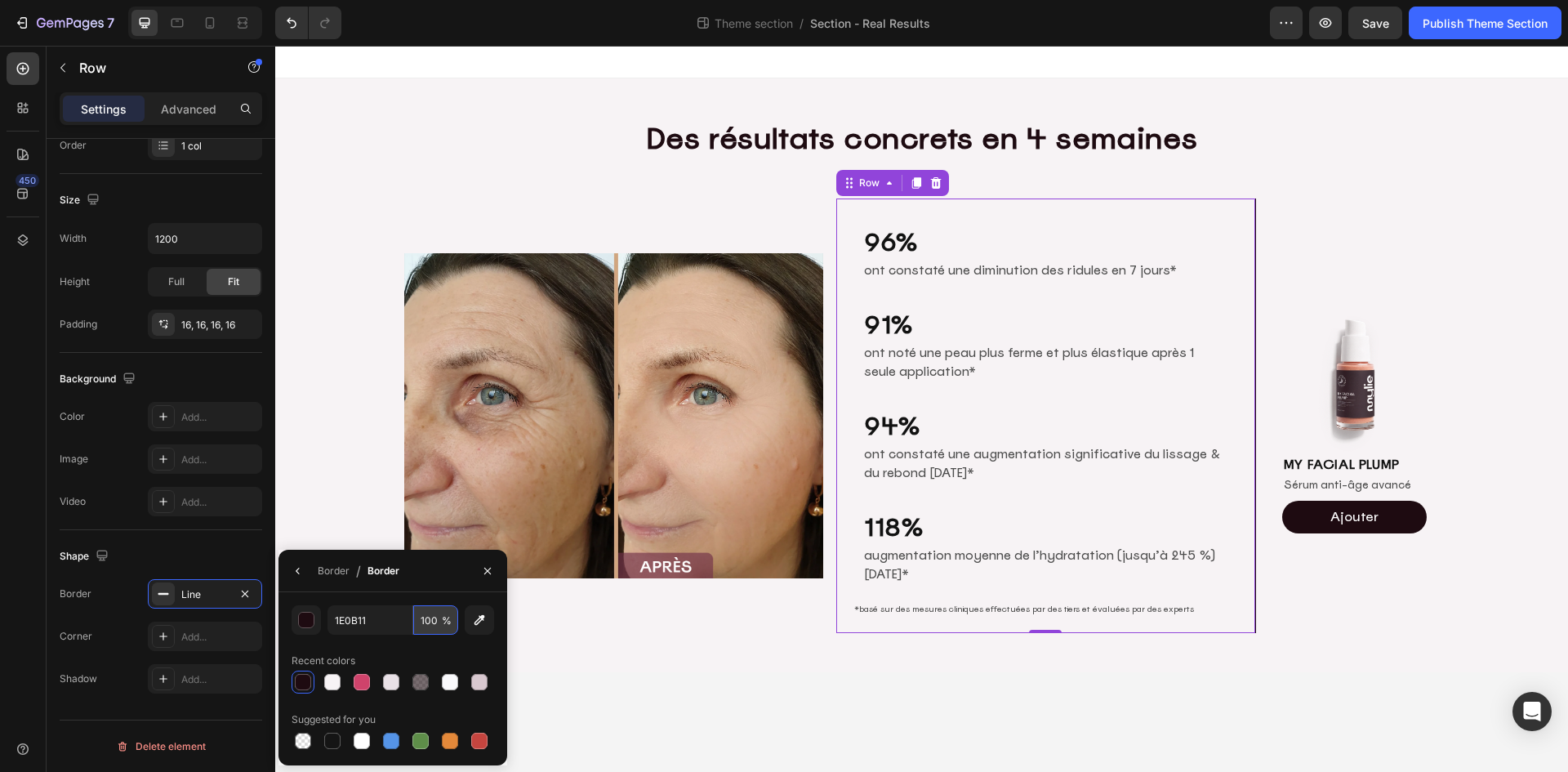
click at [427, 615] on input "100" at bounding box center [435, 620] width 44 height 29
type input "80"
click at [820, 711] on body "Des résultats concrets en 4 semaines Heading Row Image 96% Heading ont constaté…" at bounding box center [921, 409] width 1292 height 727
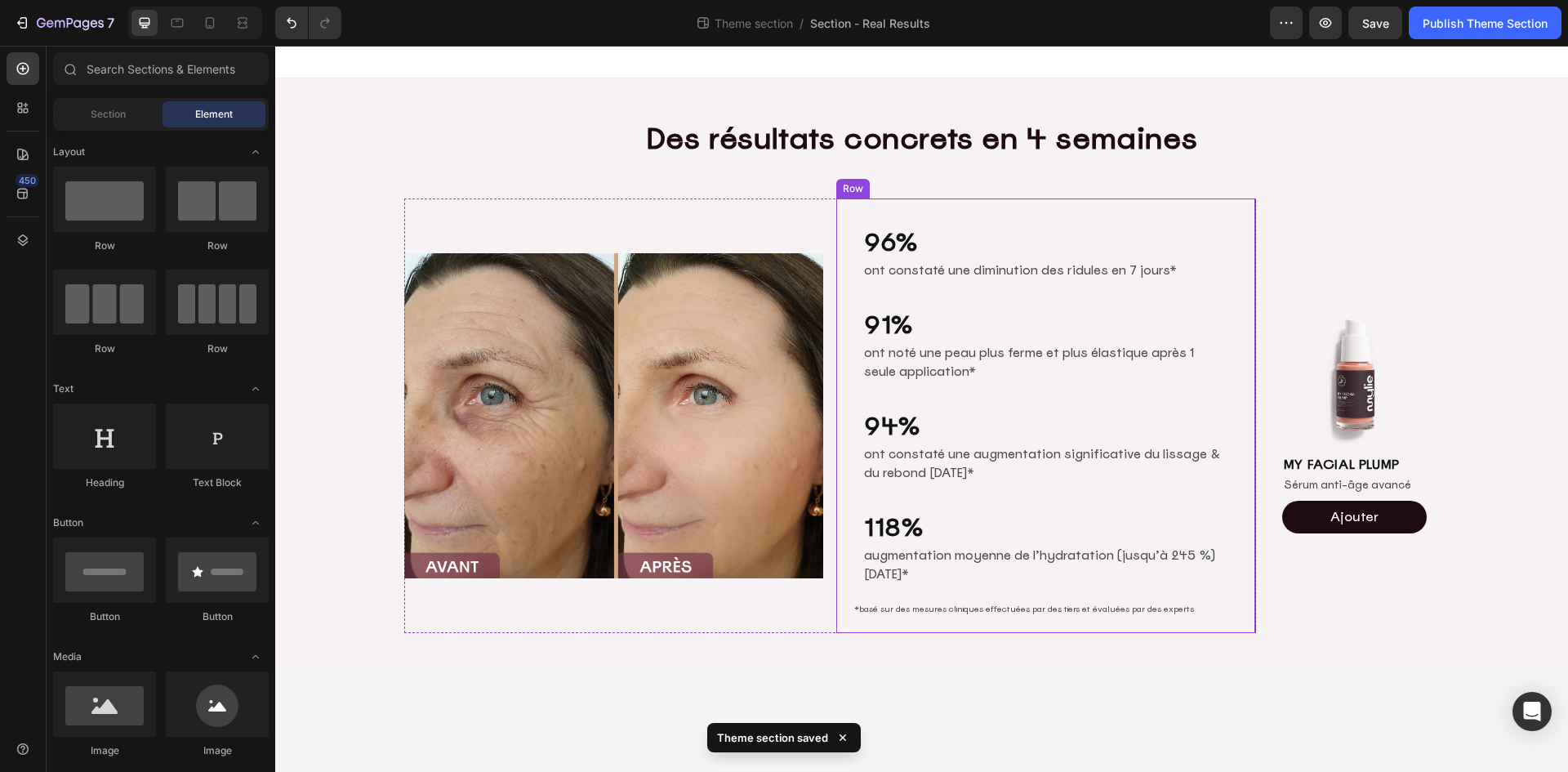
click at [1103, 206] on div "96% Heading ont constaté une diminution des ridules en 7 jours* Text Block Row …" at bounding box center [1046, 416] width 420 height 435
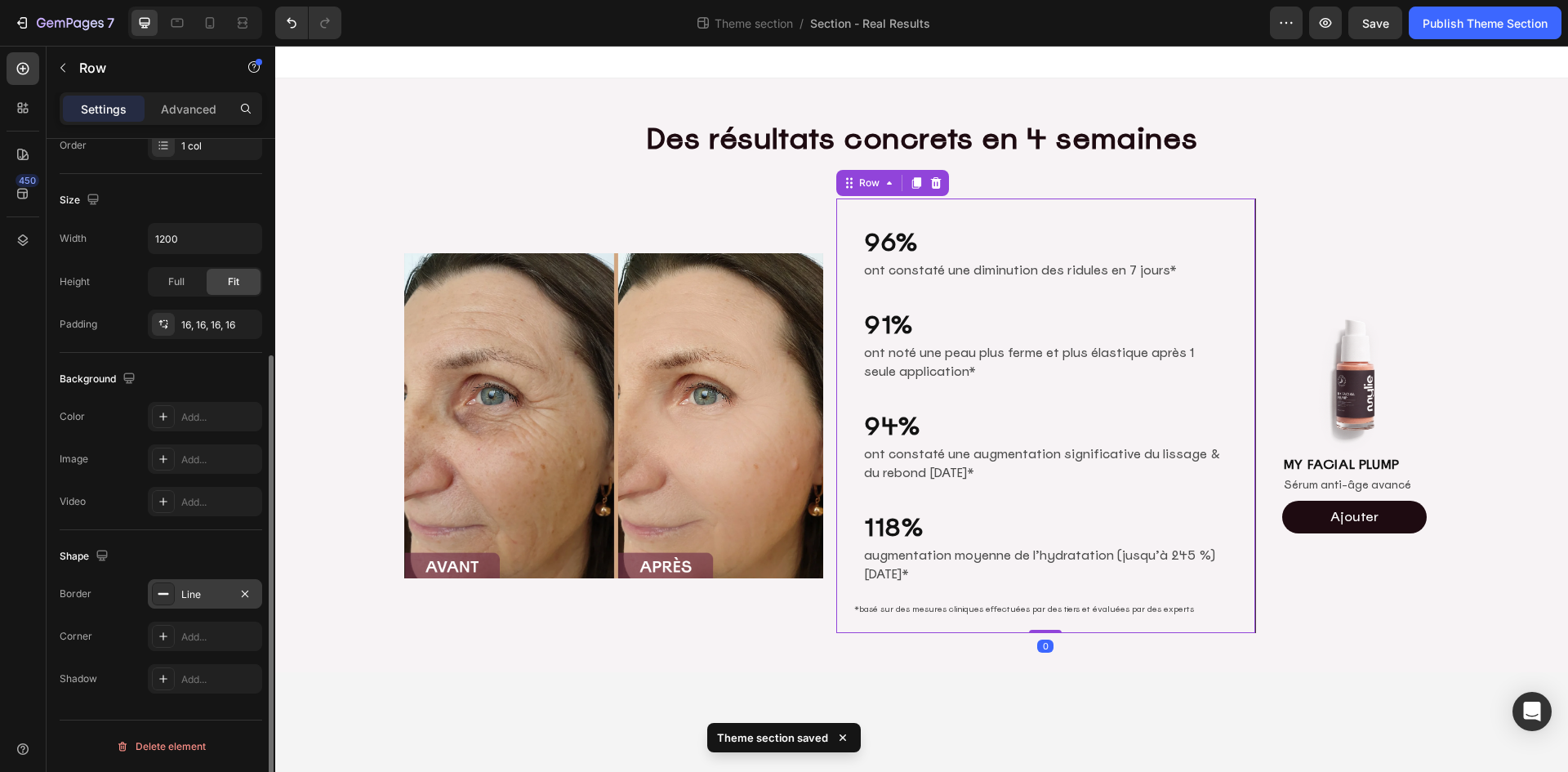
click at [202, 600] on div "Line" at bounding box center [205, 595] width 47 height 15
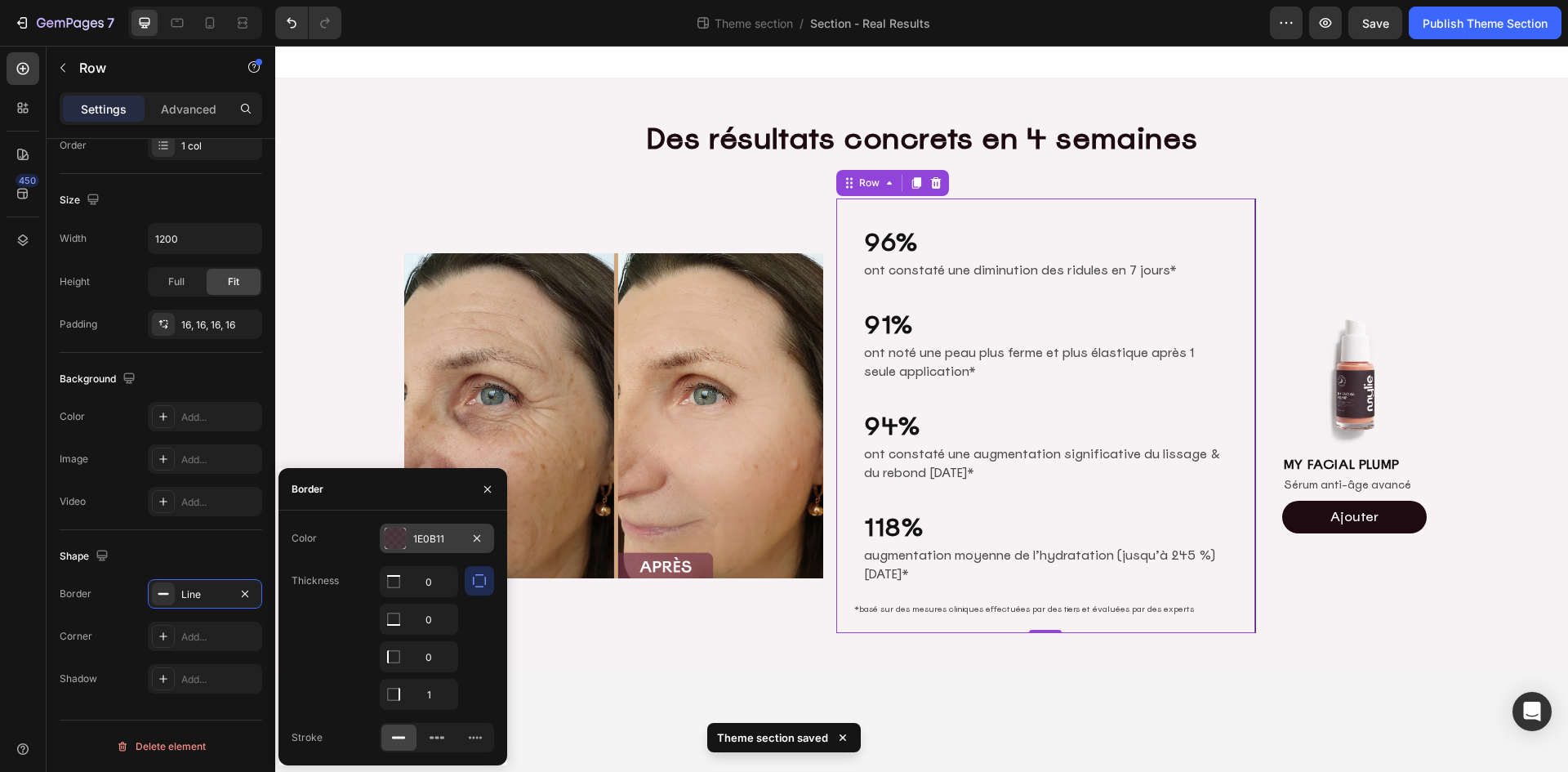
drag, startPoint x: 432, startPoint y: 537, endPoint x: 164, endPoint y: 491, distance: 271.9
click at [432, 537] on div "1E0B11" at bounding box center [436, 539] width 47 height 15
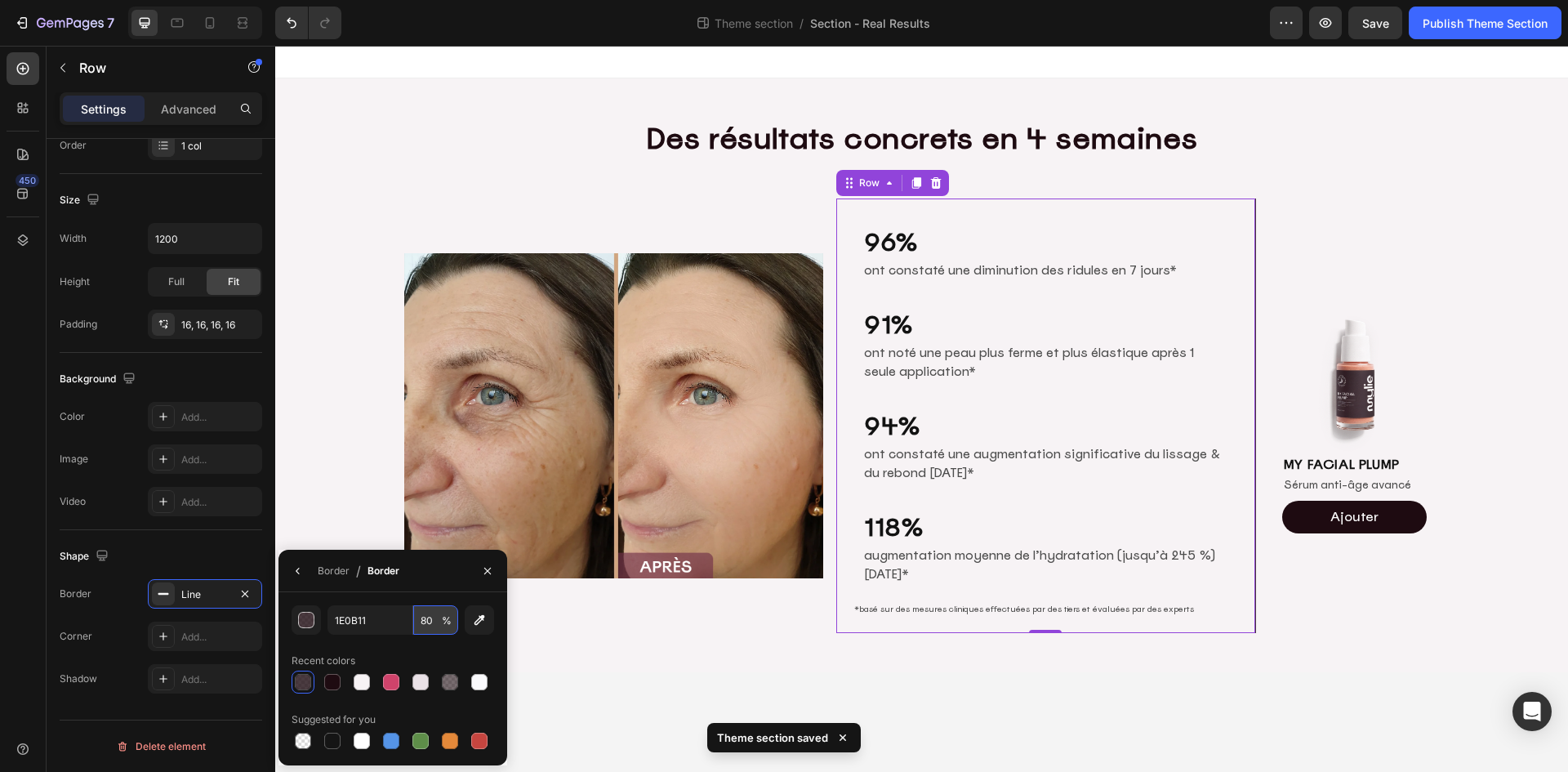
click at [429, 622] on input "80" at bounding box center [435, 620] width 44 height 29
type input "40"
click at [749, 698] on body "Des résultats concrets en 4 semaines Heading Row Image 96% Heading ont constaté…" at bounding box center [921, 409] width 1292 height 727
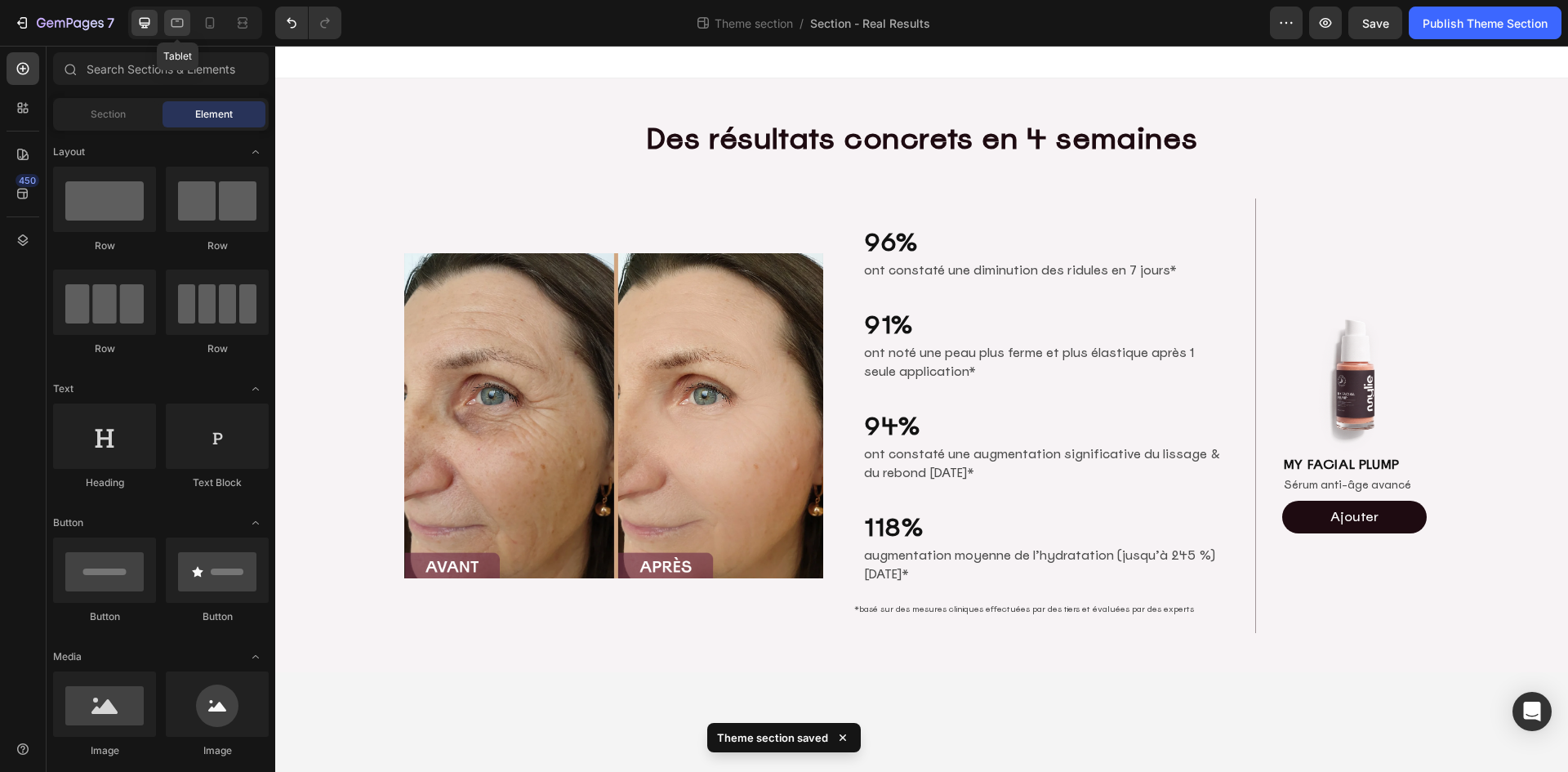
click at [174, 25] on icon at bounding box center [177, 23] width 16 height 16
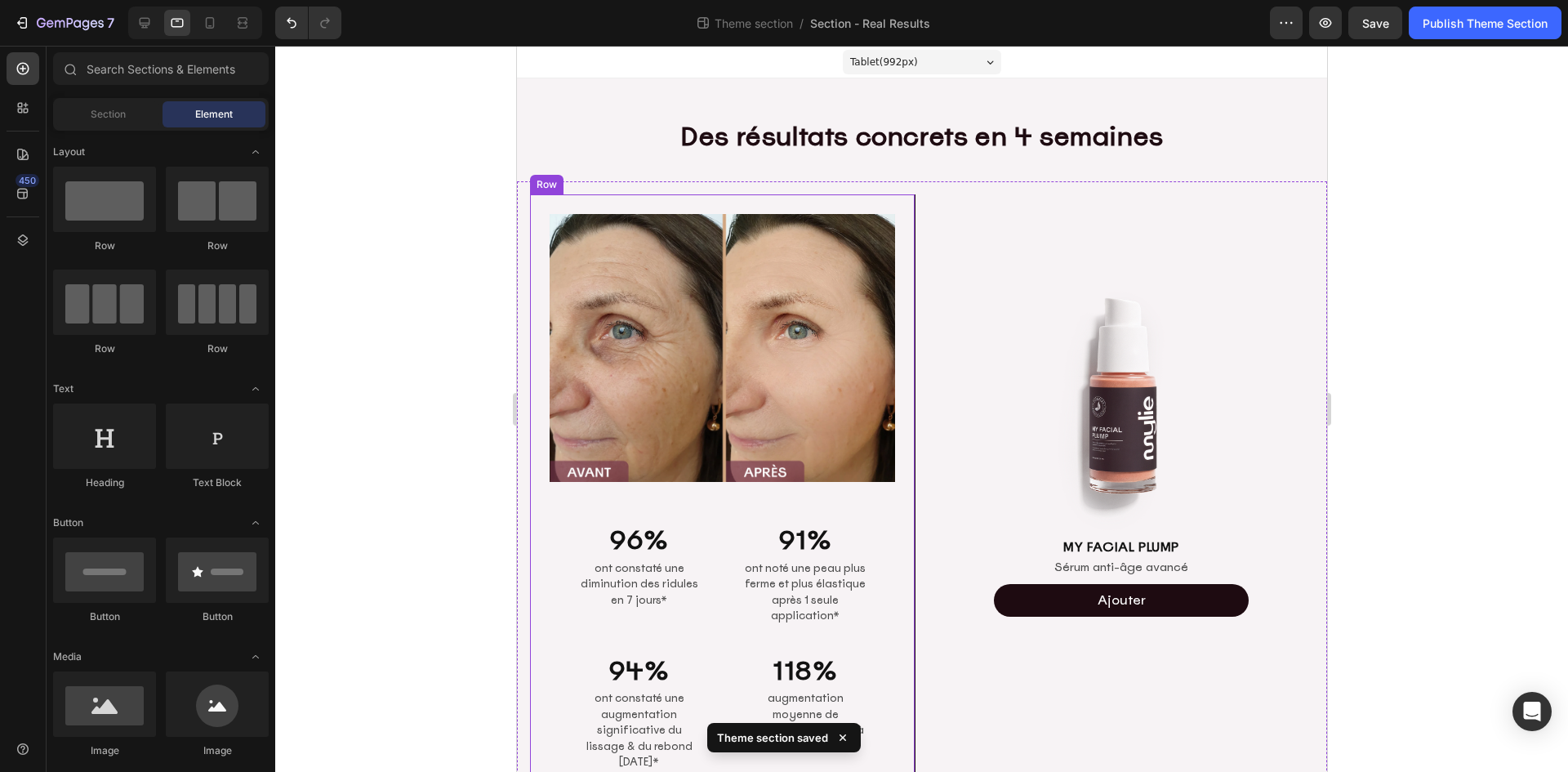
click at [897, 530] on div "Image 96% Heading ont constaté une diminution des ridules en 7 jours* Text Bloc…" at bounding box center [722, 526] width 385 height 665
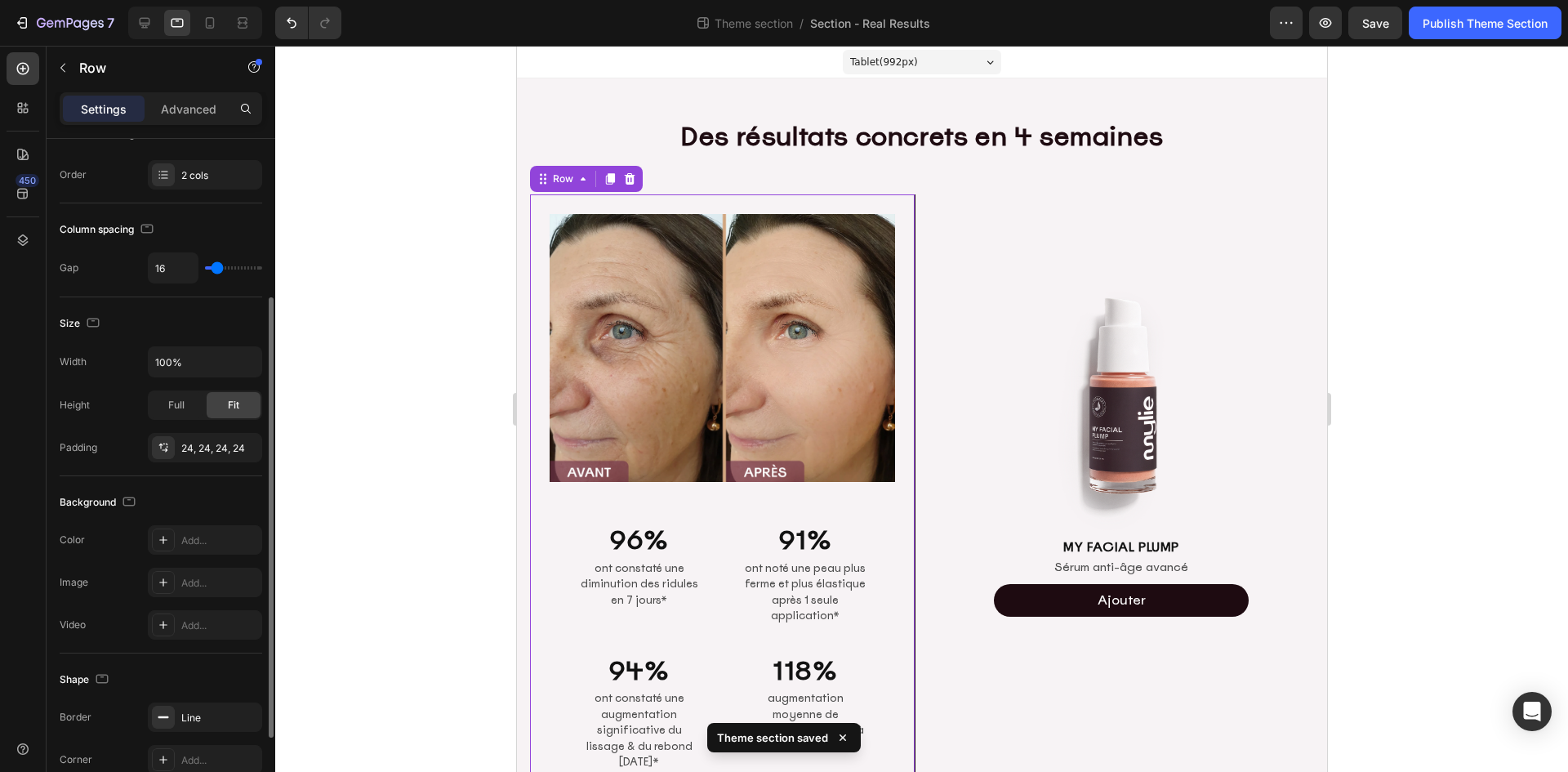
scroll to position [369, 0]
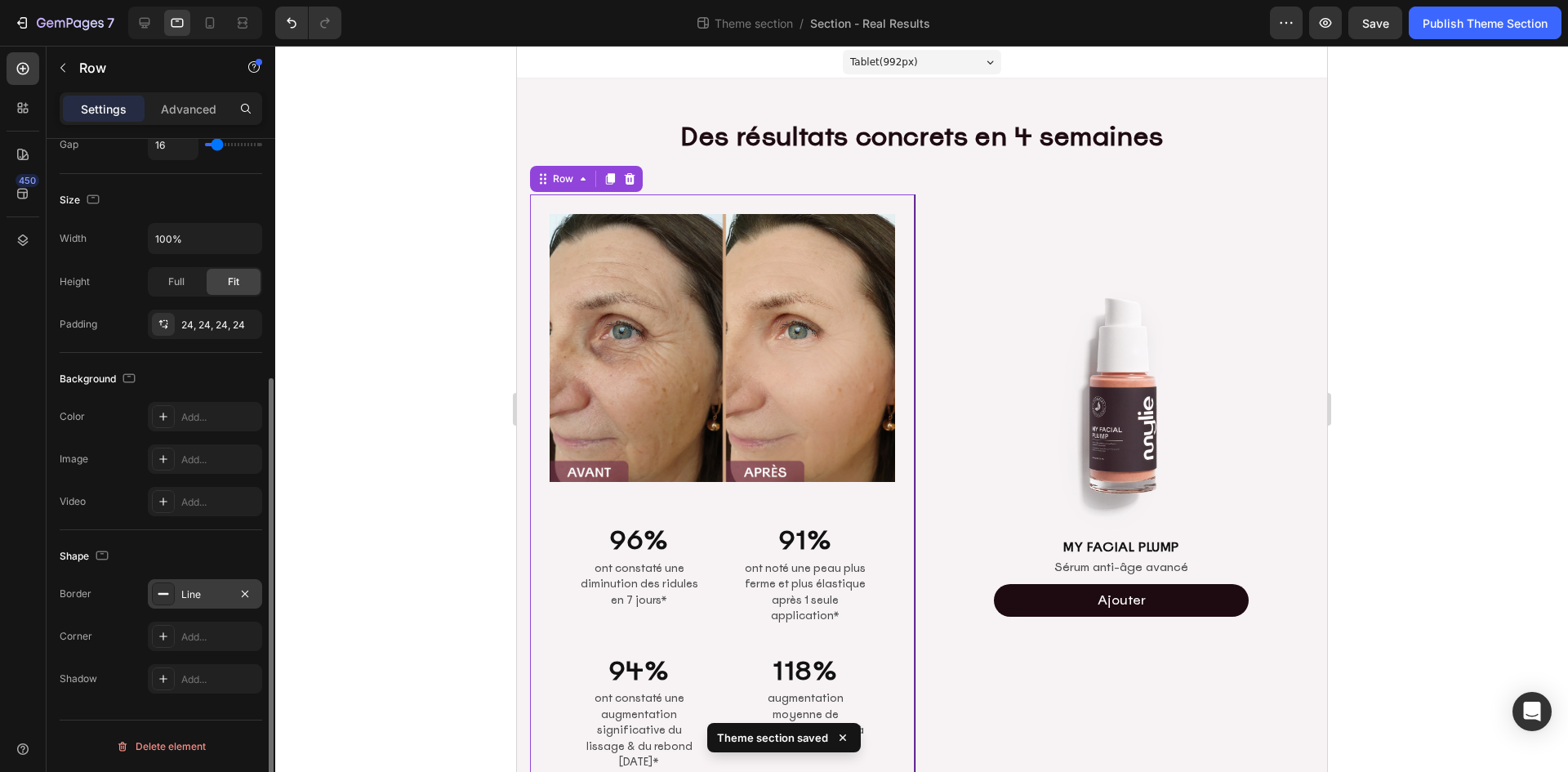
click at [211, 590] on div "Line" at bounding box center [205, 595] width 47 height 15
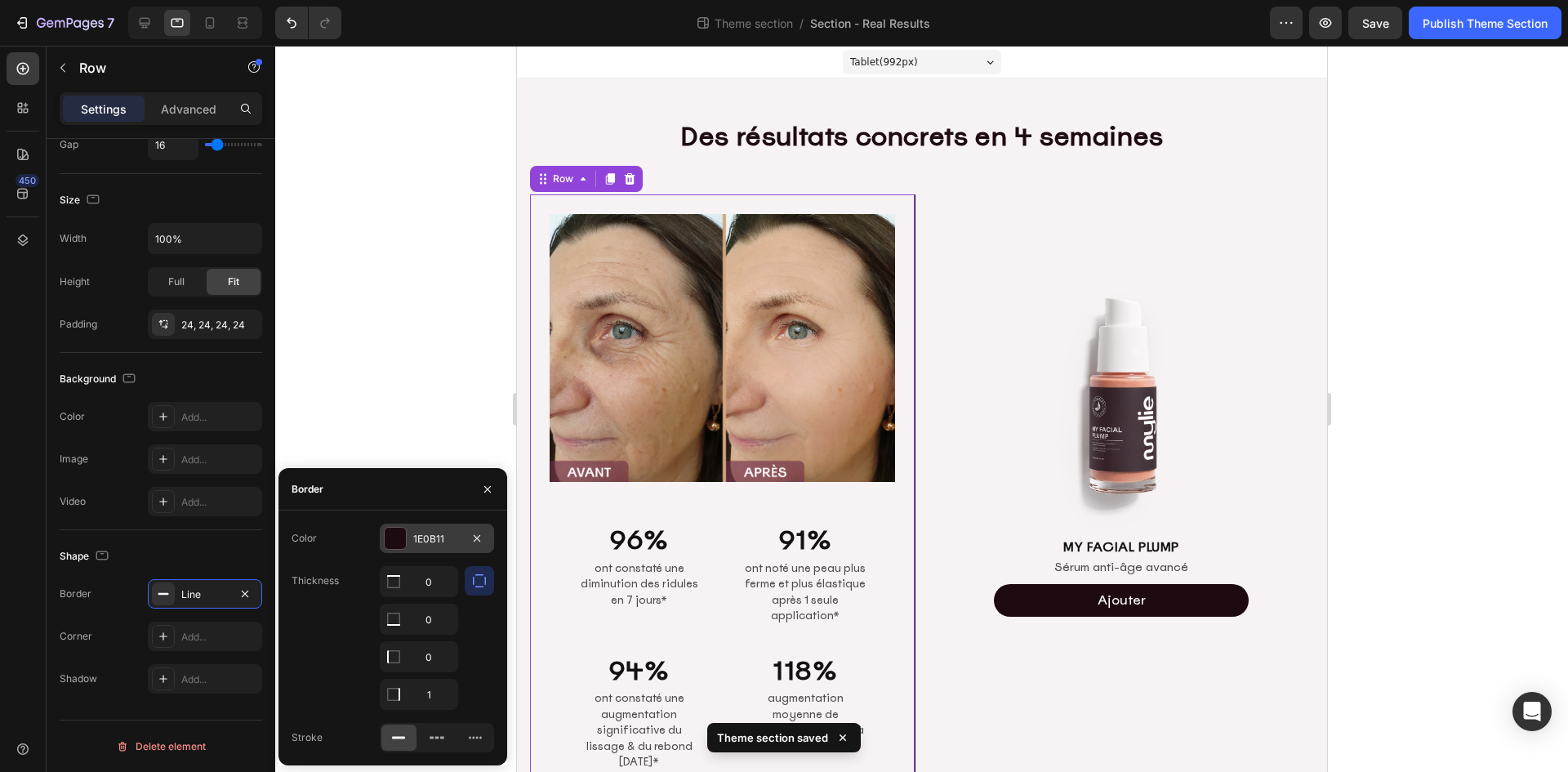
click at [449, 537] on div "1E0B11" at bounding box center [436, 539] width 47 height 15
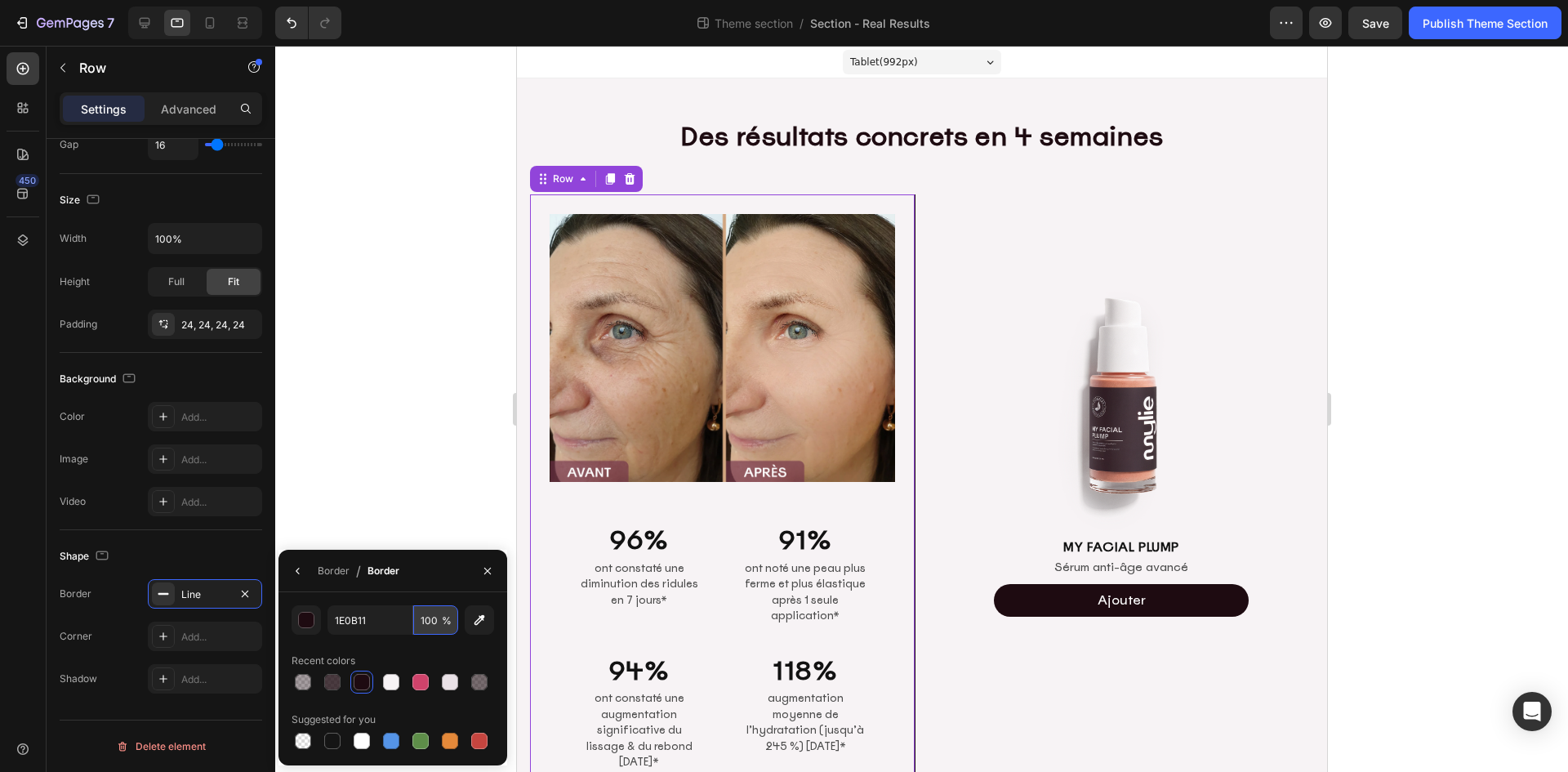
click at [430, 622] on input "100" at bounding box center [435, 620] width 44 height 29
type input "40"
click at [420, 655] on div "Recent colors" at bounding box center [393, 661] width 203 height 26
click at [208, 27] on icon at bounding box center [210, 23] width 16 height 16
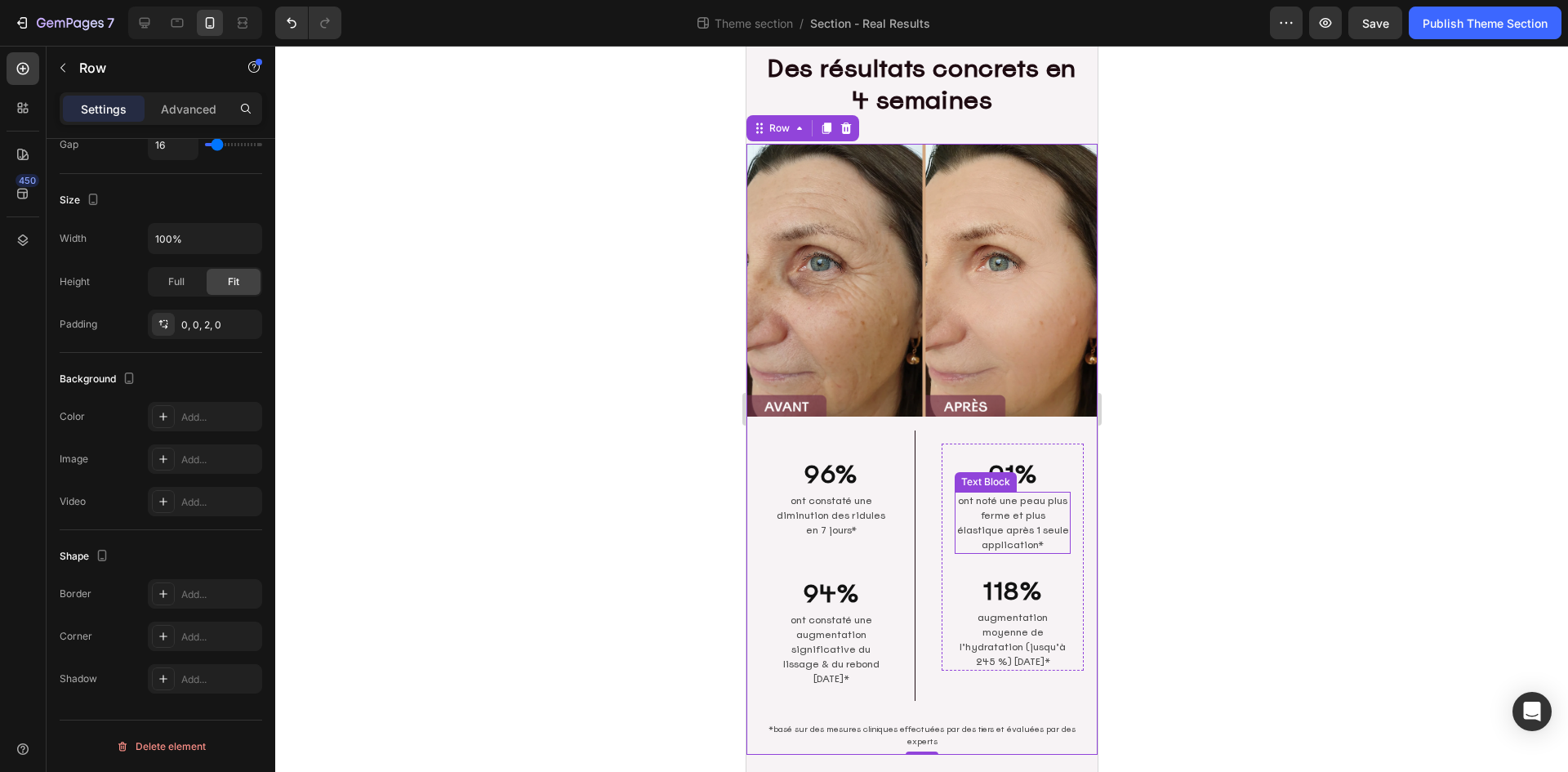
scroll to position [82, 0]
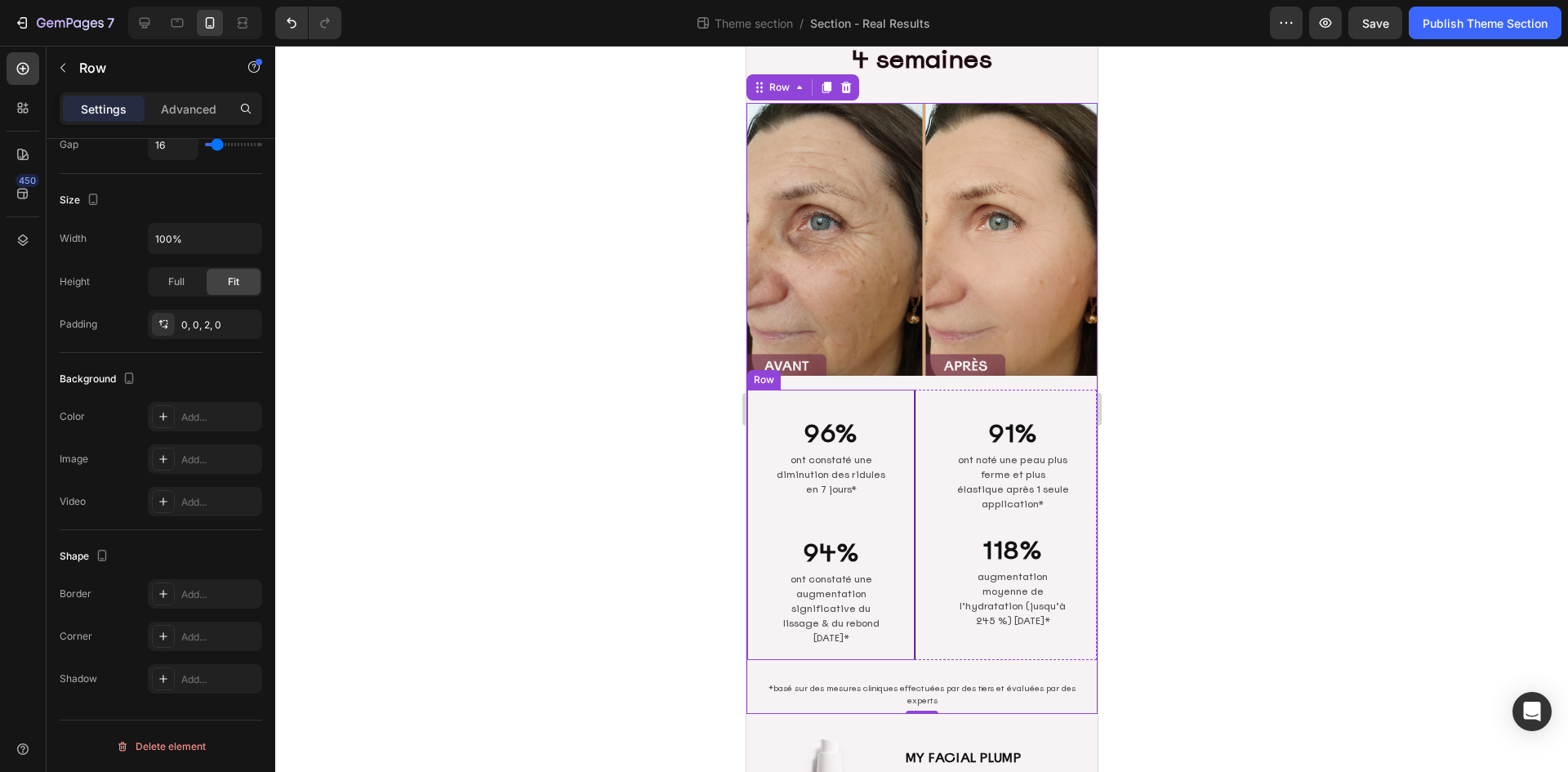
click at [902, 410] on div "96% Heading ont constaté une diminution des ridules en 7 jours* Text Block 94% …" at bounding box center [830, 525] width 168 height 271
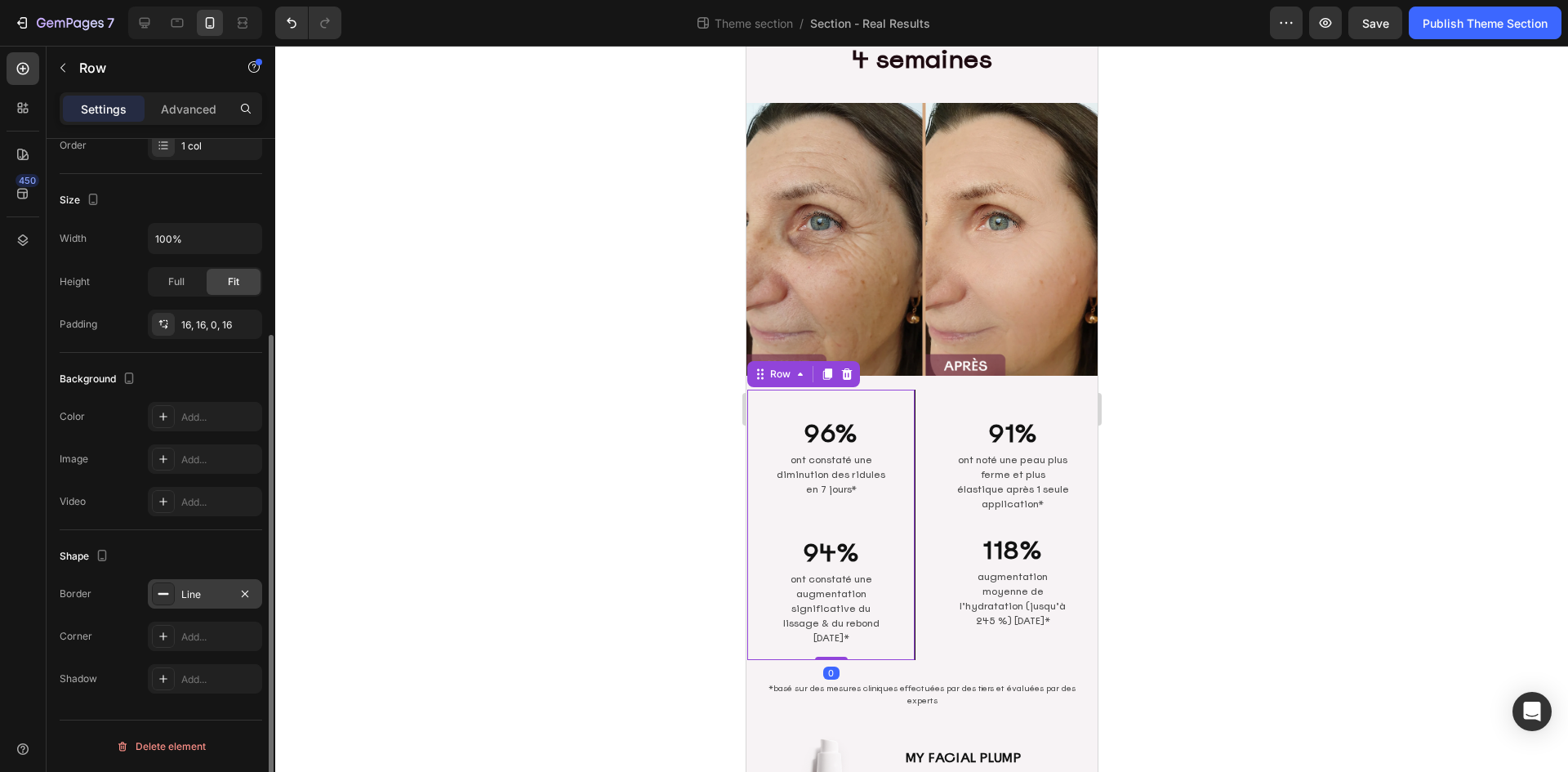
click at [200, 597] on div "Line" at bounding box center [205, 595] width 47 height 15
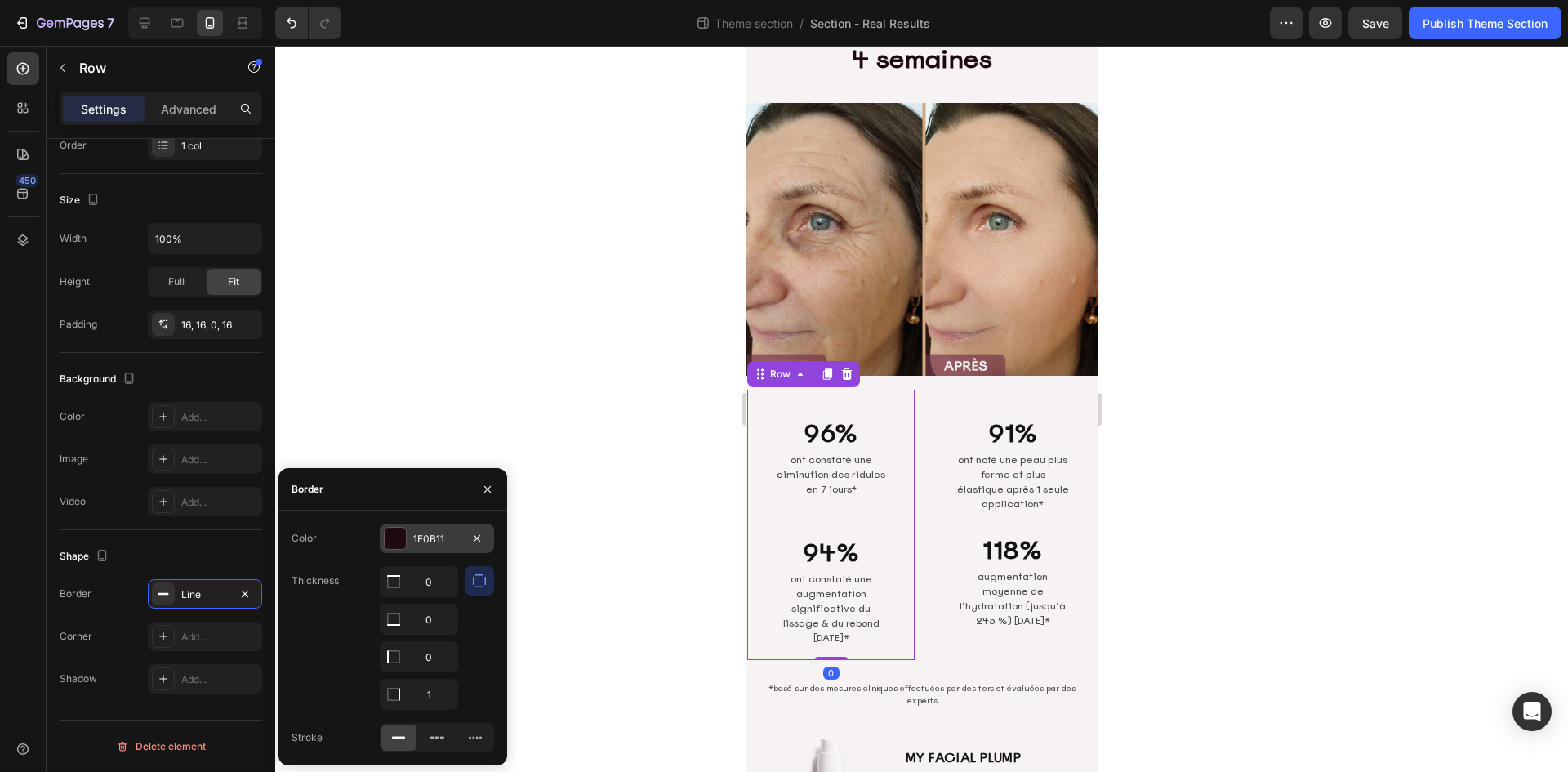
click at [458, 528] on div "1E0B11" at bounding box center [437, 538] width 114 height 29
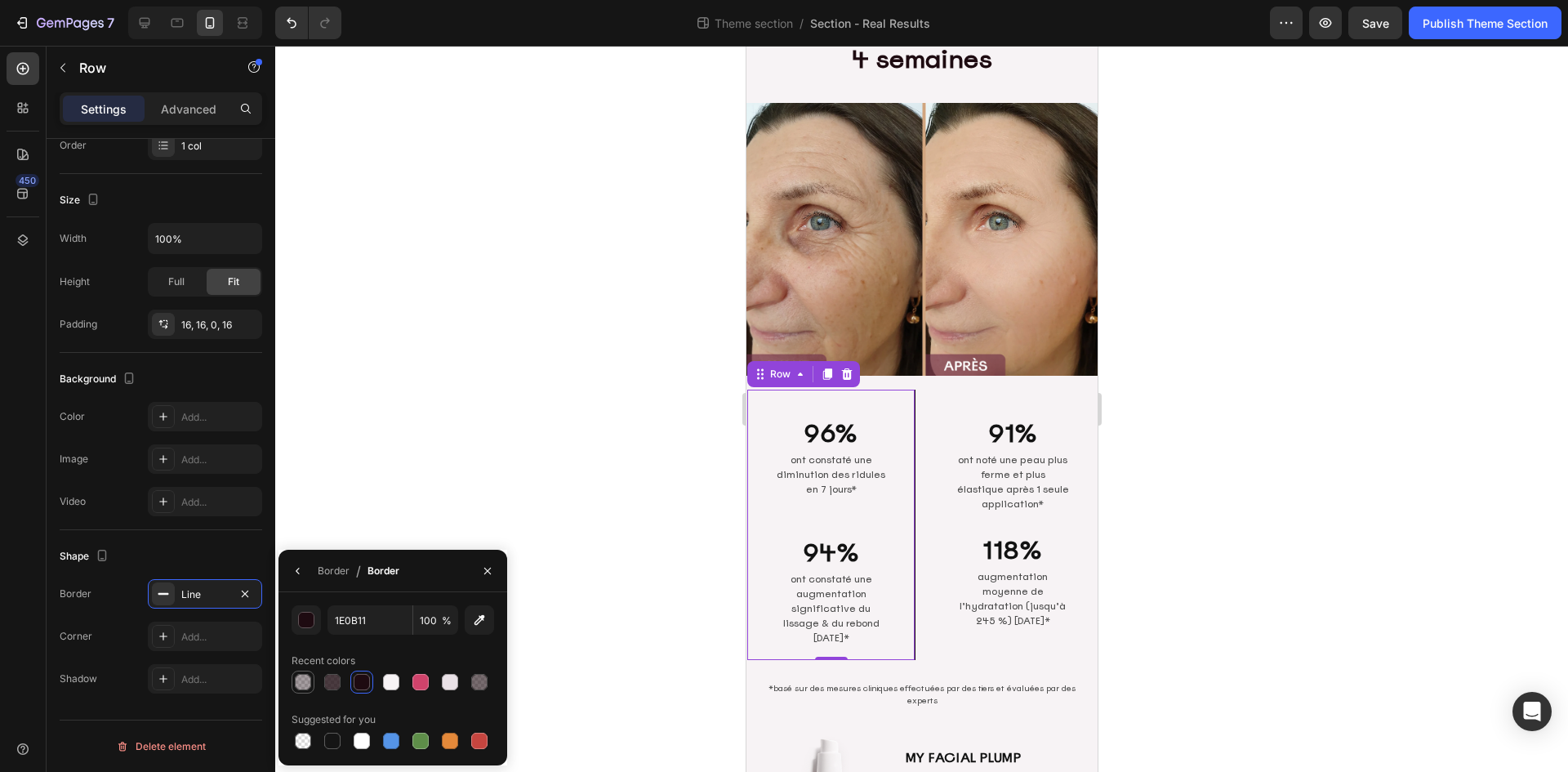
click at [303, 682] on div at bounding box center [303, 682] width 16 height 16
type input "40"
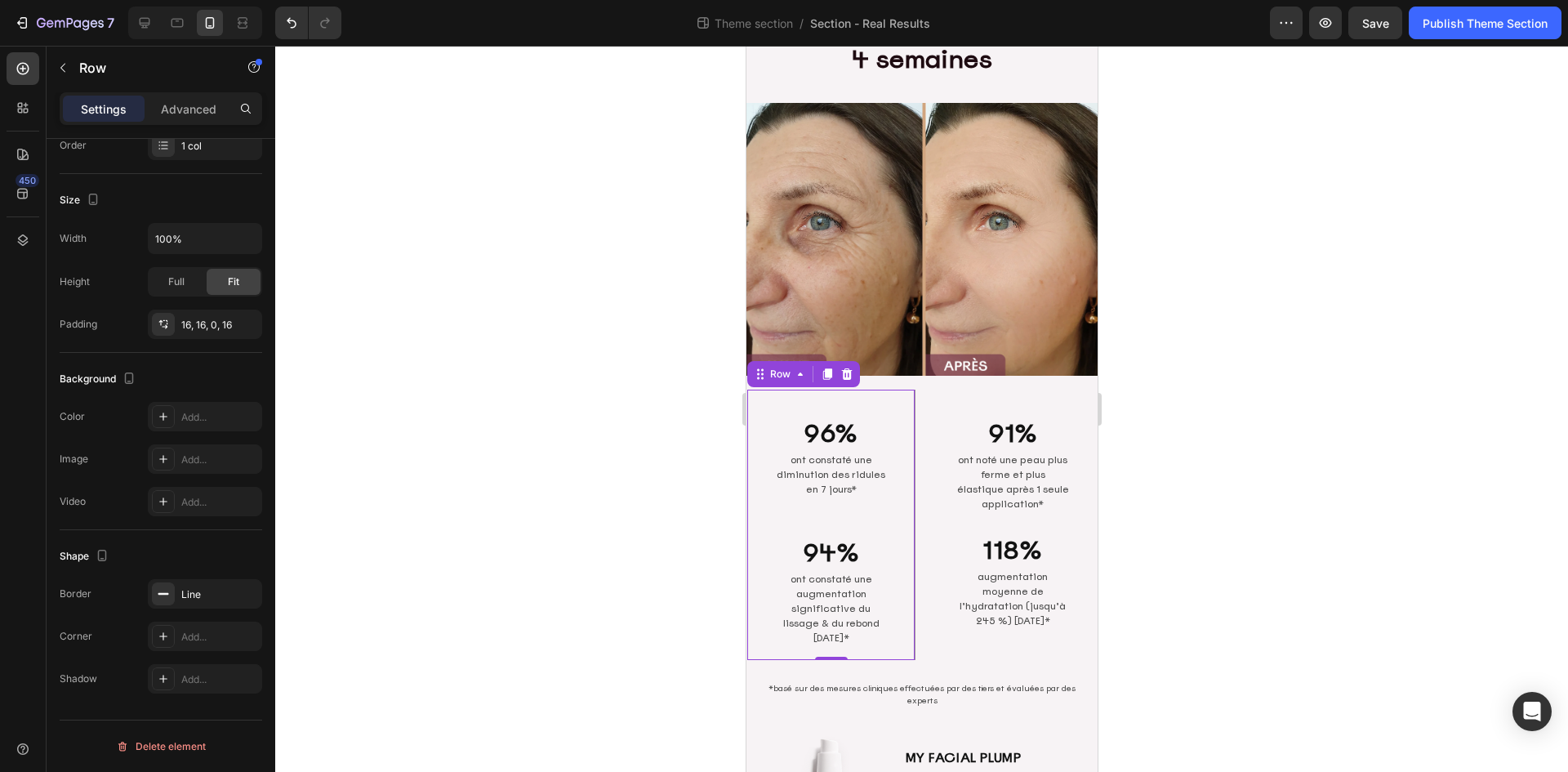
click at [1320, 404] on div at bounding box center [921, 409] width 1292 height 727
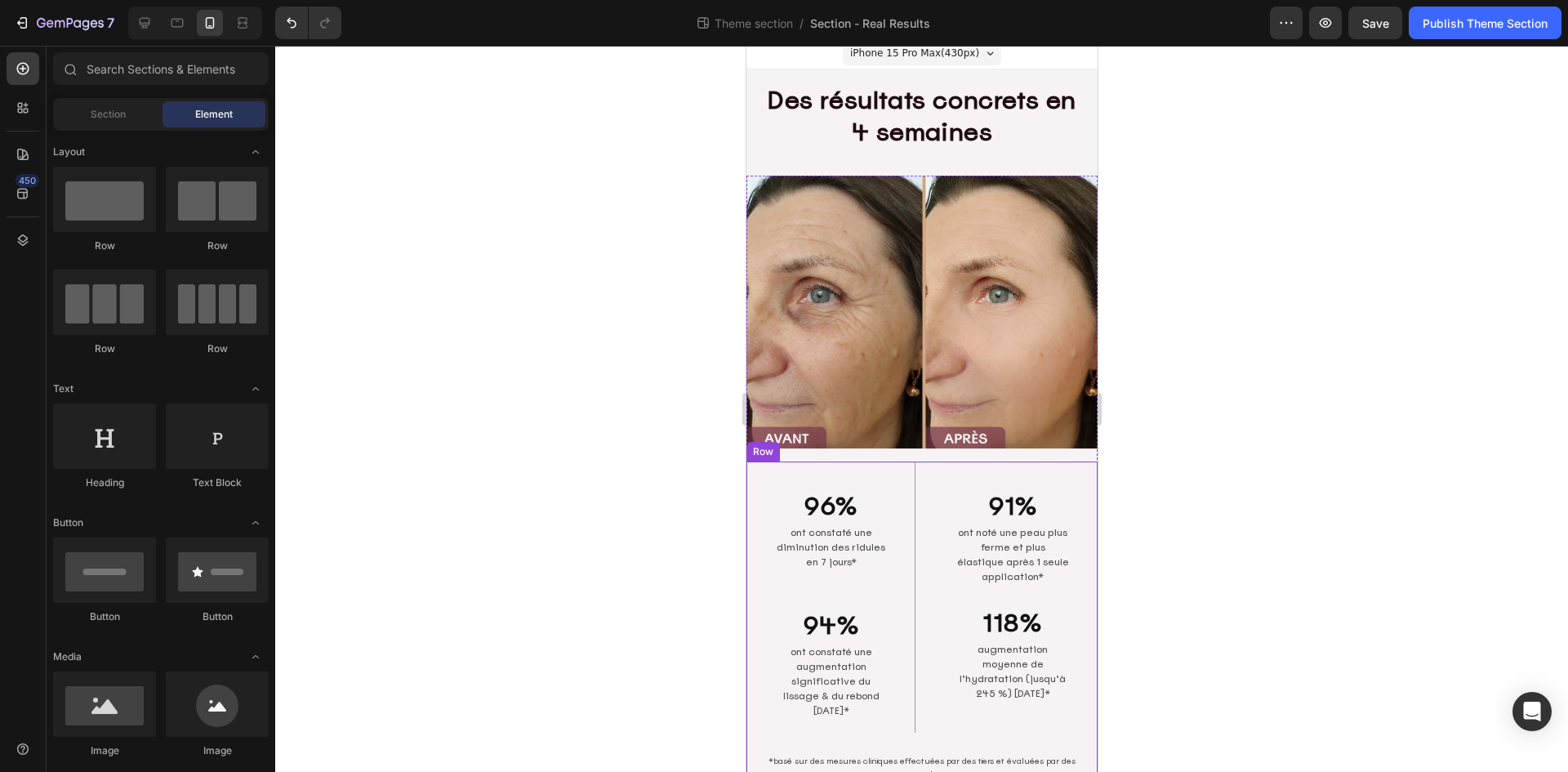
scroll to position [0, 0]
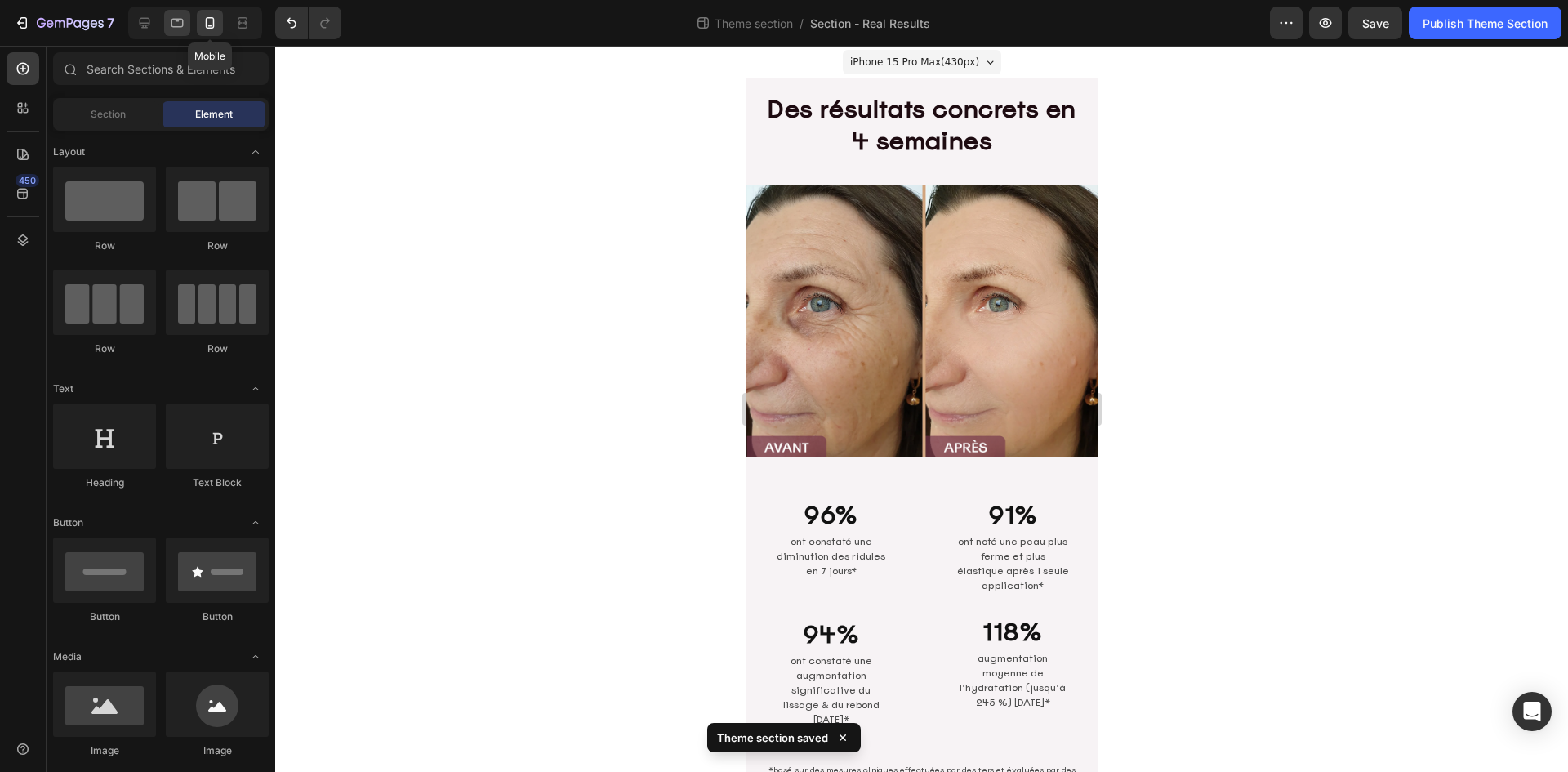
click at [177, 14] on div at bounding box center [176, 22] width 26 height 26
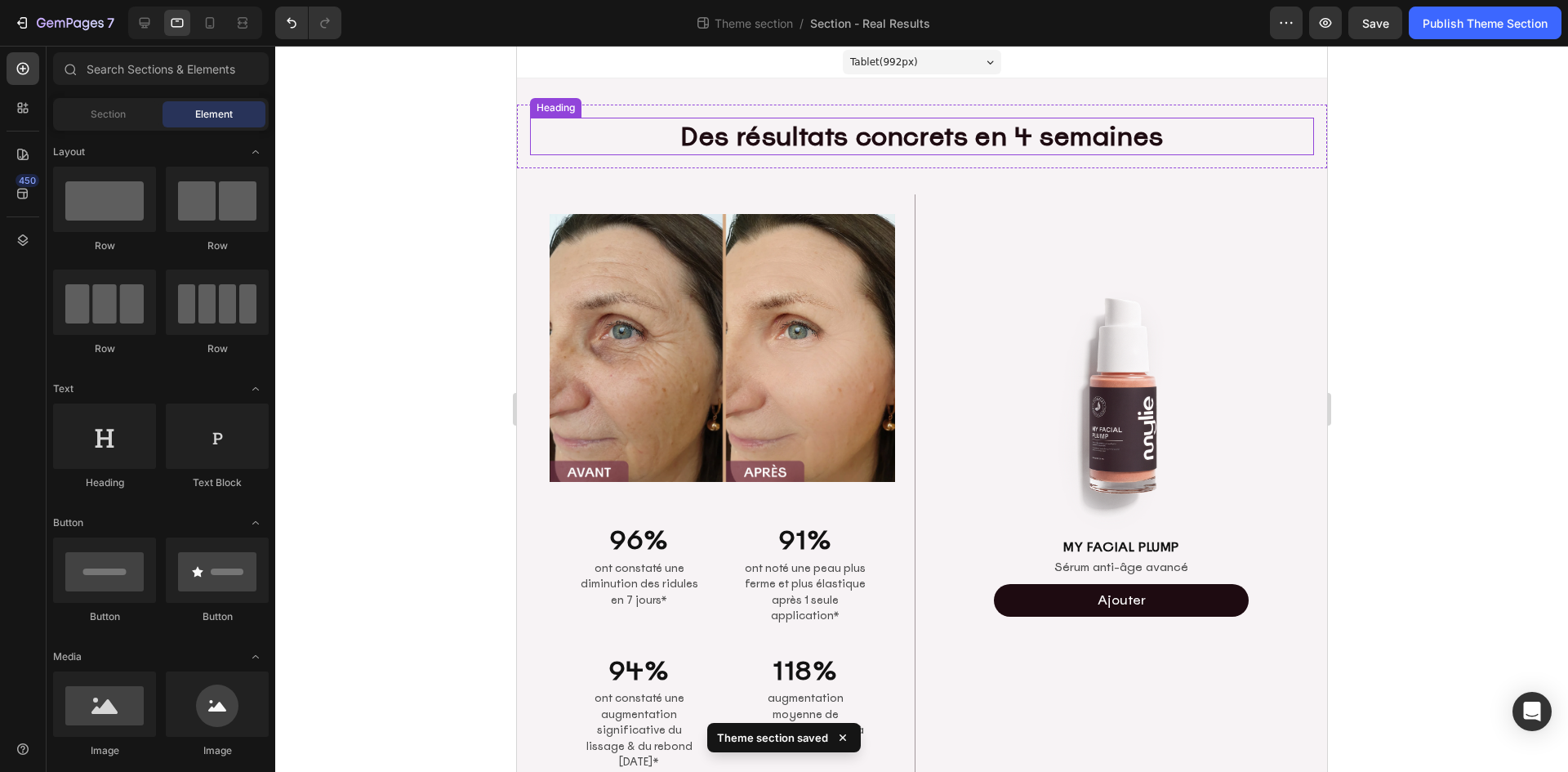
click at [901, 139] on p "Des résultats concrets en 4 semaines" at bounding box center [920, 136] width 780 height 35
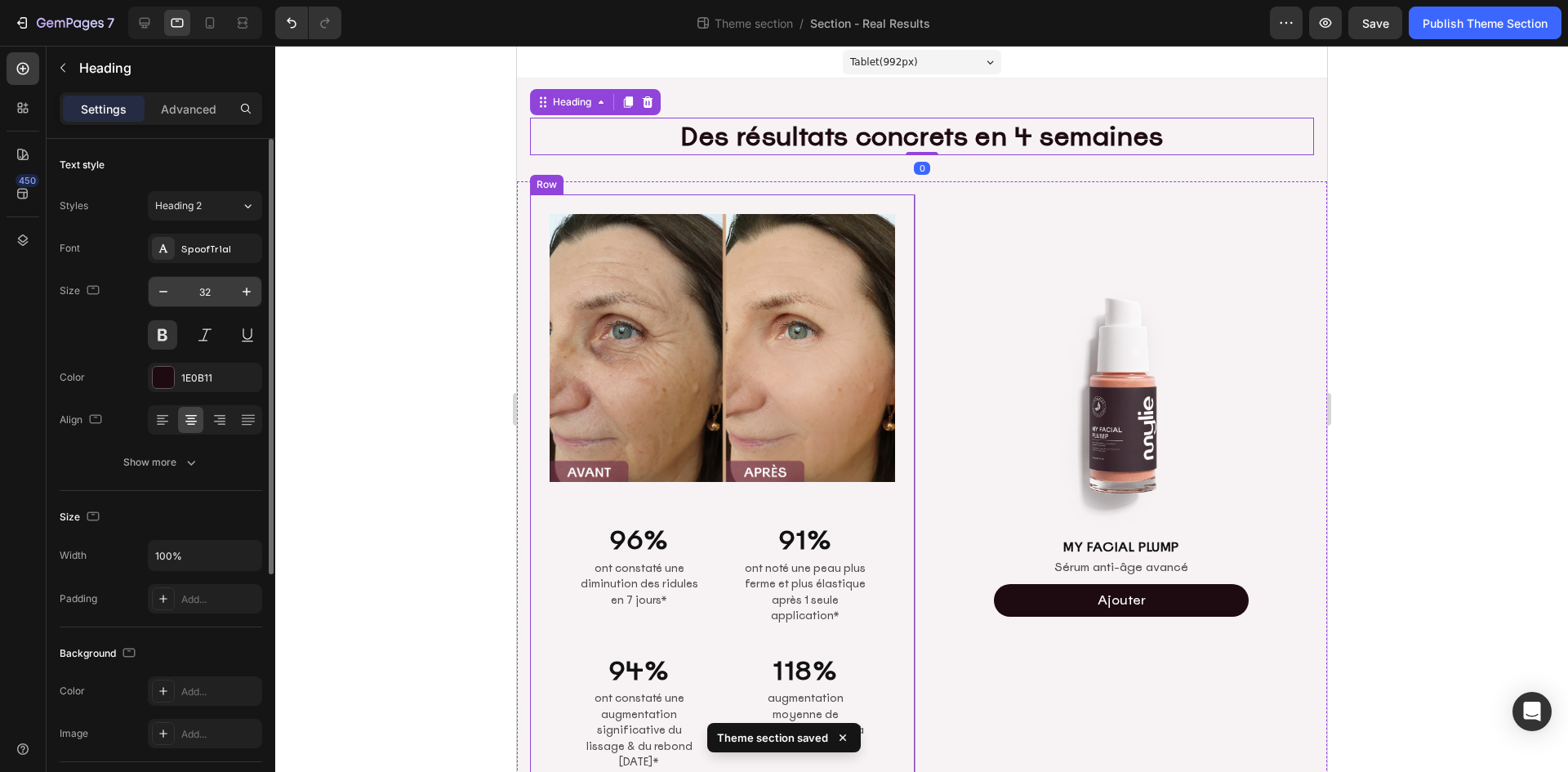
click at [226, 286] on input "32" at bounding box center [205, 291] width 54 height 29
type input "30"
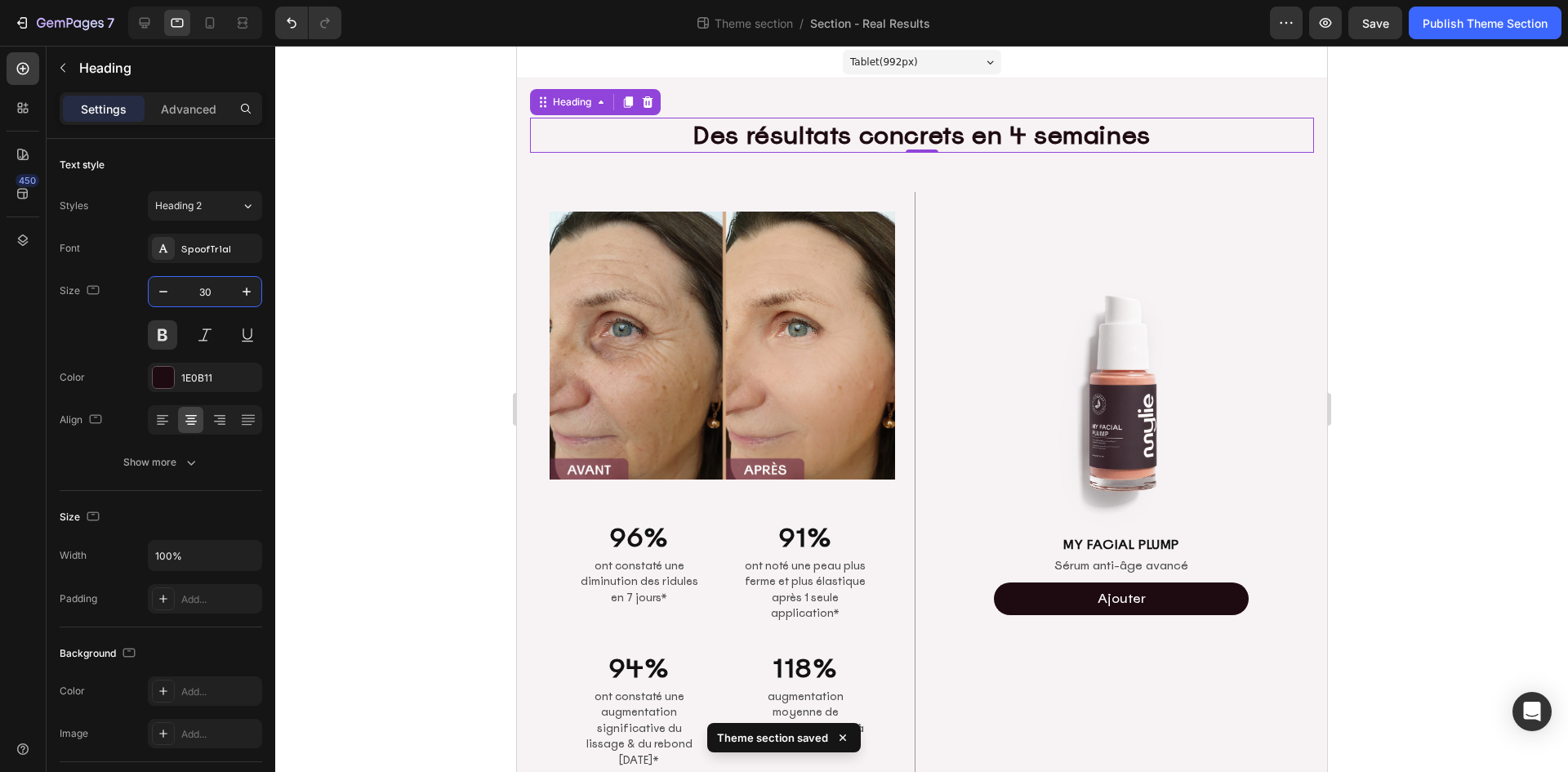
click at [1443, 272] on div at bounding box center [921, 409] width 1292 height 727
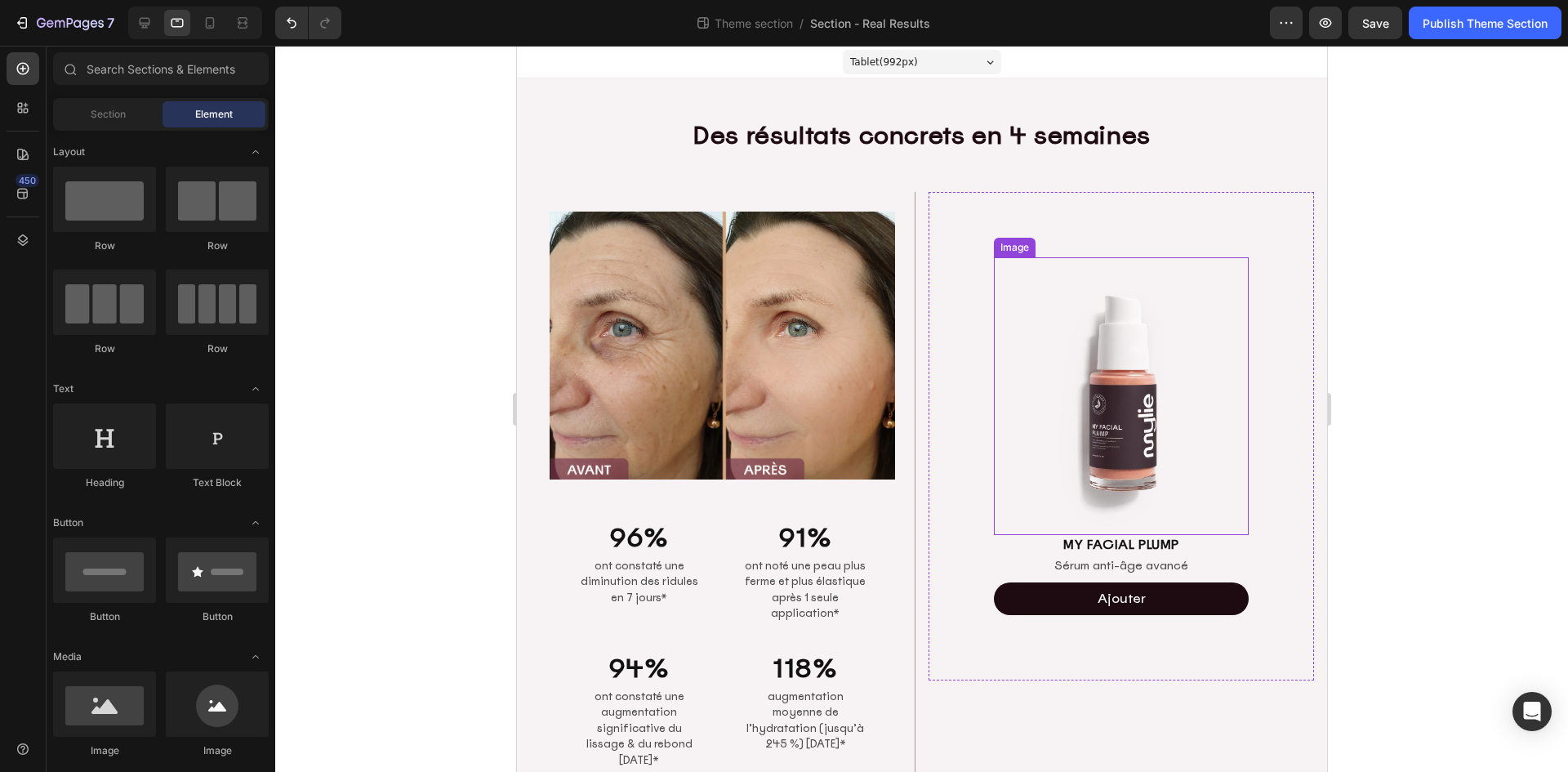
click at [1132, 395] on img at bounding box center [1120, 396] width 255 height 278
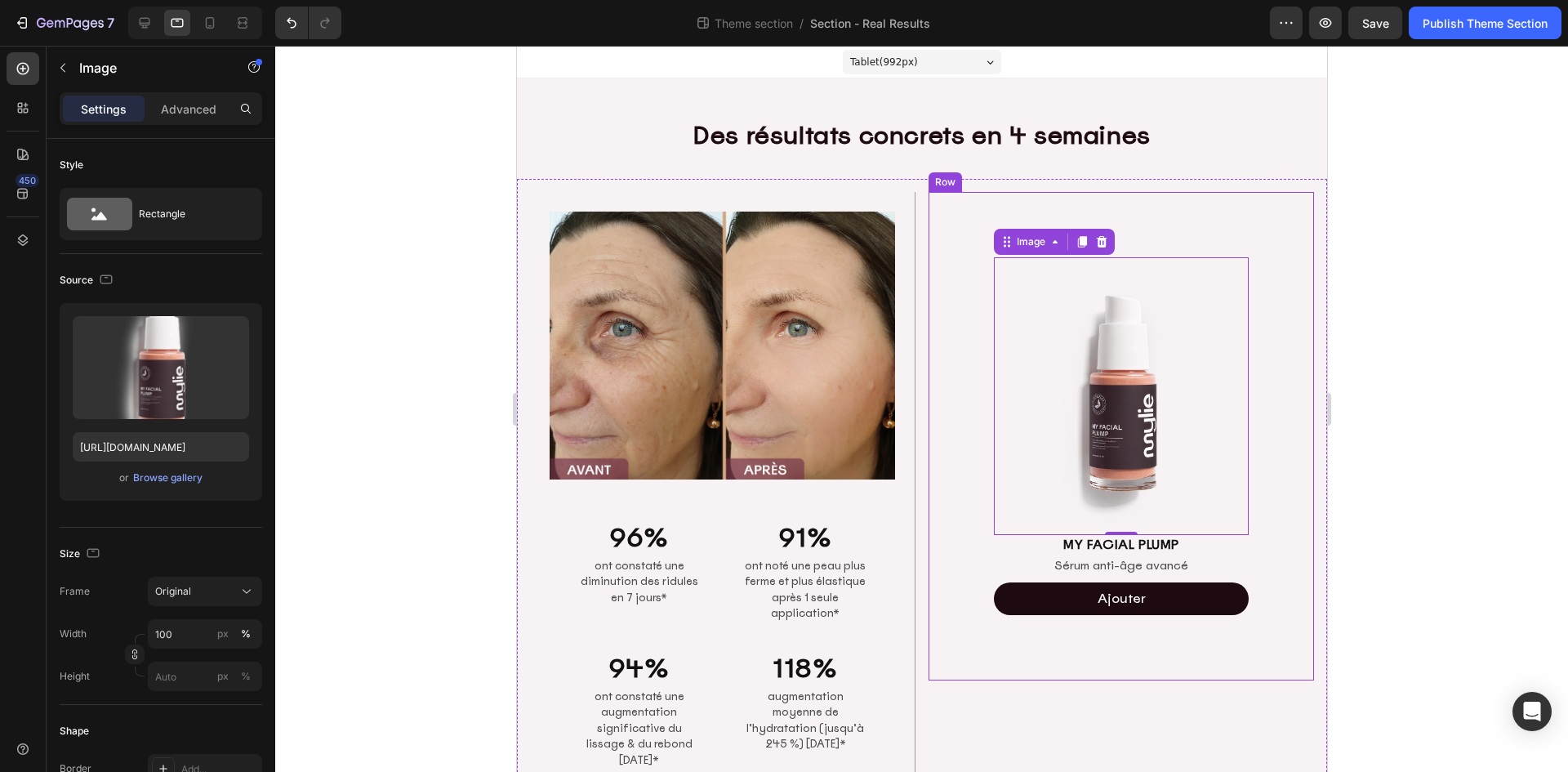
click at [948, 246] on div "Image 0 MY FACIAL PLUMP Heading Sérum anti-âge avancé Text Block Ajouter Add to…" at bounding box center [1119, 436] width 385 height 489
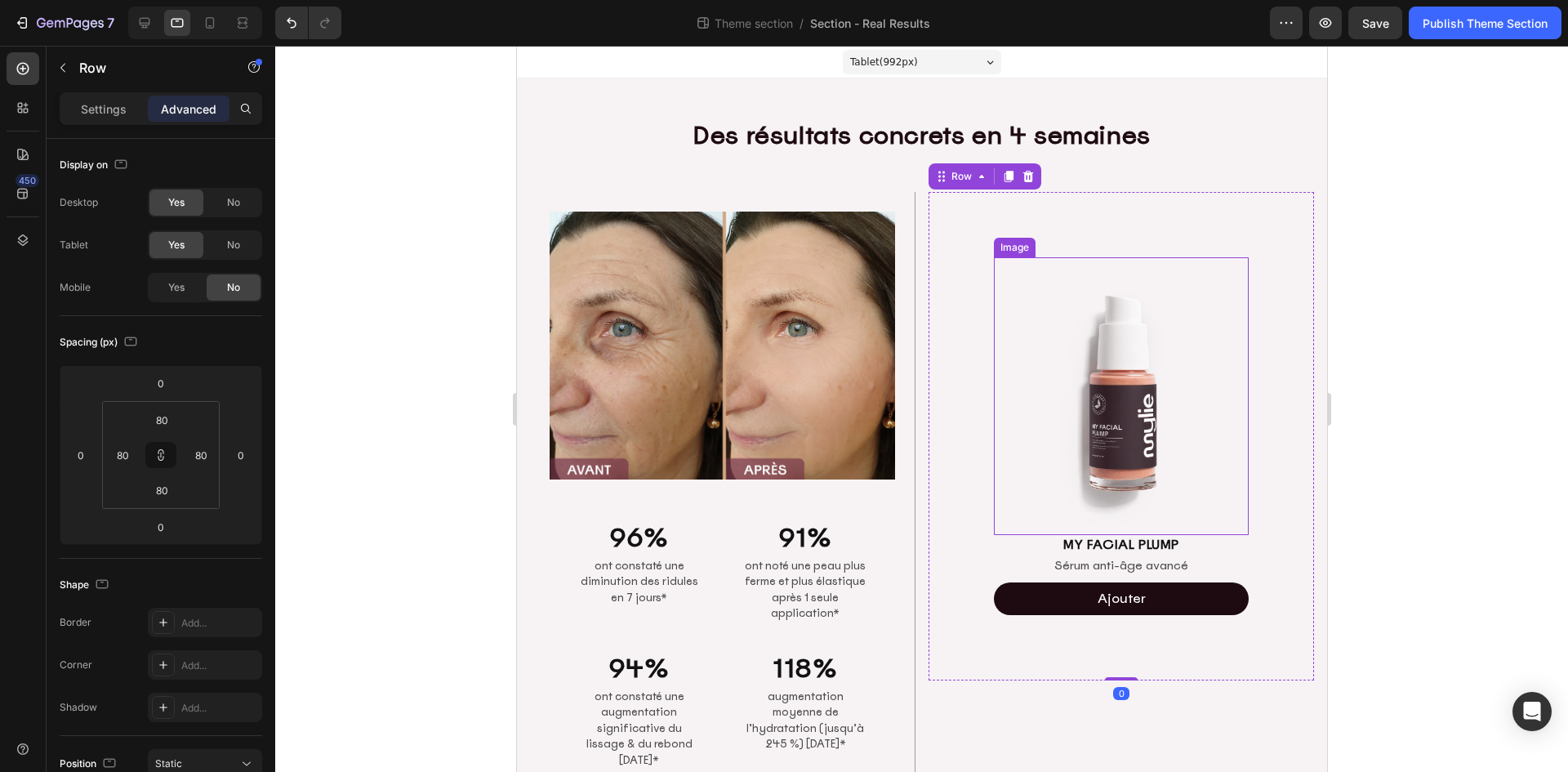
click at [1188, 324] on img at bounding box center [1120, 396] width 255 height 278
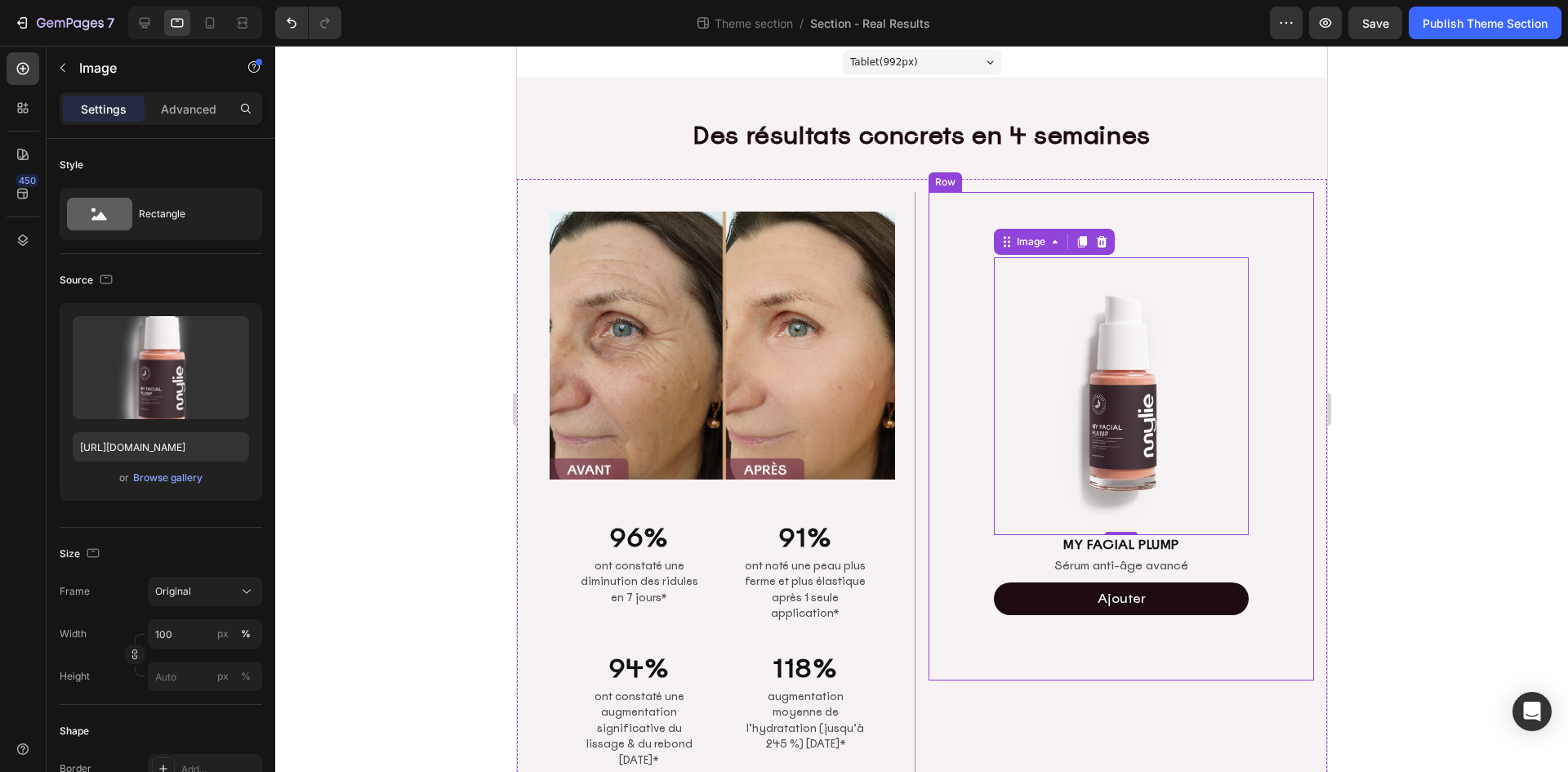
click at [930, 306] on div "Image 0 MY FACIAL PLUMP Heading Sérum anti-âge avancé Text Block Ajouter Add to…" at bounding box center [1119, 436] width 385 height 489
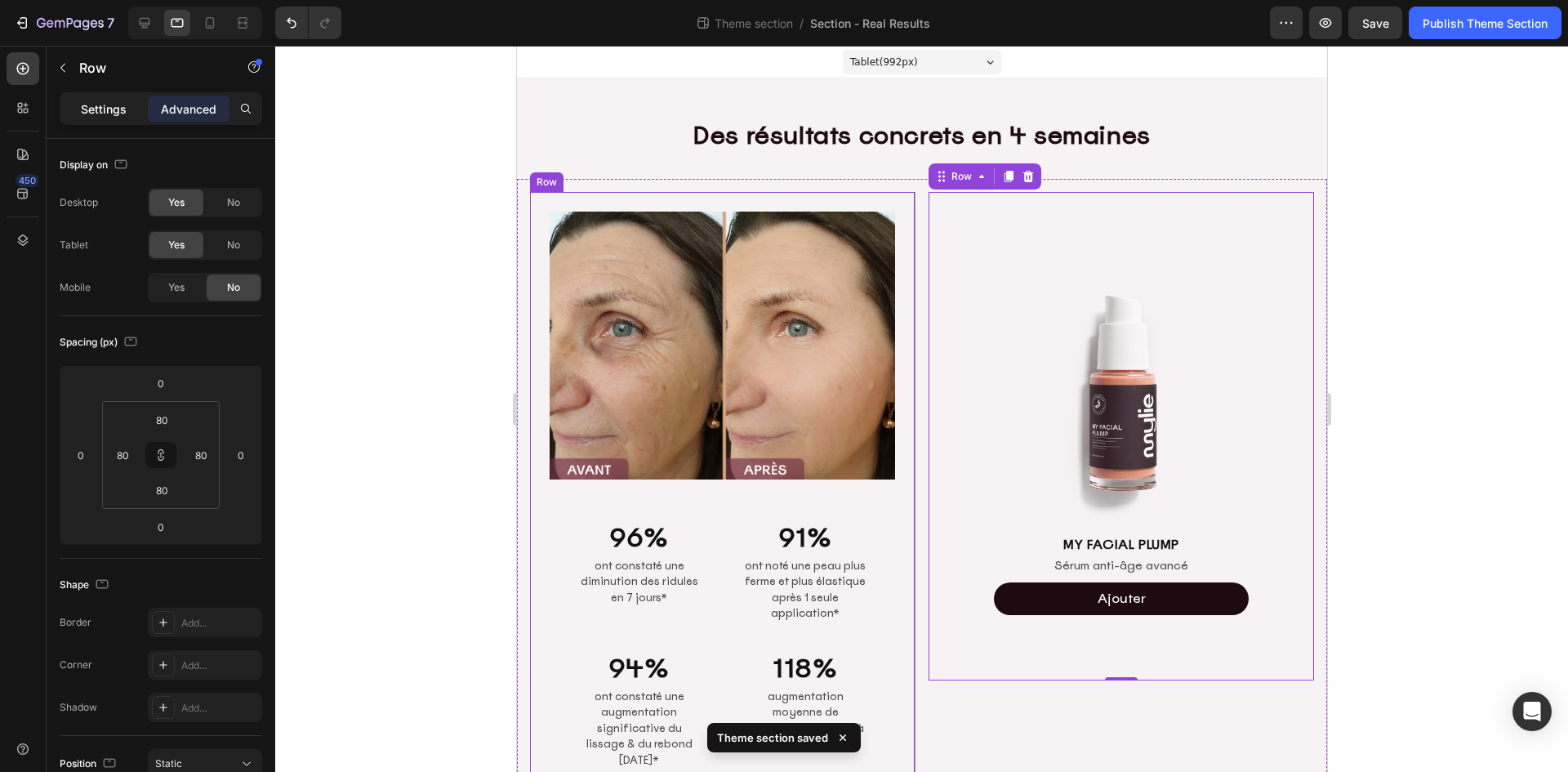
click at [103, 110] on p "Settings" at bounding box center [103, 109] width 45 height 17
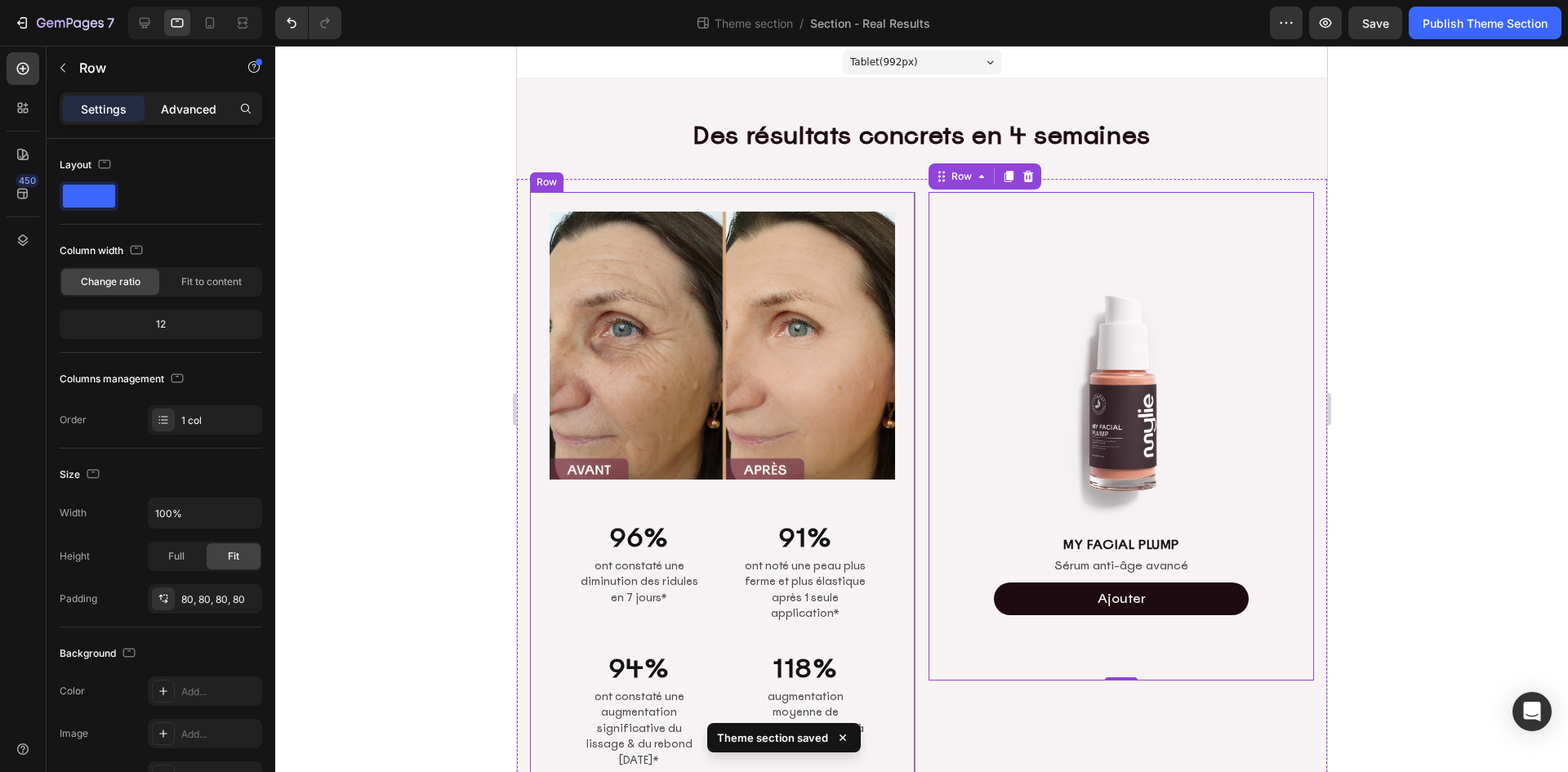
click at [166, 102] on p "Advanced" at bounding box center [189, 109] width 55 height 17
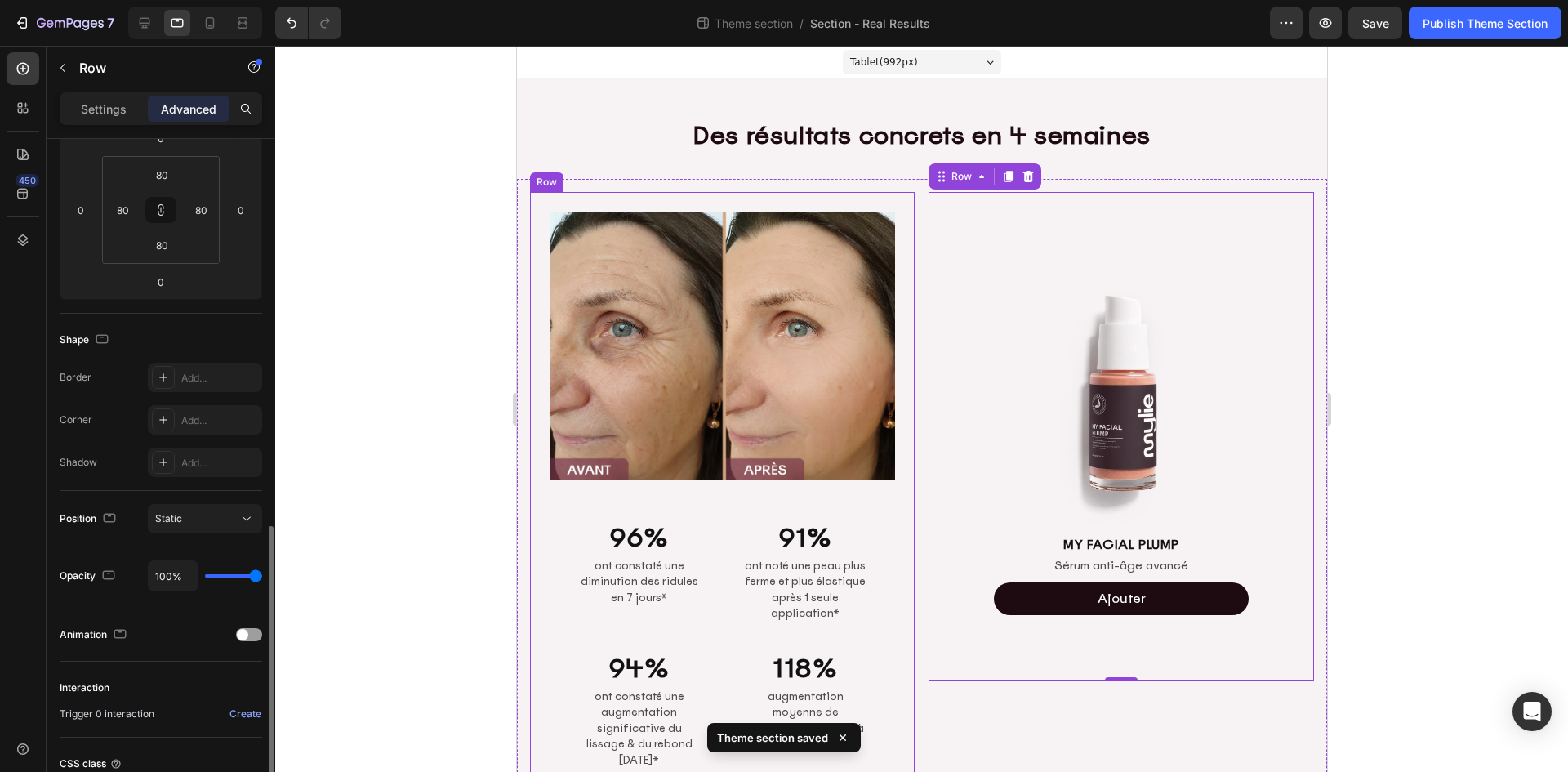
scroll to position [386, 0]
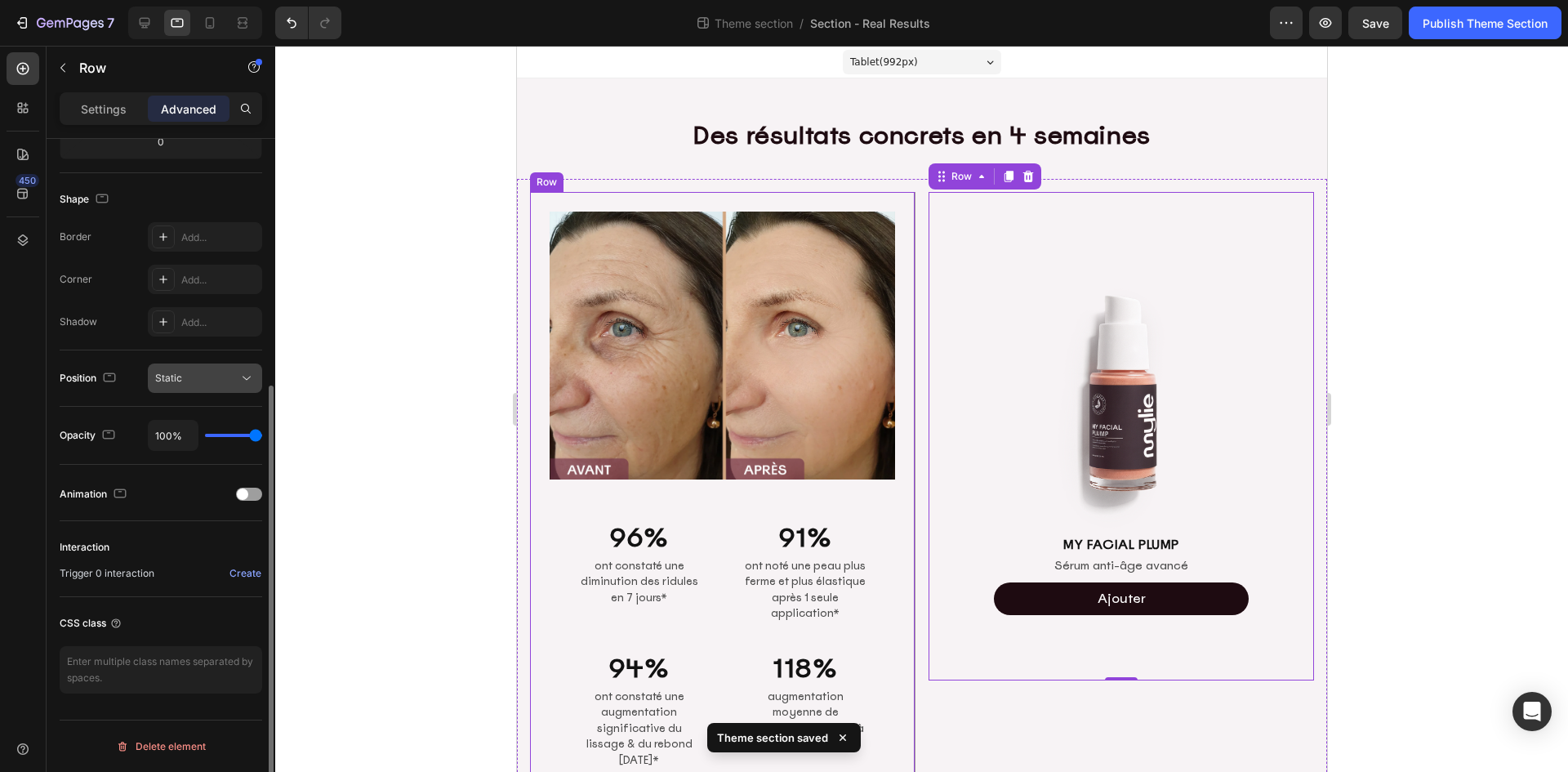
click at [206, 383] on div "Static" at bounding box center [197, 378] width 84 height 15
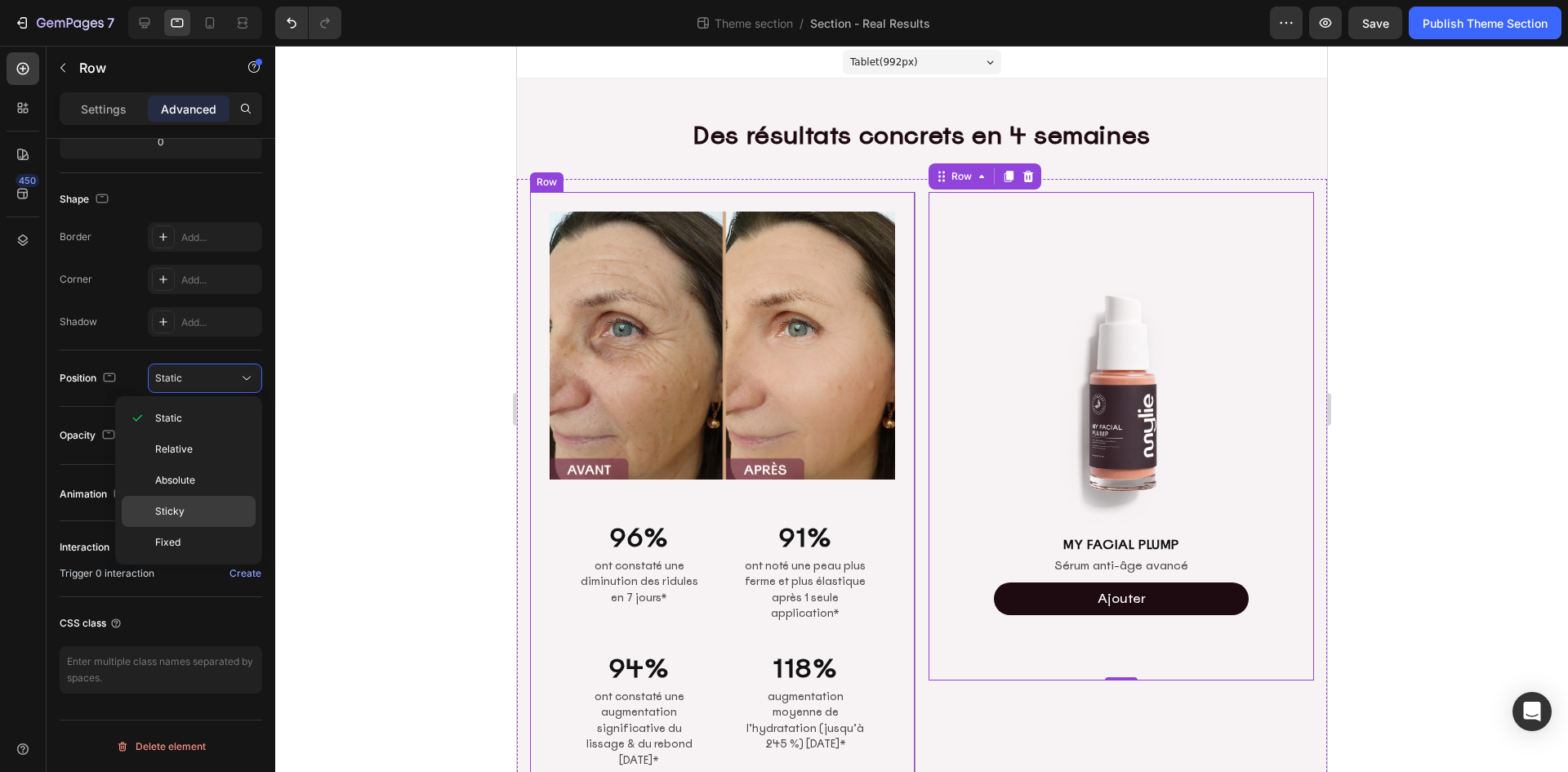
click at [196, 512] on p "Sticky" at bounding box center [201, 511] width 93 height 15
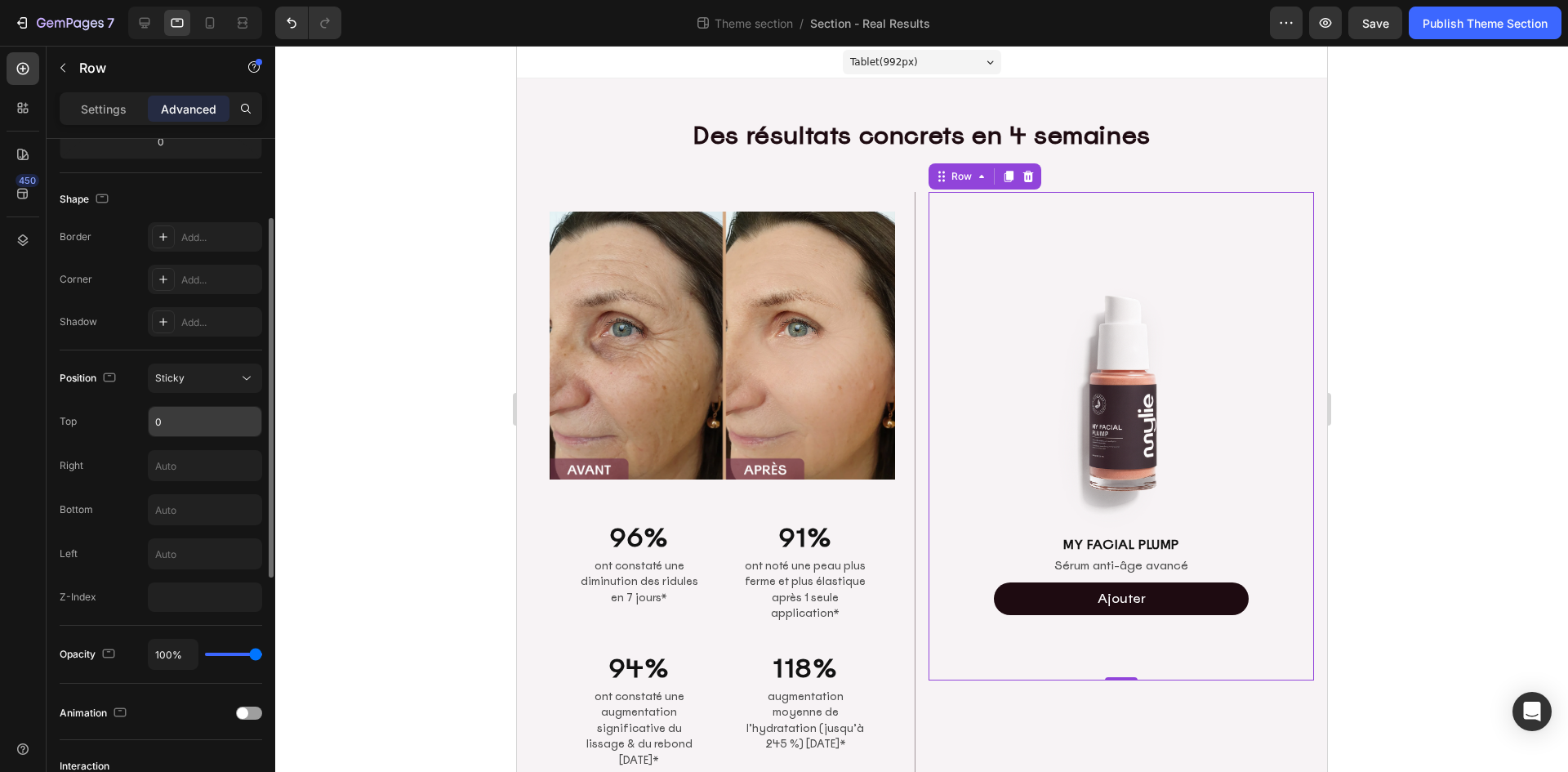
scroll to position [304, 0]
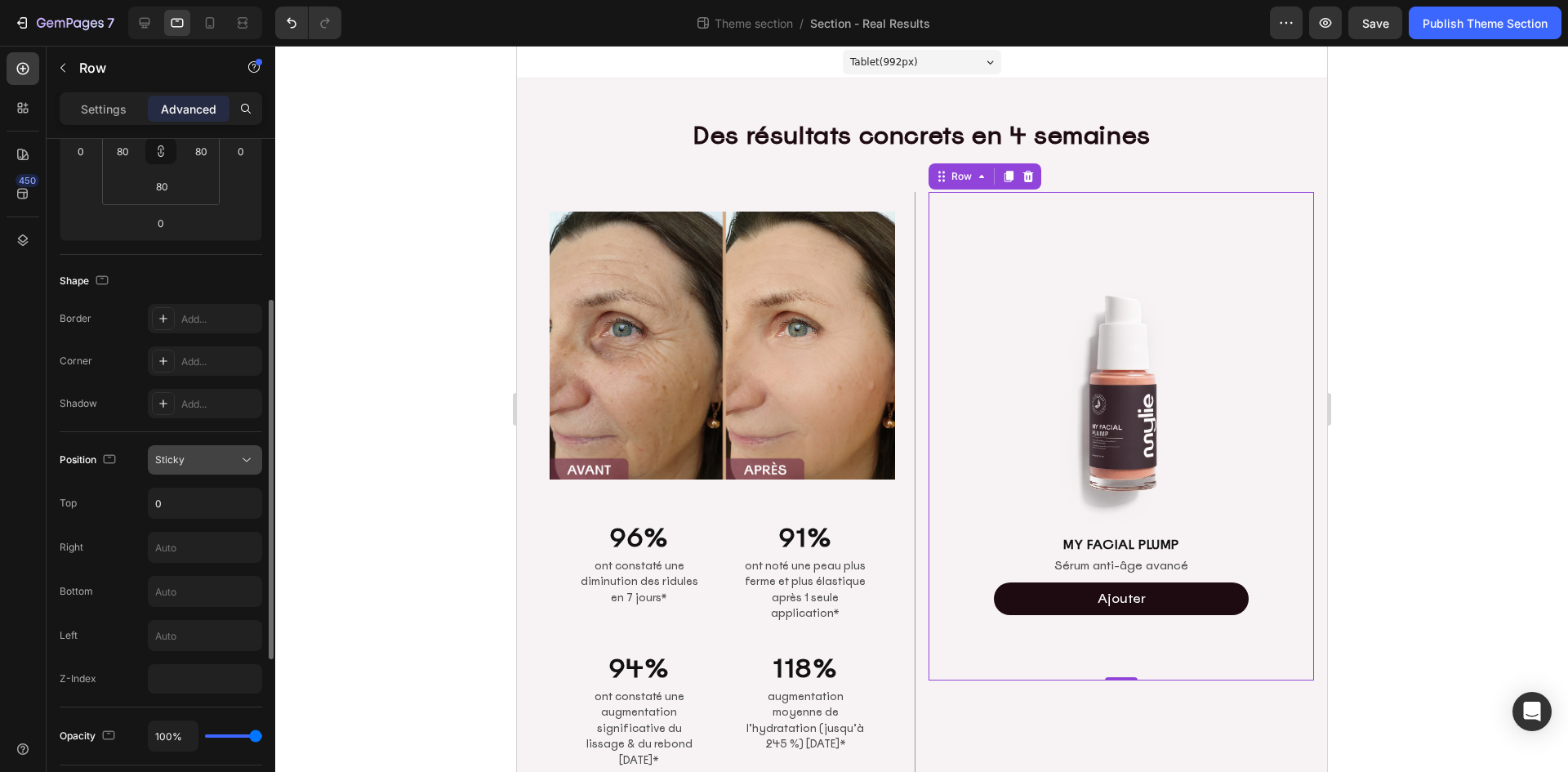
click at [206, 467] on div "Sticky" at bounding box center [197, 459] width 84 height 15
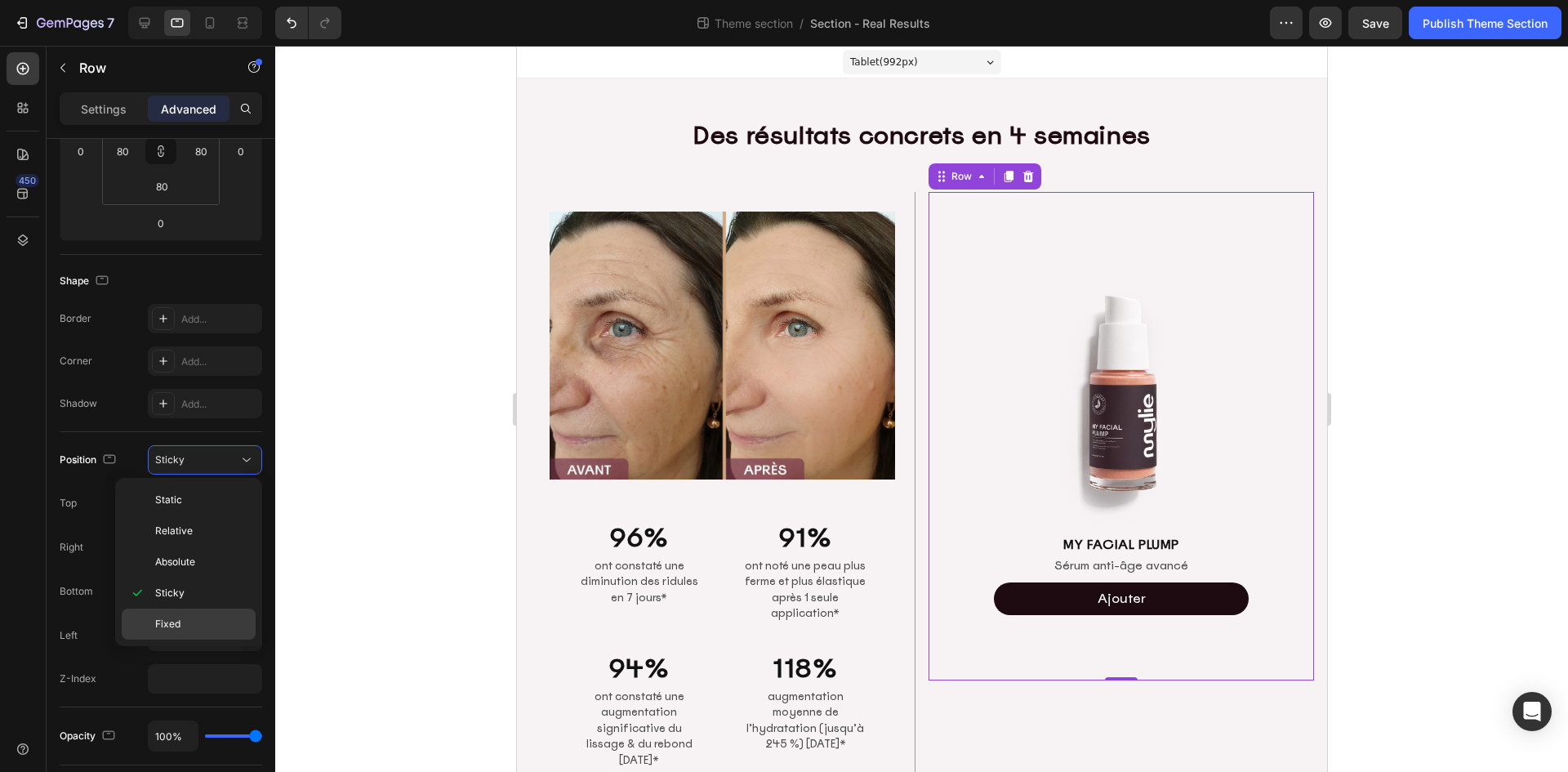
click at [187, 620] on p "Fixed" at bounding box center [201, 624] width 93 height 15
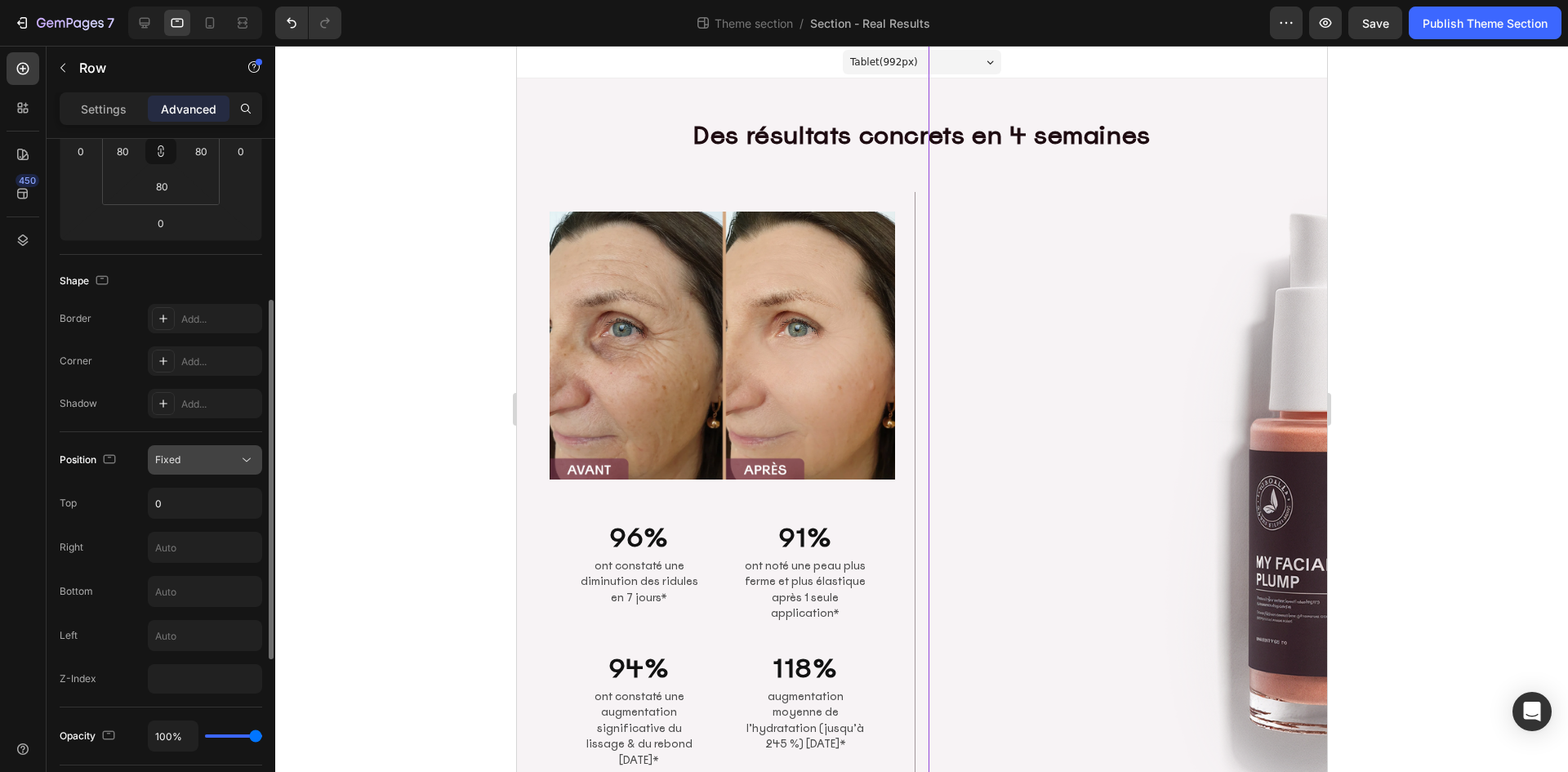
click at [209, 456] on div "Fixed" at bounding box center [197, 459] width 84 height 15
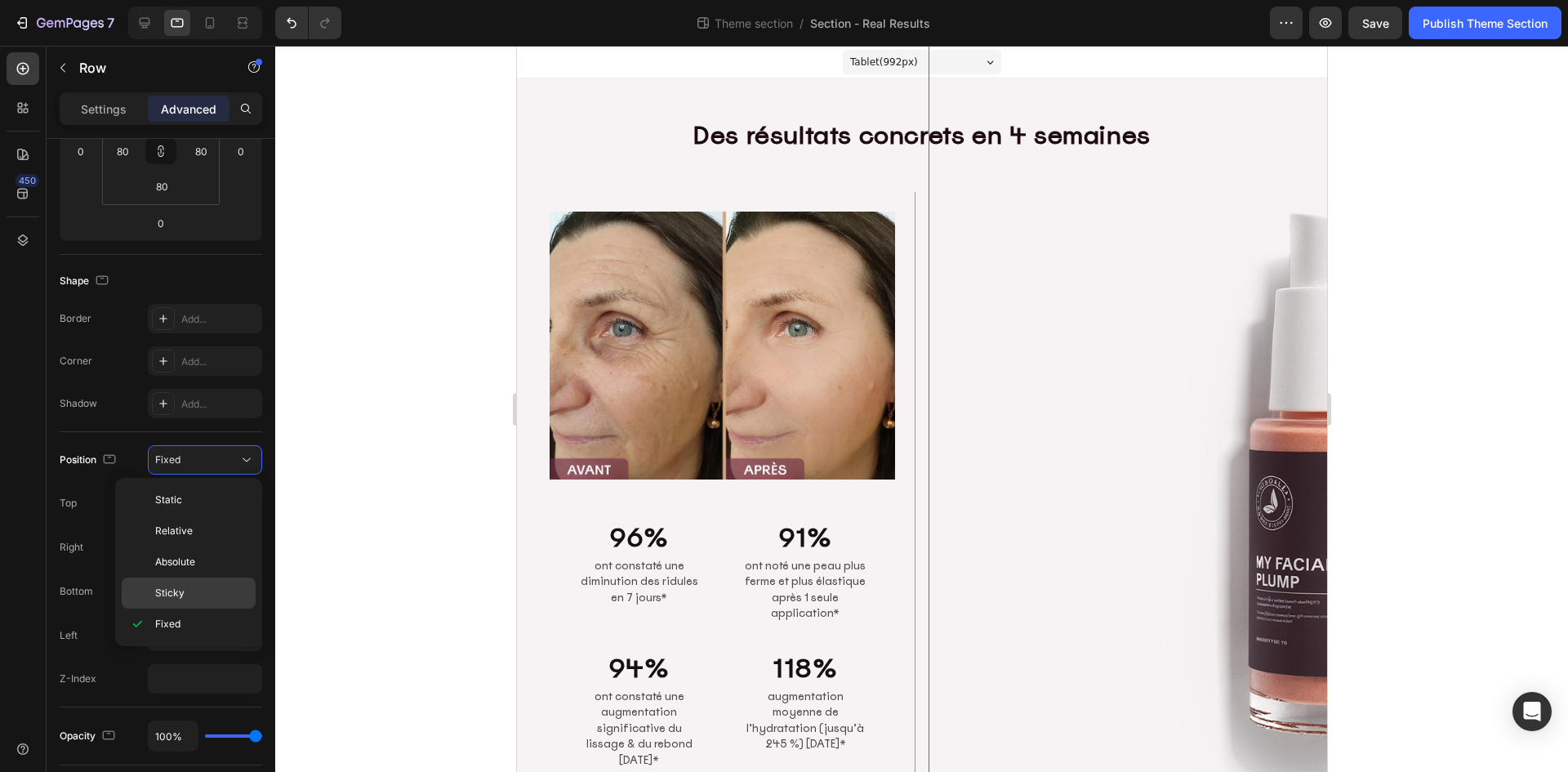
click at [180, 585] on div "Sticky" at bounding box center [189, 593] width 133 height 31
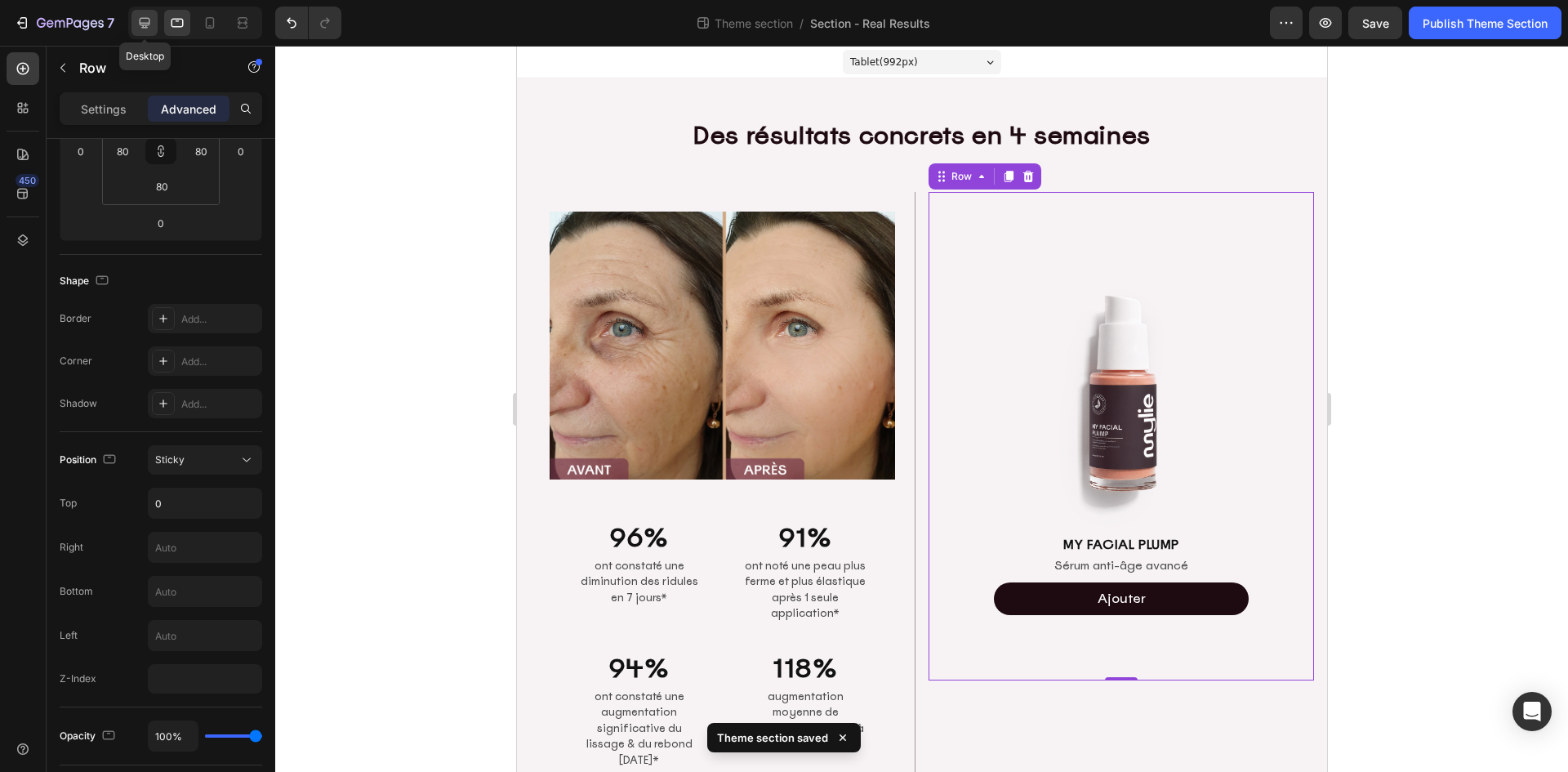
click at [154, 23] on div at bounding box center [144, 22] width 26 height 26
type input "16"
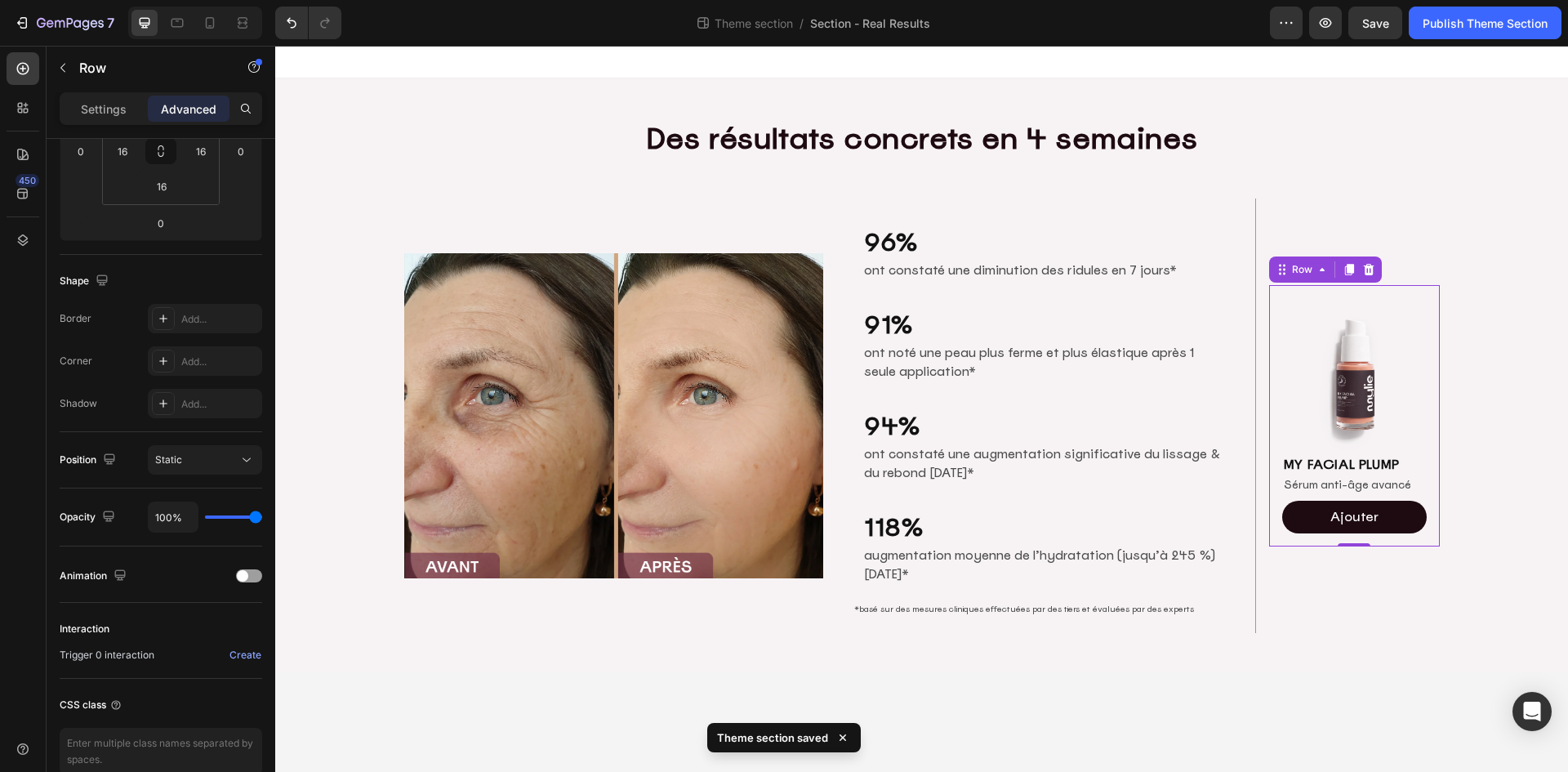
click at [1183, 686] on body "Des résultats concrets en 4 semaines Heading Row Image 96% Heading ont constaté…" at bounding box center [921, 409] width 1292 height 727
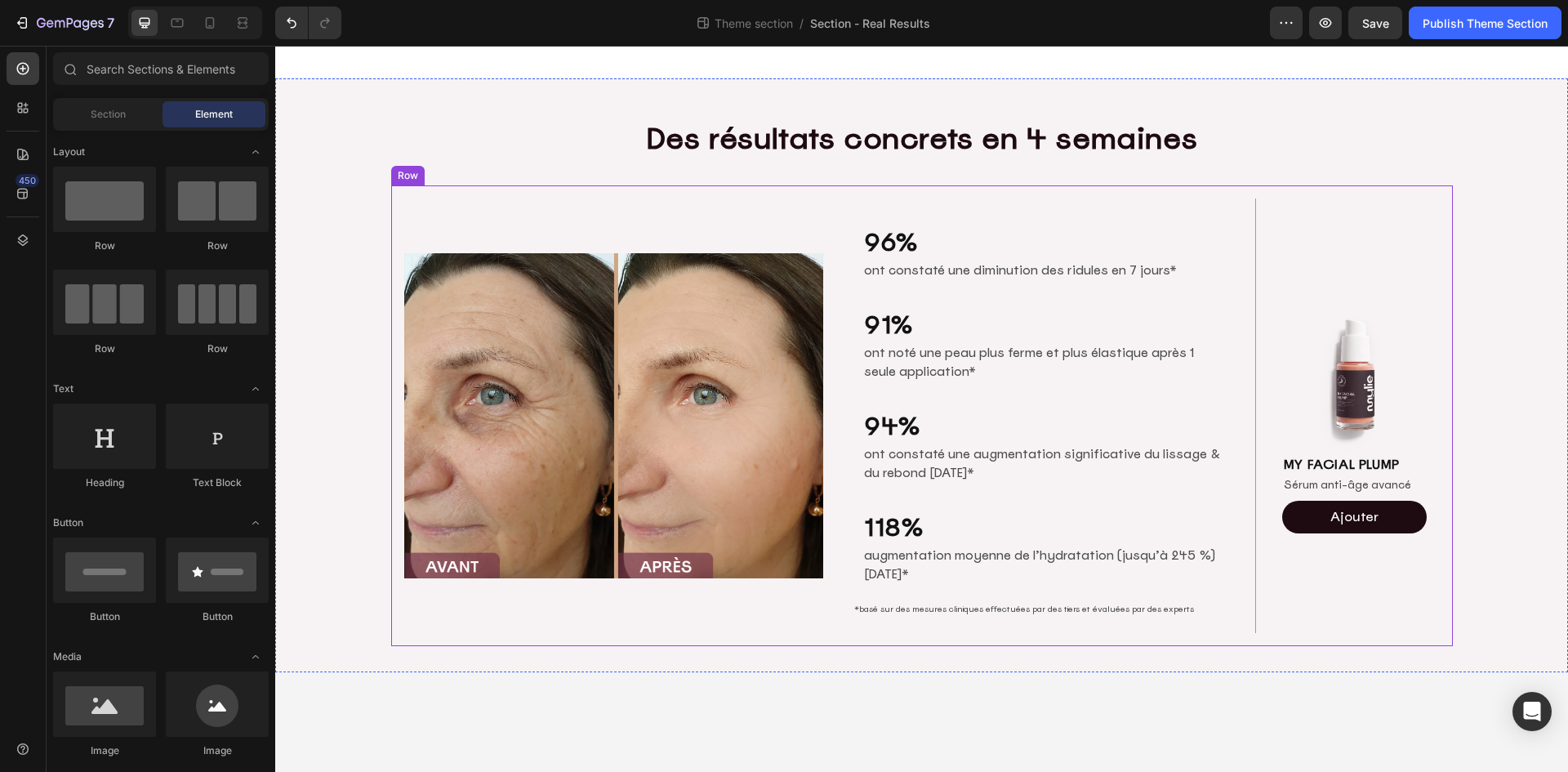
click at [1349, 222] on div "Image MY FACIAL PLUMP Heading Sérum anti-âge avancé Text Block Ajouter Add to C…" at bounding box center [1354, 416] width 171 height 435
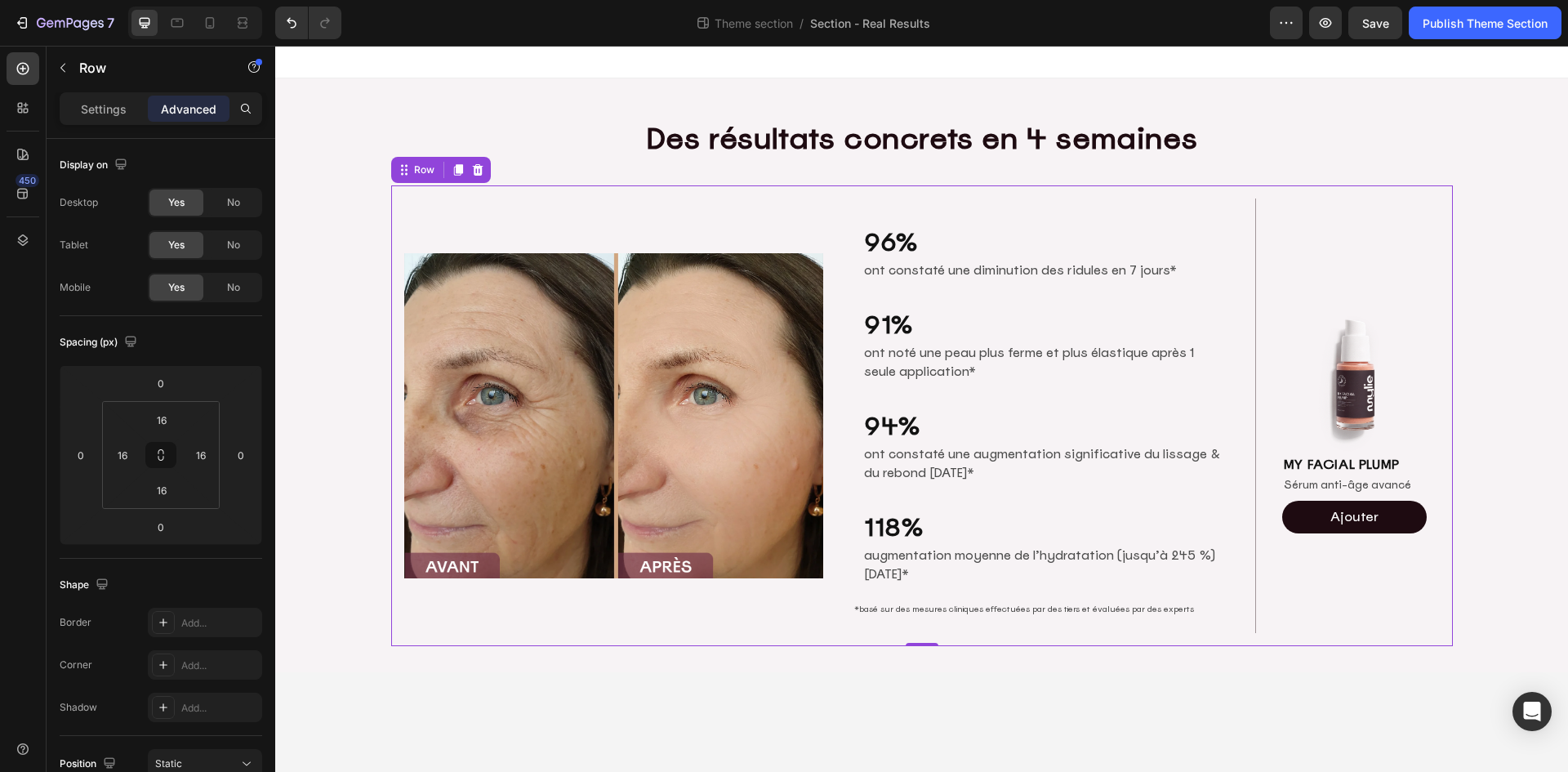
click at [1205, 715] on body "Des résultats concrets en 4 semaines Heading Row Image 96% Heading ont constaté…" at bounding box center [921, 409] width 1292 height 727
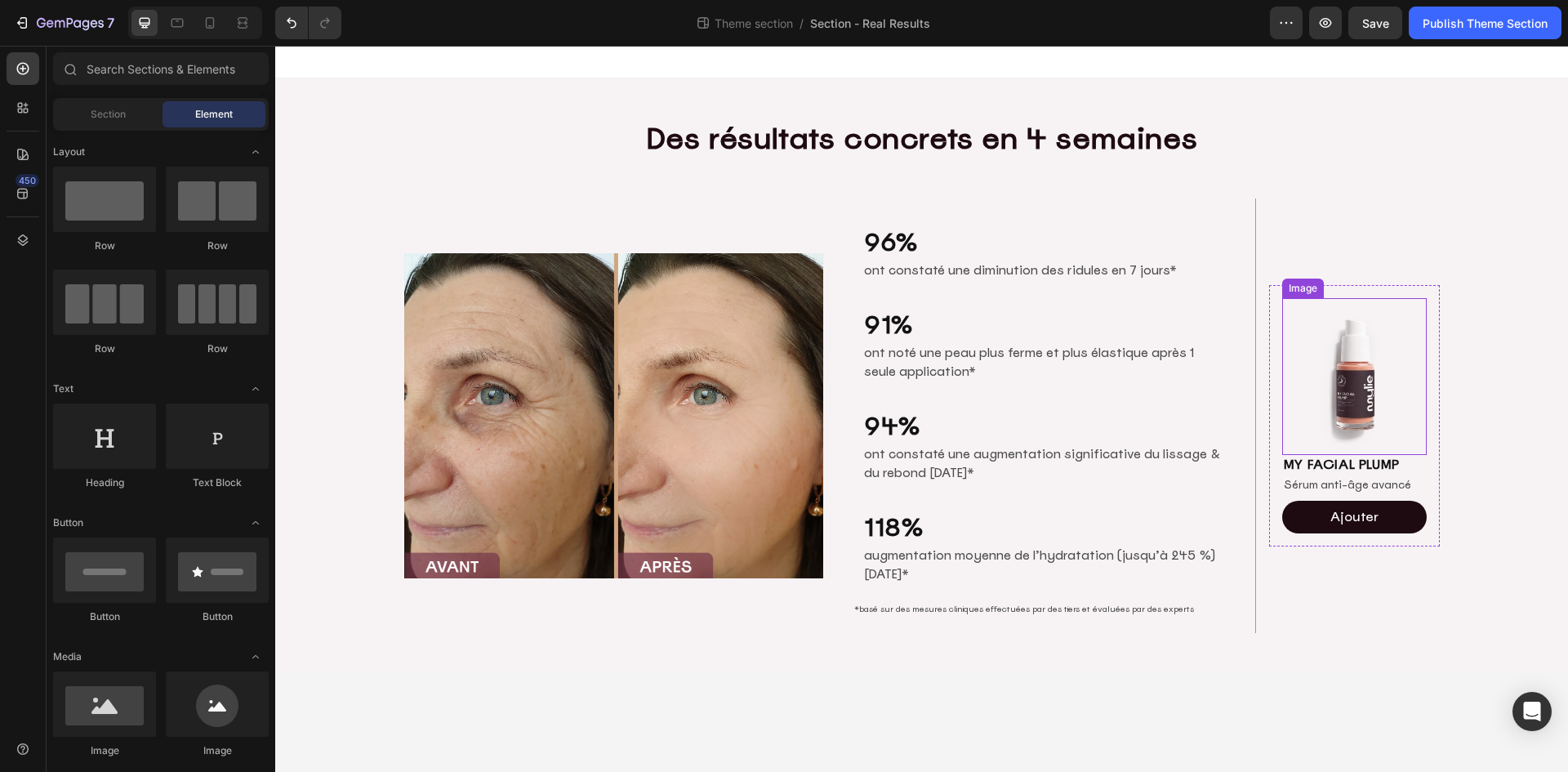
click at [1354, 380] on img at bounding box center [1354, 377] width 144 height 158
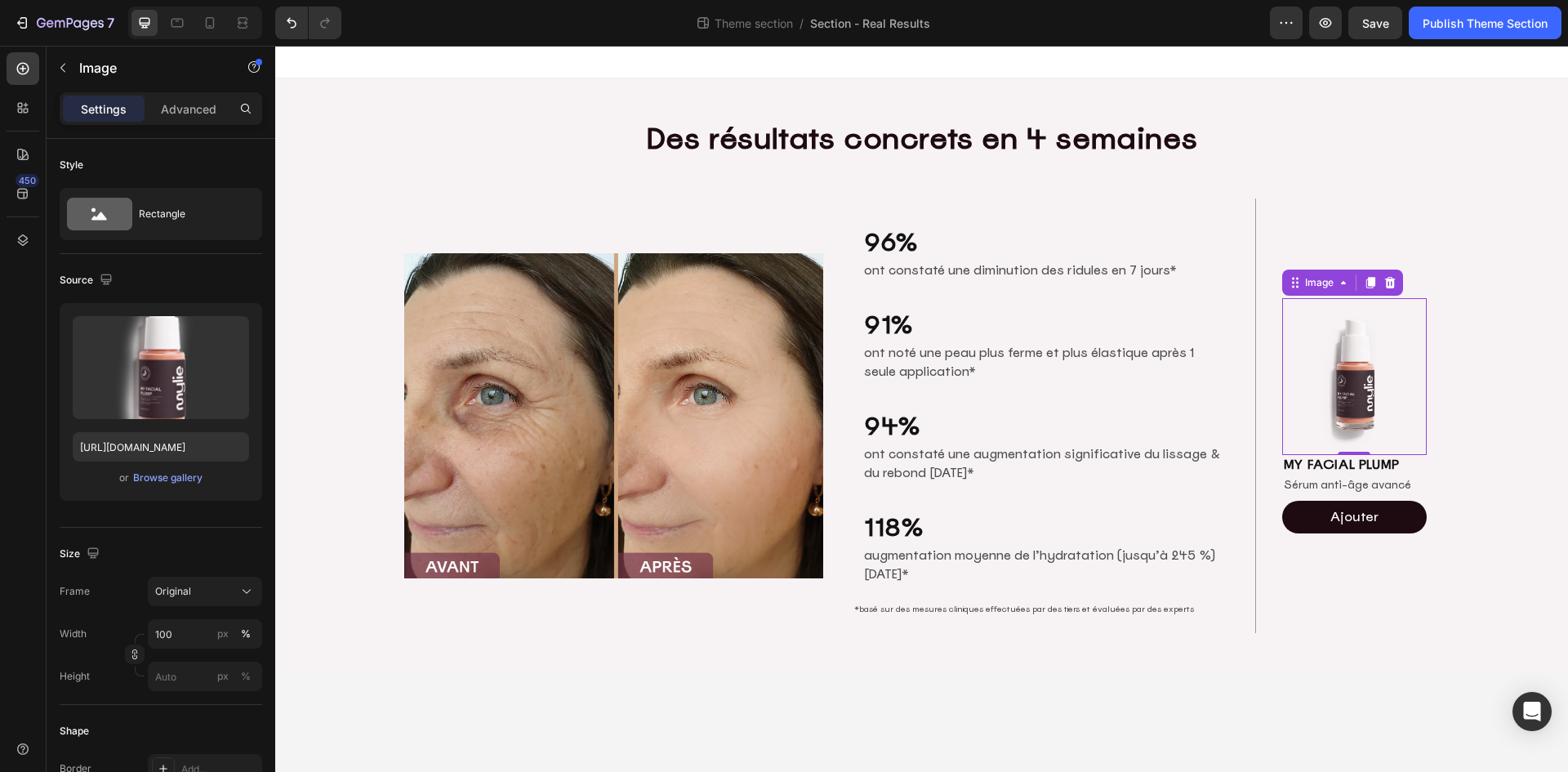
click at [1182, 714] on body "Des résultats concrets en 4 semaines Heading Row Image 96% Heading ont constaté…" at bounding box center [921, 409] width 1292 height 727
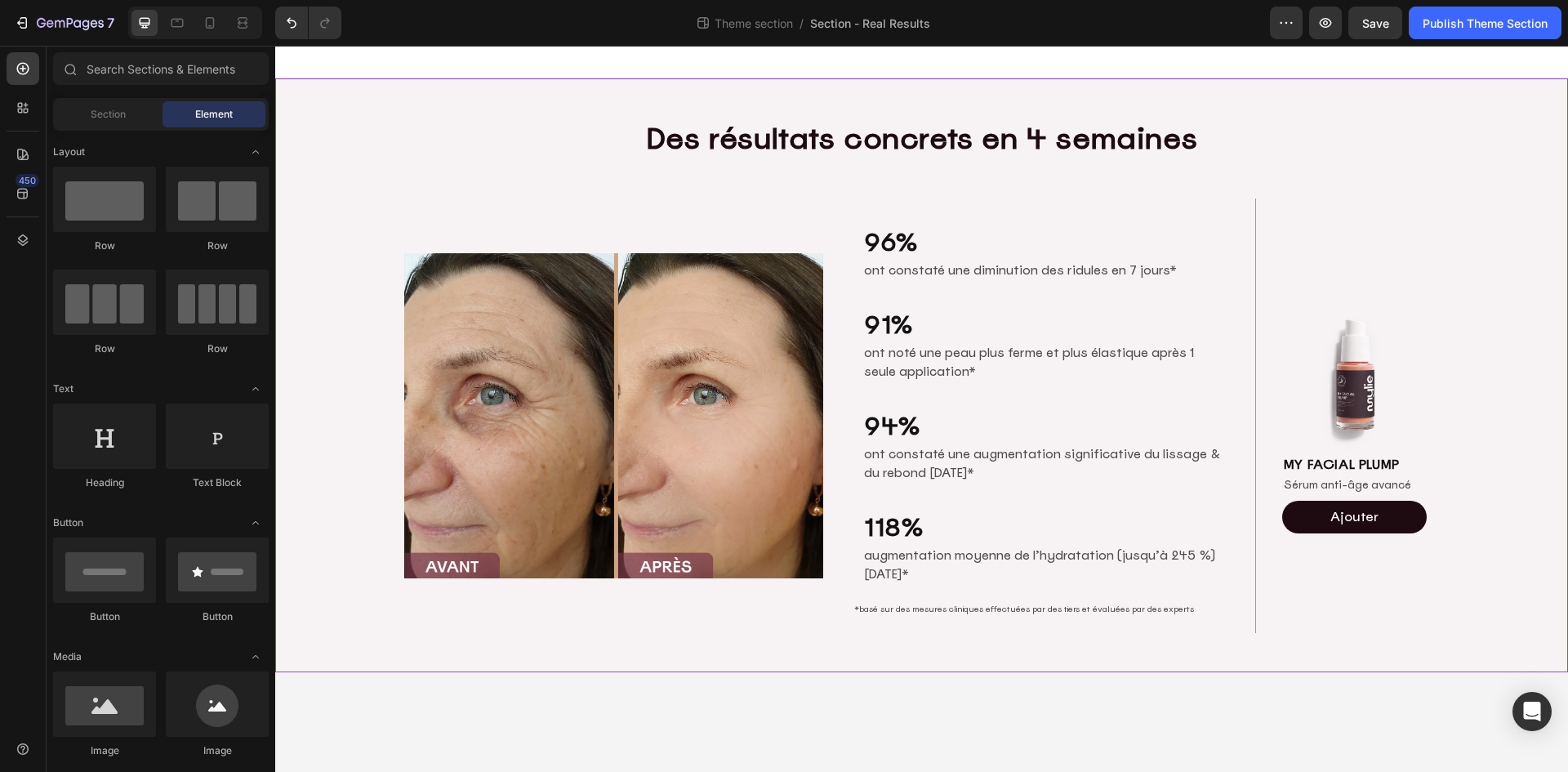
click at [333, 108] on div "Des résultats concrets en 4 semaines Heading Row Image 96% Heading ont constaté…" at bounding box center [921, 375] width 1292 height 541
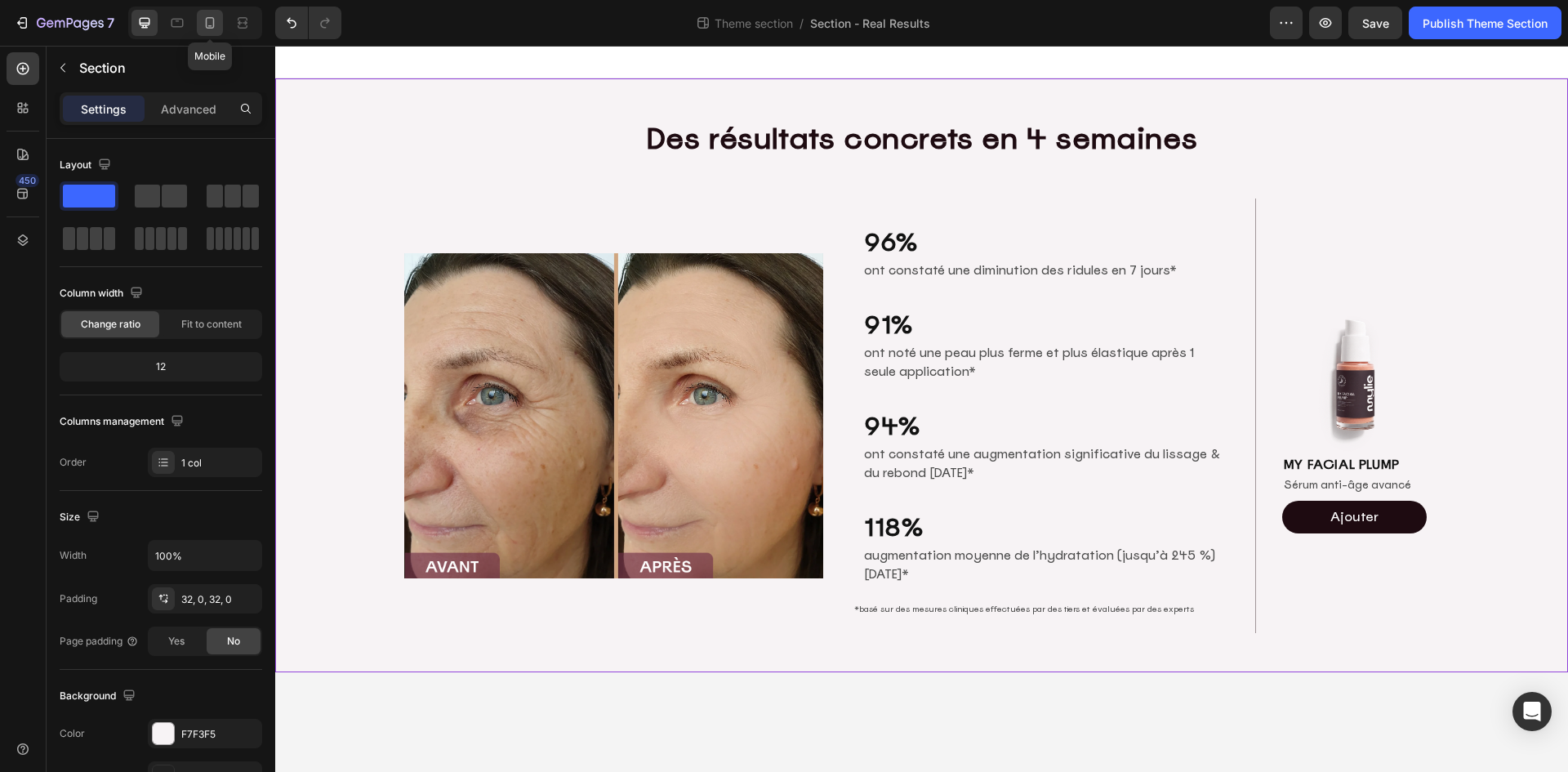
click at [209, 21] on icon at bounding box center [210, 23] width 16 height 16
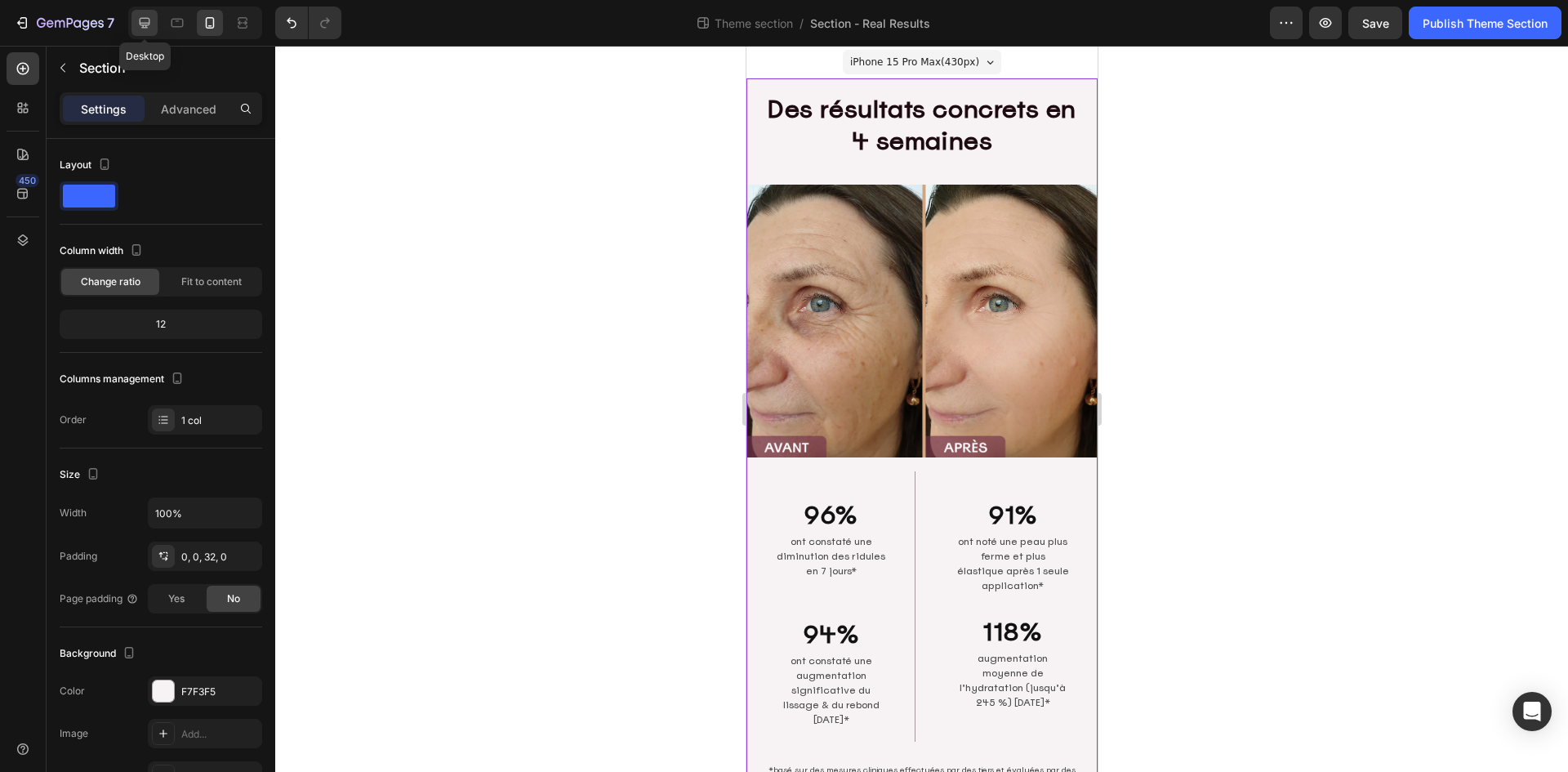
click at [135, 20] on div at bounding box center [144, 22] width 26 height 26
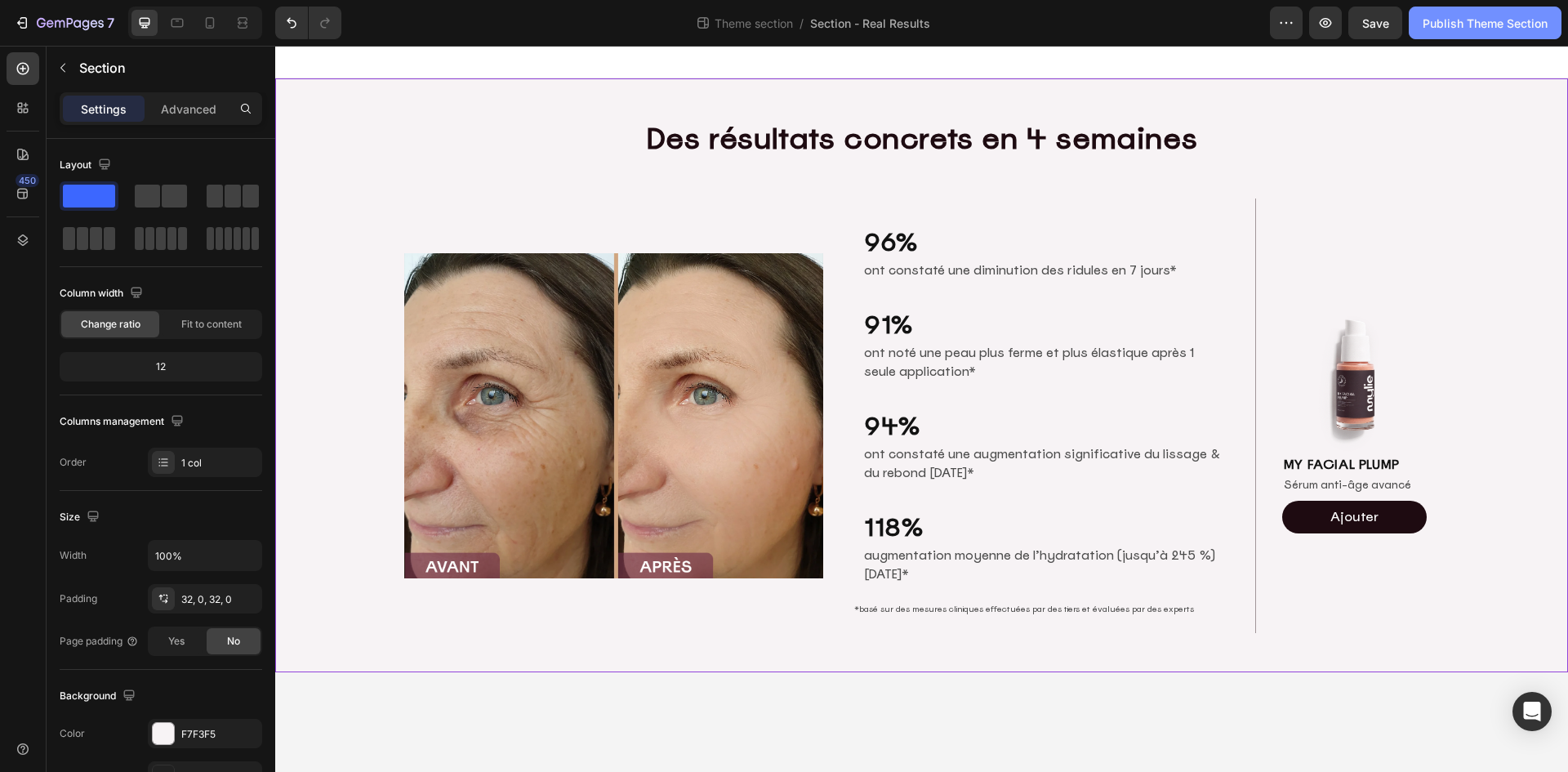
click at [1469, 22] on div "Publish Theme Section" at bounding box center [1484, 23] width 125 height 17
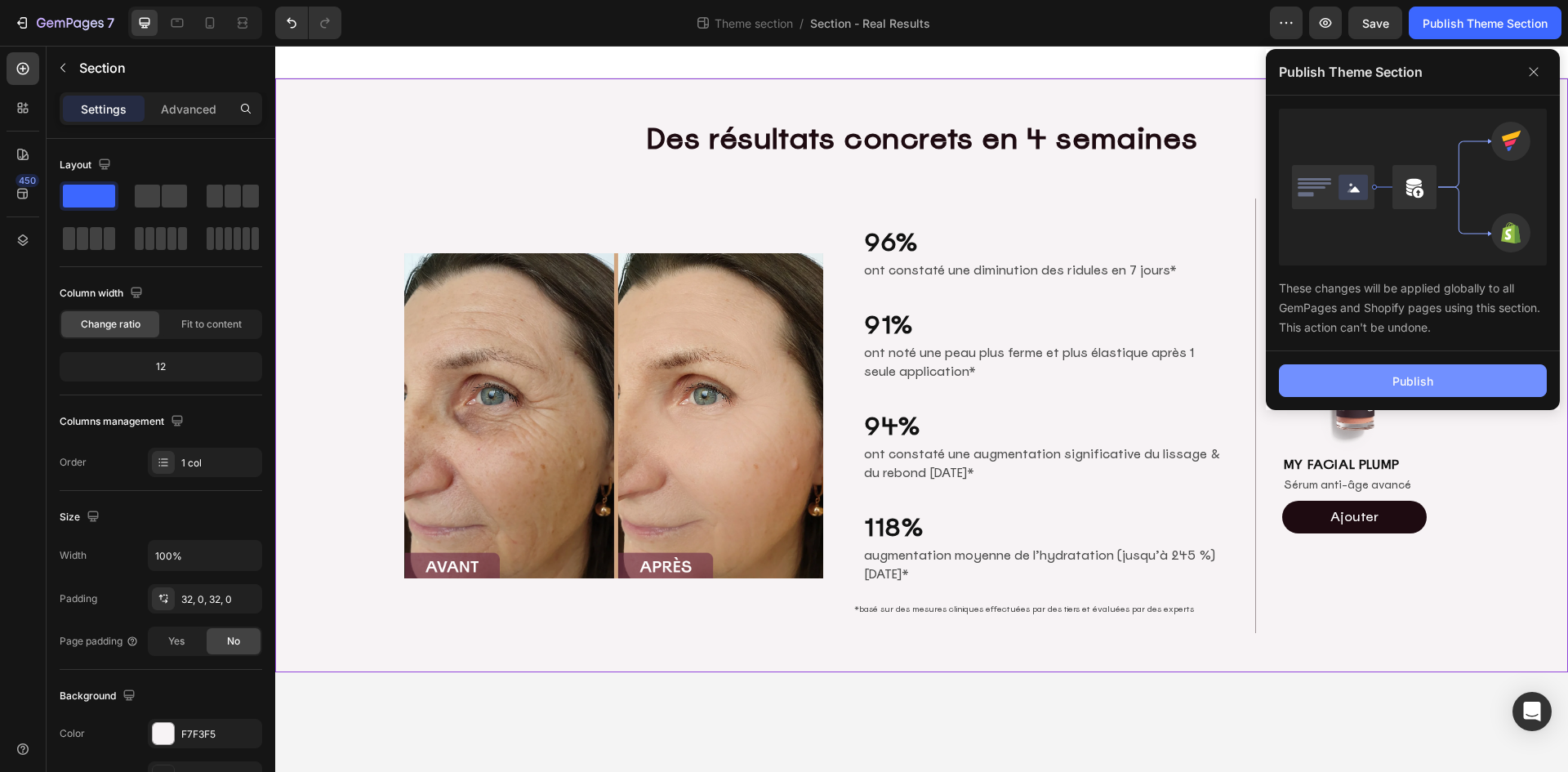
click at [1417, 374] on div "Publish" at bounding box center [1412, 380] width 41 height 17
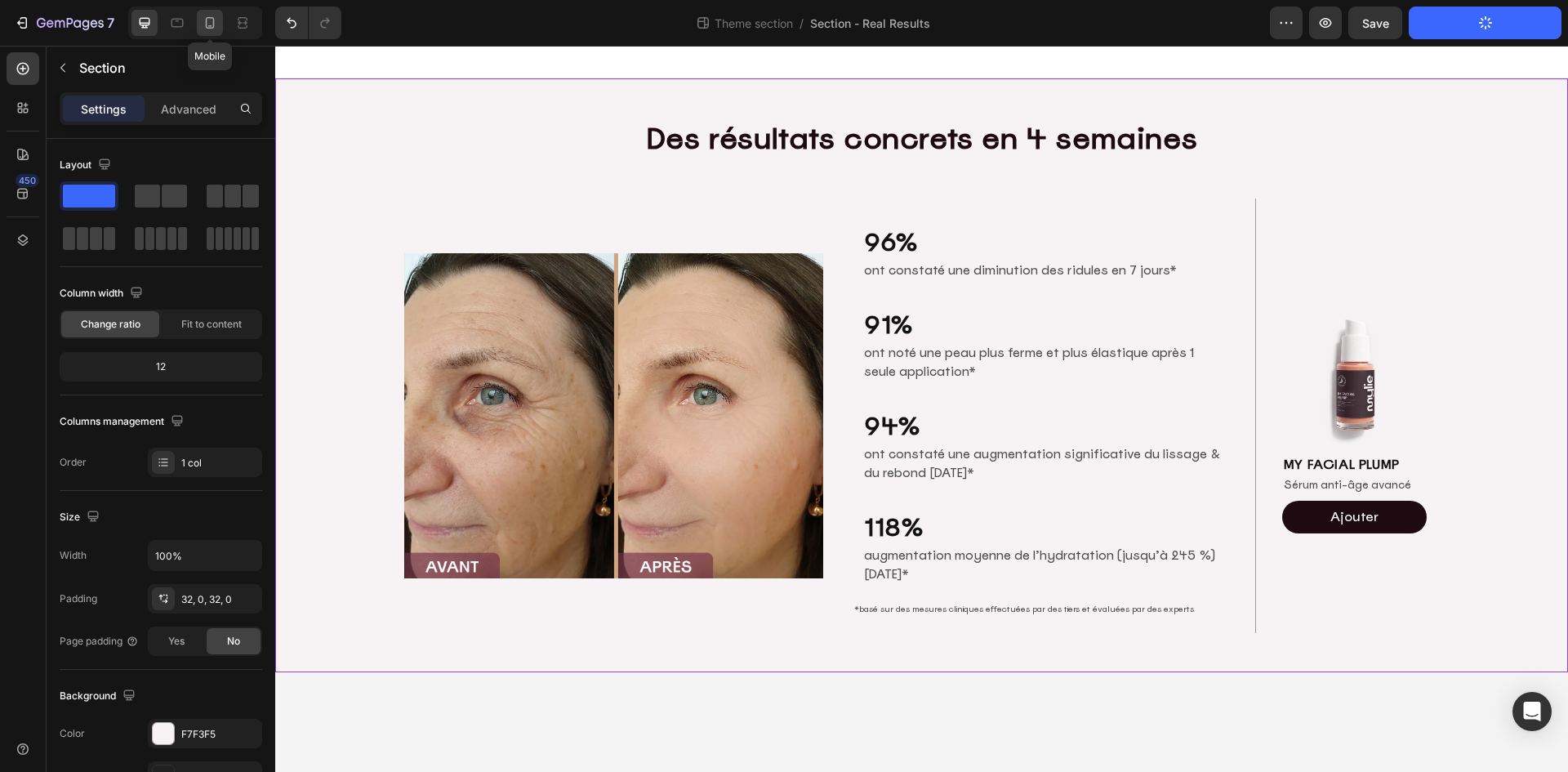
click at [212, 21] on icon at bounding box center [210, 23] width 16 height 16
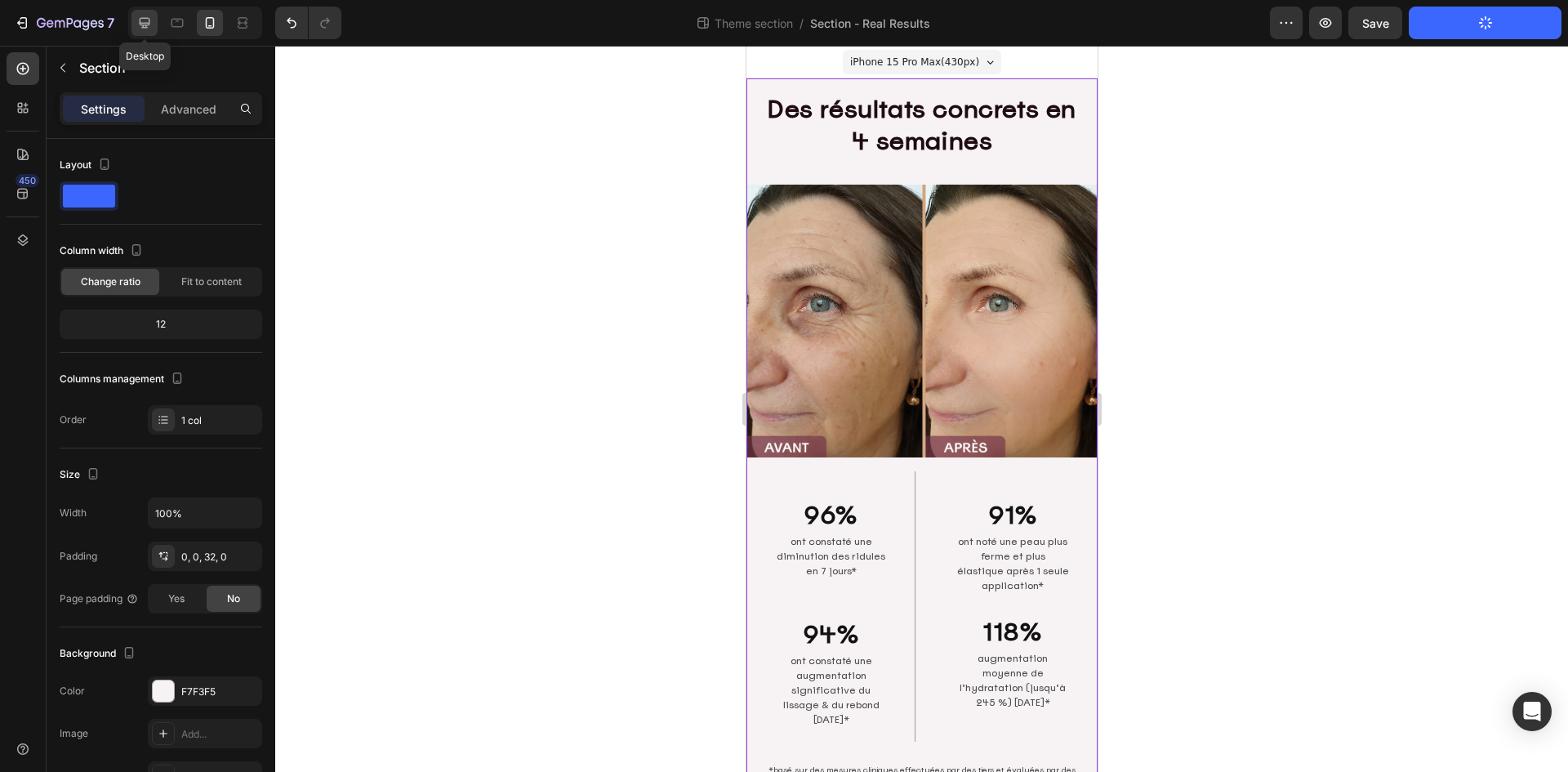
click at [133, 11] on div at bounding box center [144, 22] width 26 height 26
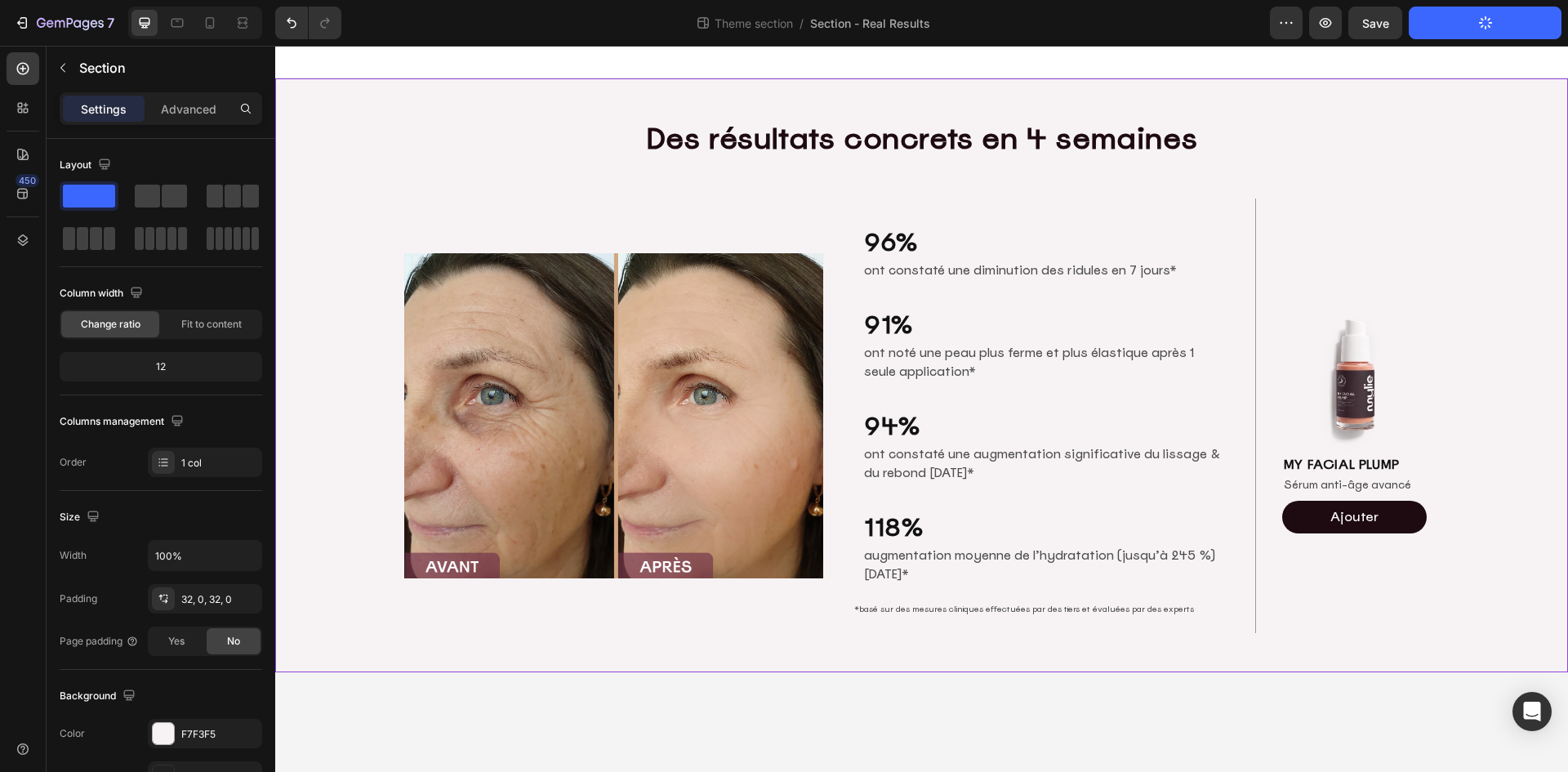
click at [386, 718] on body "Des résultats concrets en 4 semaines Heading Row Image 96% Heading ont constaté…" at bounding box center [921, 409] width 1292 height 727
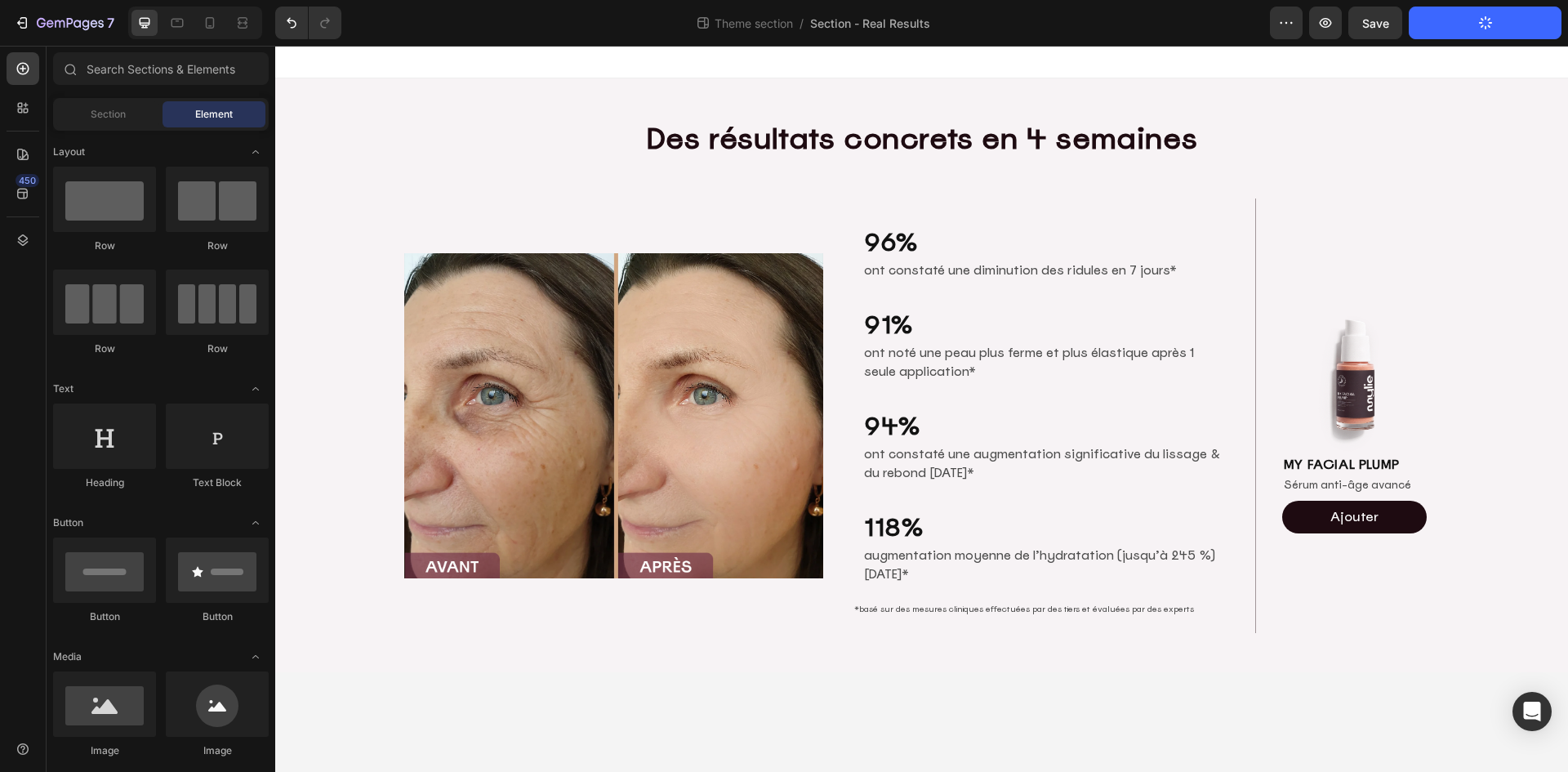
click at [549, 708] on body "Des résultats concrets en 4 semaines Heading Row Image 96% Heading ont constaté…" at bounding box center [921, 409] width 1292 height 727
click at [226, 18] on div at bounding box center [195, 22] width 133 height 33
click at [212, 20] on icon at bounding box center [210, 23] width 16 height 16
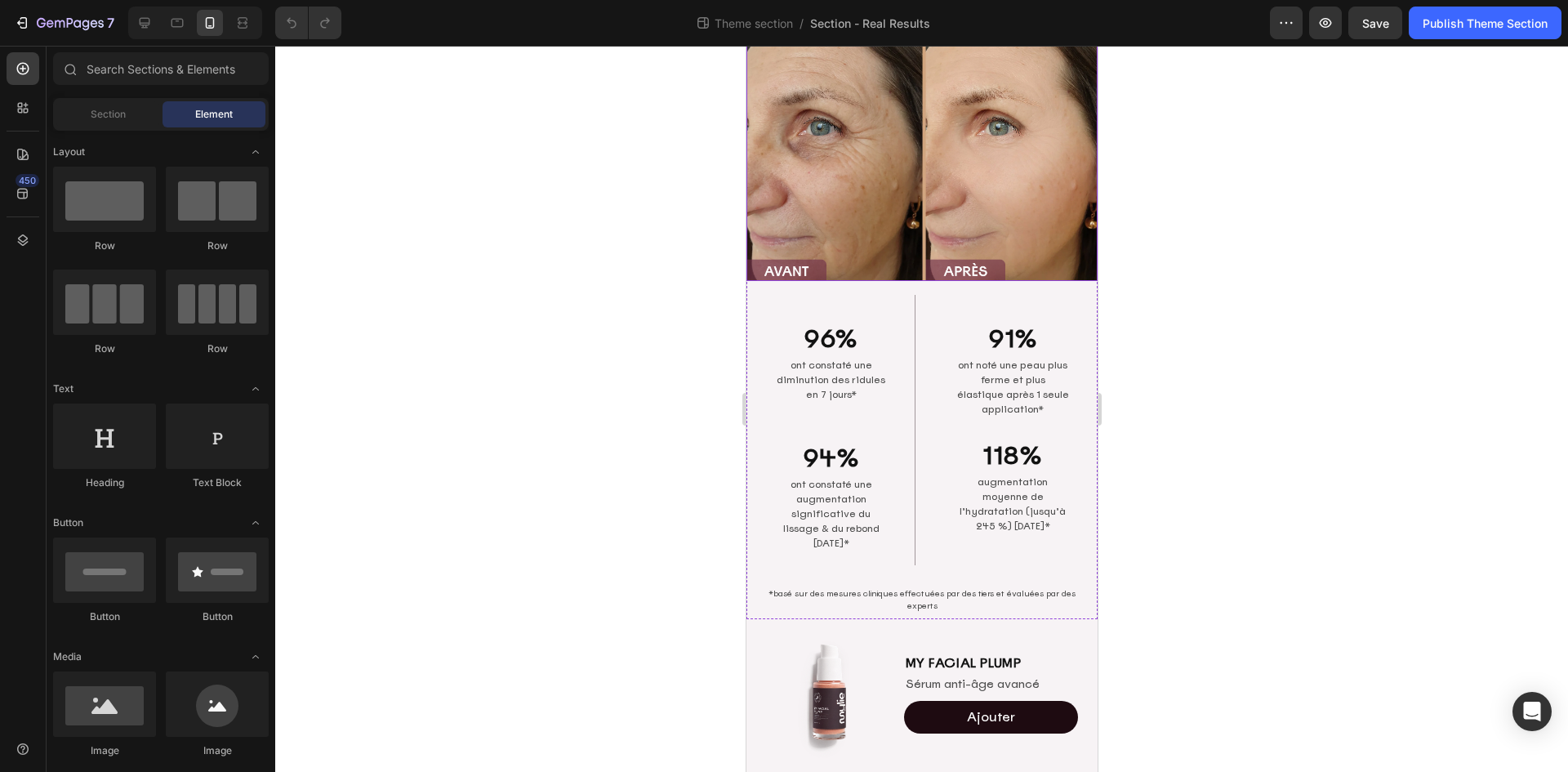
scroll to position [197, 0]
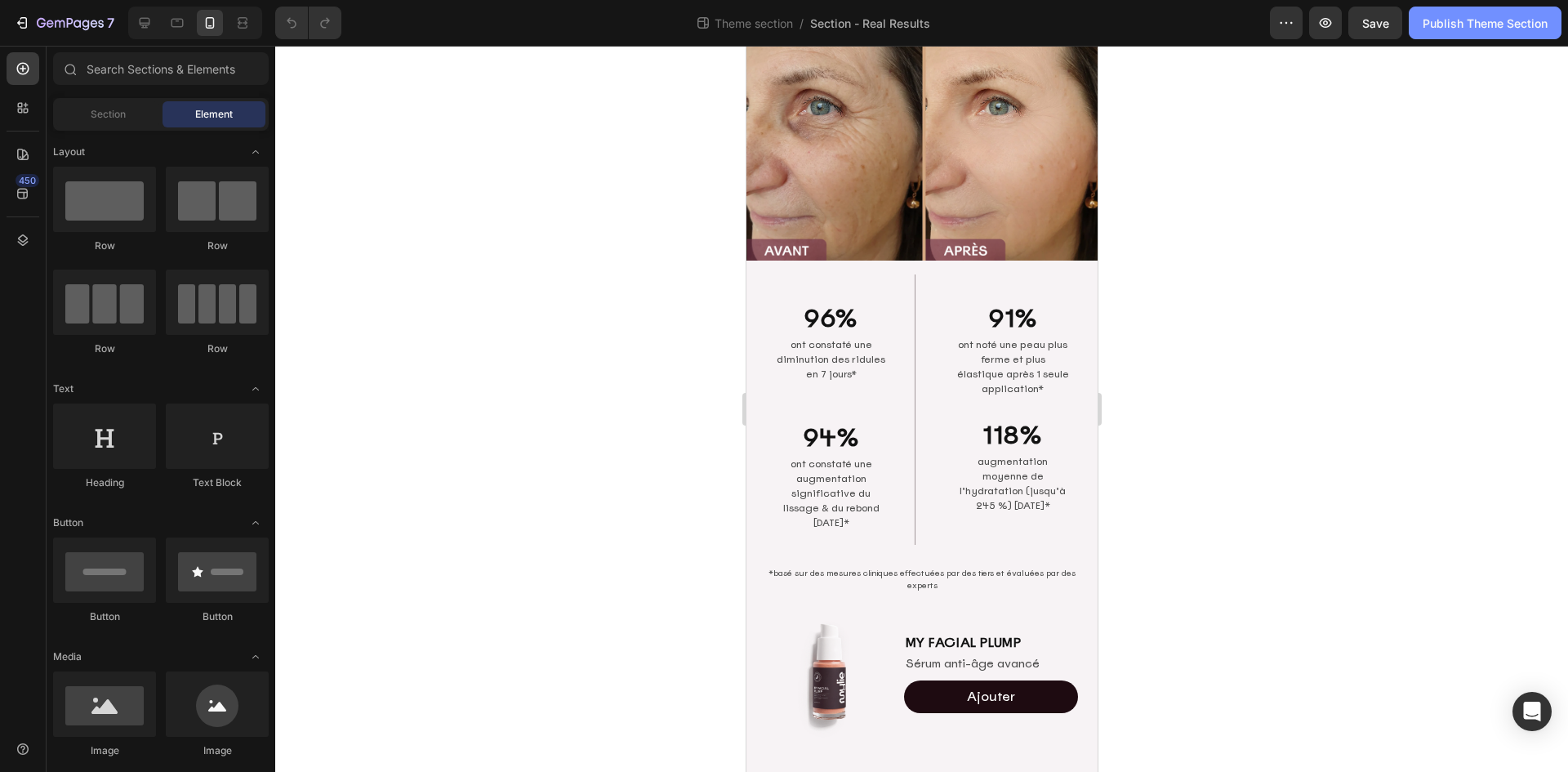
click at [1496, 32] on button "Publish Theme Section" at bounding box center [1485, 22] width 153 height 33
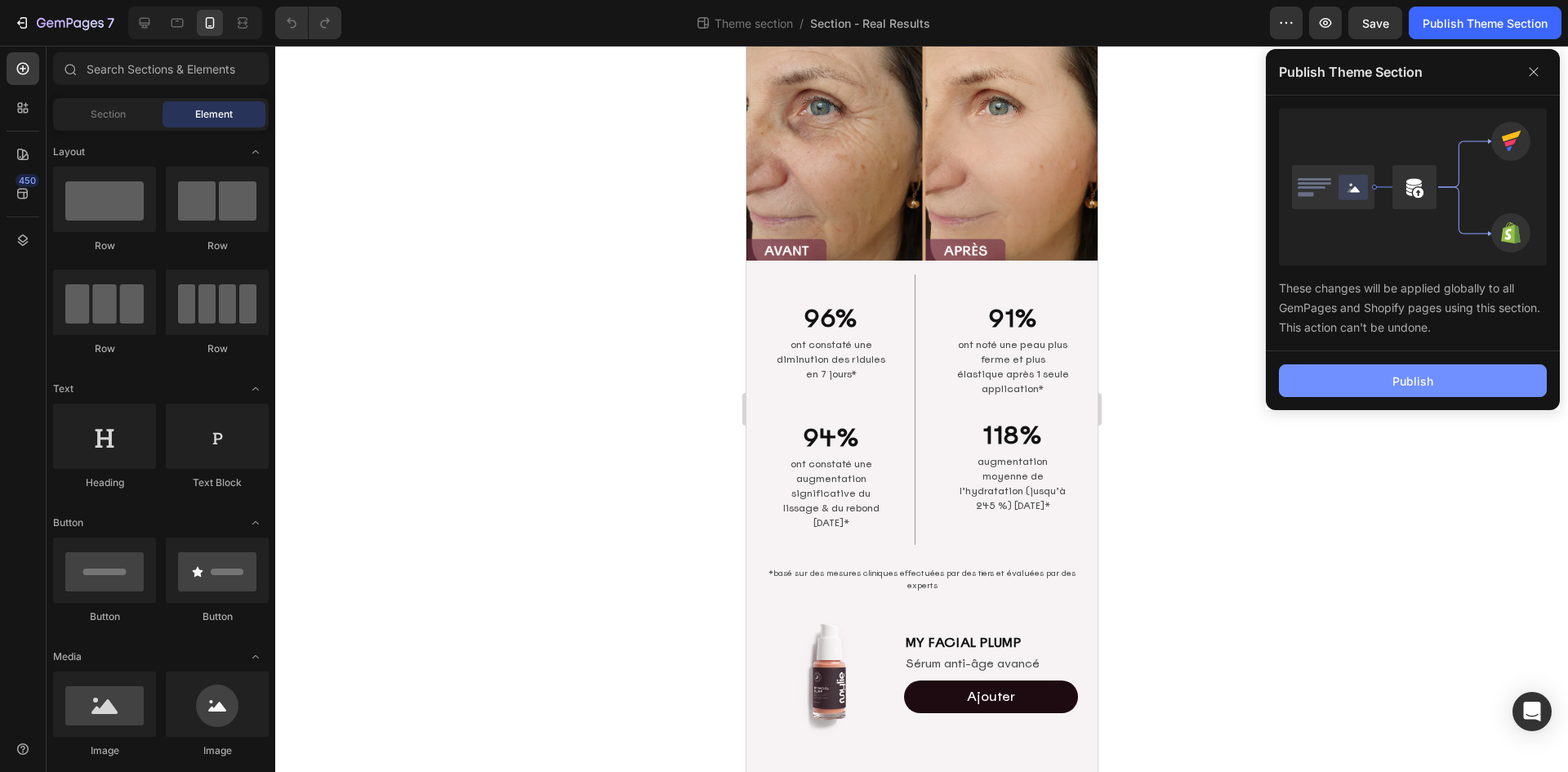
click at [1373, 381] on button "Publish" at bounding box center [1412, 380] width 268 height 33
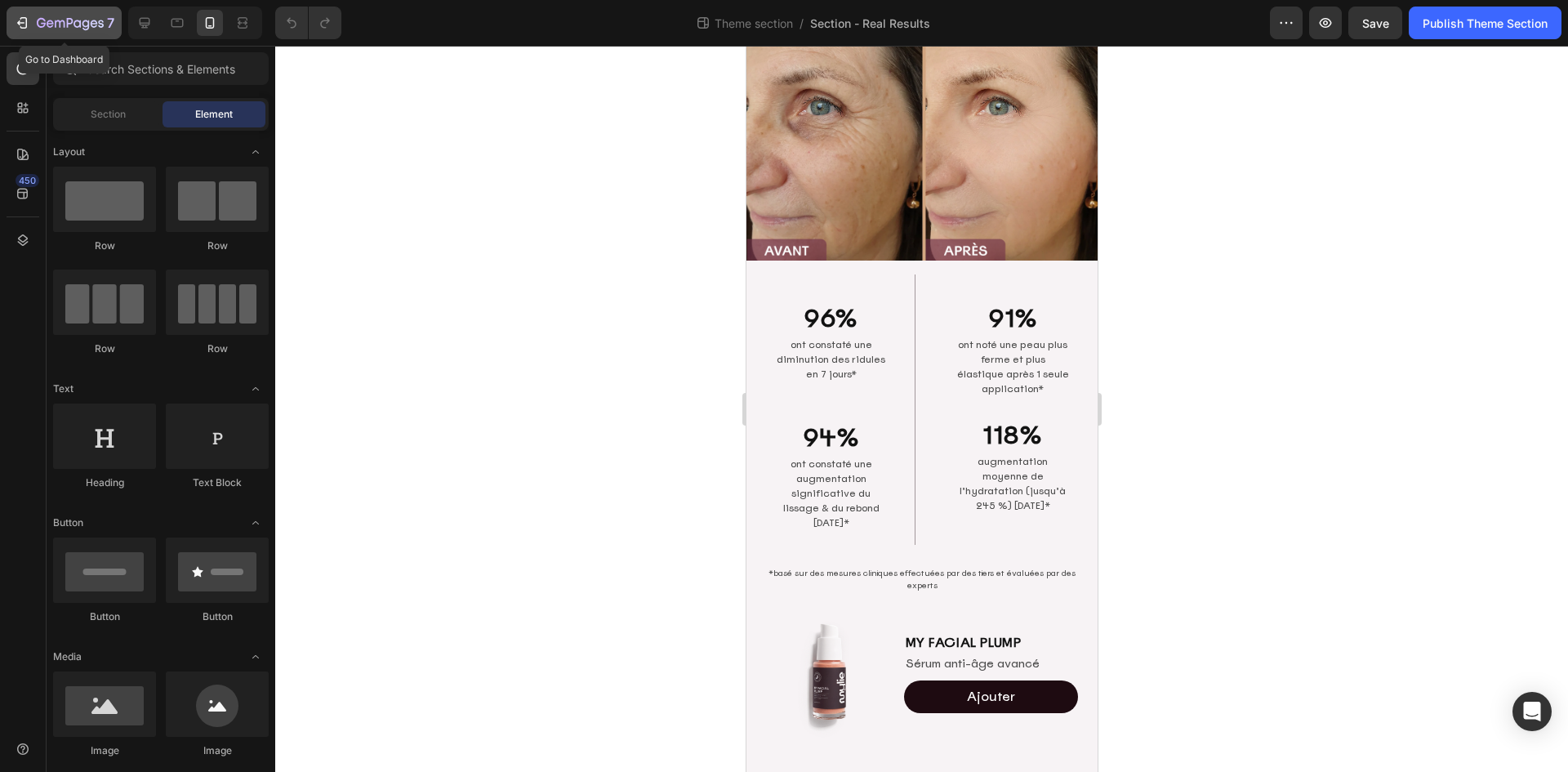
click at [35, 36] on button "7" at bounding box center [63, 22] width 115 height 33
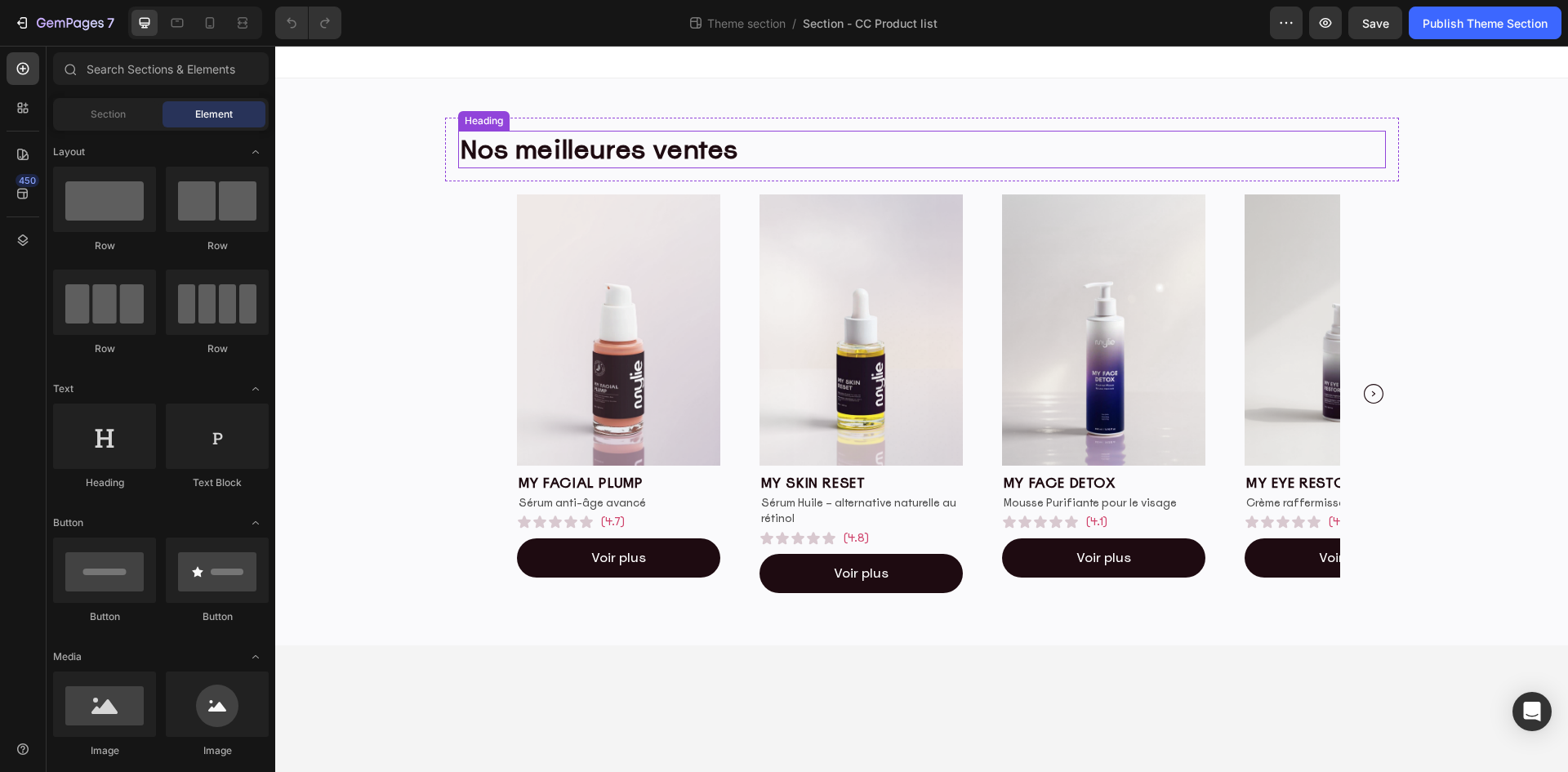
click at [599, 150] on h2 "Nos meilleures ventes" at bounding box center [922, 150] width 927 height 37
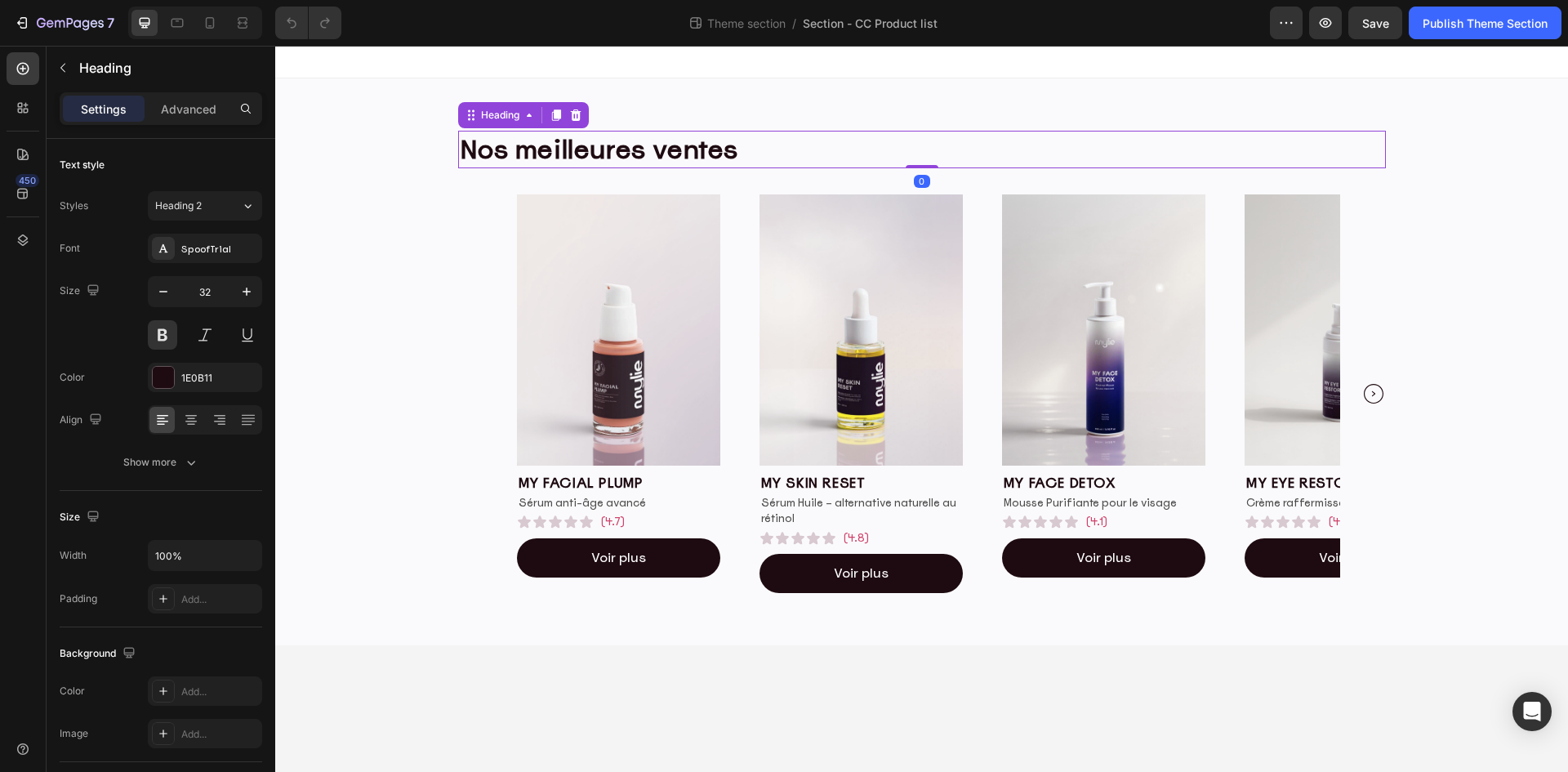
click at [599, 150] on h2 "Nos meilleures ventes" at bounding box center [922, 150] width 927 height 37
click at [675, 151] on p "Nos meilleures ventes" at bounding box center [922, 150] width 925 height 35
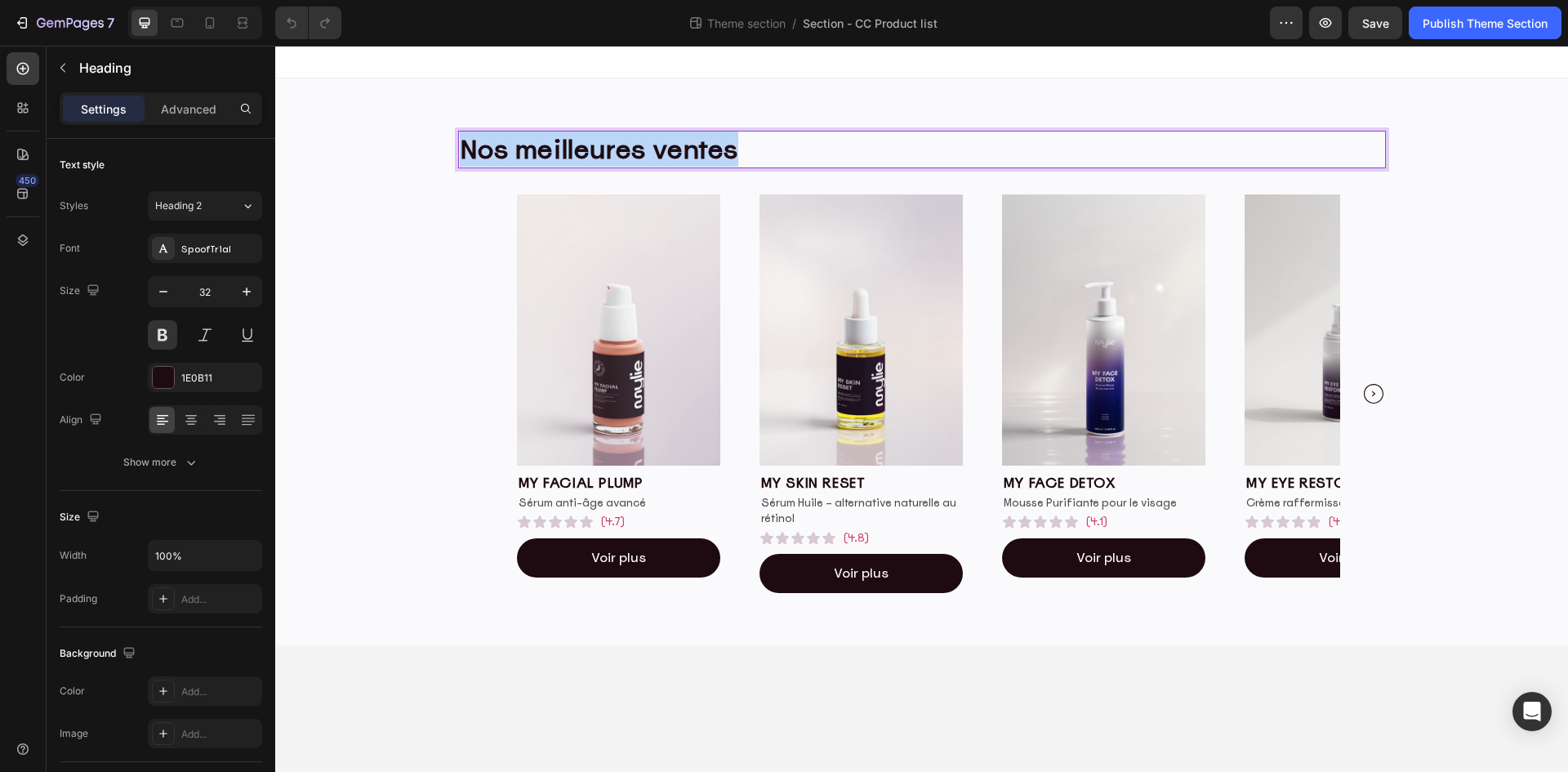
drag, startPoint x: 731, startPoint y: 153, endPoint x: 462, endPoint y: 162, distance: 269.2
click at [462, 162] on p "Nos meilleures ventes" at bounding box center [922, 150] width 925 height 35
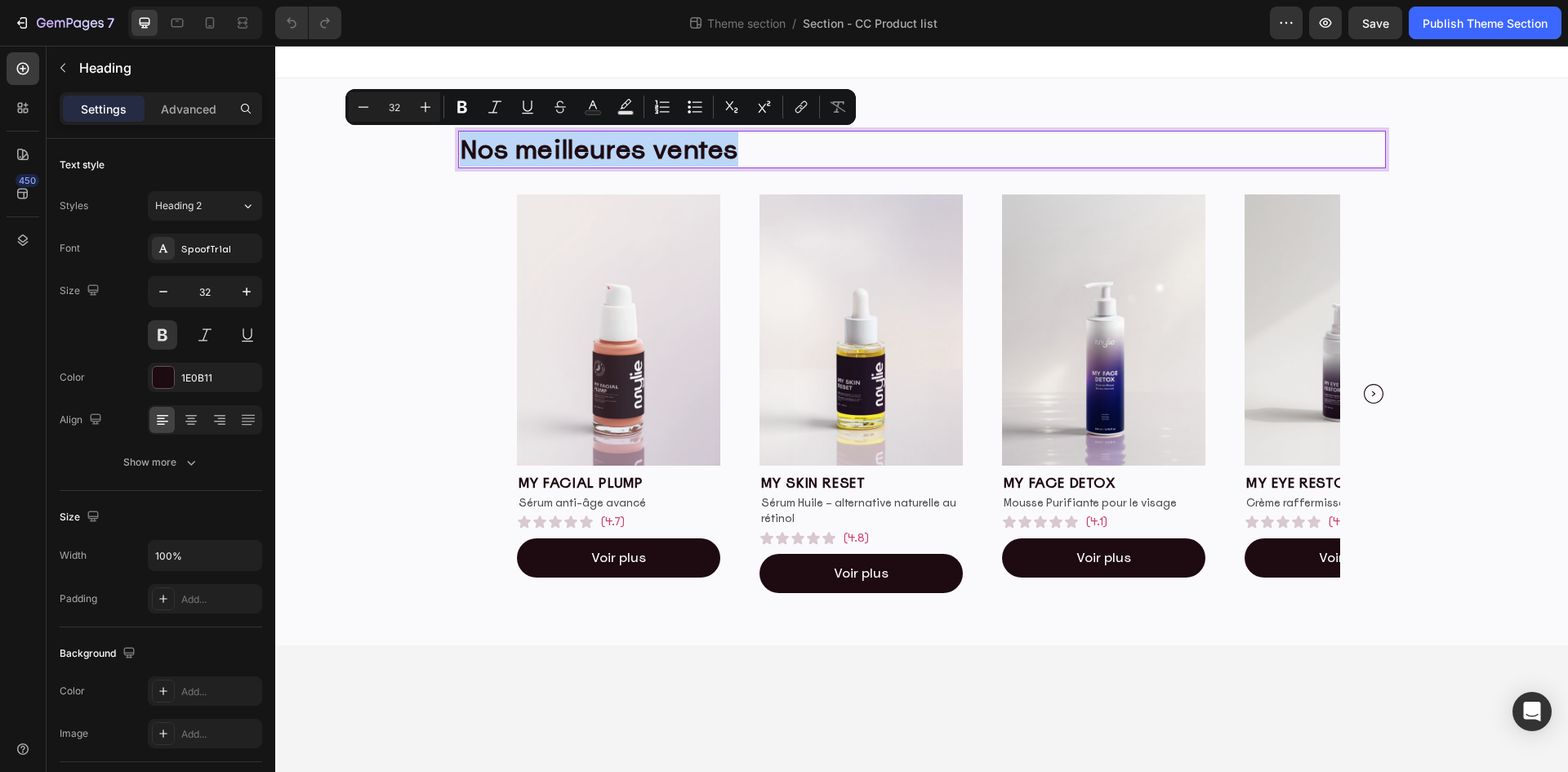
drag, startPoint x: 663, startPoint y: 158, endPoint x: 634, endPoint y: 144, distance: 32.2
click at [663, 158] on p "Nos meilleures ventes" at bounding box center [922, 150] width 925 height 35
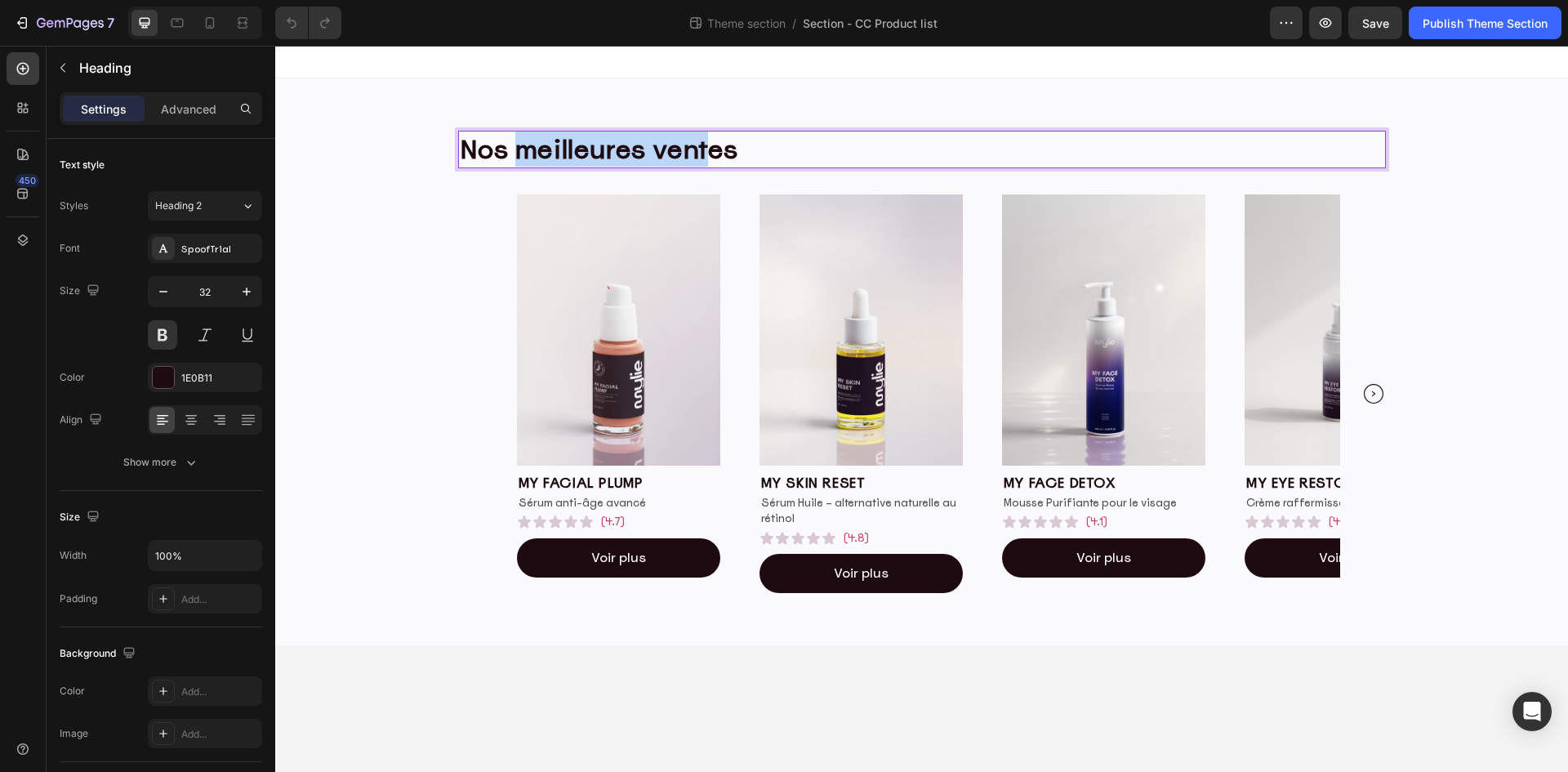
drag, startPoint x: 520, startPoint y: 151, endPoint x: 990, endPoint y: 151, distance: 470.0
click at [849, 156] on p "Nos meilleures ventes" at bounding box center [922, 150] width 925 height 35
click at [1487, 172] on div "Nos Best-sellers Heading 0 Row Image my facial plump Heading Sérum anti-âge ava…" at bounding box center [921, 362] width 1292 height 515
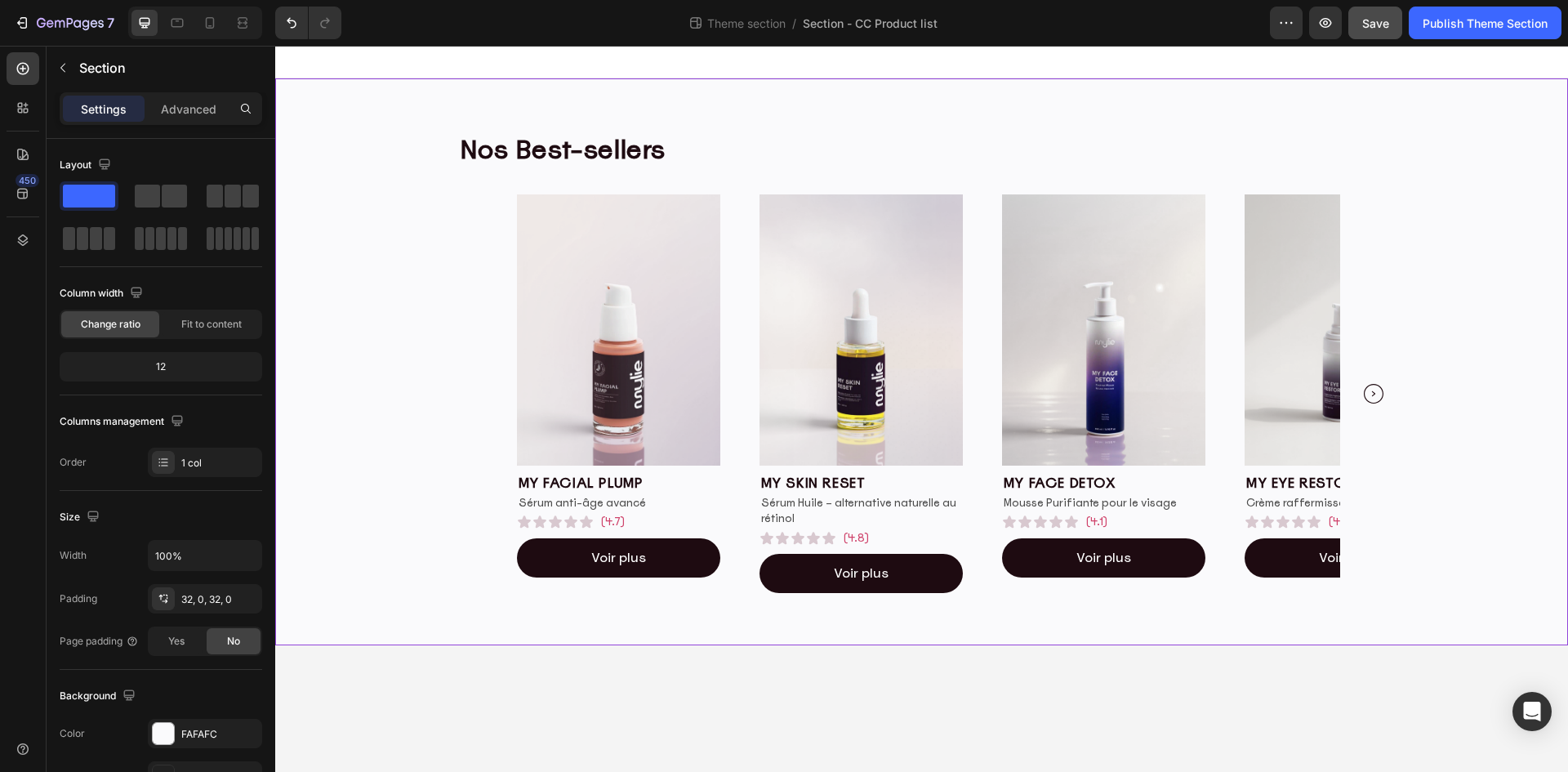
click at [1388, 30] on button "Save" at bounding box center [1375, 22] width 54 height 33
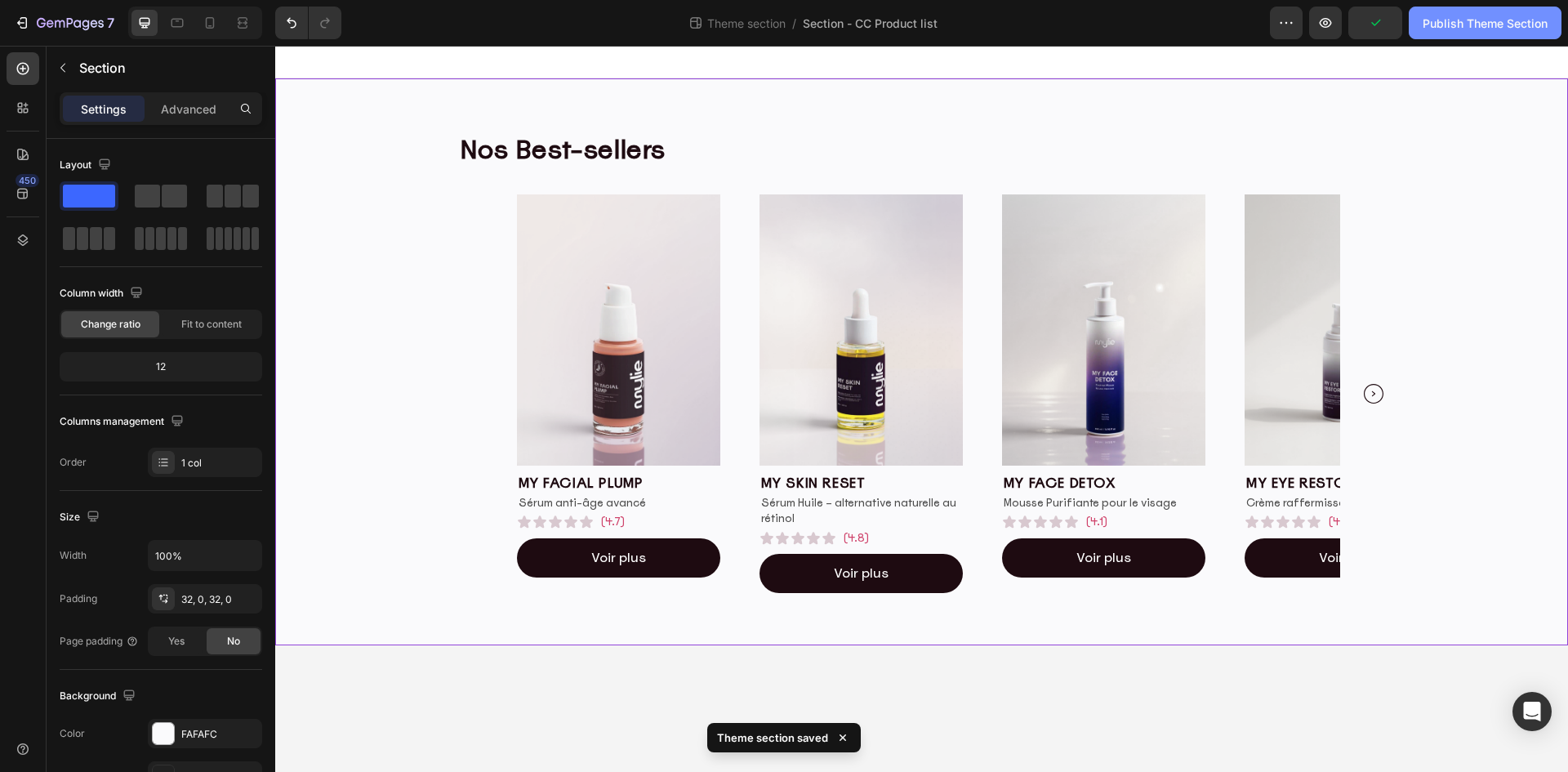
click at [1473, 21] on div "Publish Theme Section" at bounding box center [1484, 23] width 125 height 17
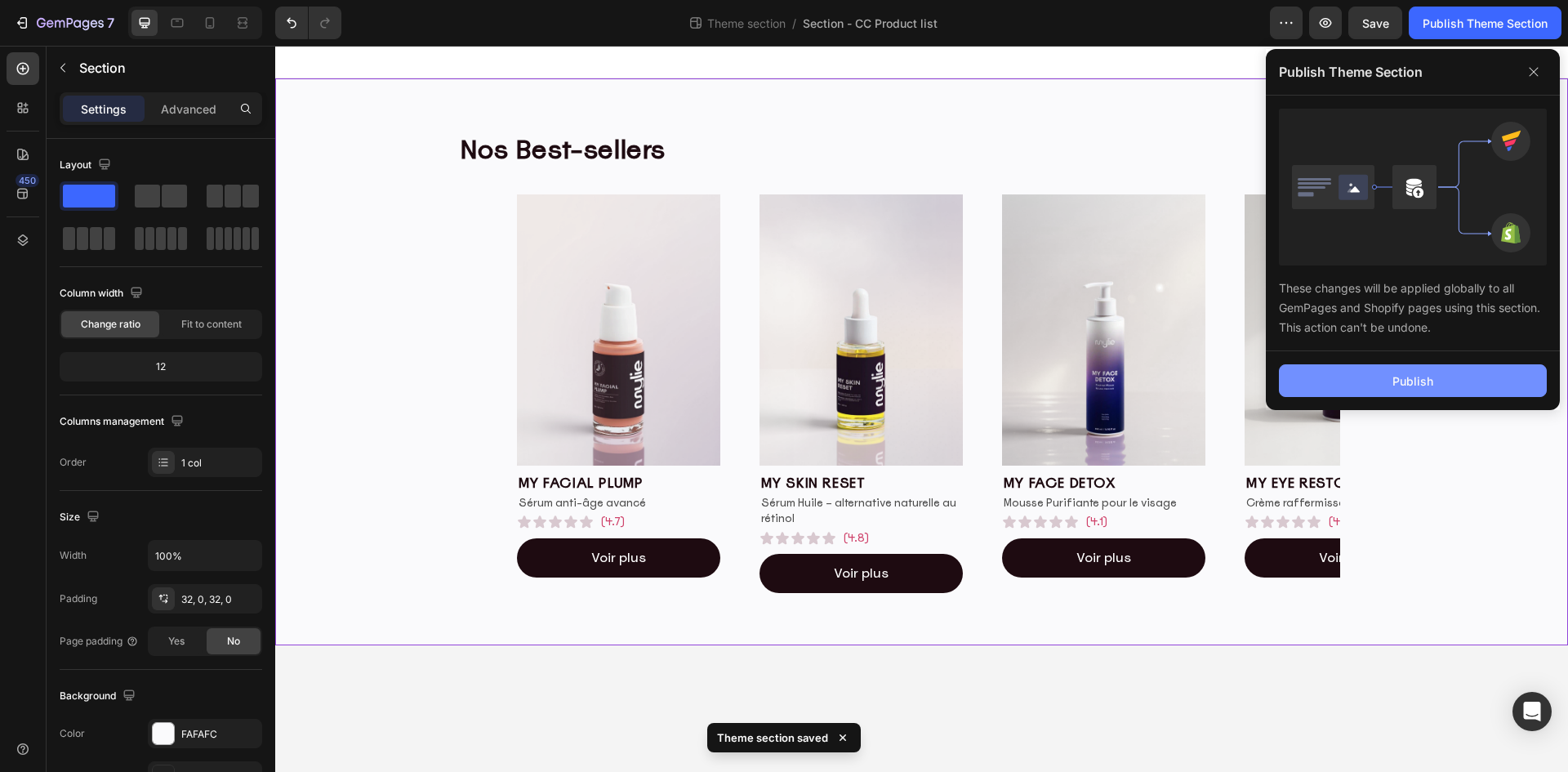
click at [1432, 385] on div "Publish" at bounding box center [1412, 380] width 41 height 17
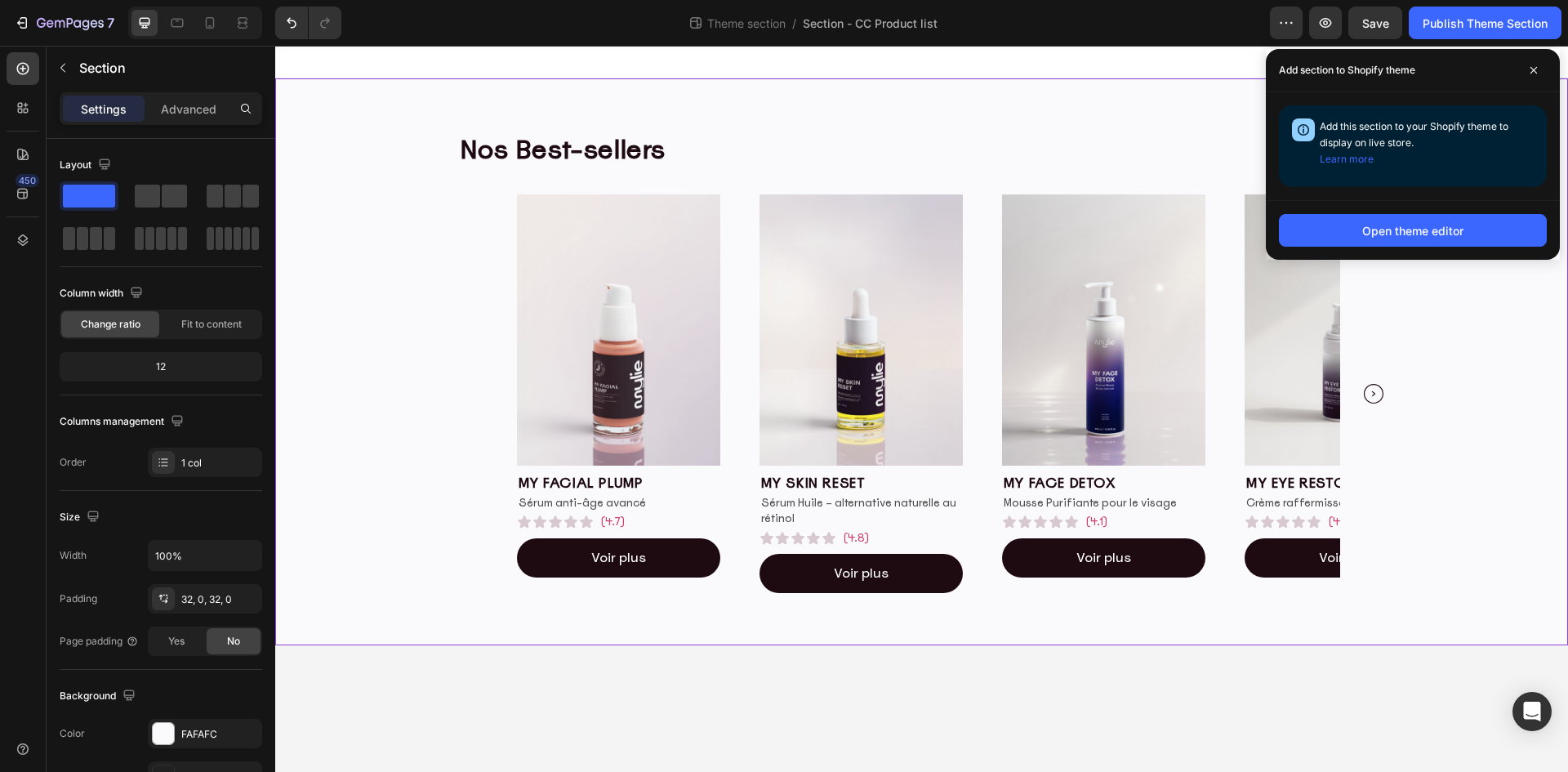
click at [1479, 381] on div "Nos Best-sellers Heading Row Image my facial plump Heading Sérum anti-âge avanc…" at bounding box center [921, 362] width 1292 height 515
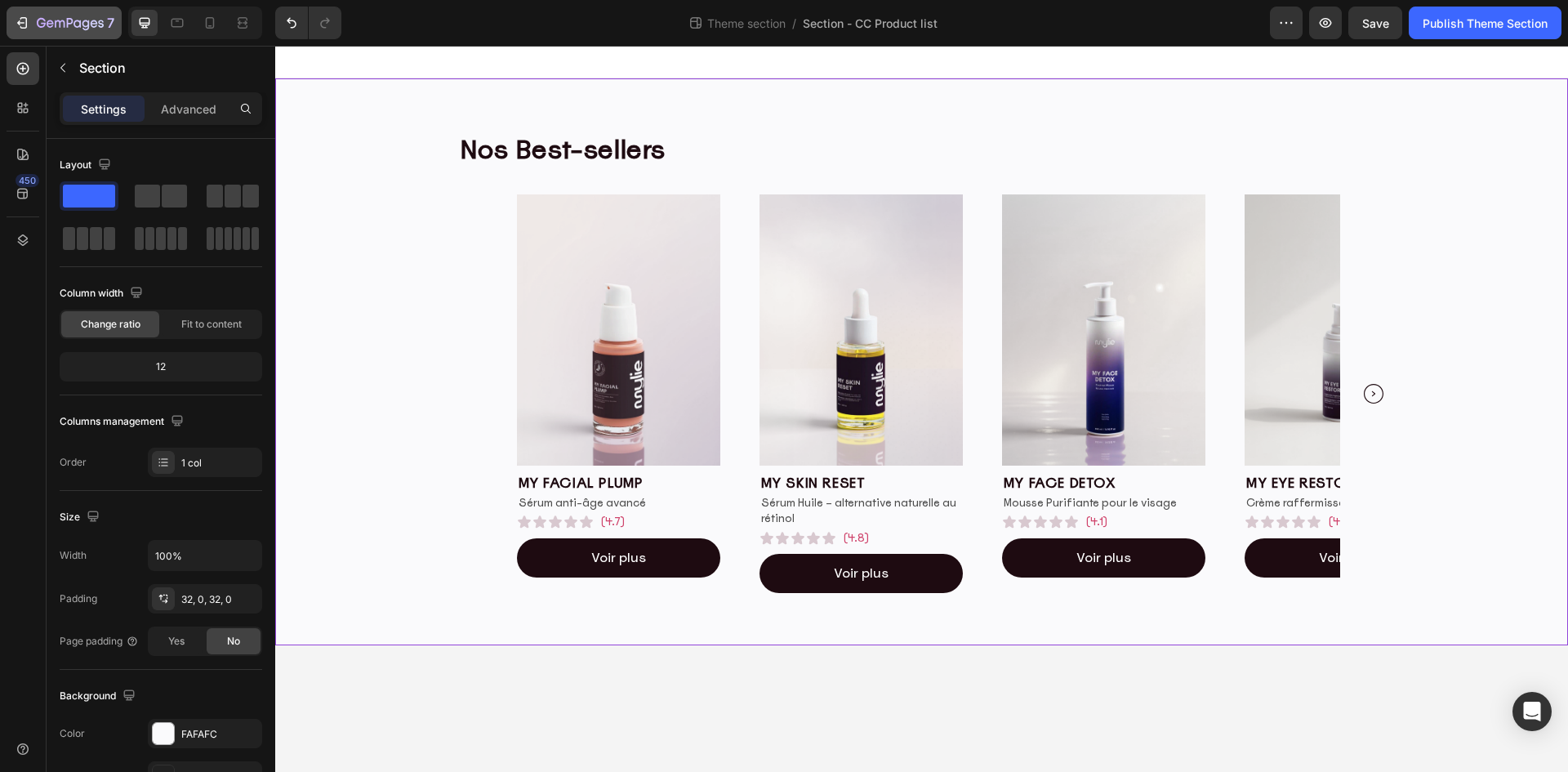
click at [56, 18] on icon "button" at bounding box center [69, 24] width 67 height 14
